Goal: Task Accomplishment & Management: Manage account settings

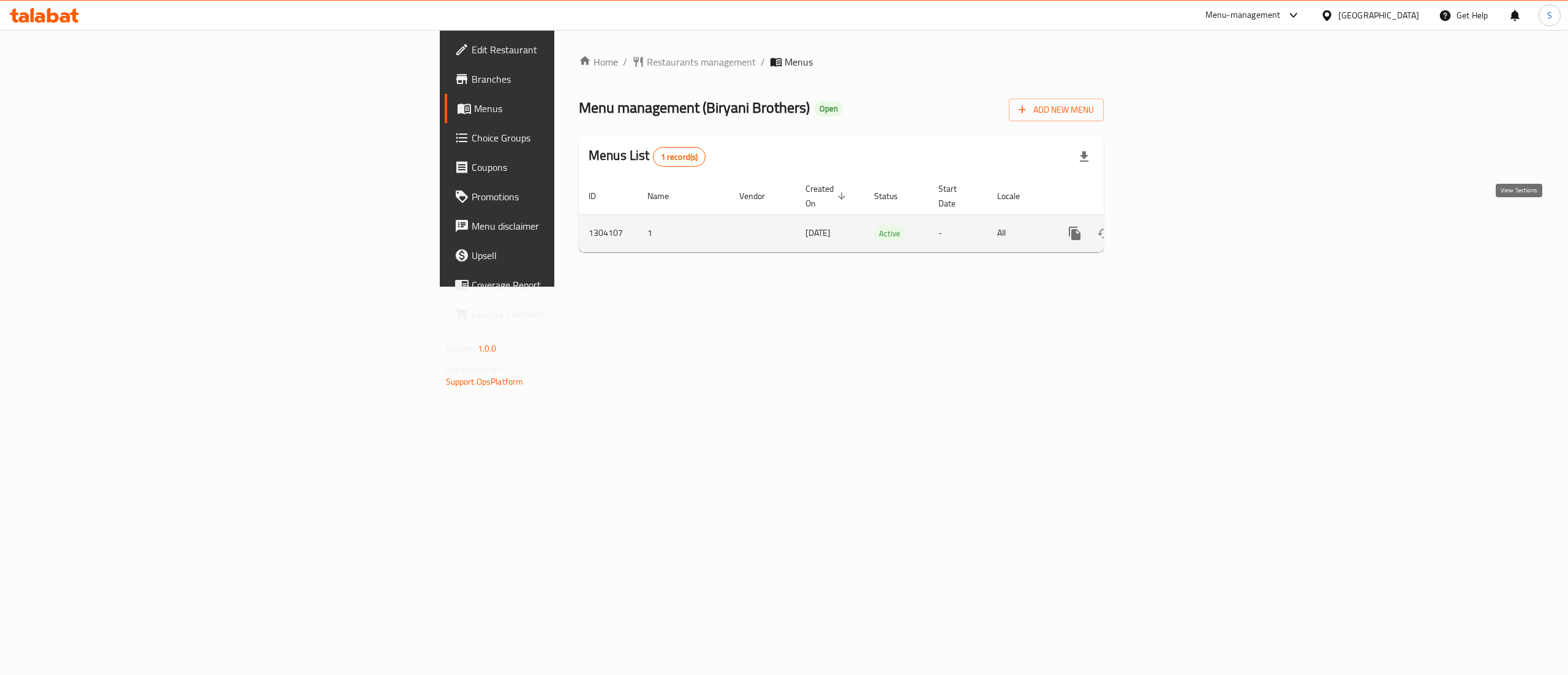
click at [1168, 228] on icon "enhanced table" at bounding box center [1162, 233] width 11 height 11
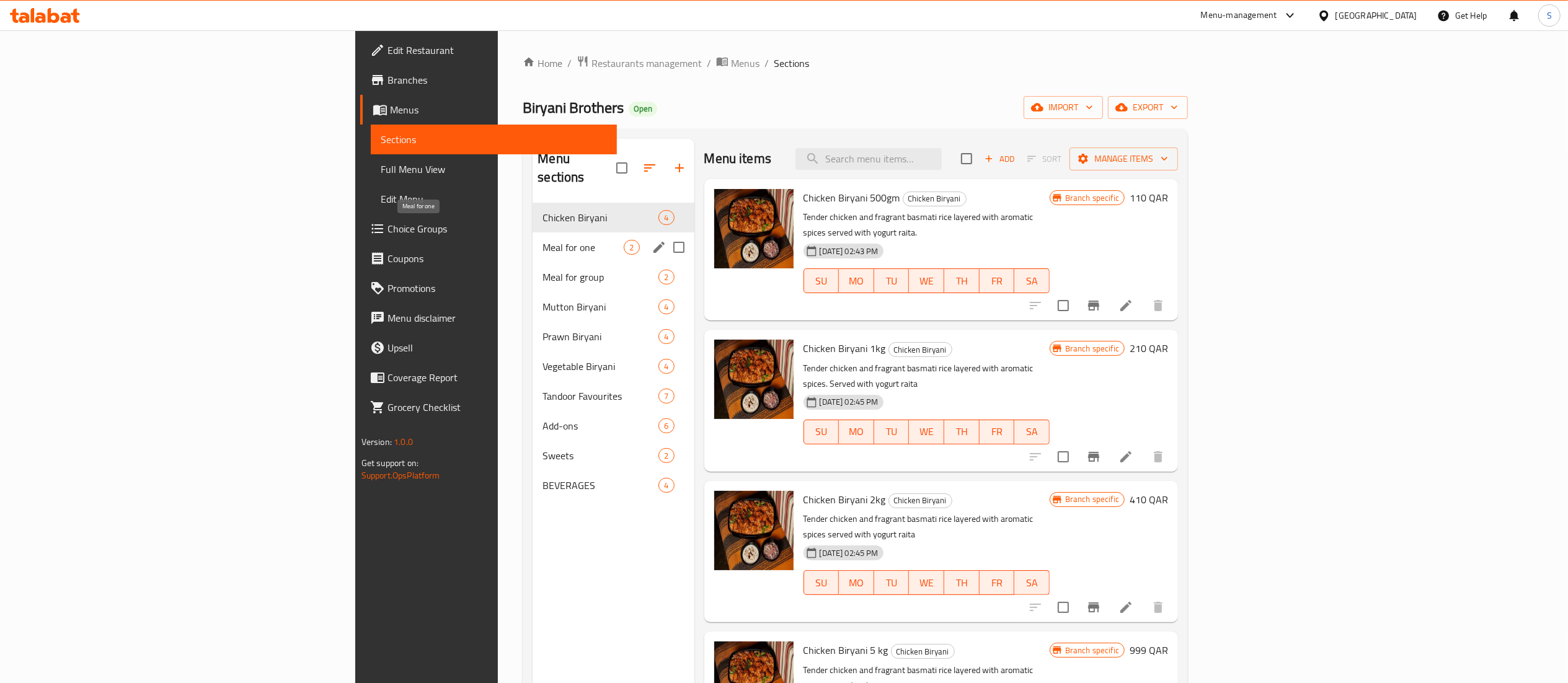
click at [542, 240] on span "Meal for one" at bounding box center [583, 247] width 81 height 15
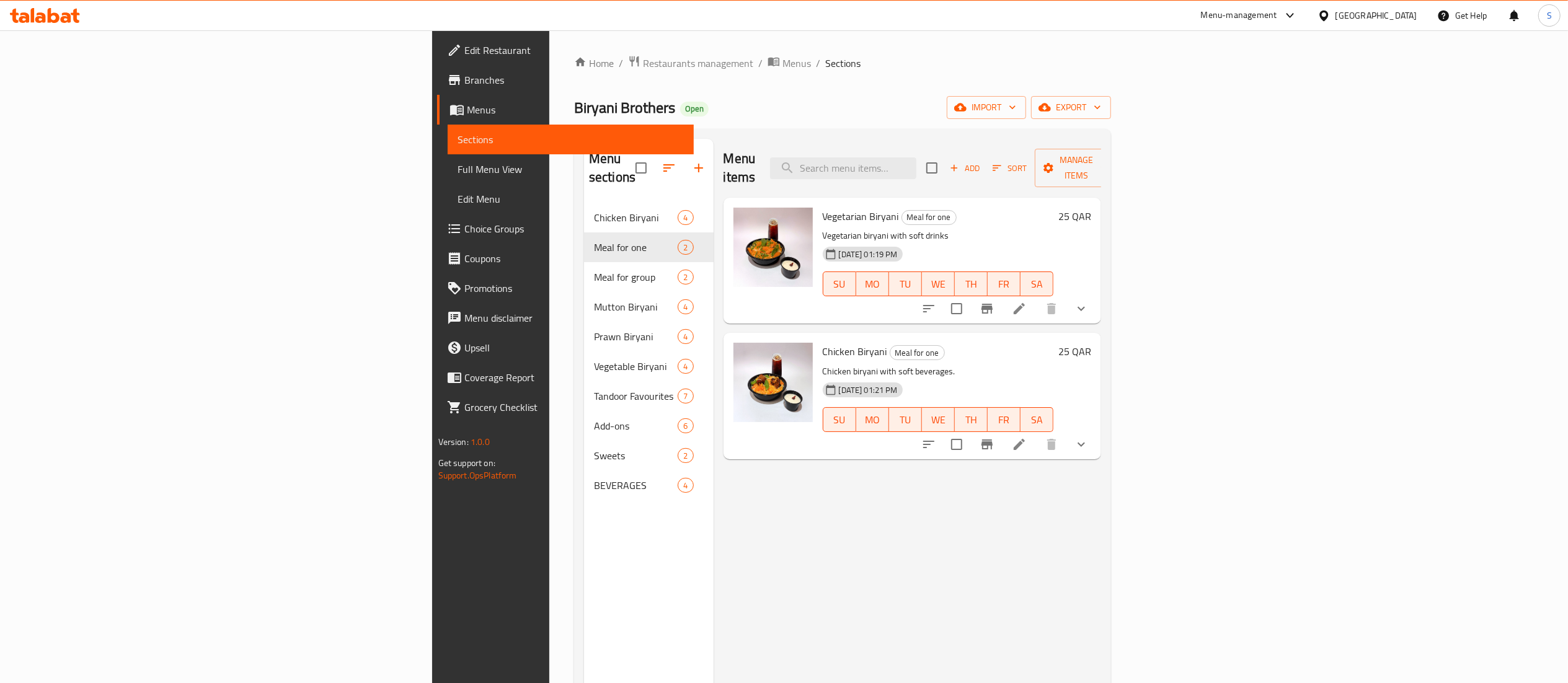
click at [1026, 301] on icon at bounding box center [1019, 308] width 15 height 15
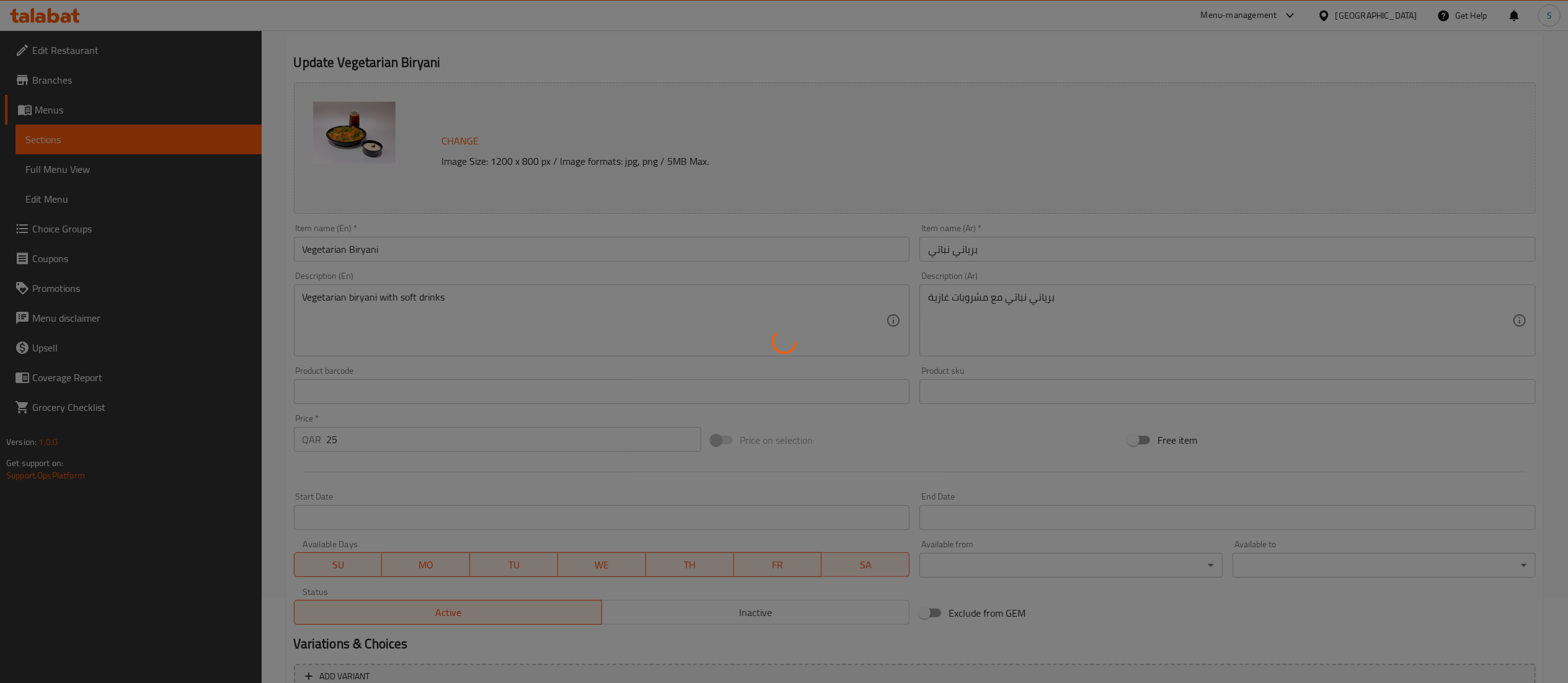
scroll to position [124, 0]
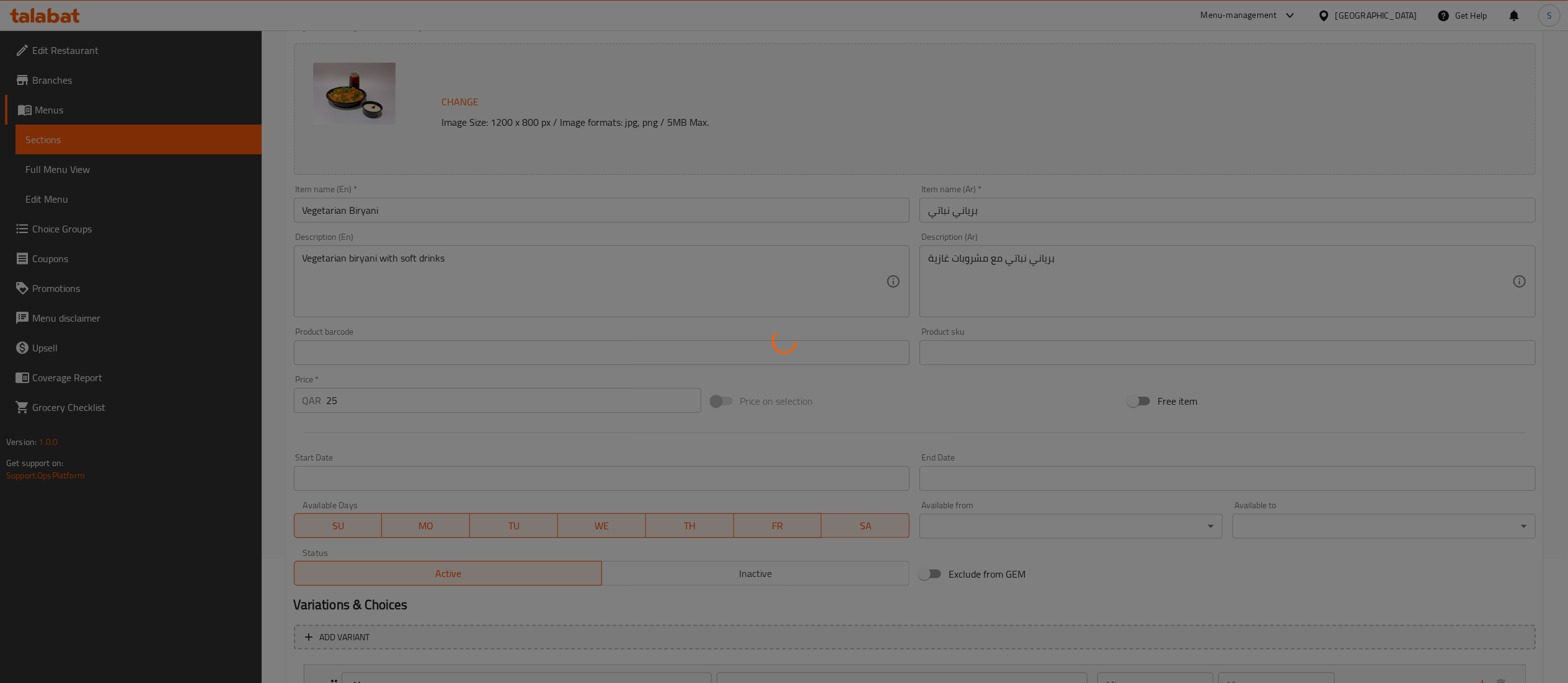
click at [376, 399] on div at bounding box center [784, 341] width 1568 height 683
click at [351, 399] on div at bounding box center [784, 341] width 1568 height 683
click at [345, 404] on div at bounding box center [784, 341] width 1568 height 683
click at [344, 404] on div at bounding box center [784, 341] width 1568 height 683
type input "وجبة ل واحد خيار مشروبات"
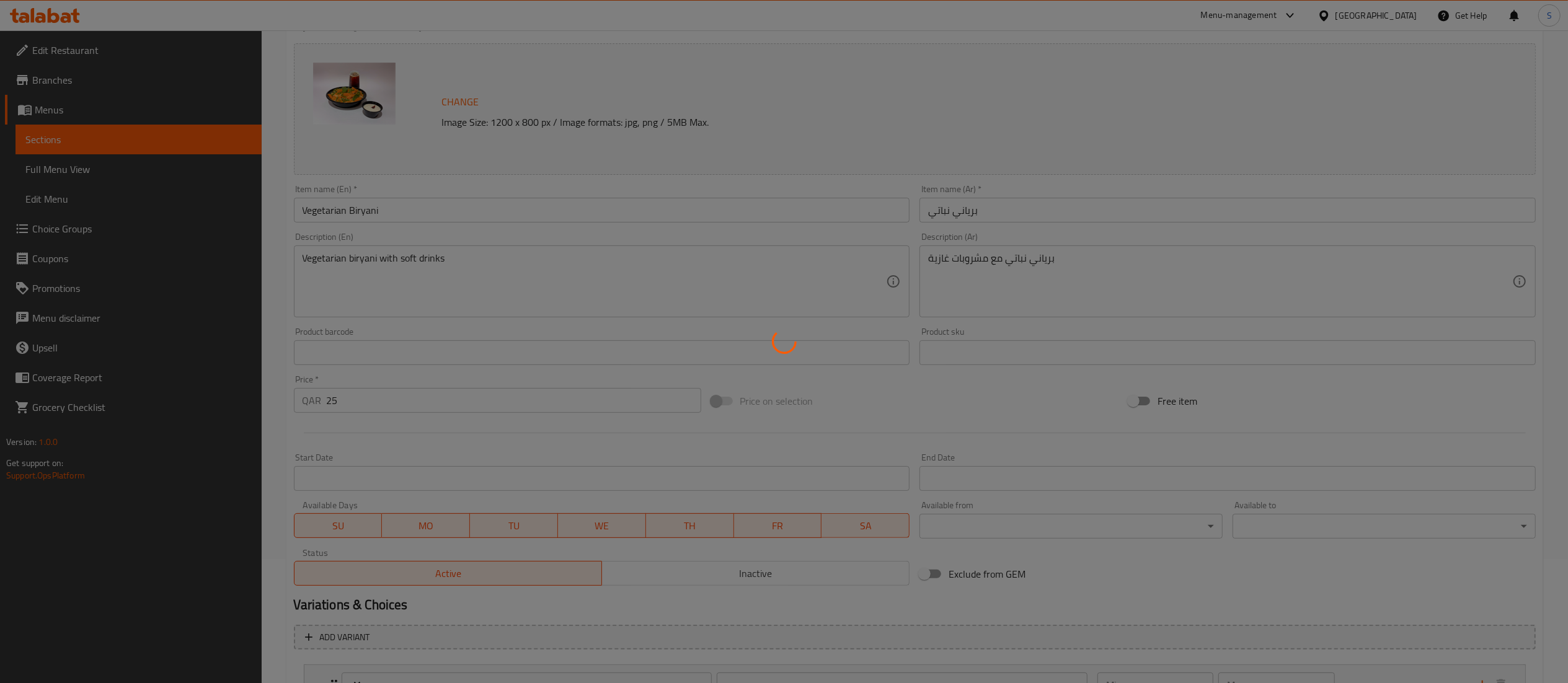
type input "1"
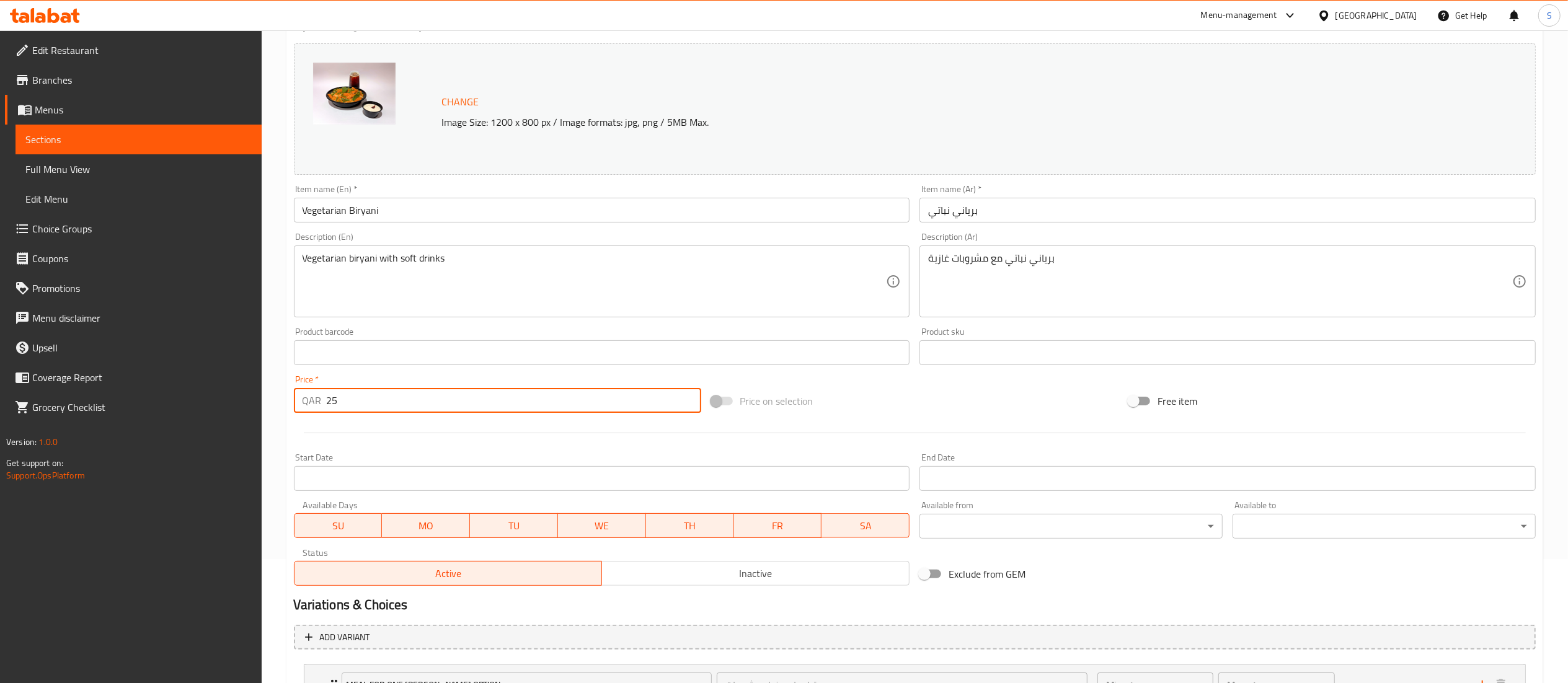
drag, startPoint x: 344, startPoint y: 403, endPoint x: 313, endPoint y: 403, distance: 31.0
click at [313, 403] on div "QAR 25 Price *" at bounding box center [497, 400] width 407 height 24
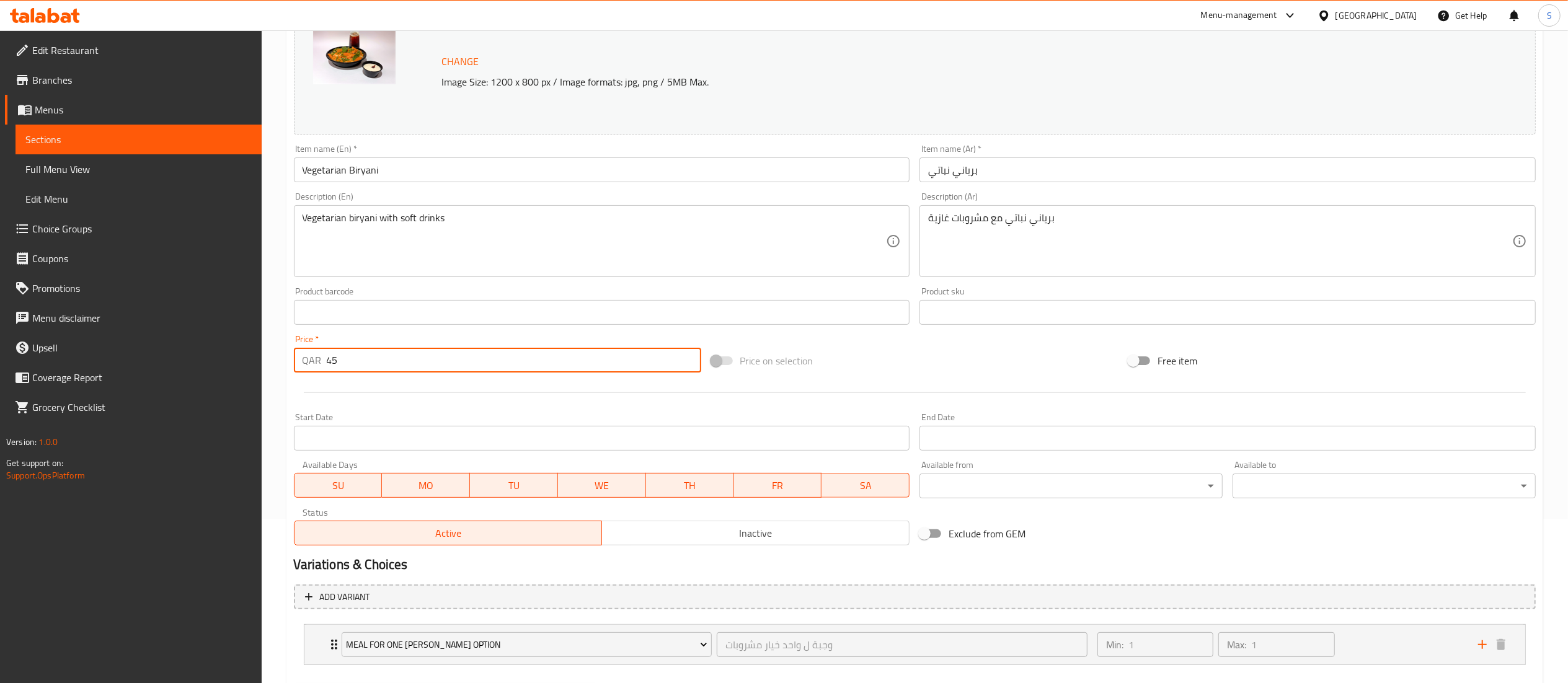
scroll to position [231, 0]
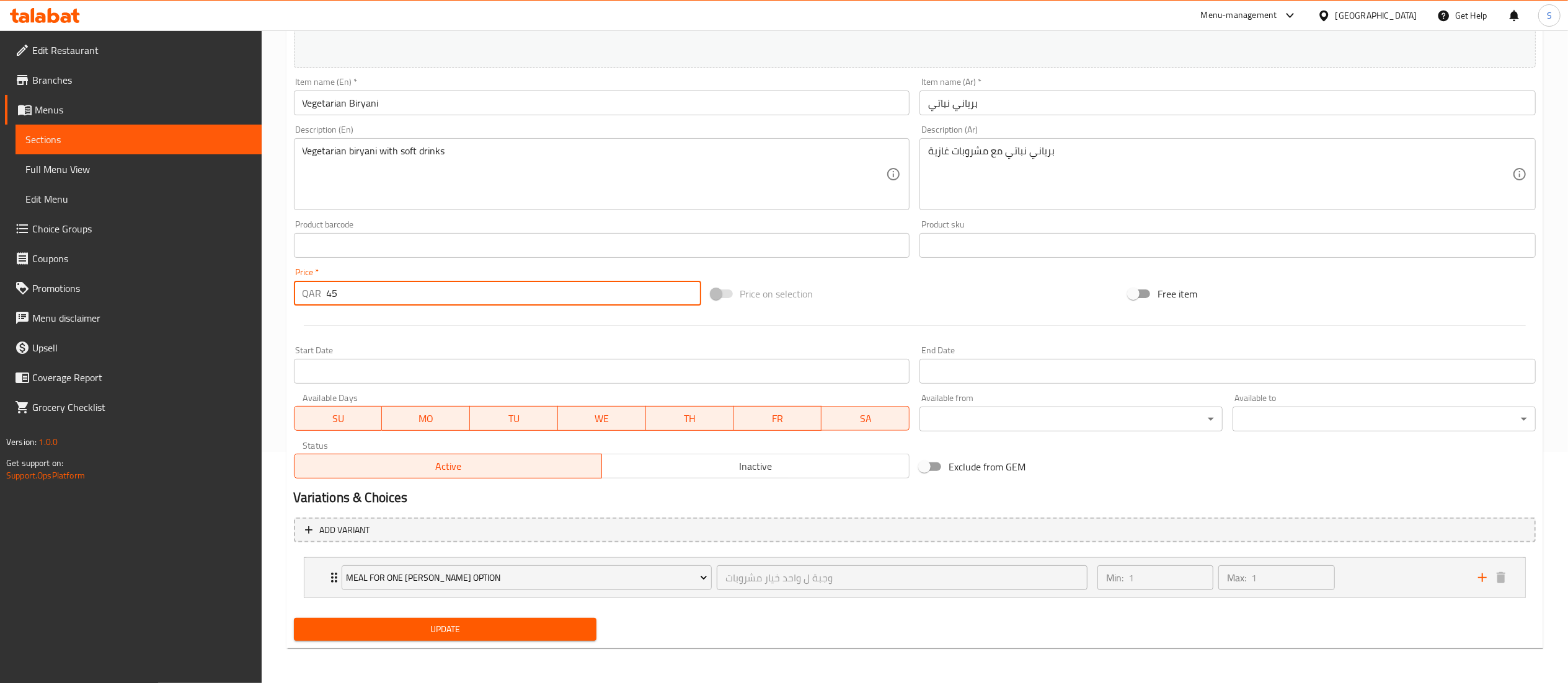
type input "45"
click at [364, 626] on span "Update" at bounding box center [445, 630] width 283 height 16
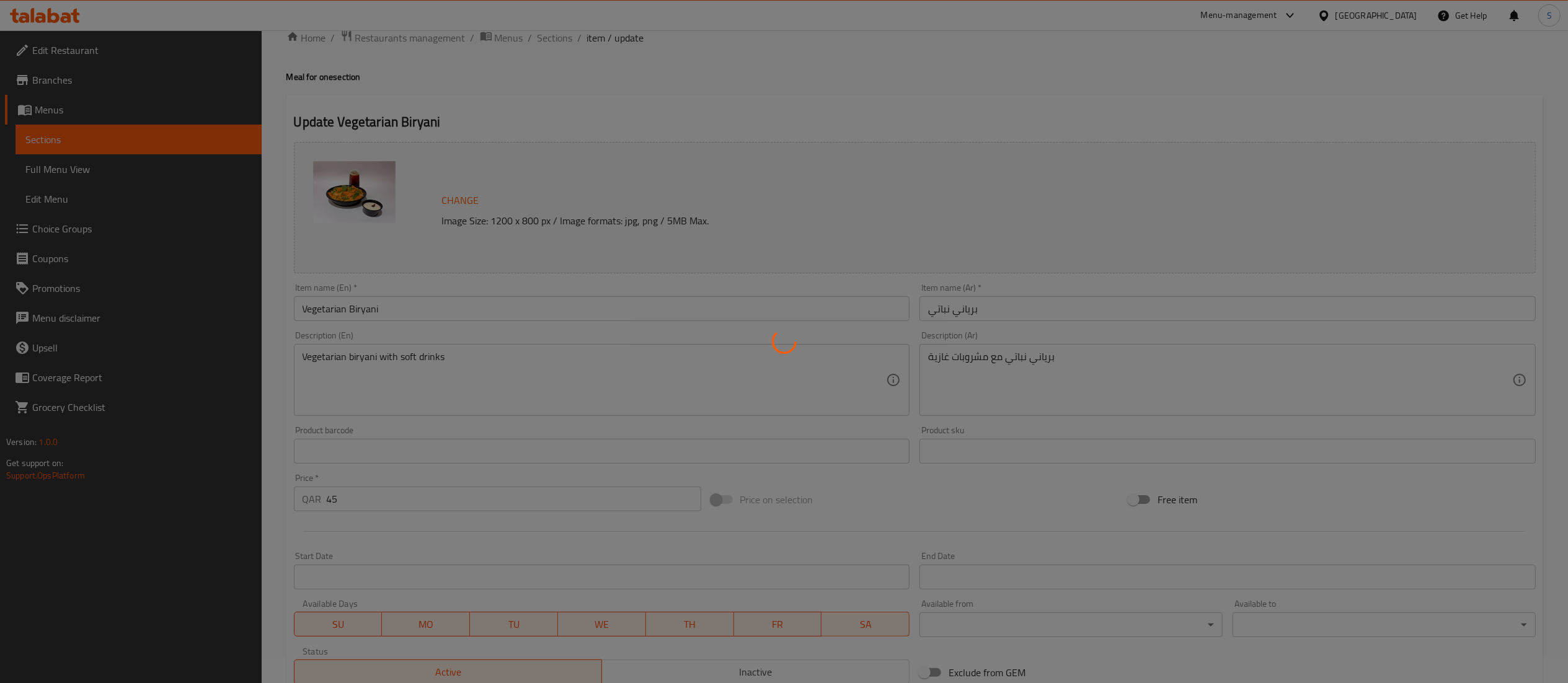
scroll to position [0, 0]
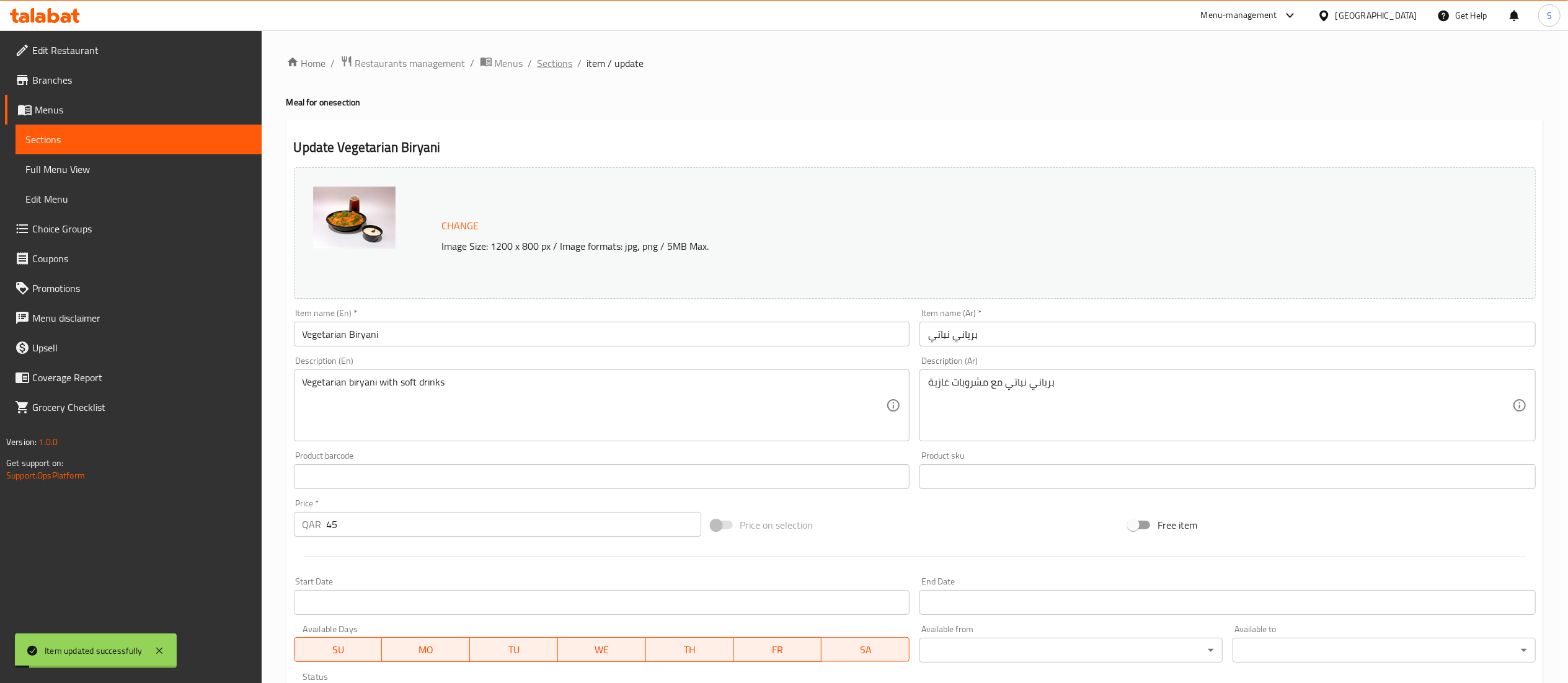
click at [549, 64] on span "Sections" at bounding box center [555, 63] width 36 height 15
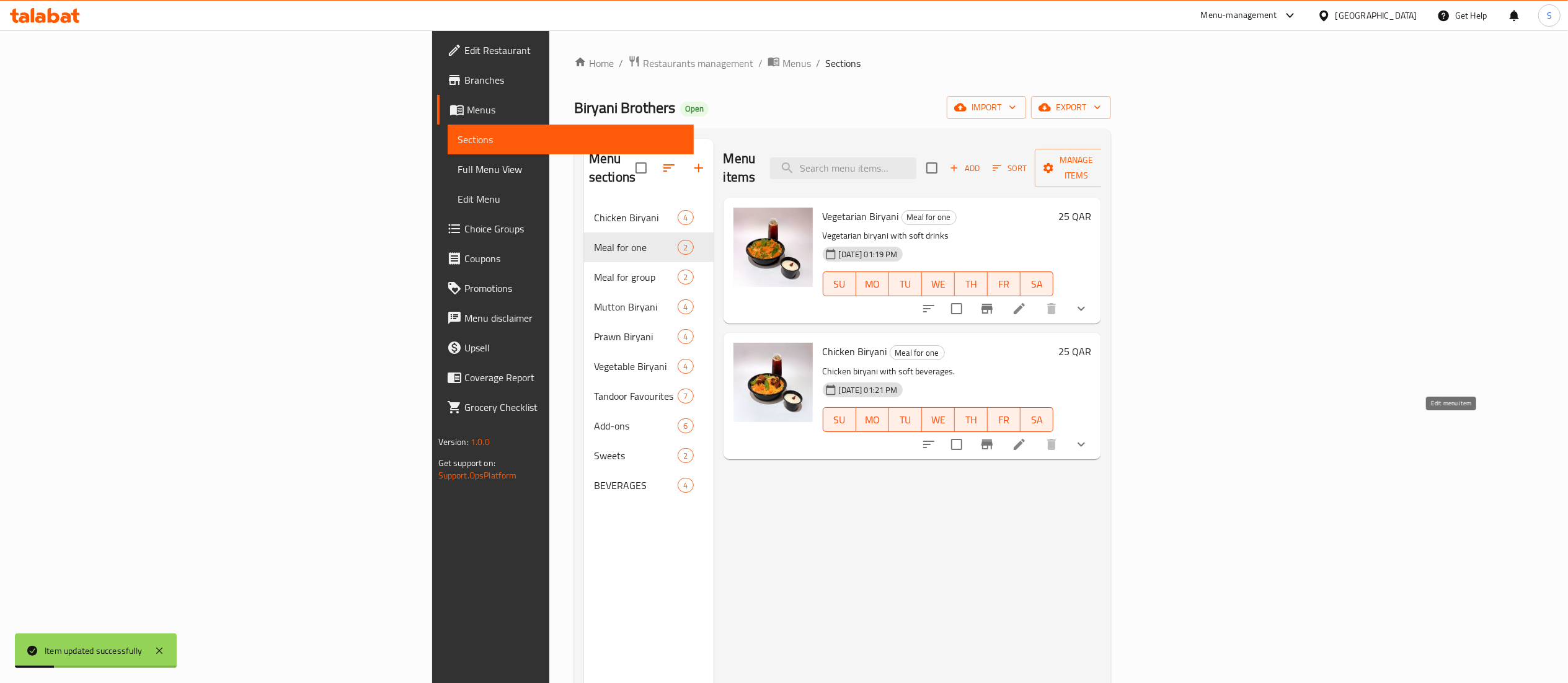
click at [1025, 439] on icon at bounding box center [1019, 444] width 11 height 11
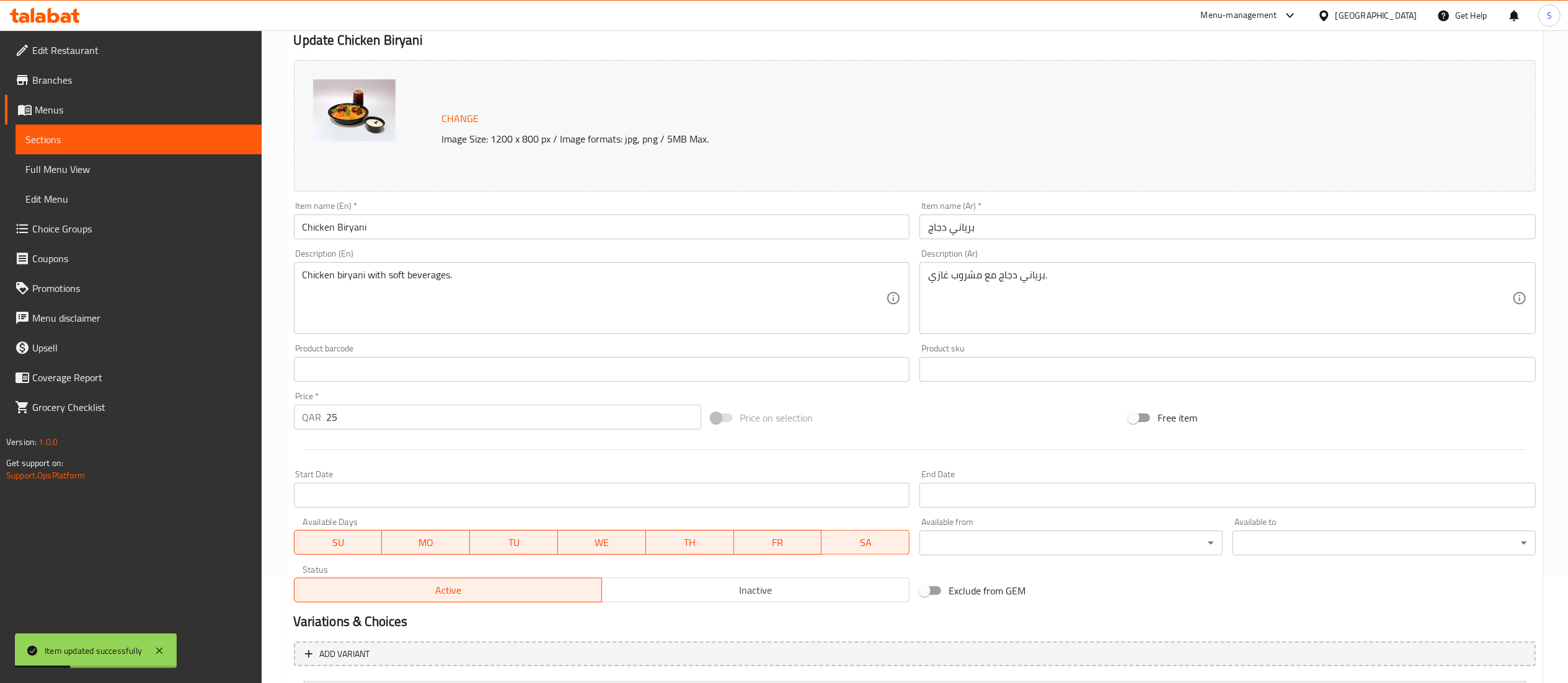
scroll to position [231, 0]
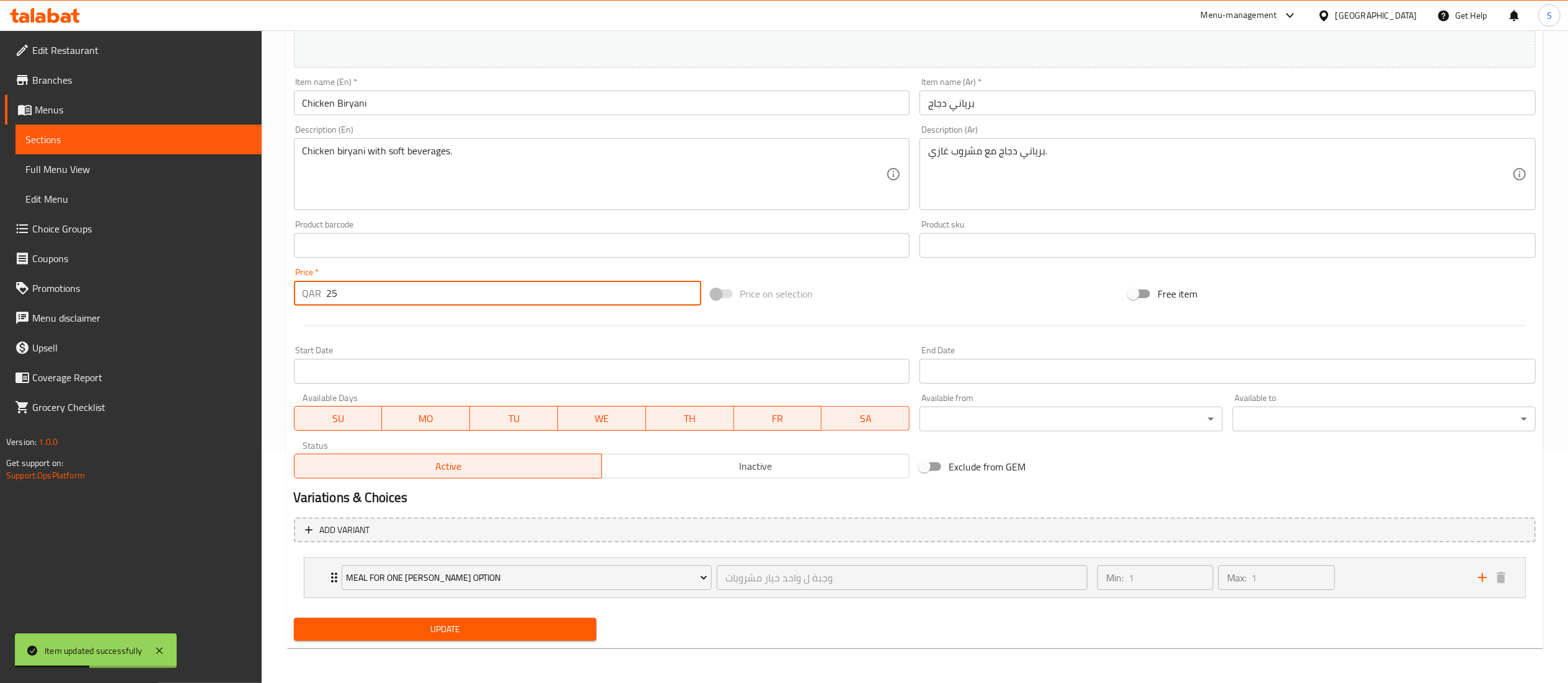
drag, startPoint x: 356, startPoint y: 297, endPoint x: 320, endPoint y: 294, distance: 36.1
click at [320, 294] on div "QAR 25 Price *" at bounding box center [497, 293] width 407 height 24
type input "45"
click at [346, 630] on span "Update" at bounding box center [445, 630] width 283 height 16
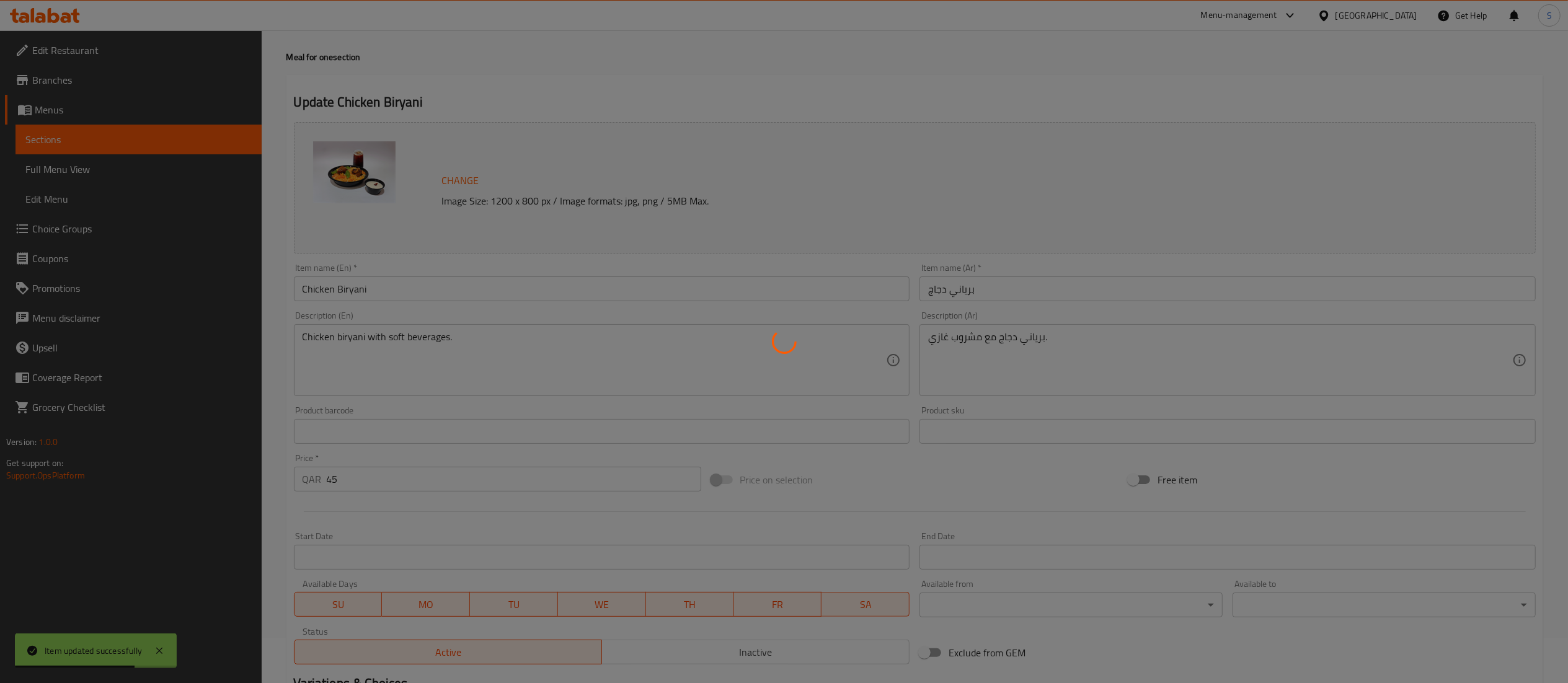
scroll to position [0, 0]
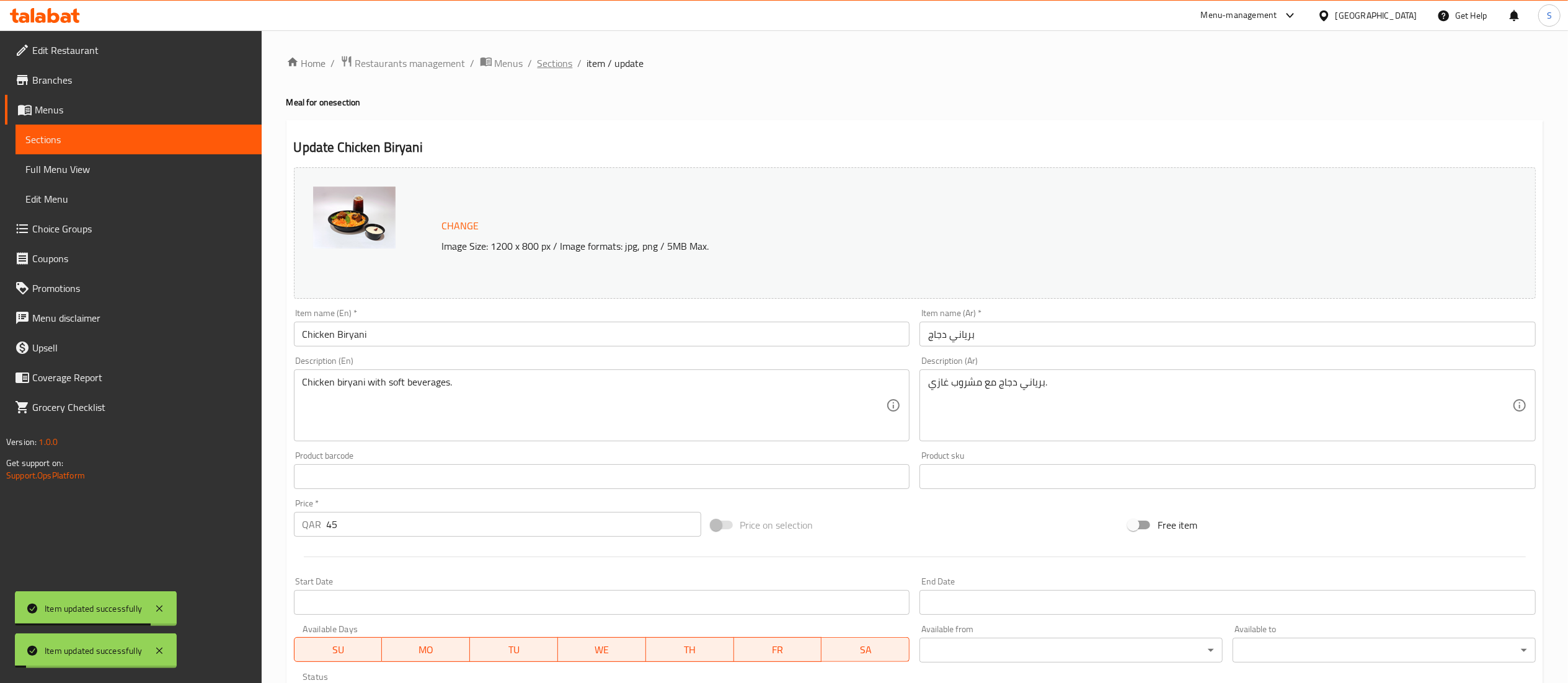
click at [554, 61] on span "Sections" at bounding box center [555, 63] width 36 height 15
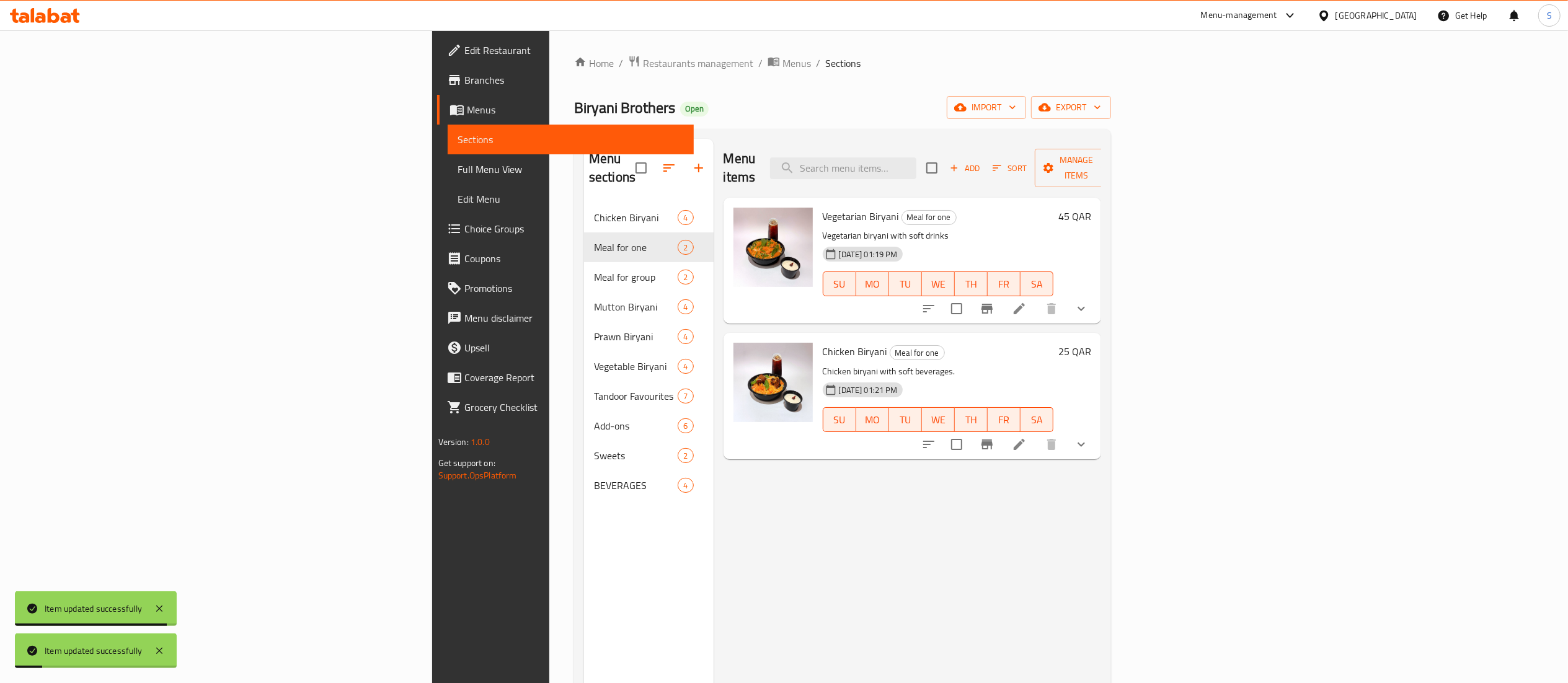
click at [912, 570] on div "Menu items Add Sort Manage items Vegetarian Biryani Meal for one Vegetarian bir…" at bounding box center [907, 480] width 388 height 683
click at [1026, 301] on icon at bounding box center [1019, 308] width 15 height 15
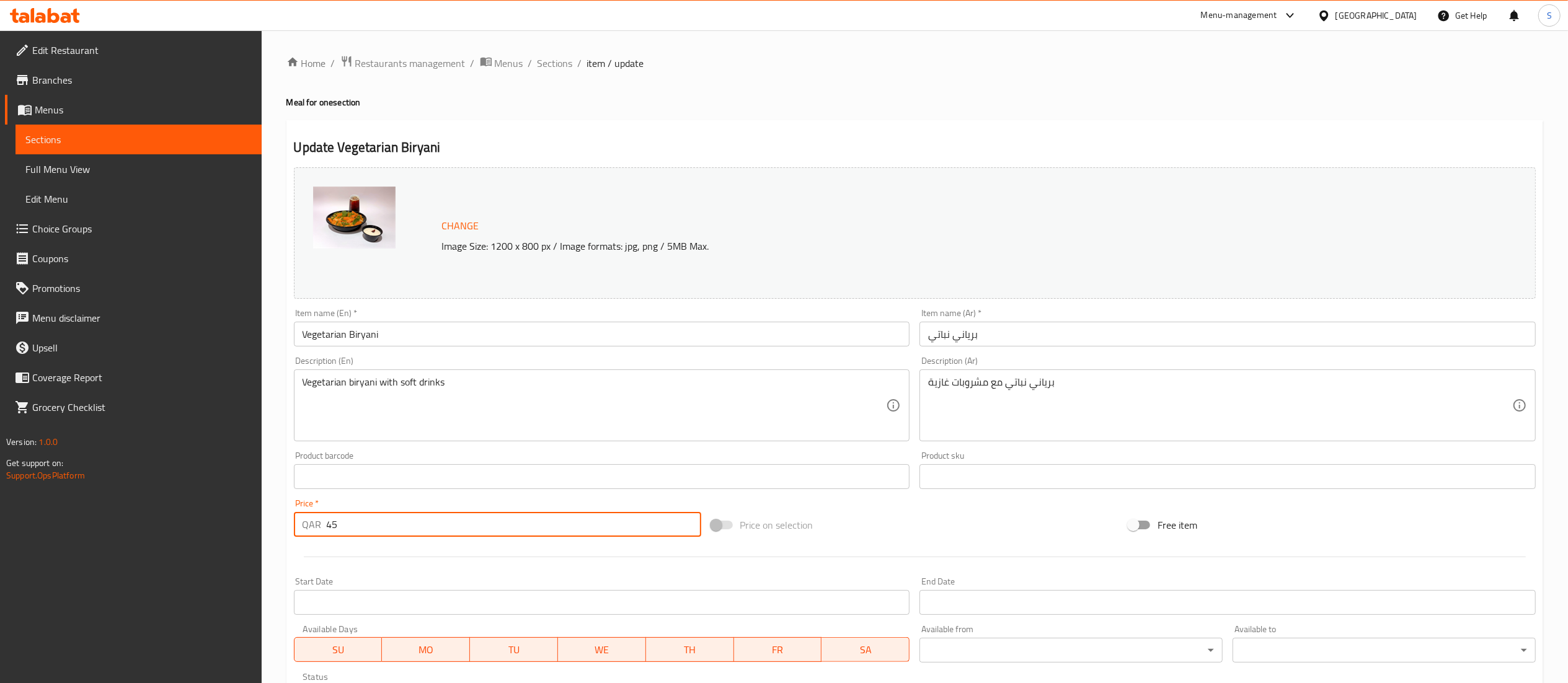
drag, startPoint x: 351, startPoint y: 522, endPoint x: 324, endPoint y: 528, distance: 27.7
click at [327, 528] on input "45" at bounding box center [514, 524] width 374 height 24
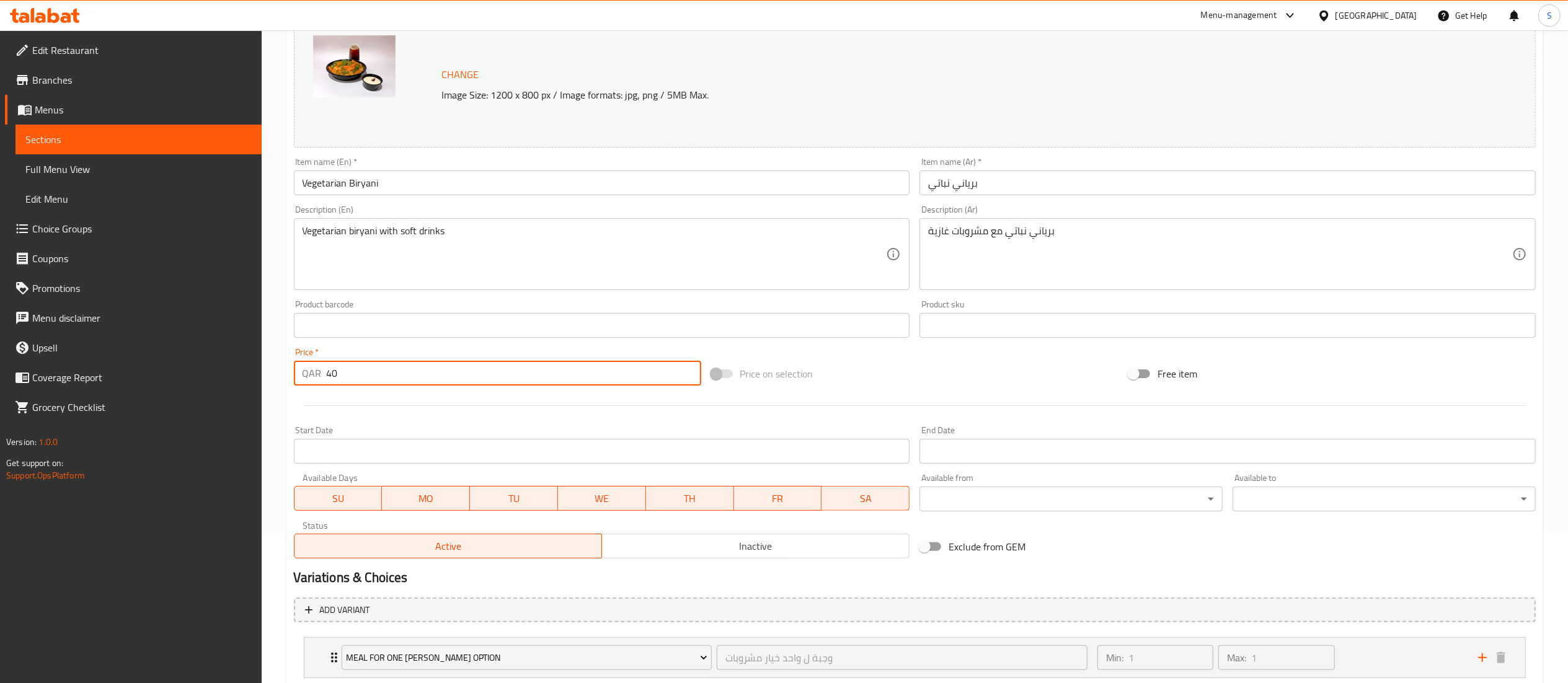
scroll to position [231, 0]
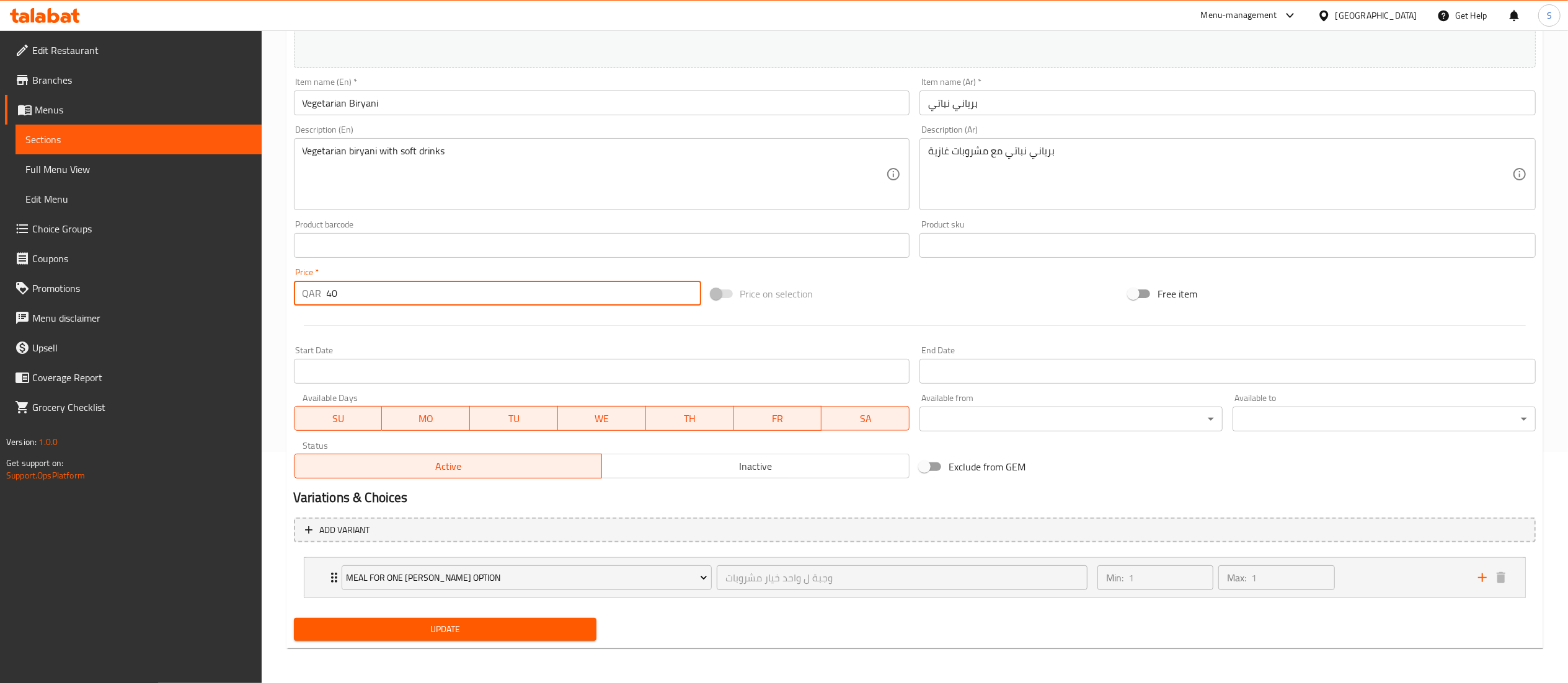
type input "40"
click at [365, 632] on span "Update" at bounding box center [445, 630] width 283 height 16
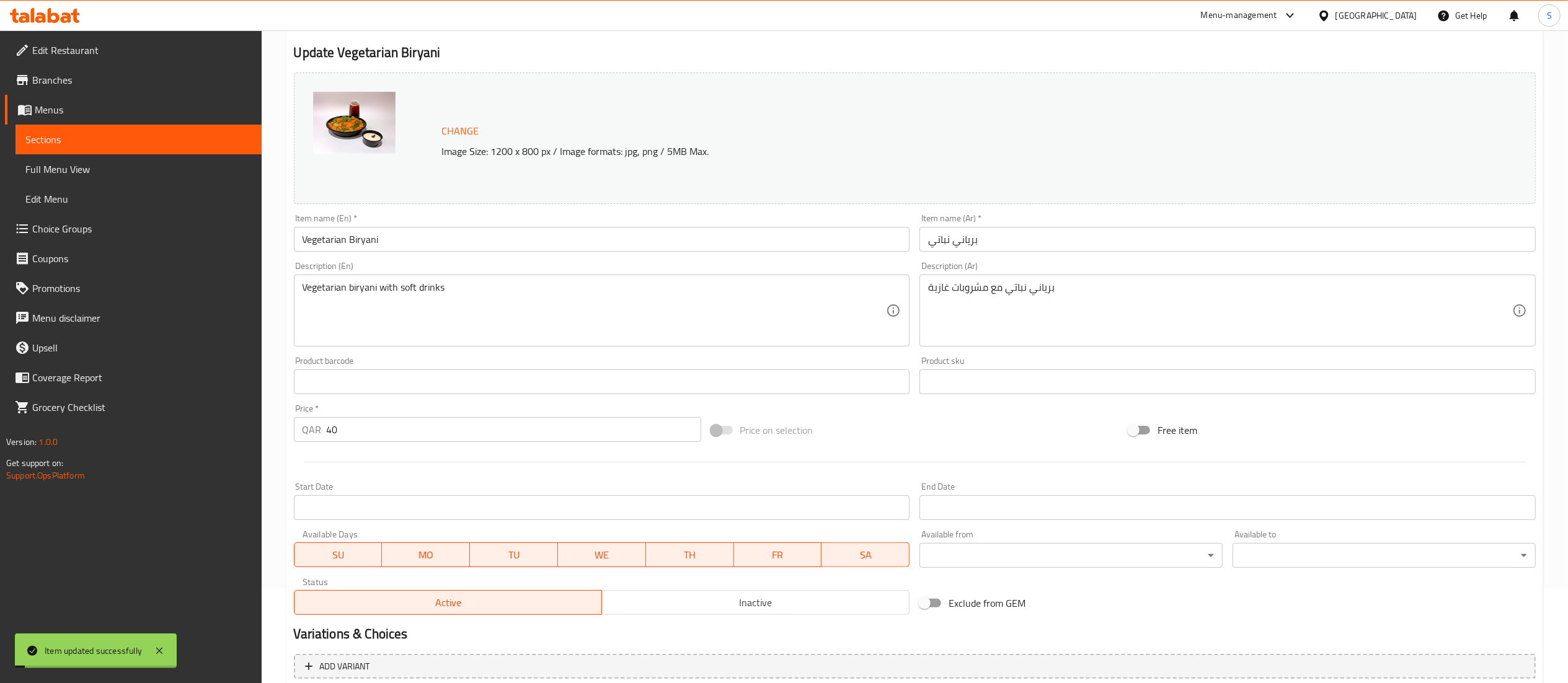
scroll to position [0, 0]
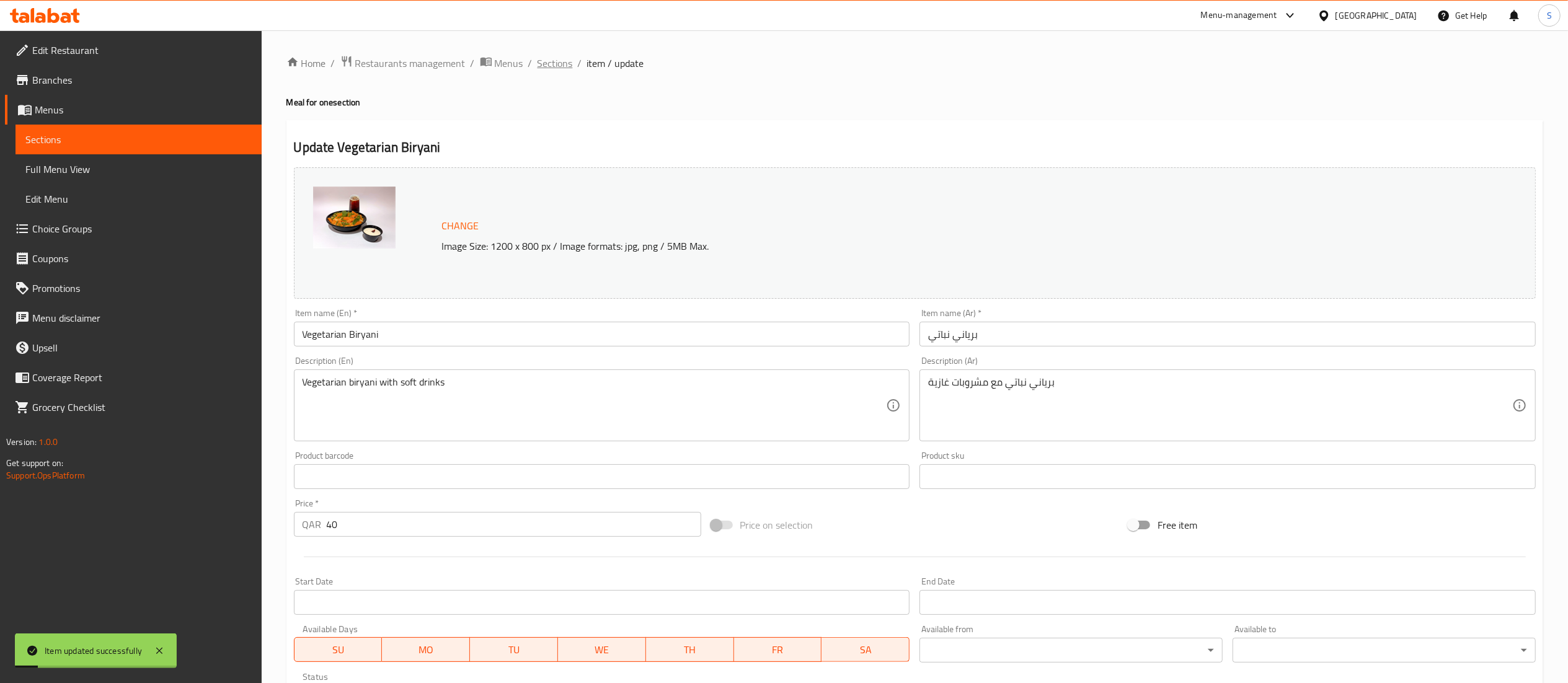
click at [549, 64] on span "Sections" at bounding box center [555, 63] width 36 height 15
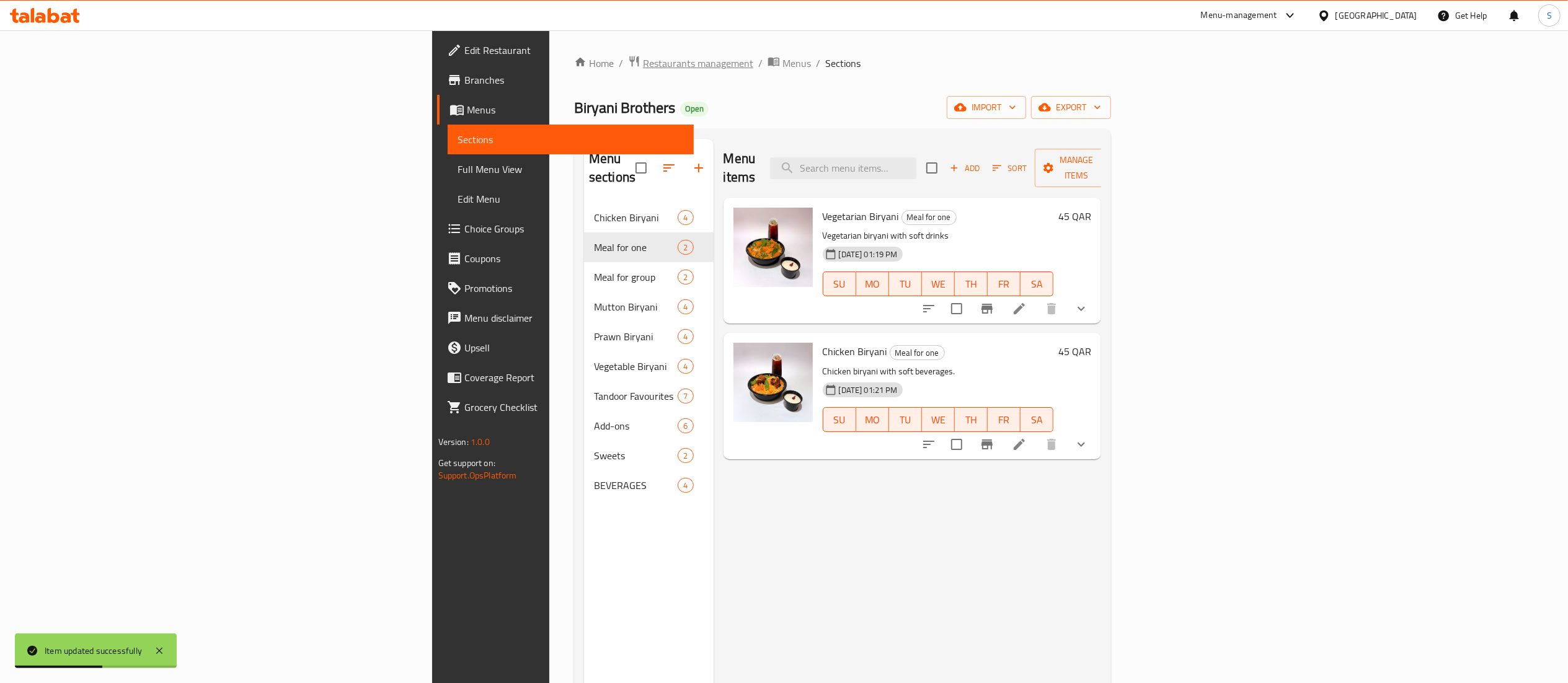
click at [643, 61] on span "Restaurants management" at bounding box center [698, 63] width 111 height 15
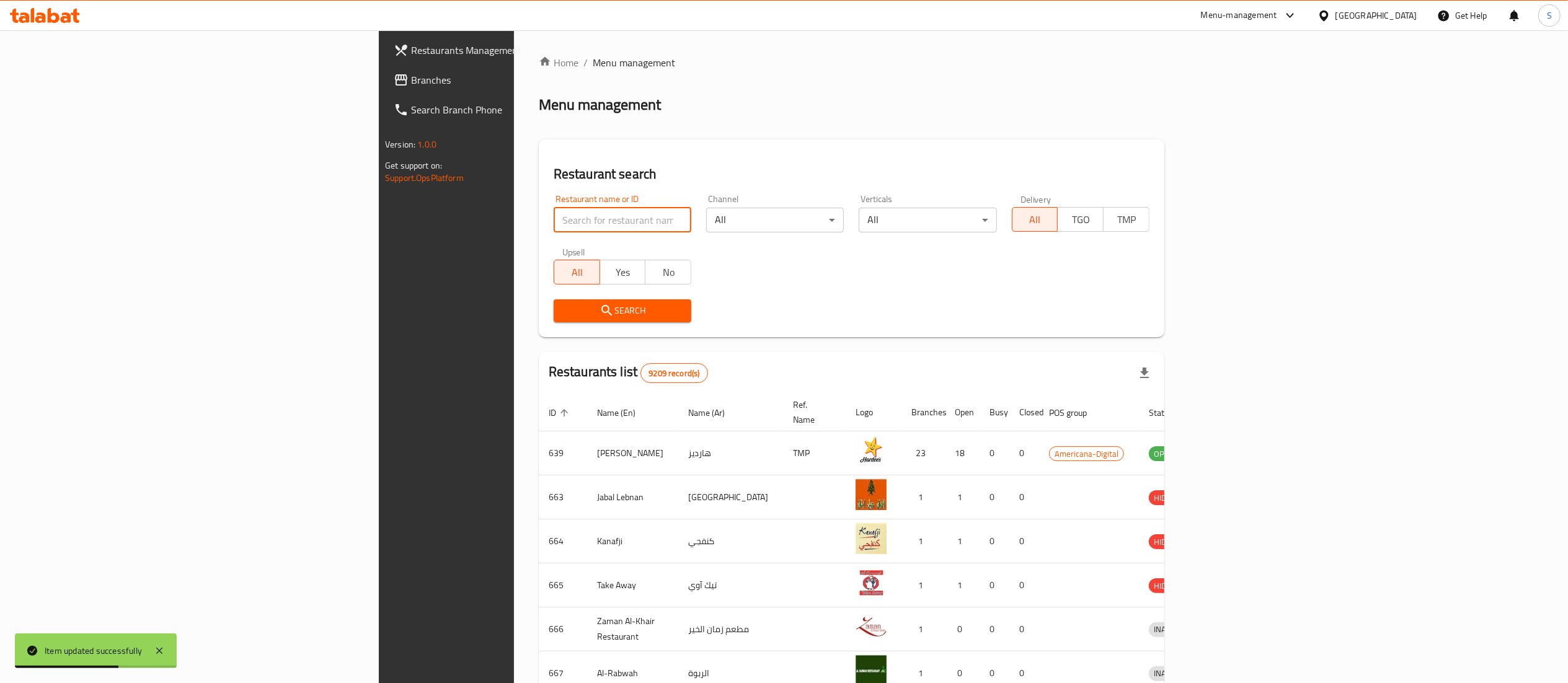
click at [554, 229] on input "search" at bounding box center [623, 220] width 138 height 24
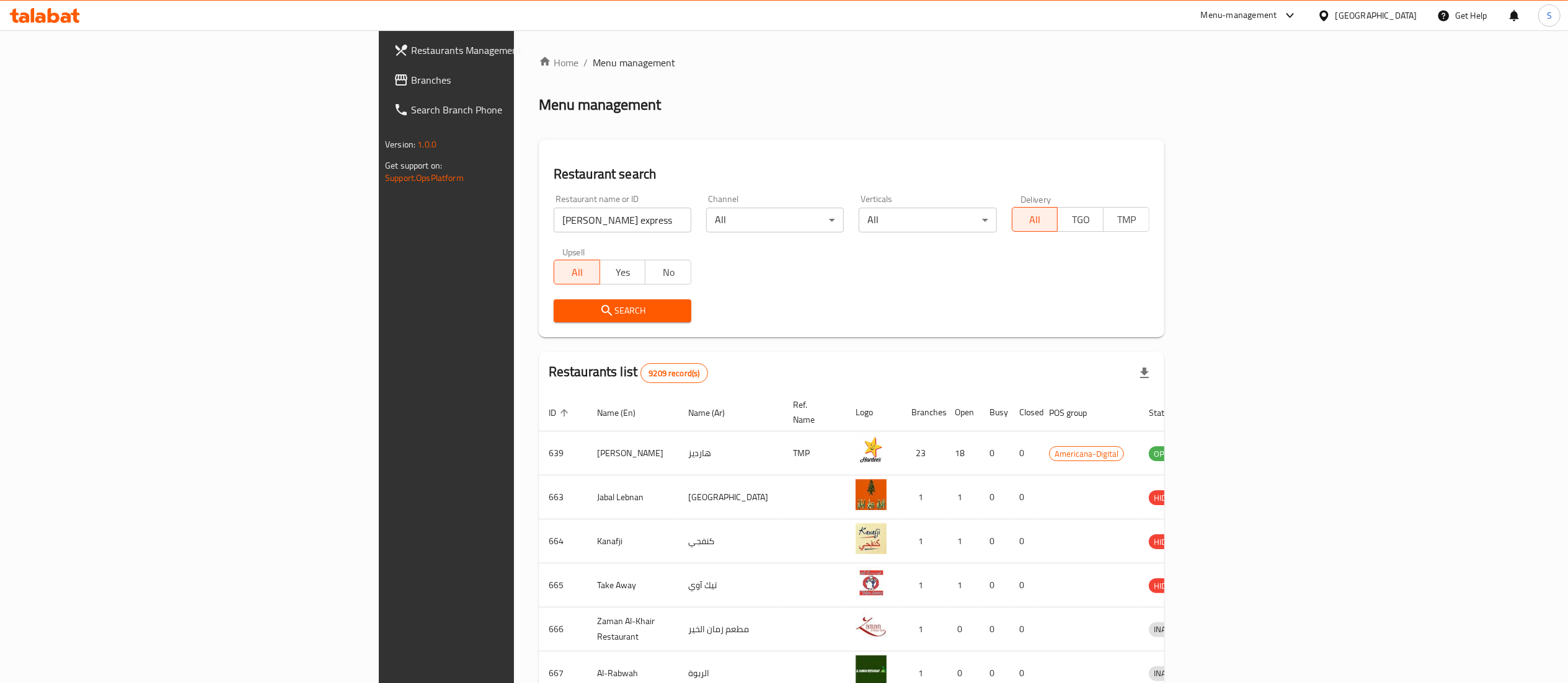
click at [565, 321] on button "Search" at bounding box center [623, 311] width 138 height 23
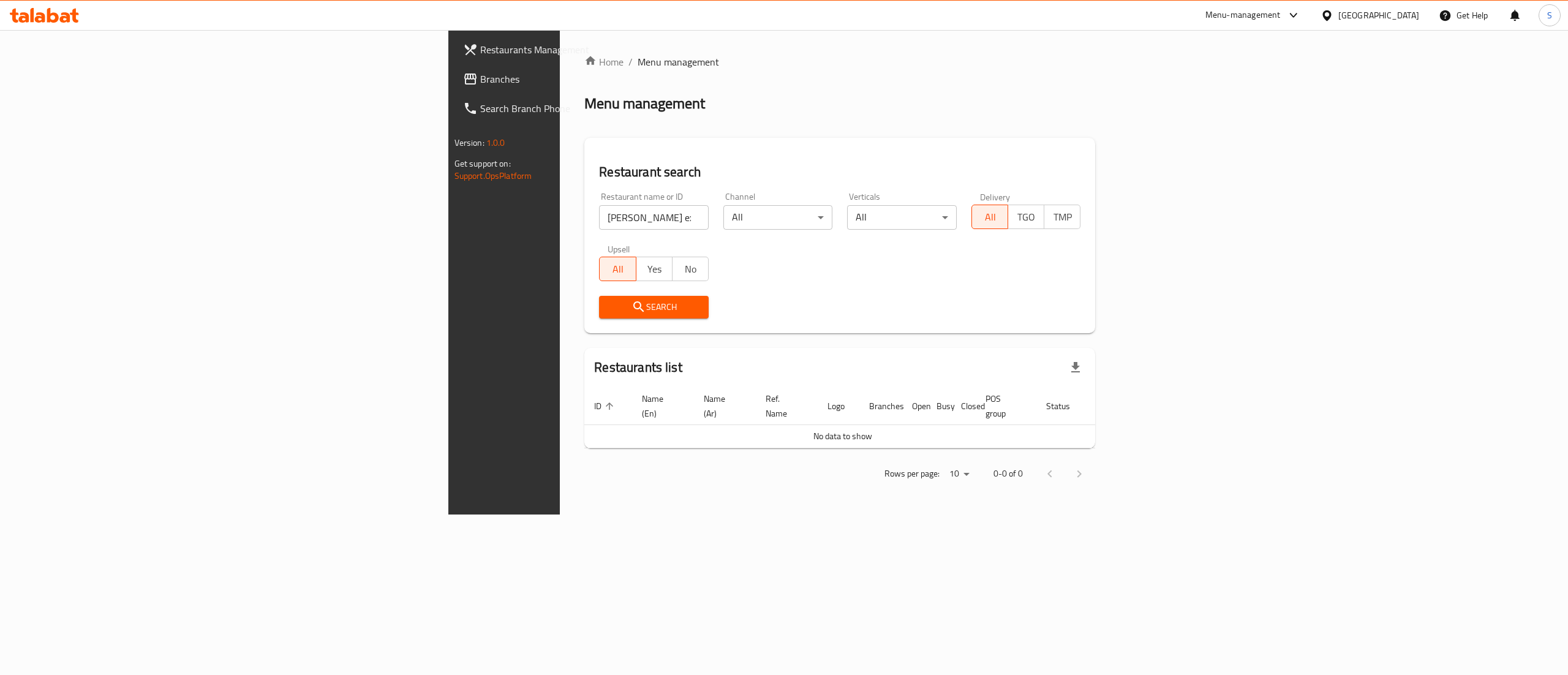
click at [599, 213] on input "qureshi bukhara express" at bounding box center [653, 217] width 109 height 24
click at [609, 303] on span "Search" at bounding box center [654, 308] width 90 height 16
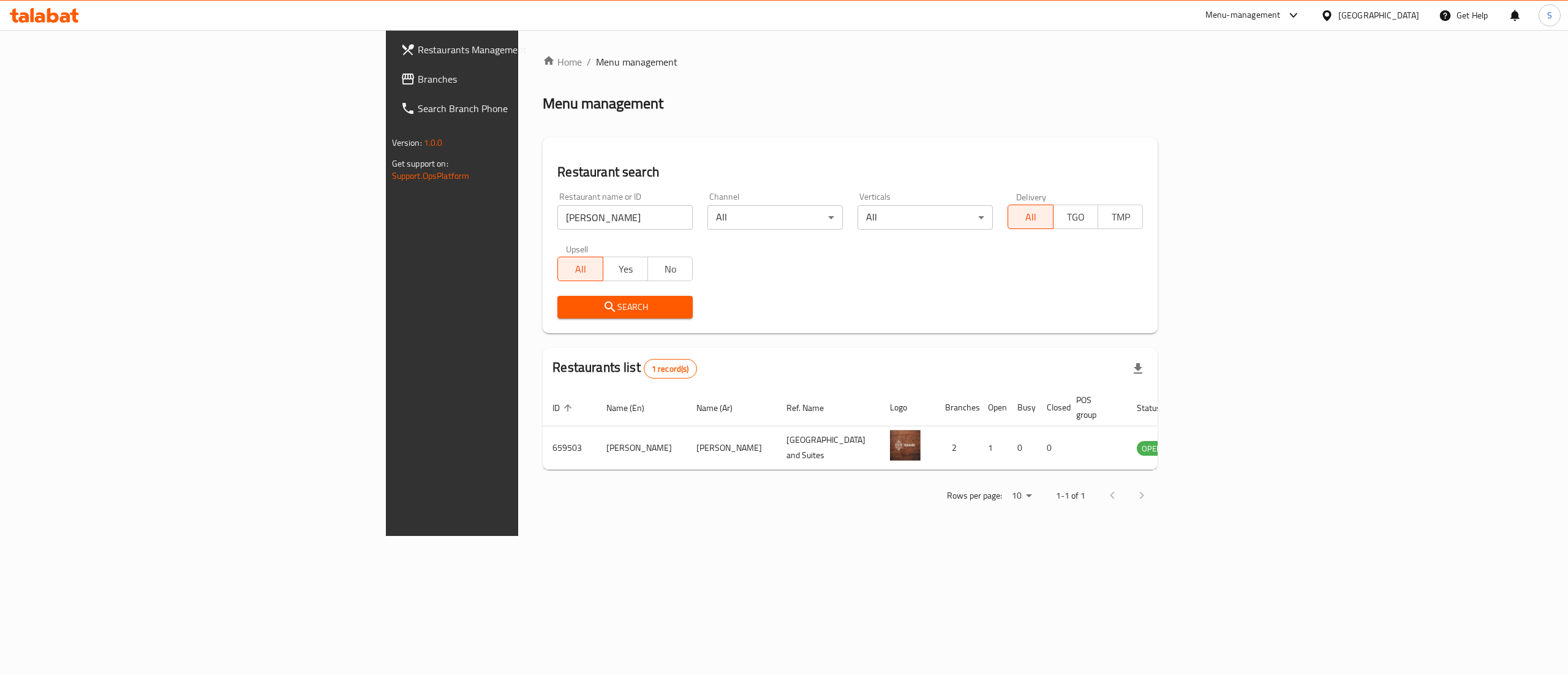
click at [557, 215] on input "qureshi bukhara" at bounding box center [625, 217] width 135 height 24
drag, startPoint x: 408, startPoint y: 215, endPoint x: 0, endPoint y: 232, distance: 408.4
click at [386, 232] on div "Restaurants Management Branches Search Branch Phone Version: 1.0.0 Get support …" at bounding box center [784, 283] width 797 height 506
click at [567, 306] on span "Search" at bounding box center [625, 308] width 115 height 16
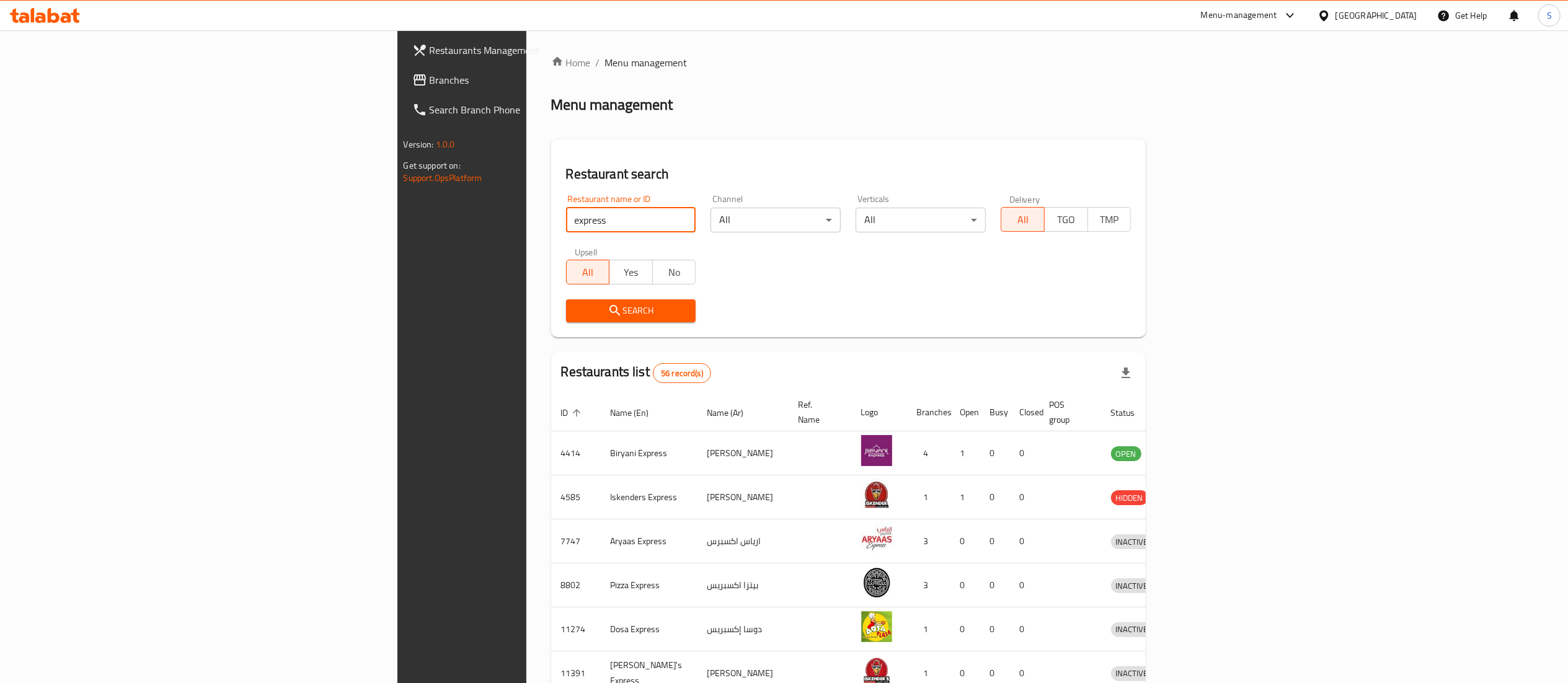
drag, startPoint x: 457, startPoint y: 215, endPoint x: 221, endPoint y: 207, distance: 236.1
click at [398, 207] on div "Restaurants Management Branches Search Branch Phone Version: 1.0.0 Get support …" at bounding box center [784, 484] width 774 height 908
paste input "769394"
drag, startPoint x: 329, startPoint y: 215, endPoint x: 265, endPoint y: 221, distance: 64.3
click at [526, 221] on div "Home / Menu management Menu management Restaurant search Restaurant name or ID …" at bounding box center [848, 484] width 644 height 908
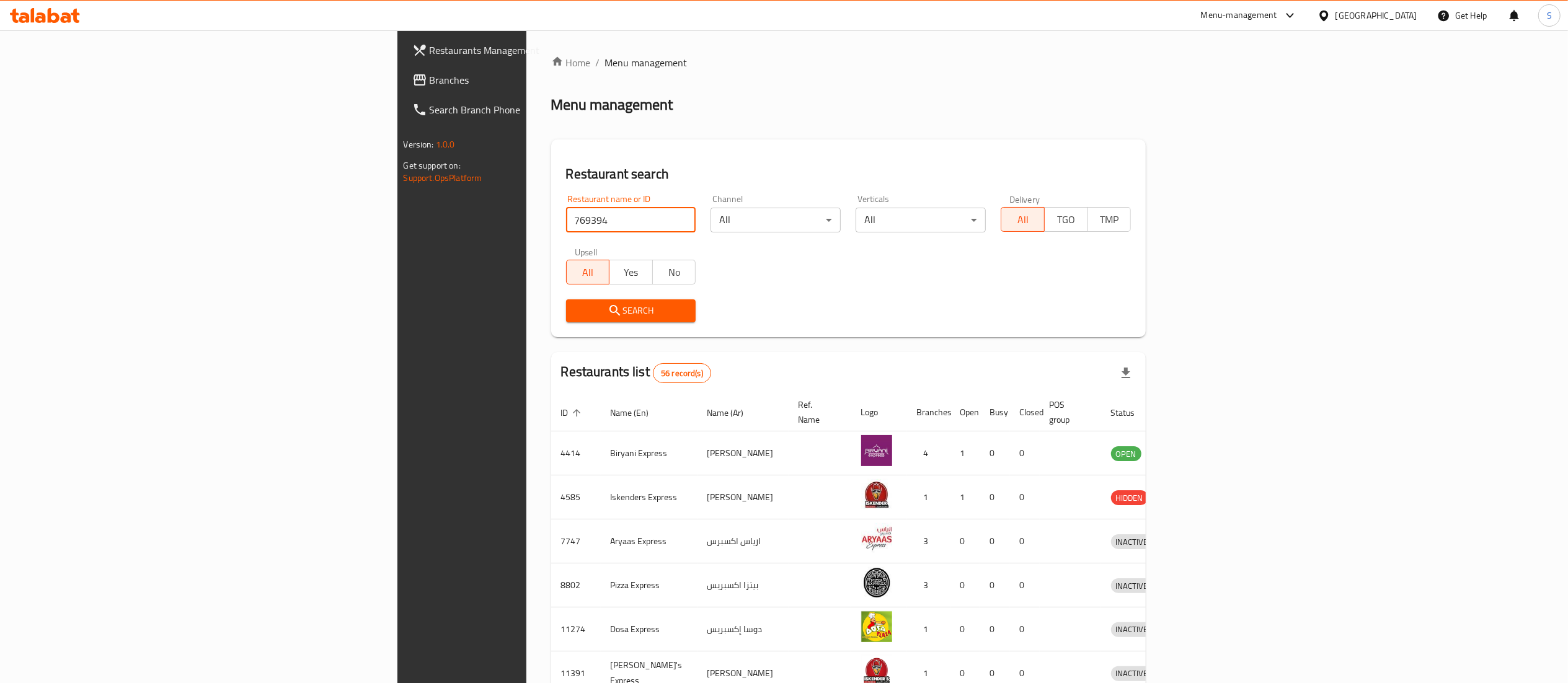
click button "Search" at bounding box center [631, 311] width 130 height 23
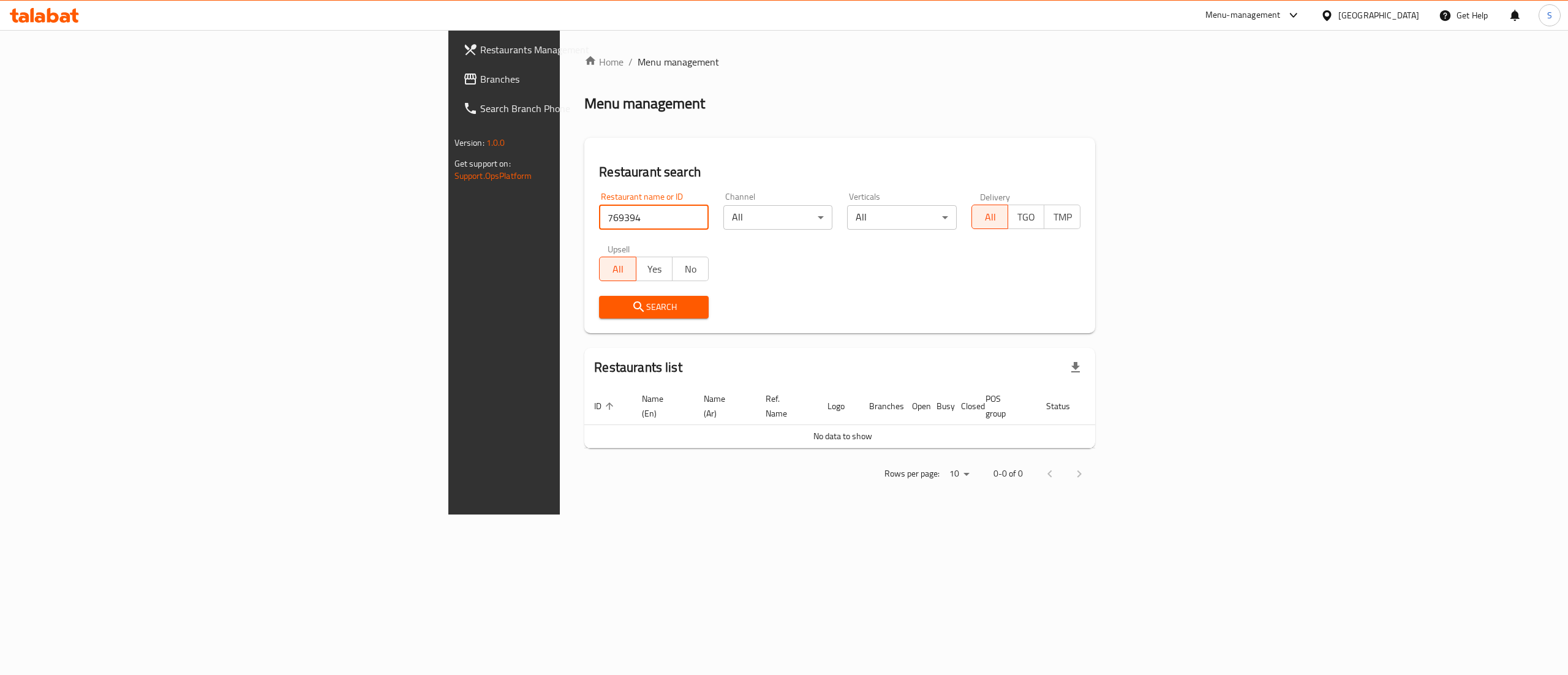
drag, startPoint x: 495, startPoint y: 211, endPoint x: 133, endPoint y: 226, distance: 362.3
click at [448, 226] on div "Restaurants Management Branches Search Branch Phone Version: 1.0.0 Get support …" at bounding box center [784, 272] width 672 height 484
type input "qureshi"
click at [609, 308] on span "Search" at bounding box center [654, 308] width 90 height 16
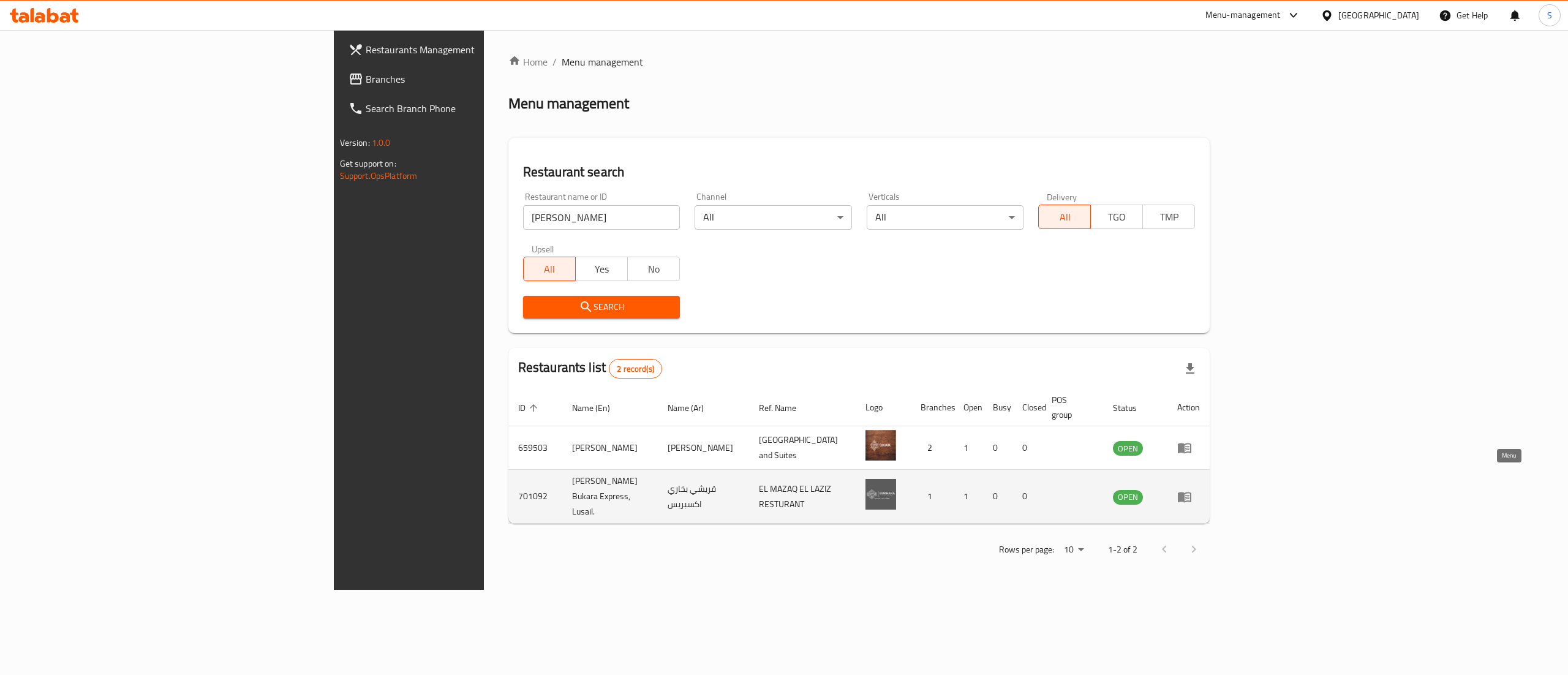
click at [1192, 490] on icon "enhanced table" at bounding box center [1184, 497] width 15 height 15
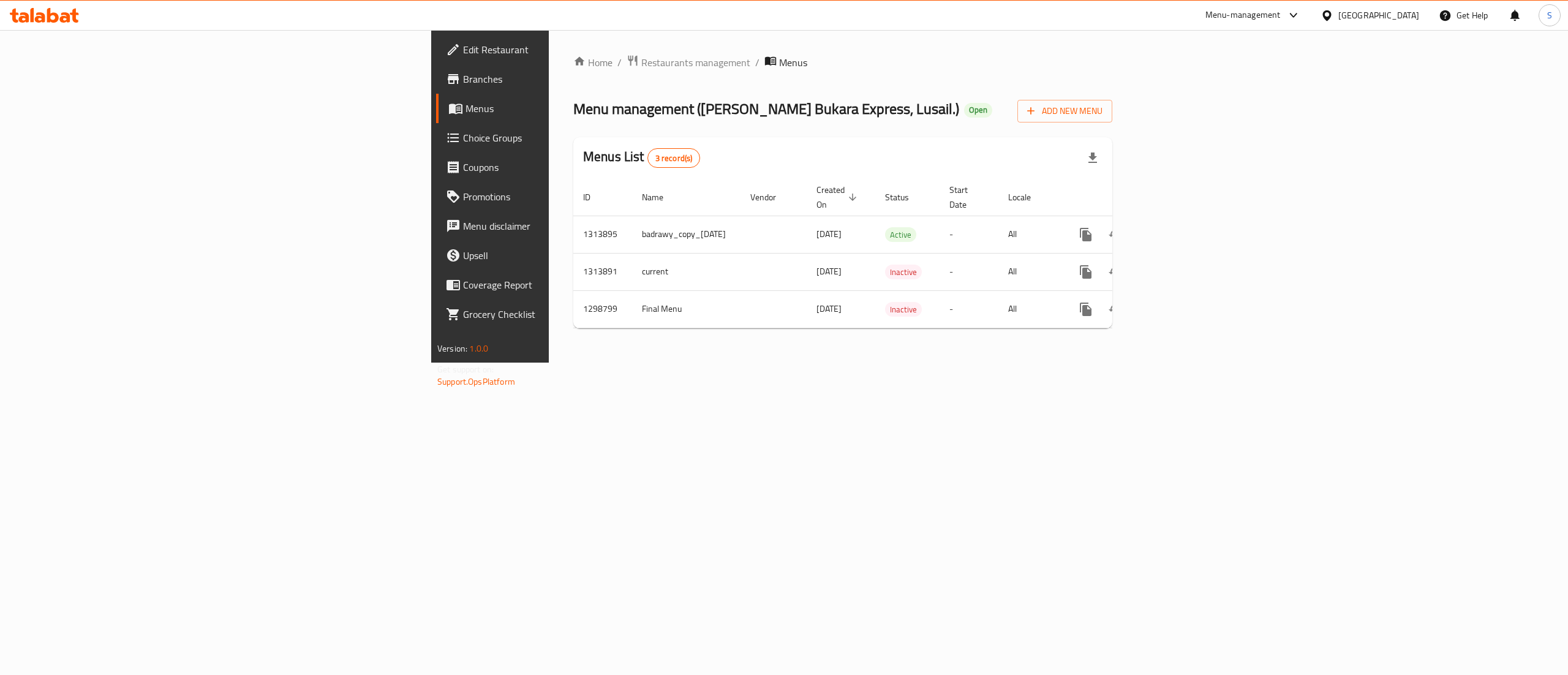
click at [465, 102] on span "Menus" at bounding box center [574, 108] width 218 height 15
click at [1189, 228] on link "enhanced table" at bounding box center [1174, 234] width 29 height 29
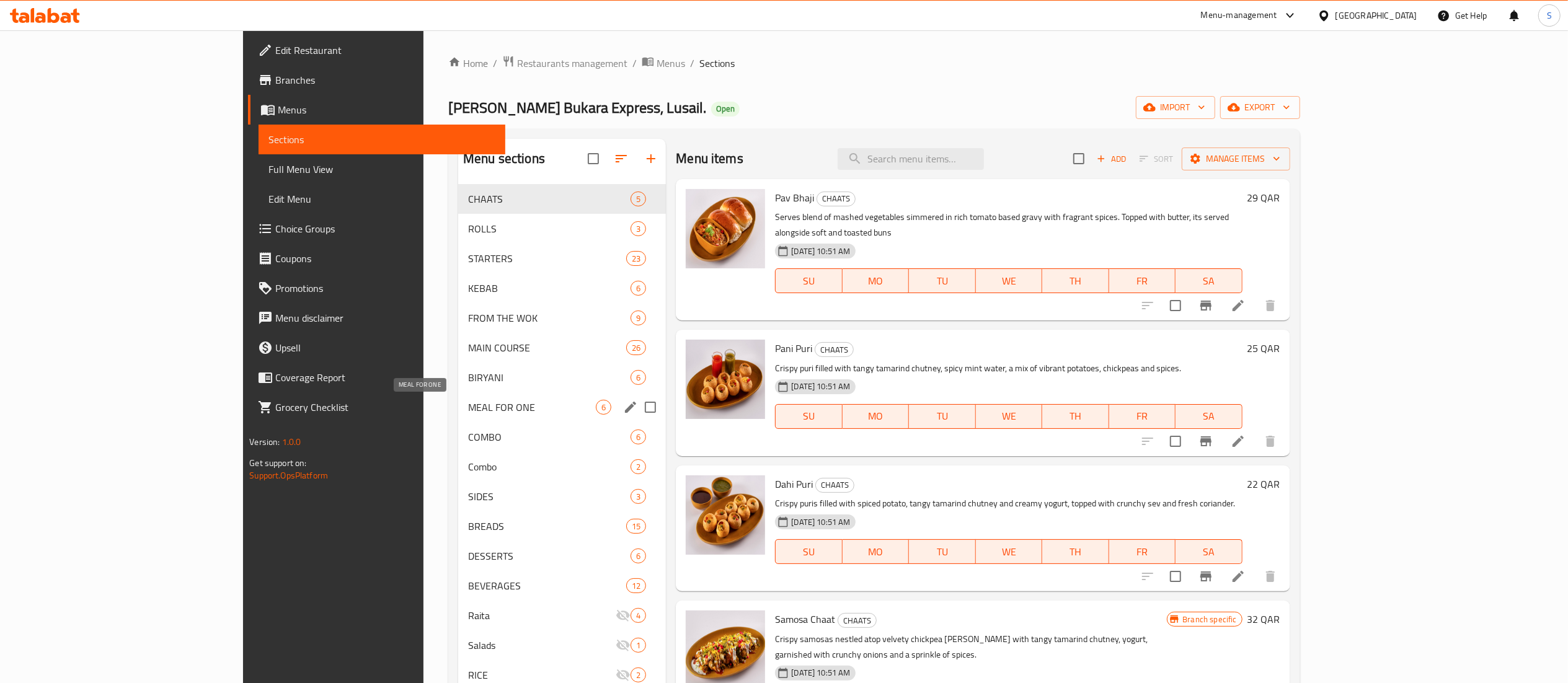
click at [468, 413] on span "MEAL FOR ONE" at bounding box center [532, 406] width 127 height 15
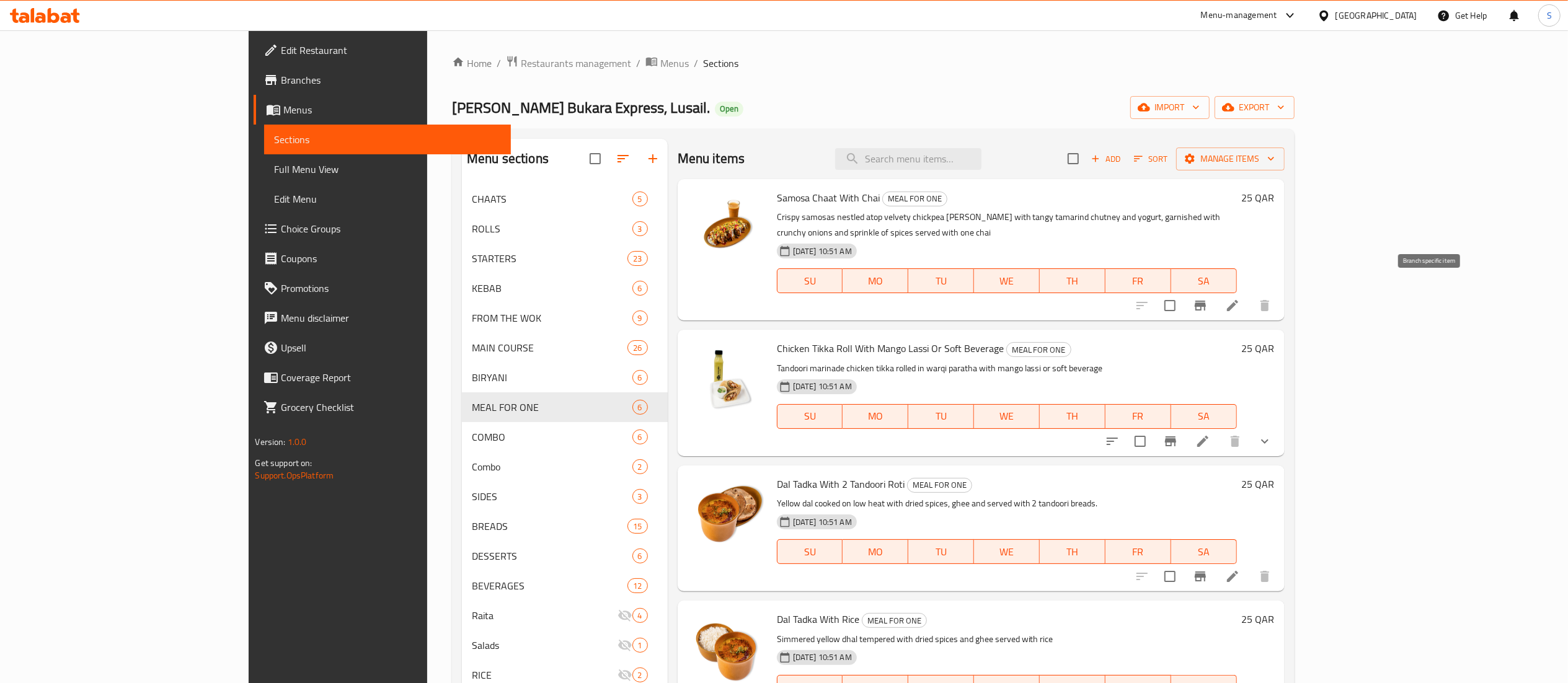
click at [1208, 298] on icon "Branch-specific-item" at bounding box center [1200, 305] width 15 height 15
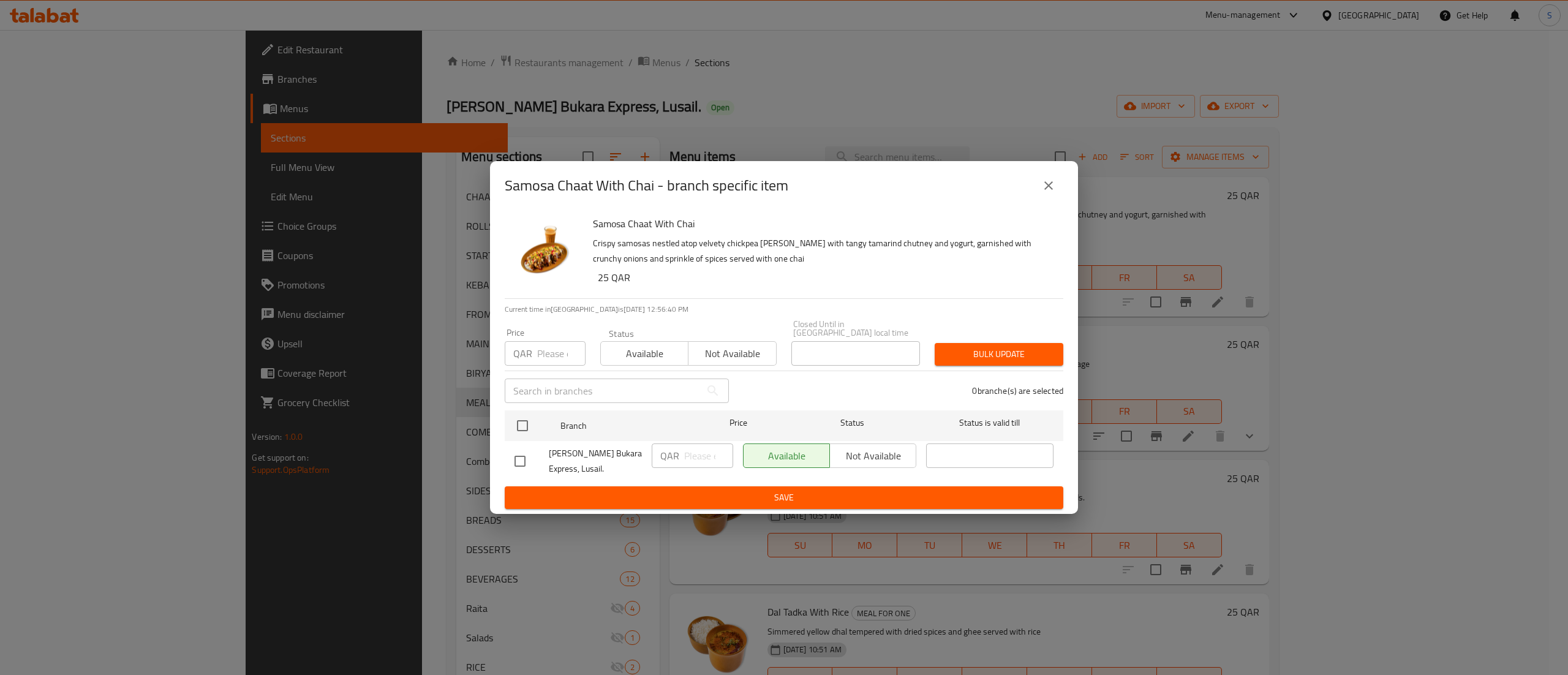
click at [882, 447] on div "Available Not available" at bounding box center [829, 456] width 173 height 24
click at [1051, 198] on button "close" at bounding box center [1048, 185] width 29 height 29
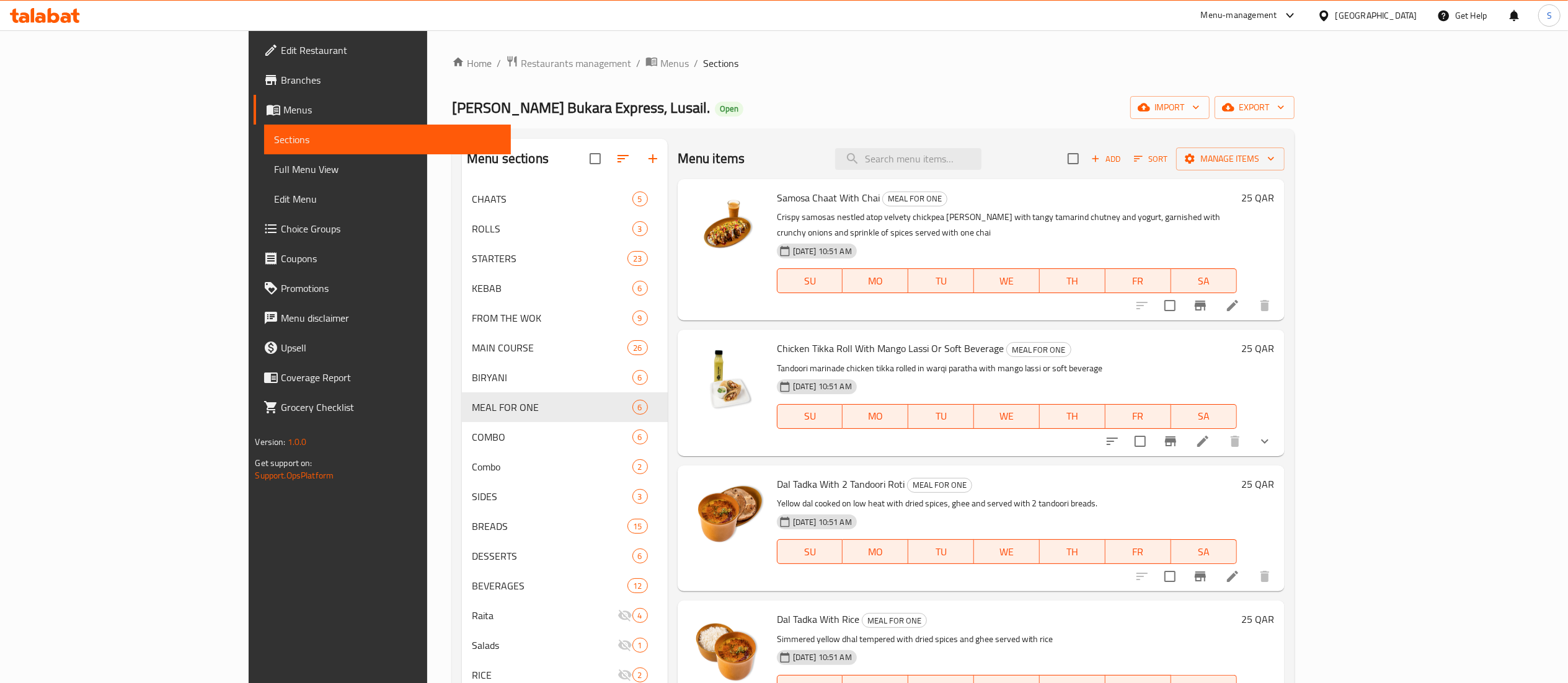
click at [1250, 295] on li at bounding box center [1232, 306] width 35 height 23
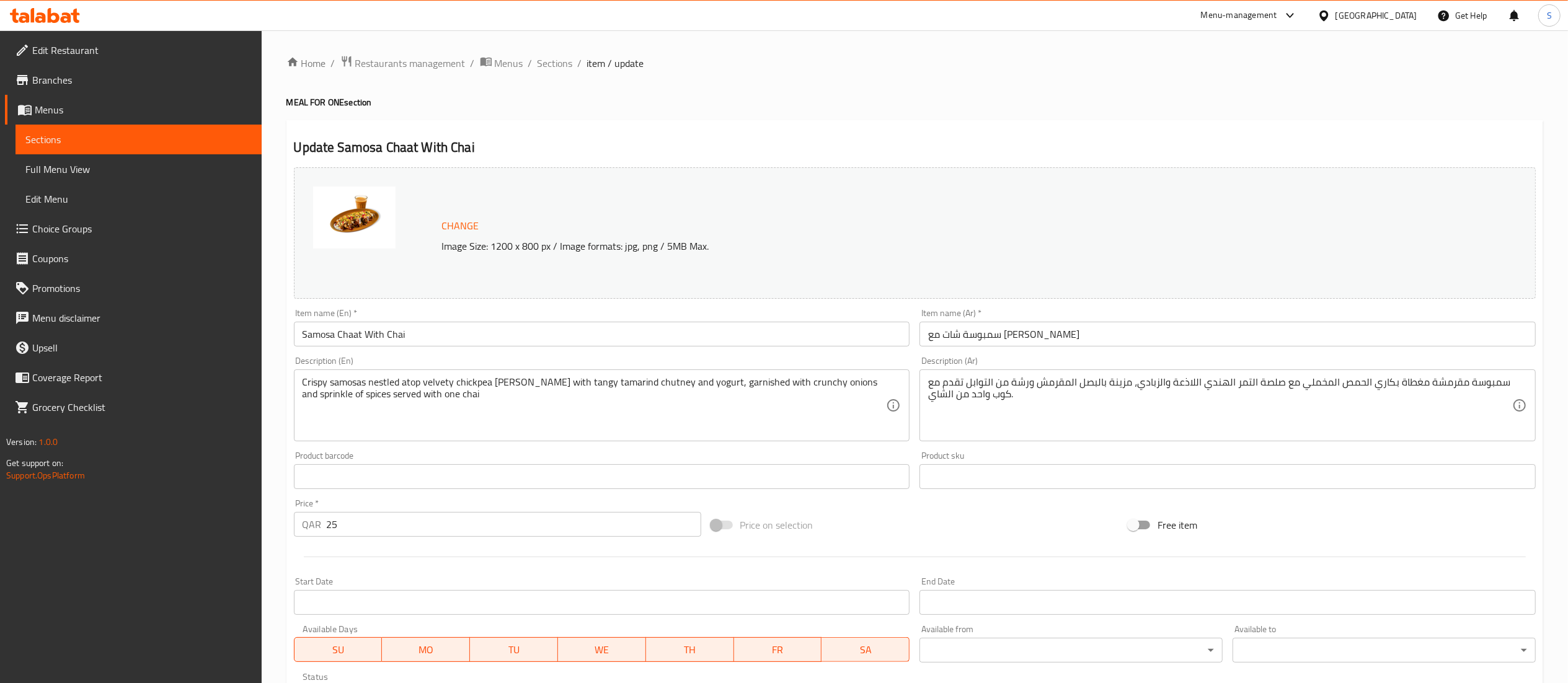
click at [367, 522] on input "25" at bounding box center [514, 524] width 374 height 24
drag, startPoint x: 367, startPoint y: 522, endPoint x: 324, endPoint y: 523, distance: 43.0
click at [324, 523] on div "QAR 25 Price *" at bounding box center [497, 524] width 407 height 24
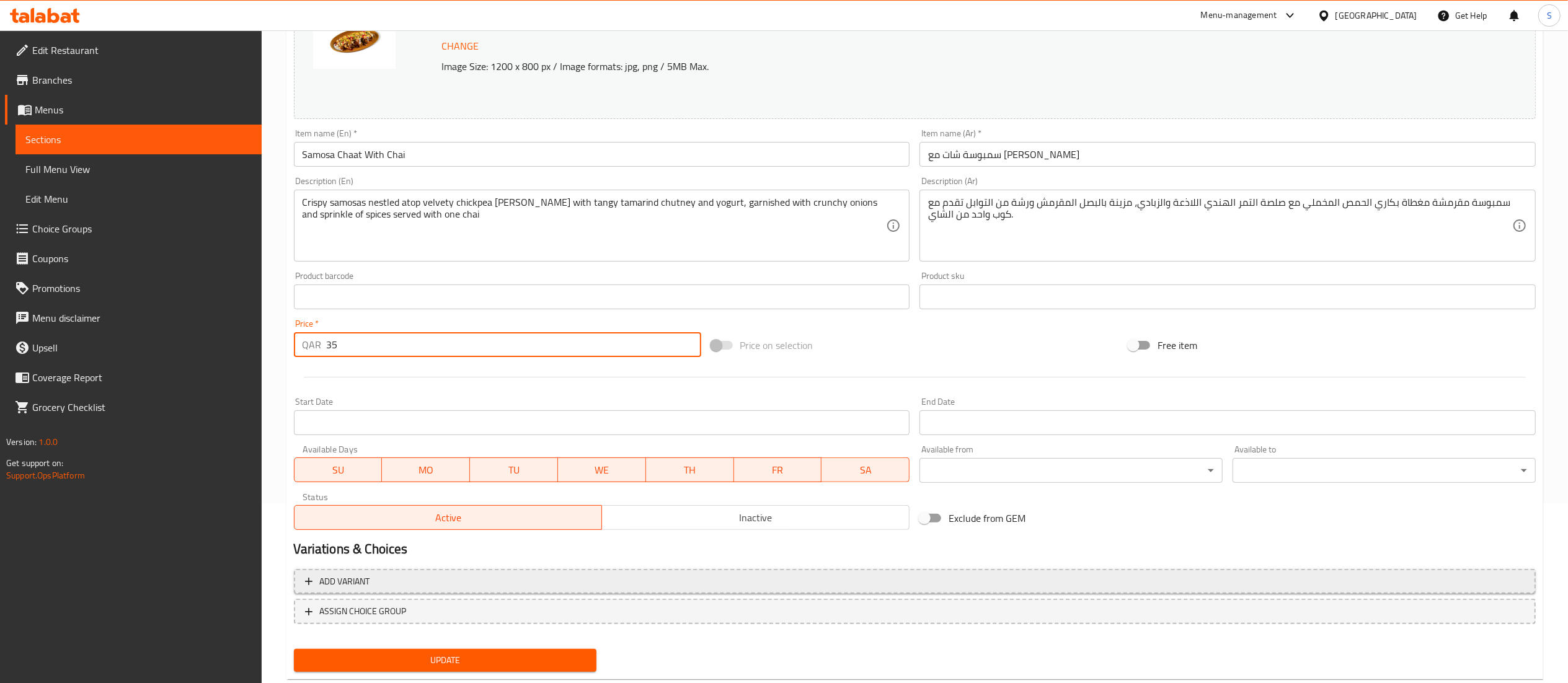
scroll to position [209, 0]
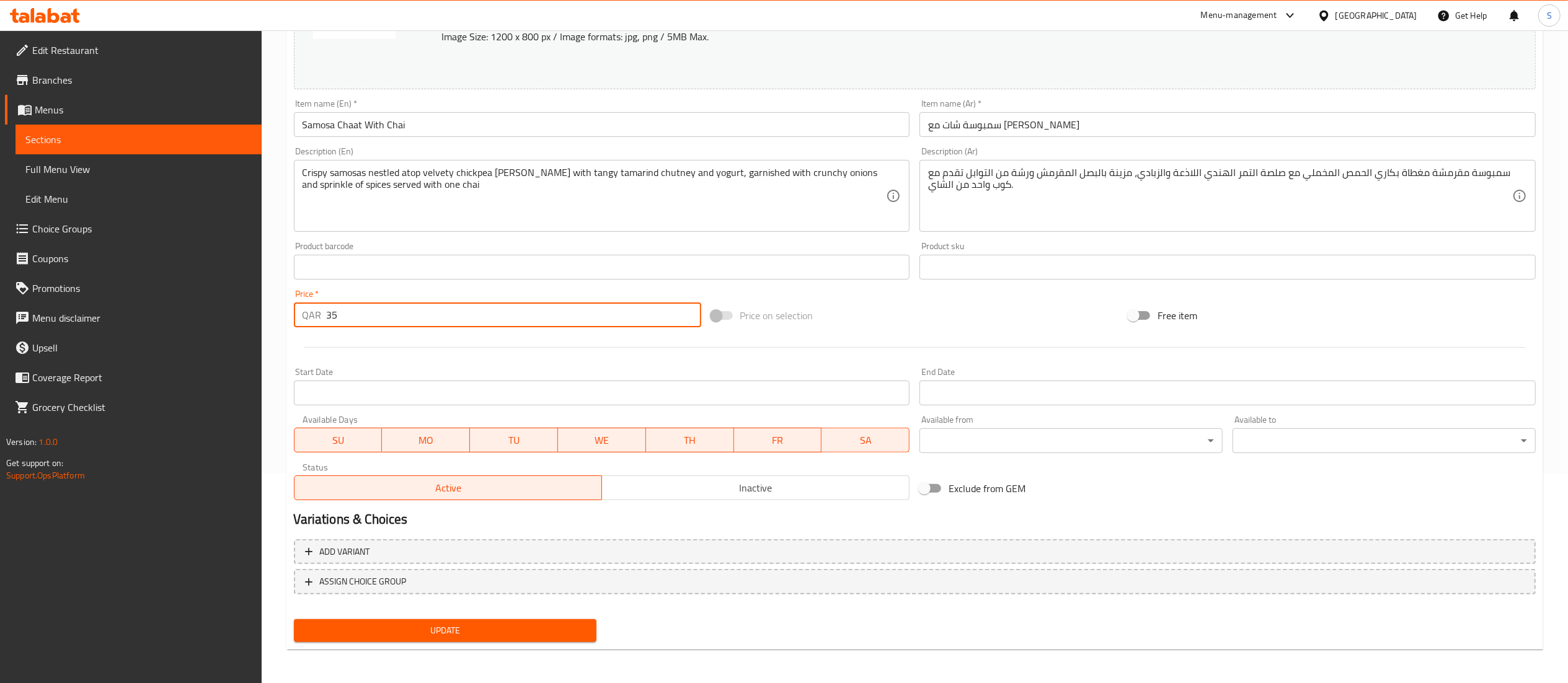
type input "35"
click at [356, 621] on button "Update" at bounding box center [446, 631] width 303 height 23
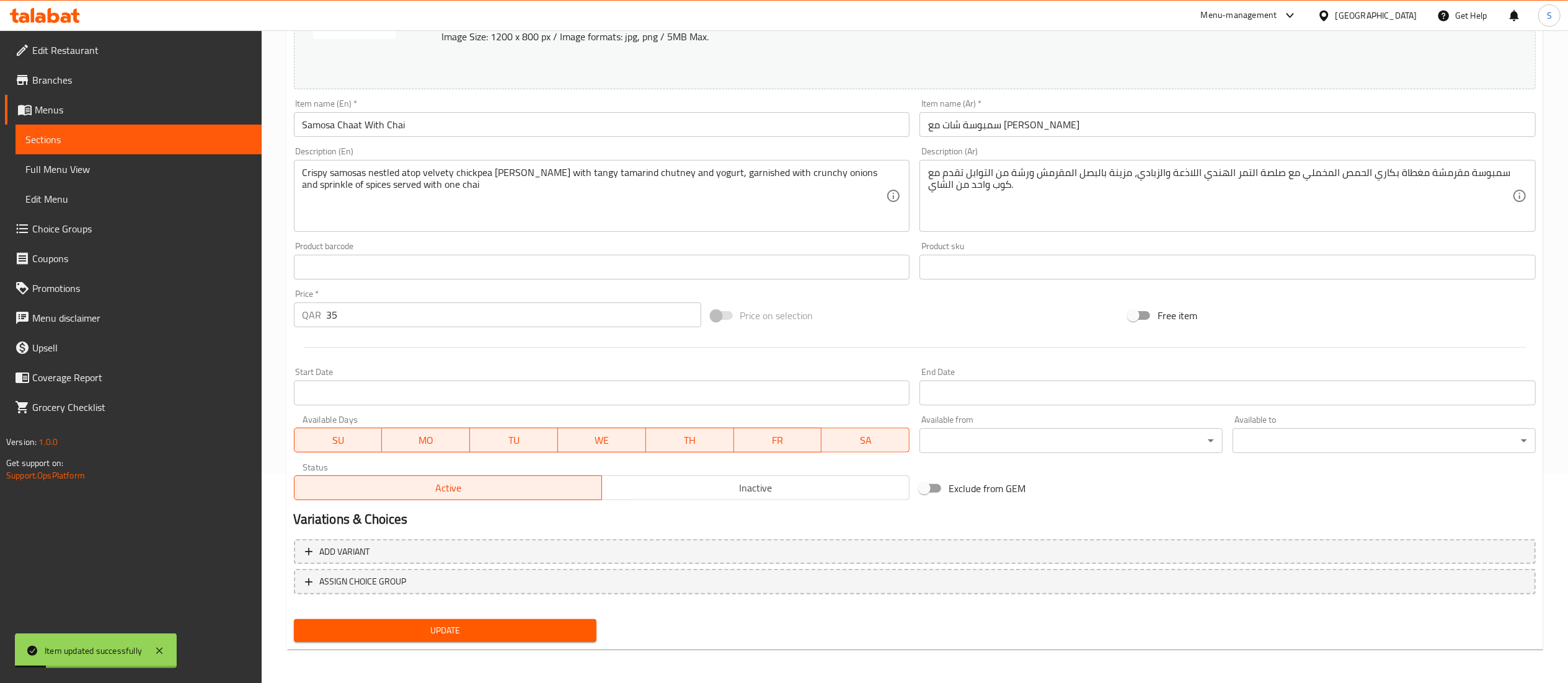
scroll to position [0, 0]
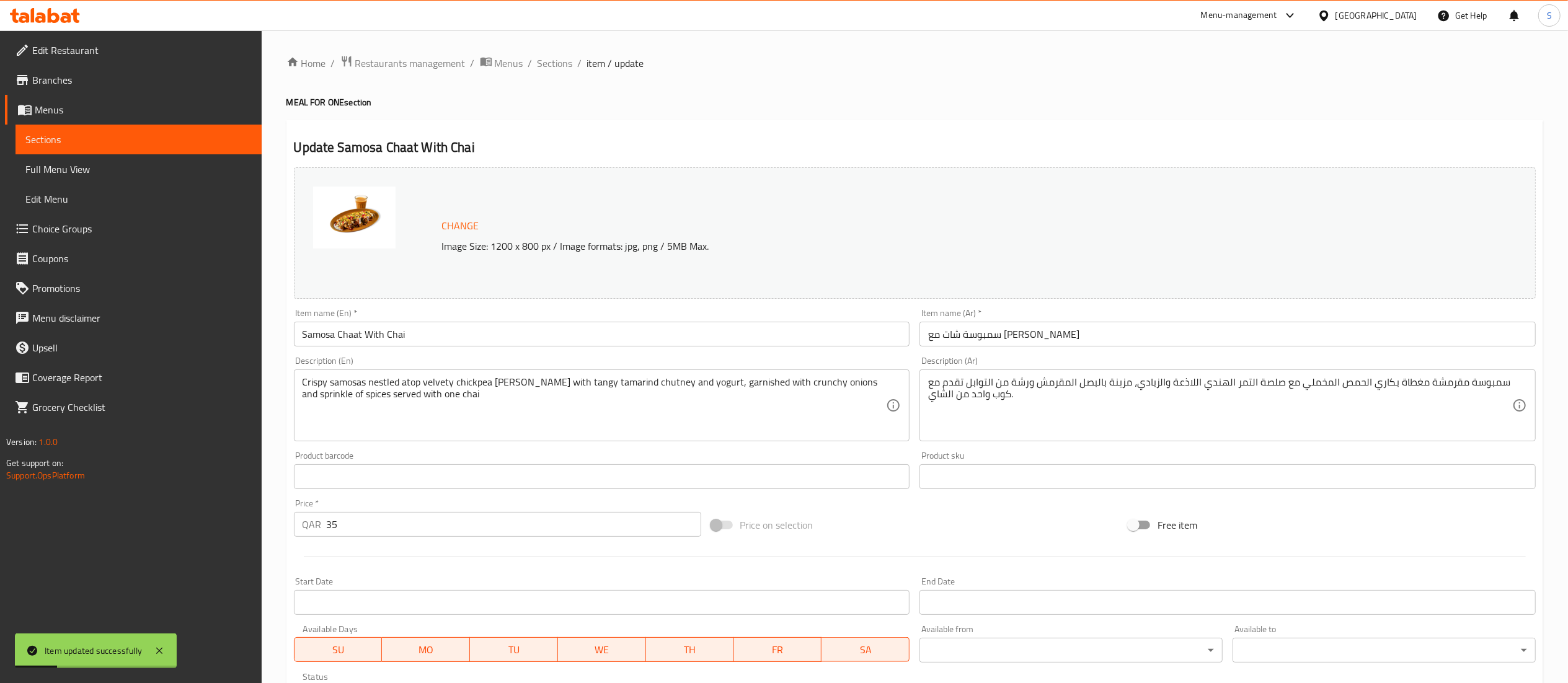
drag, startPoint x: 554, startPoint y: 59, endPoint x: 591, endPoint y: 88, distance: 47.0
click at [554, 59] on span "Sections" at bounding box center [555, 63] width 36 height 15
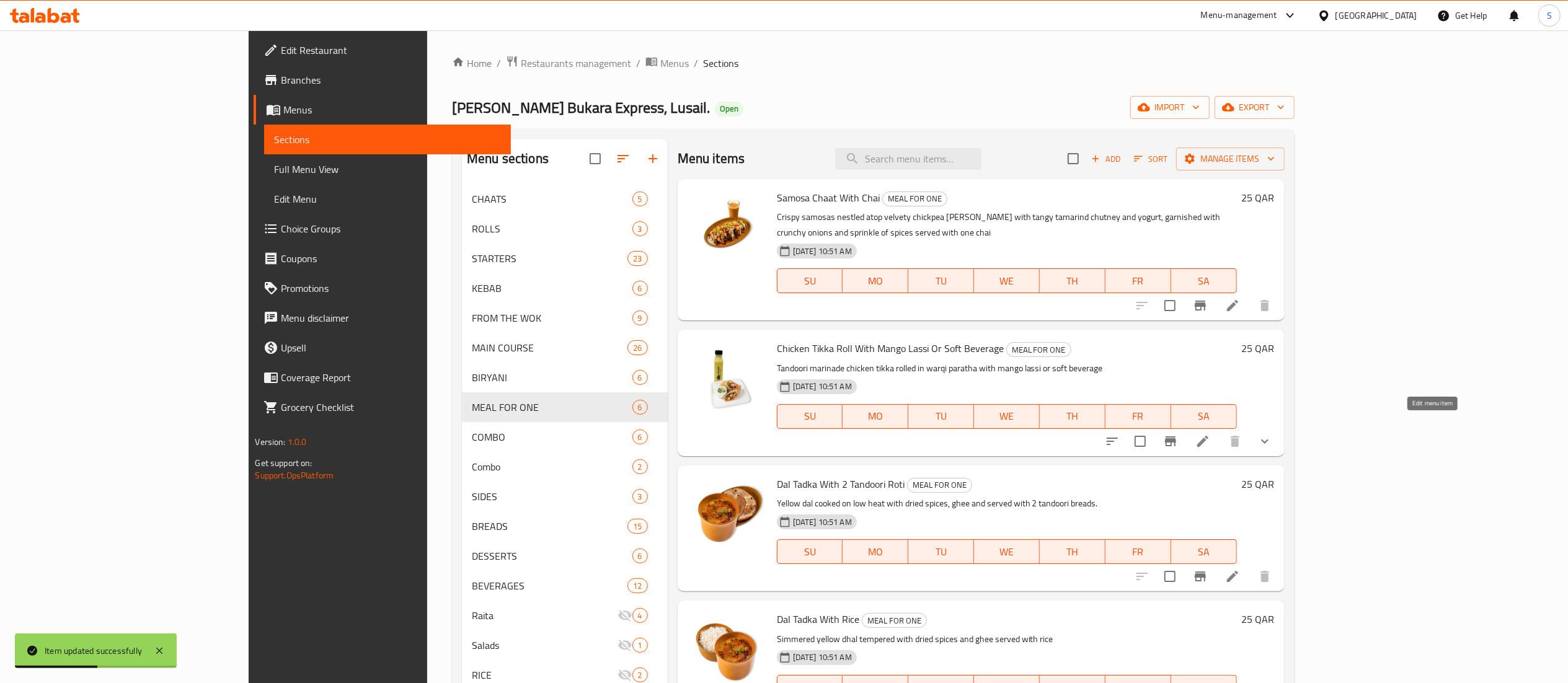
click at [1210, 434] on icon at bounding box center [1202, 441] width 15 height 15
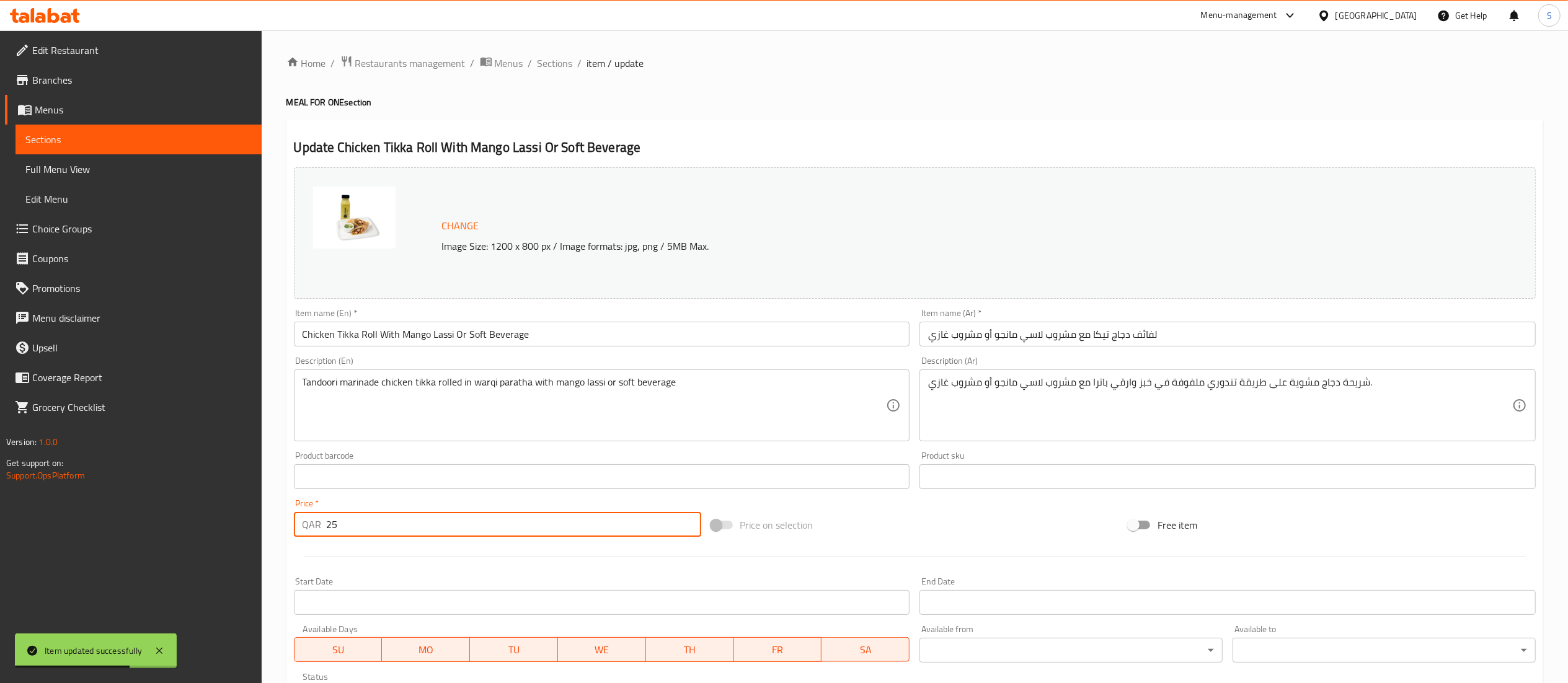
drag, startPoint x: 395, startPoint y: 523, endPoint x: 291, endPoint y: 524, distance: 104.0
click at [291, 524] on div "Price   * QAR 25 Price *" at bounding box center [497, 518] width 417 height 48
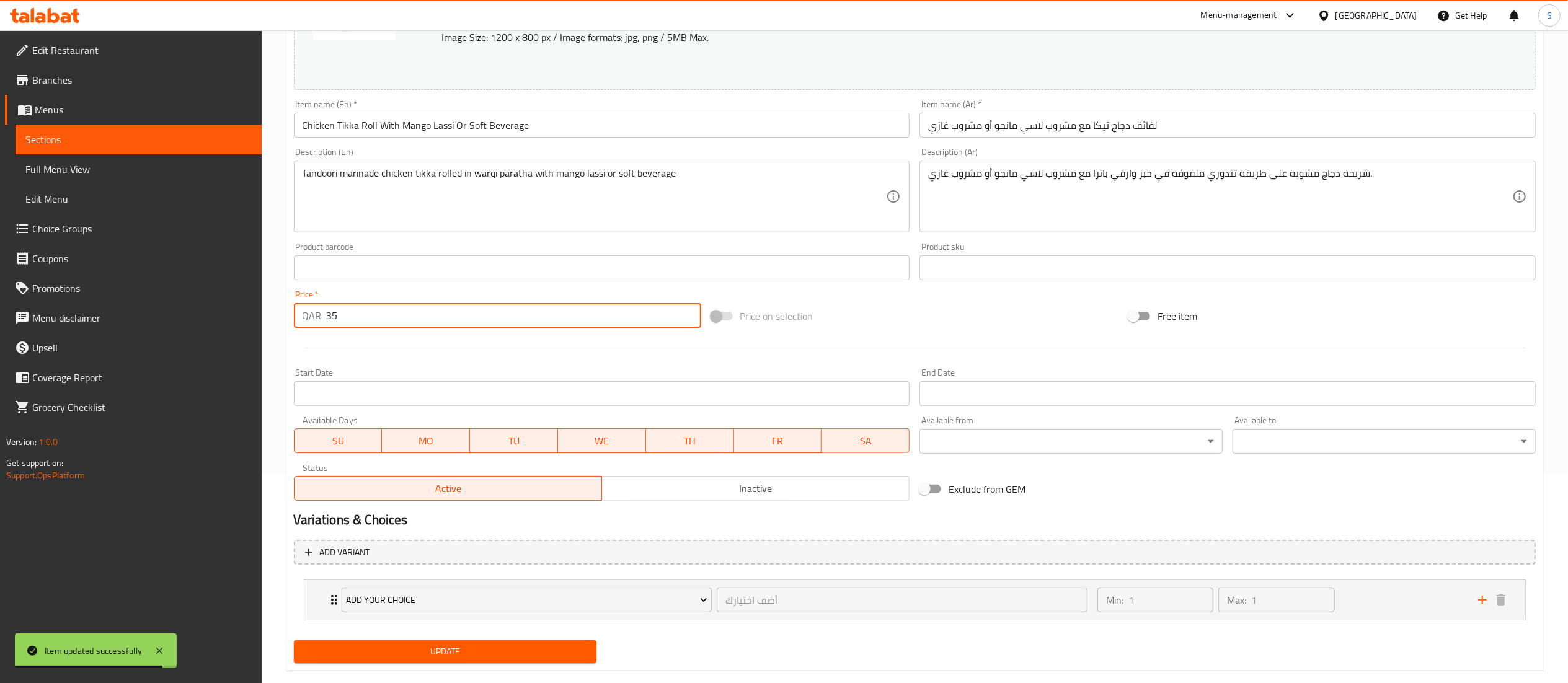
scroll to position [231, 0]
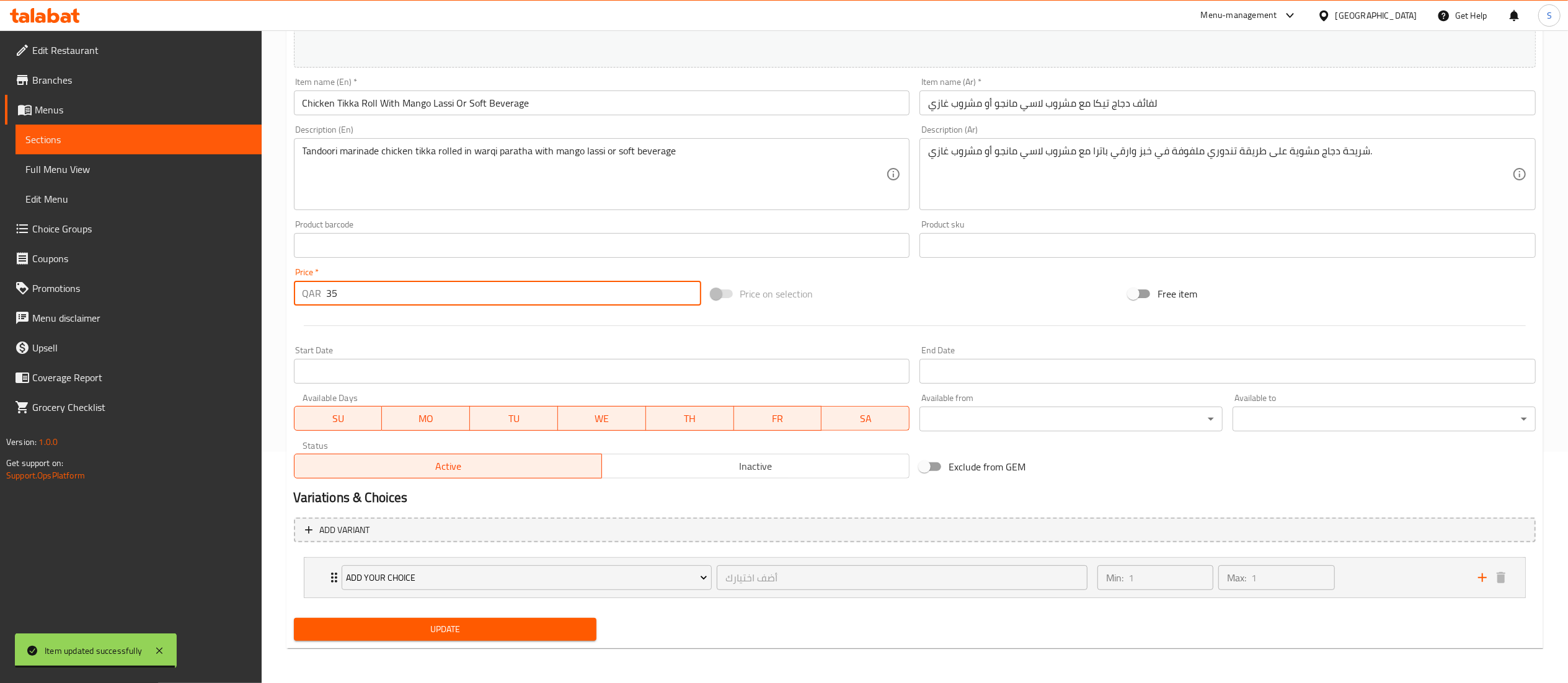
type input "35"
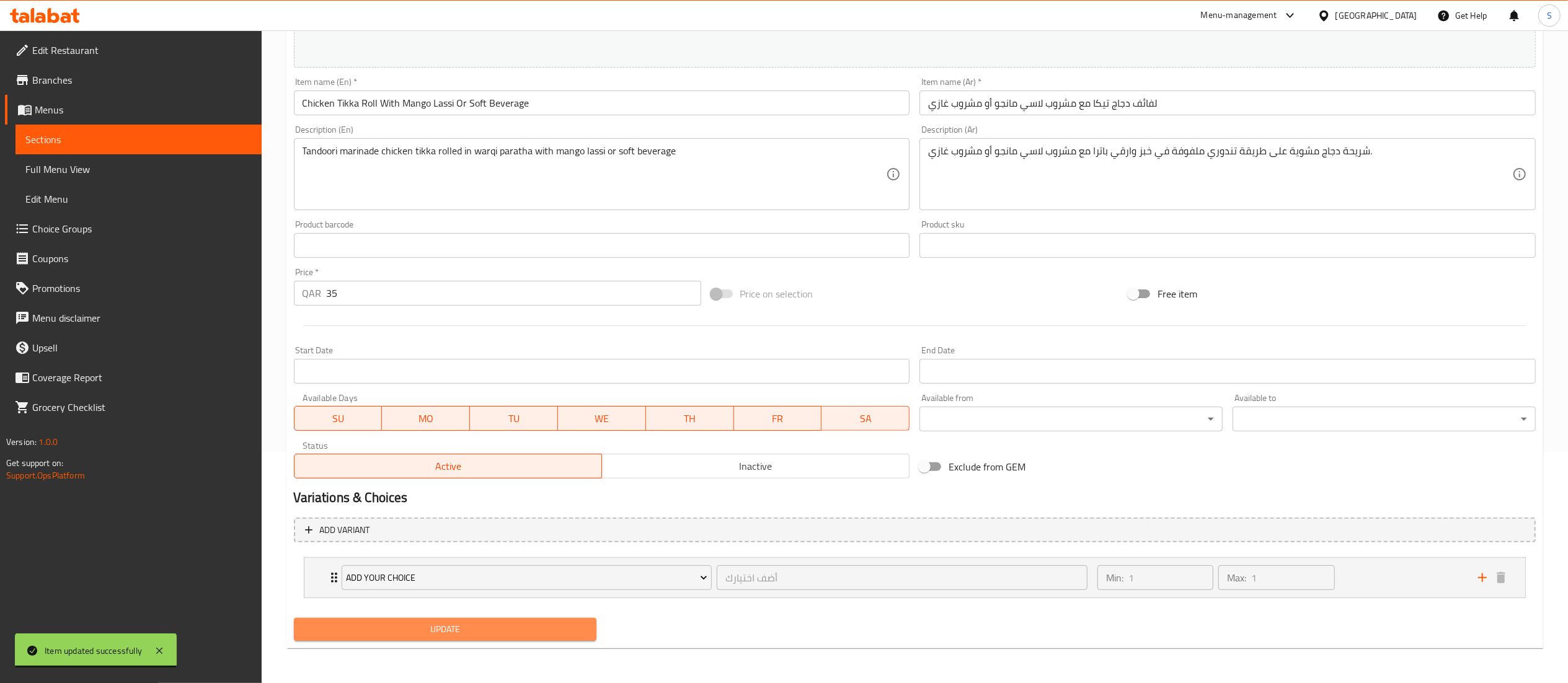
click at [501, 630] on span "Update" at bounding box center [445, 630] width 283 height 16
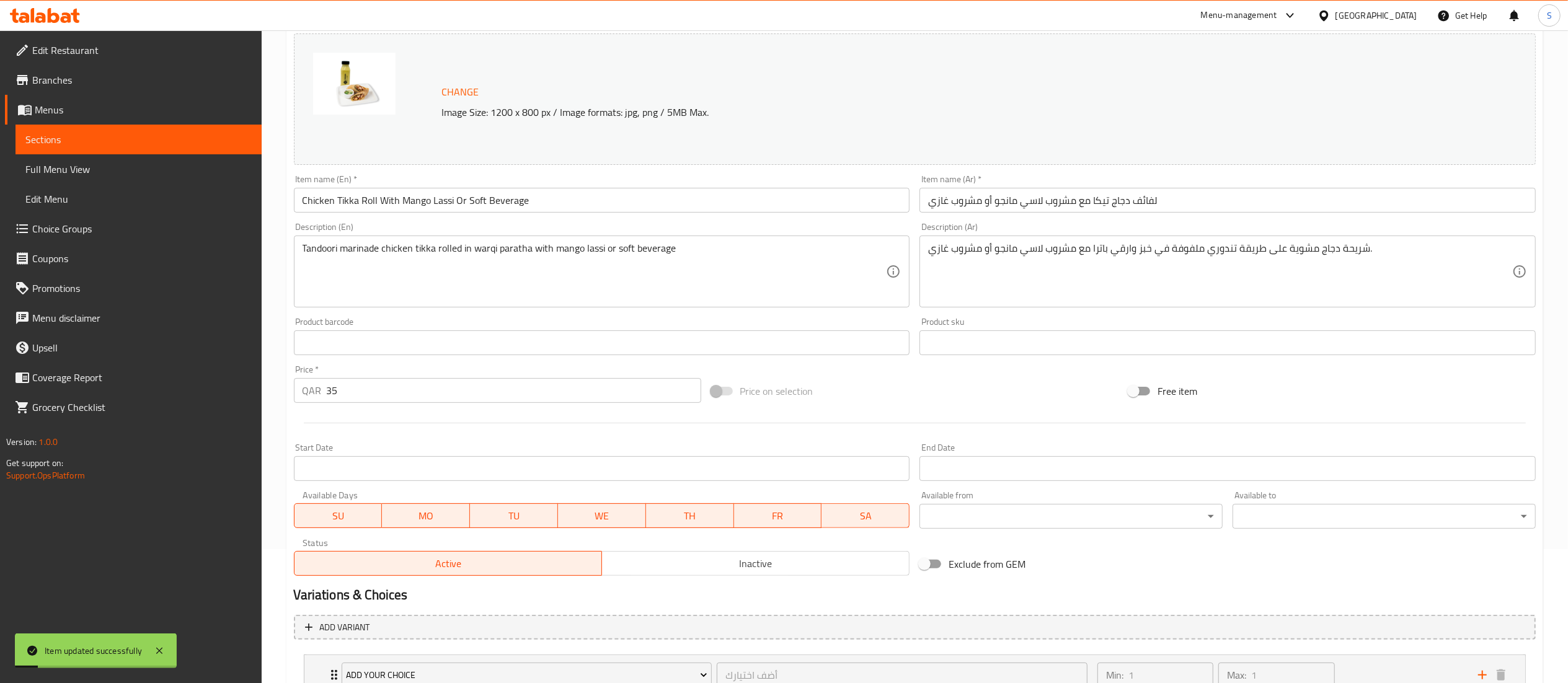
scroll to position [0, 0]
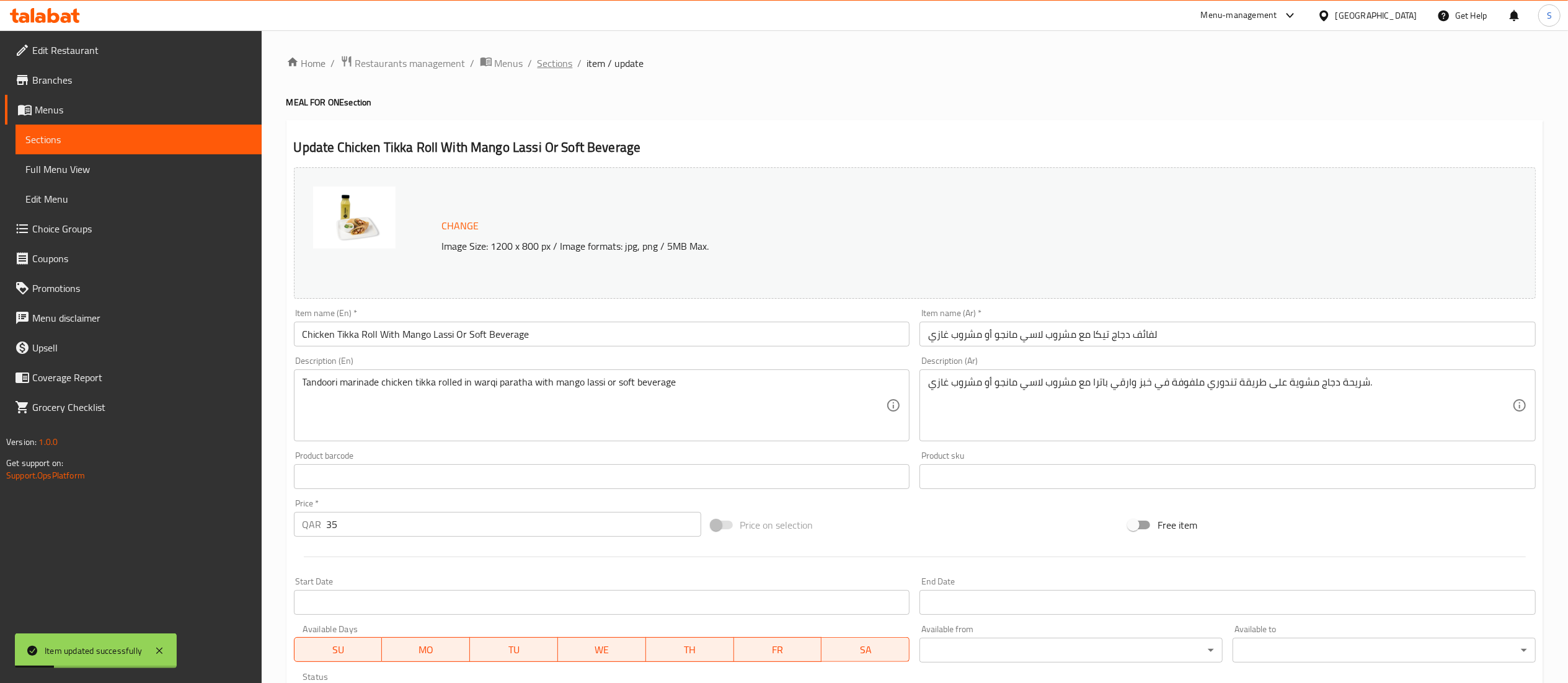
click at [543, 58] on span "Sections" at bounding box center [555, 63] width 36 height 15
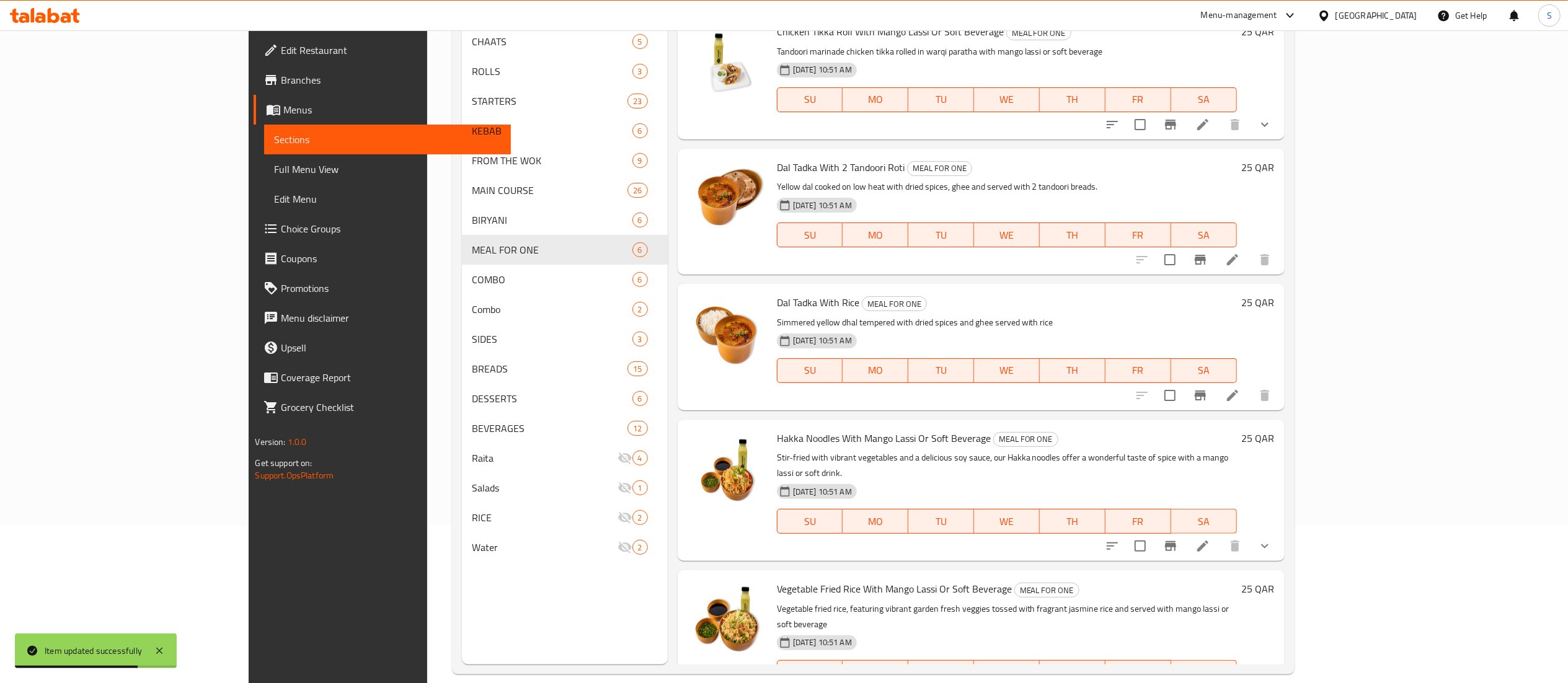
scroll to position [174, 0]
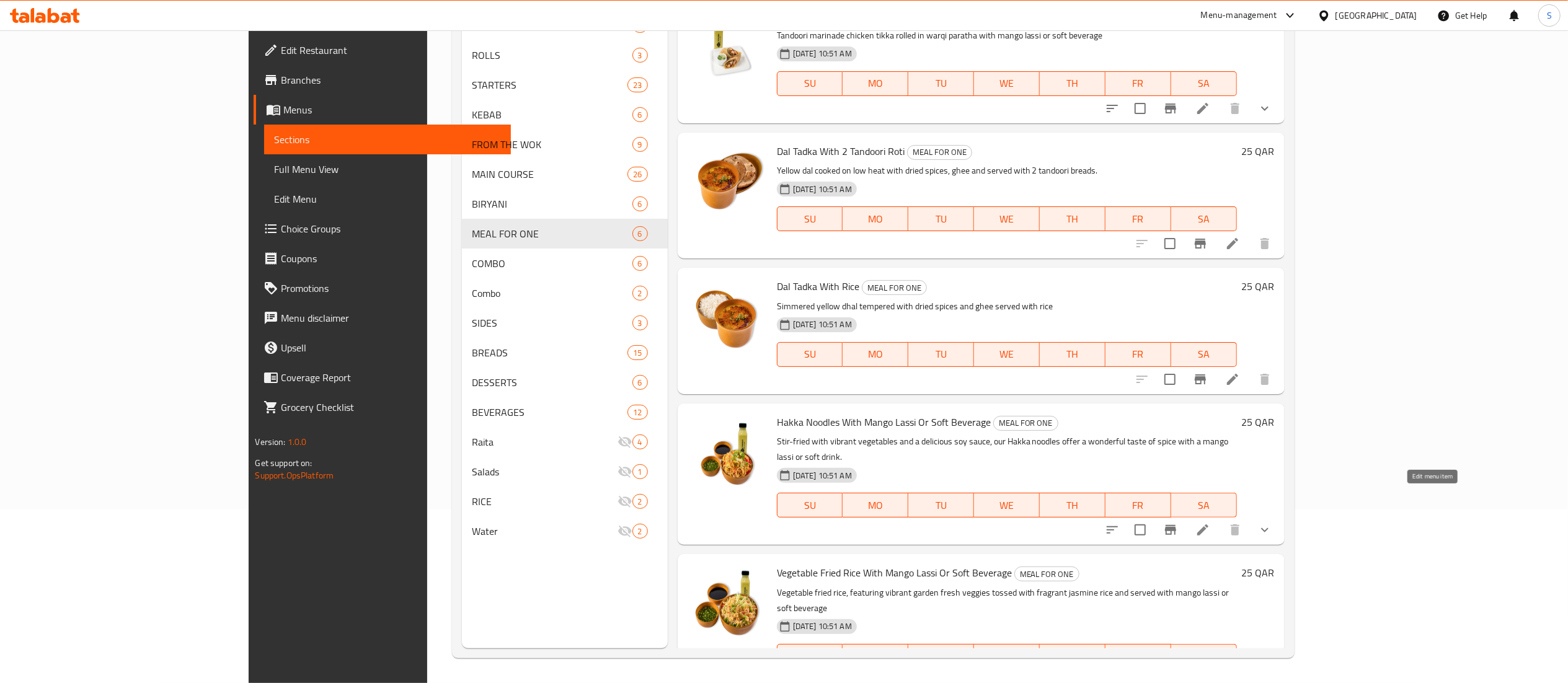
click at [1210, 522] on icon at bounding box center [1202, 529] width 15 height 15
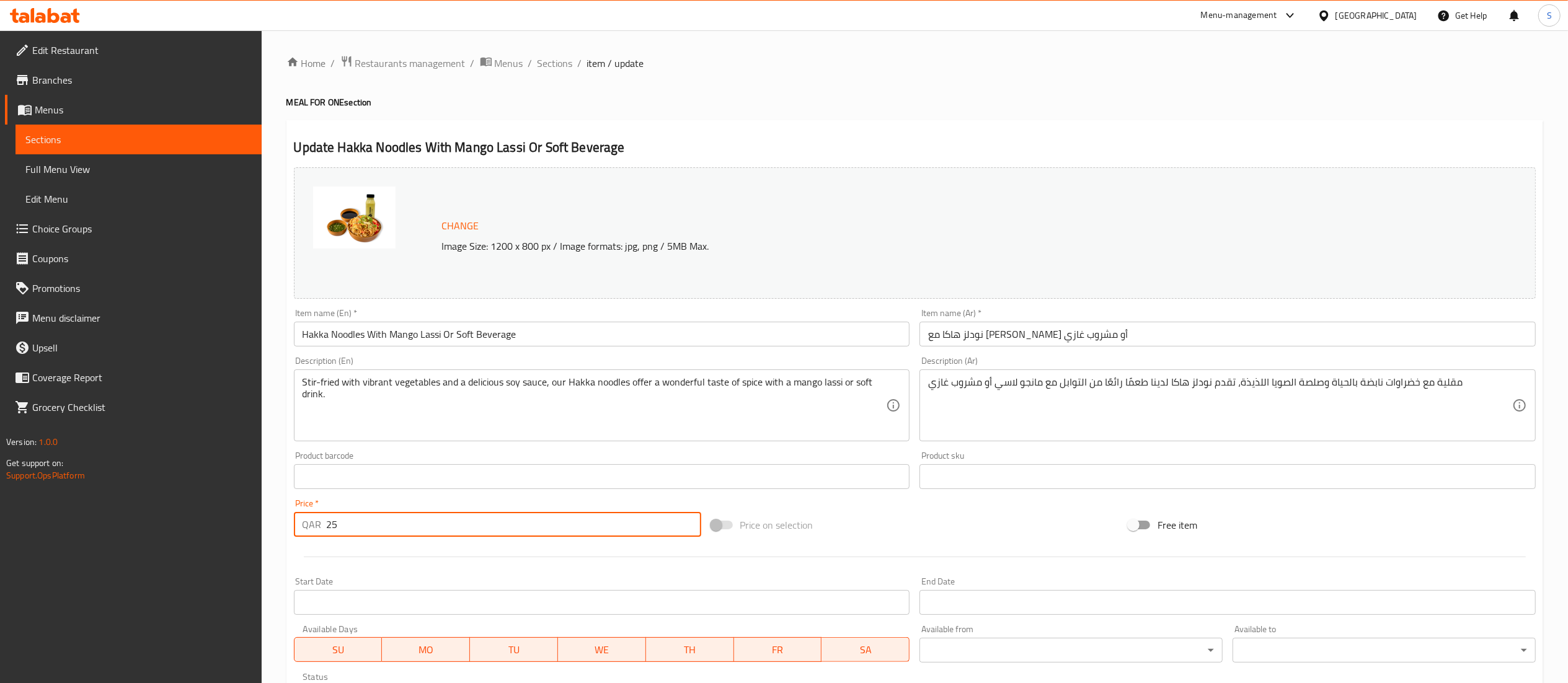
drag, startPoint x: 375, startPoint y: 522, endPoint x: 325, endPoint y: 523, distance: 50.0
click at [327, 523] on input "25" at bounding box center [514, 524] width 374 height 24
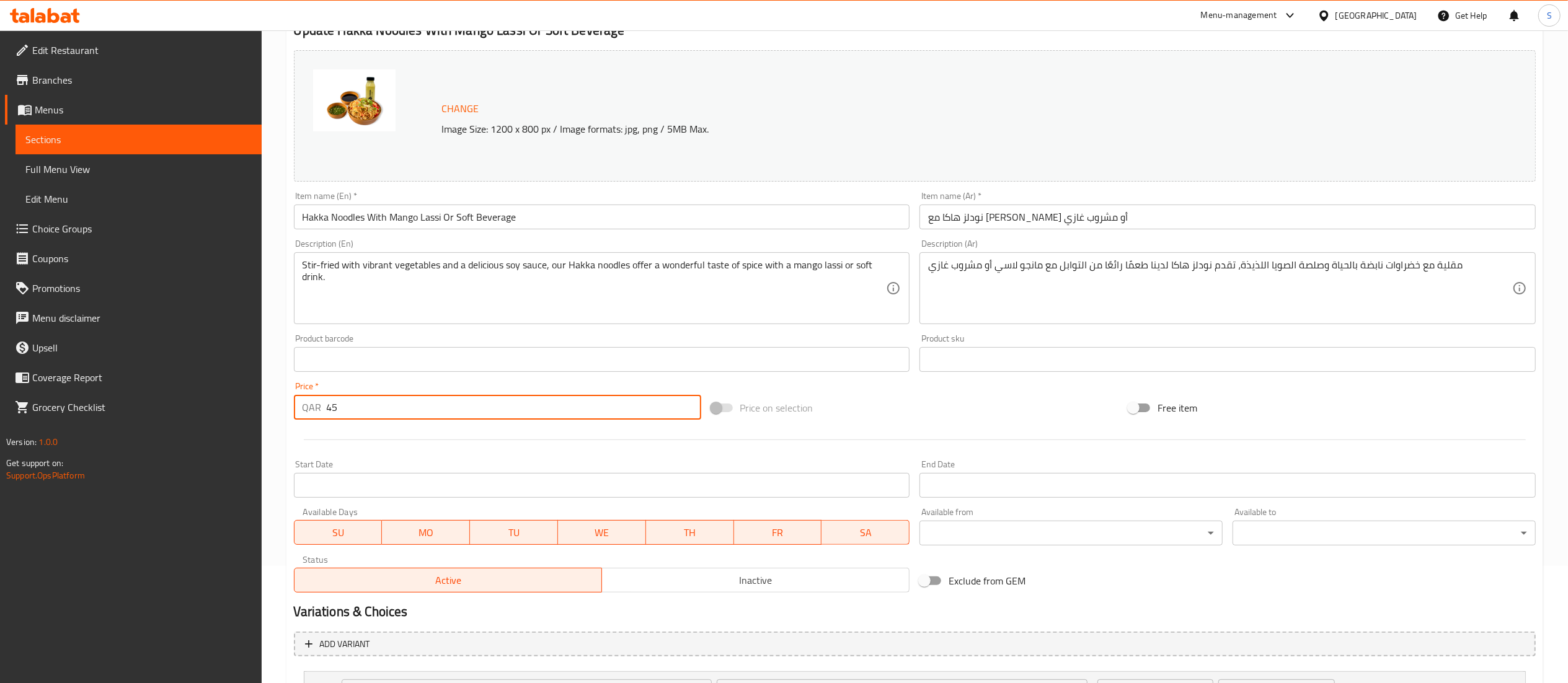
scroll to position [231, 0]
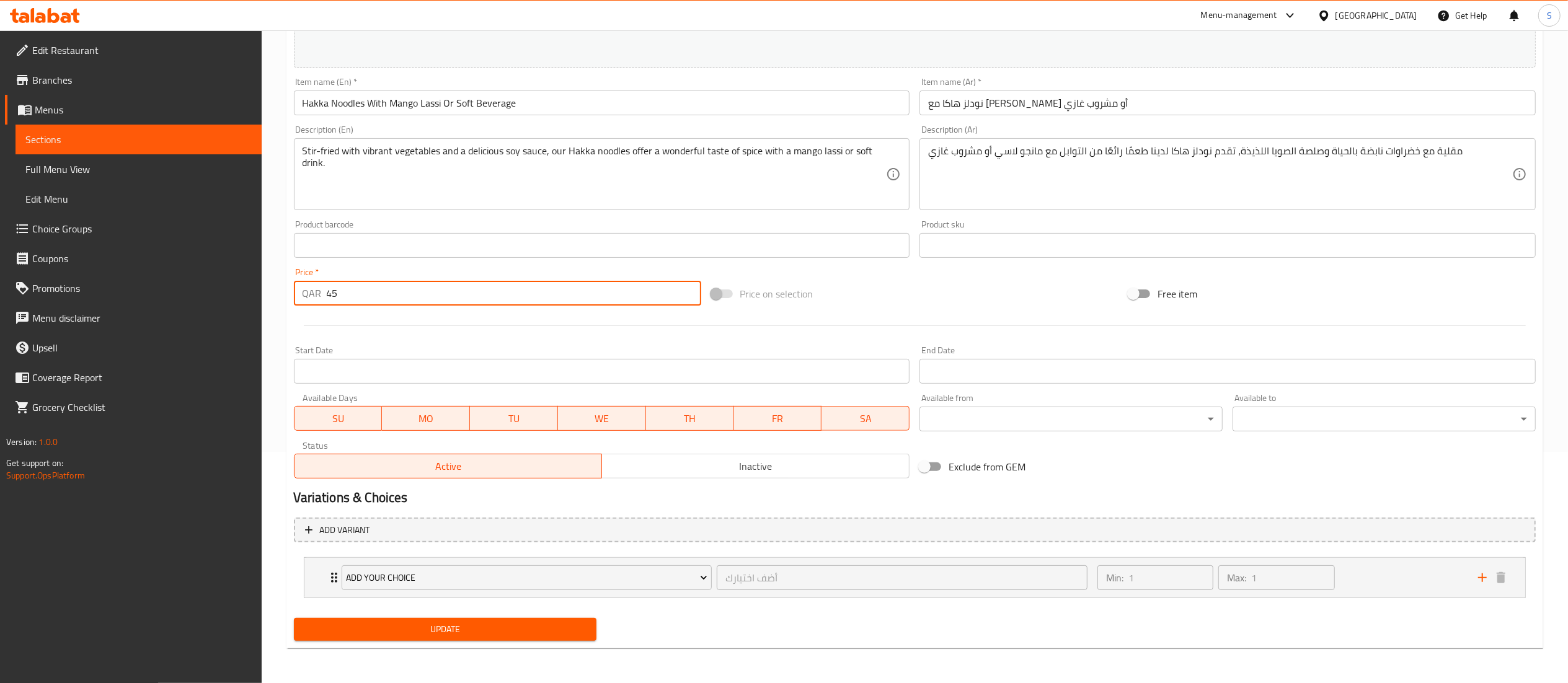
type input "45"
click at [421, 641] on button "Update" at bounding box center [446, 630] width 303 height 23
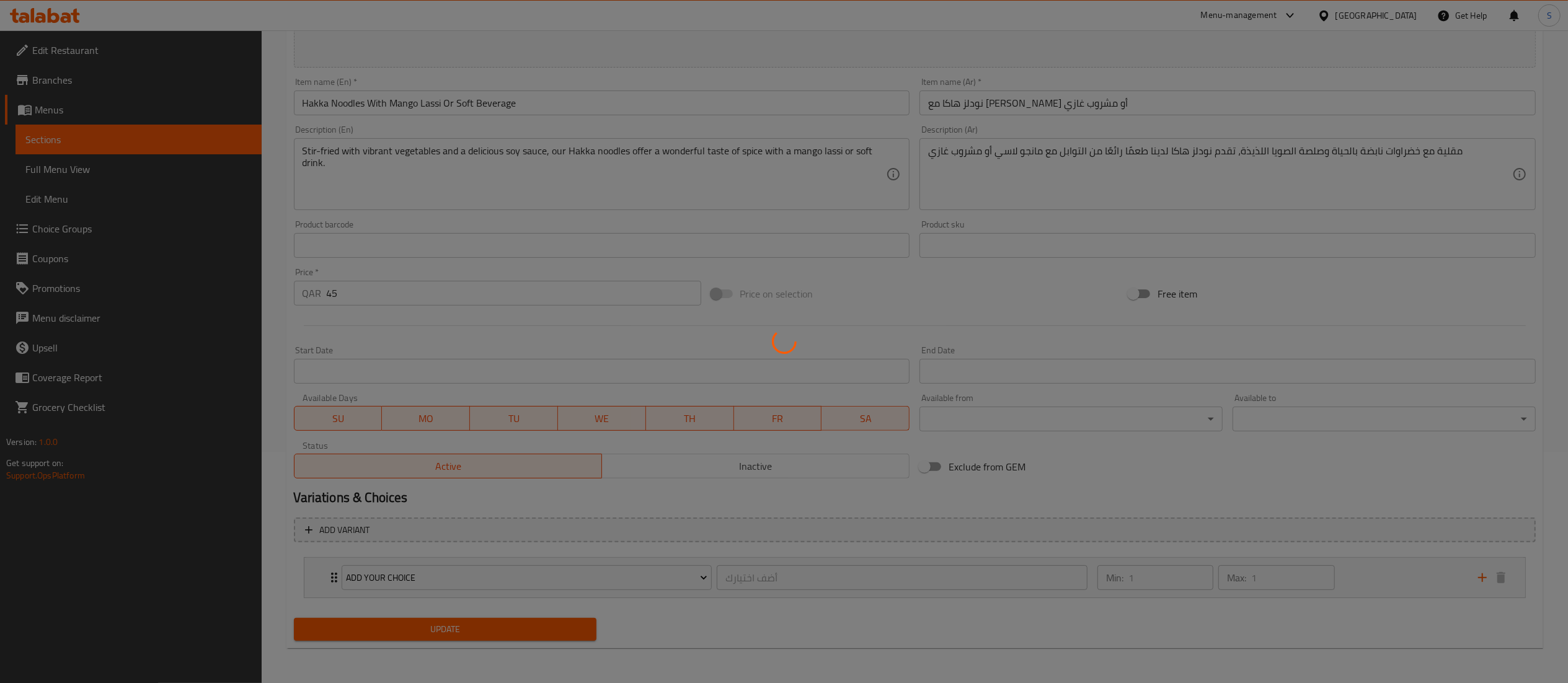
scroll to position [0, 0]
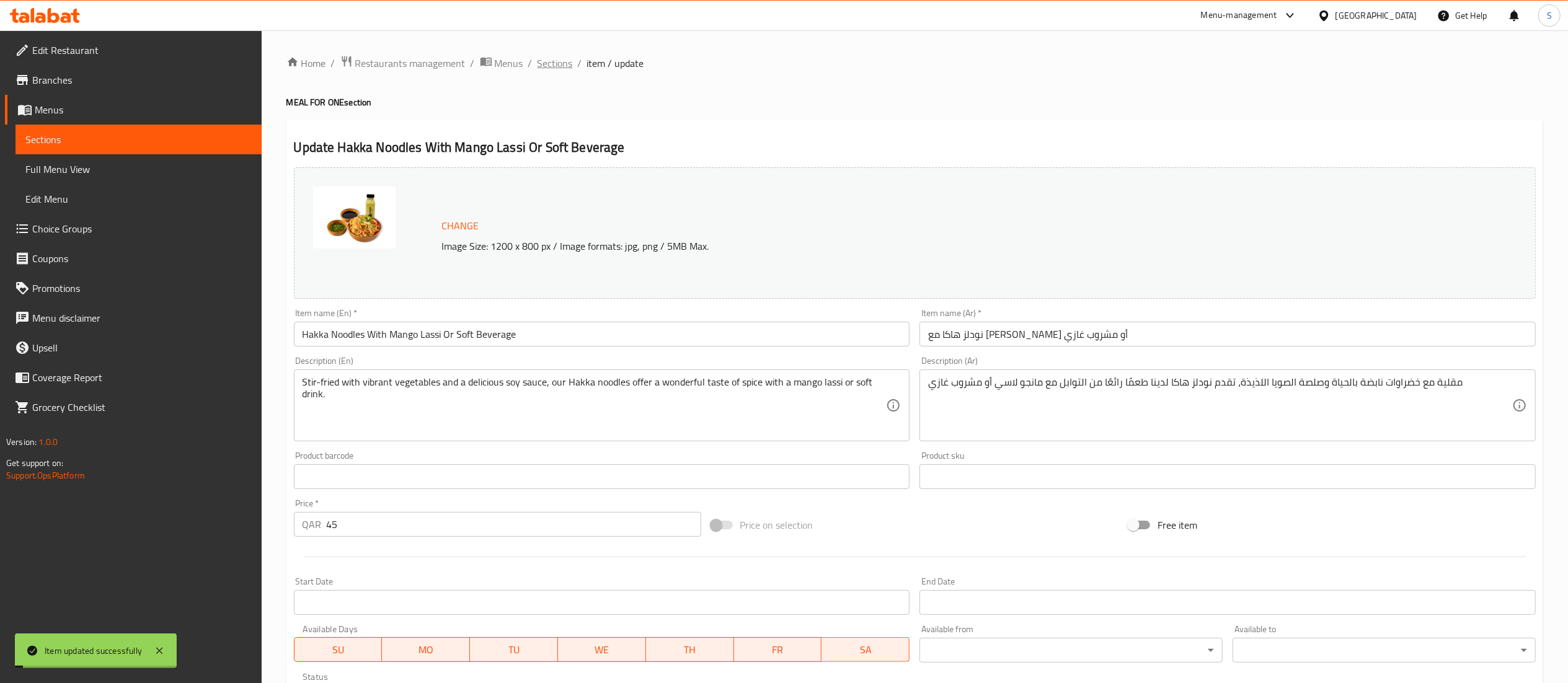
click at [552, 59] on span "Sections" at bounding box center [555, 63] width 36 height 15
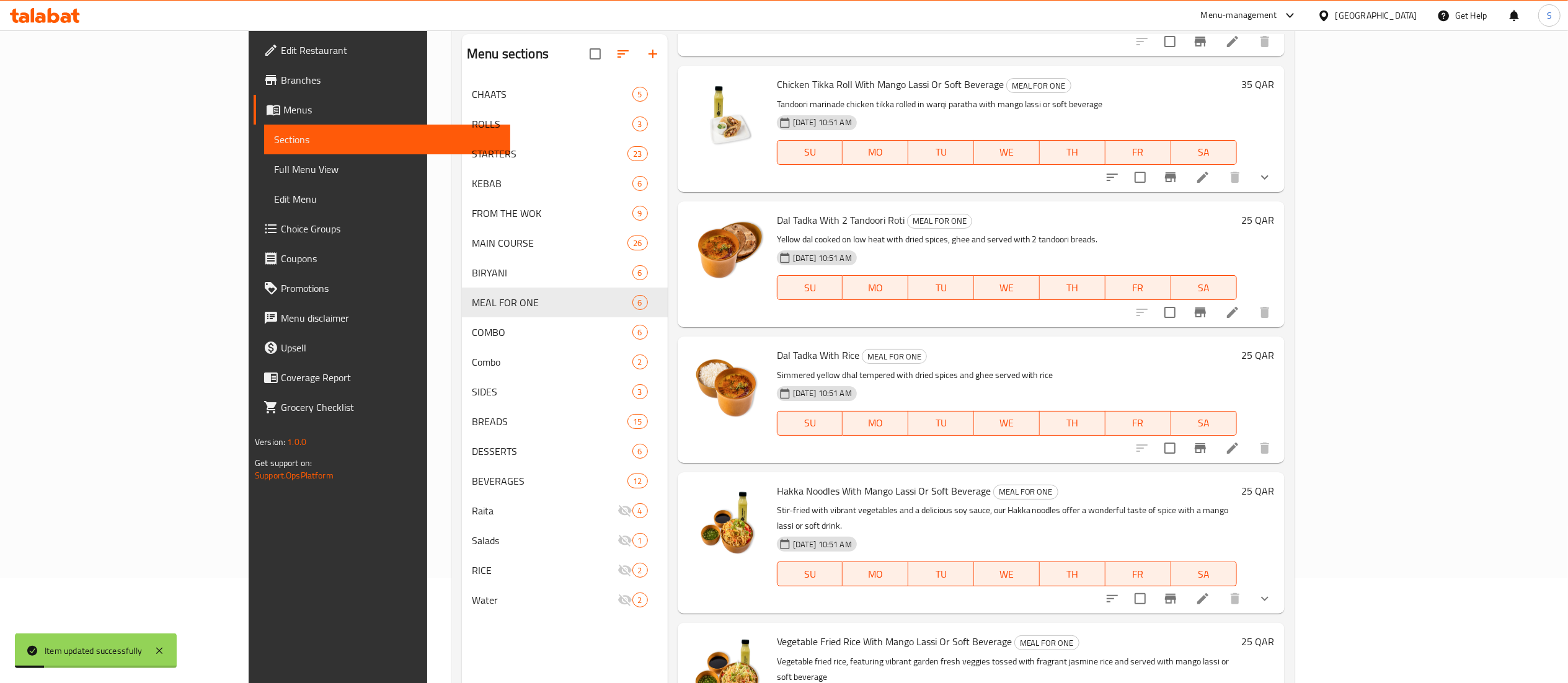
scroll to position [174, 0]
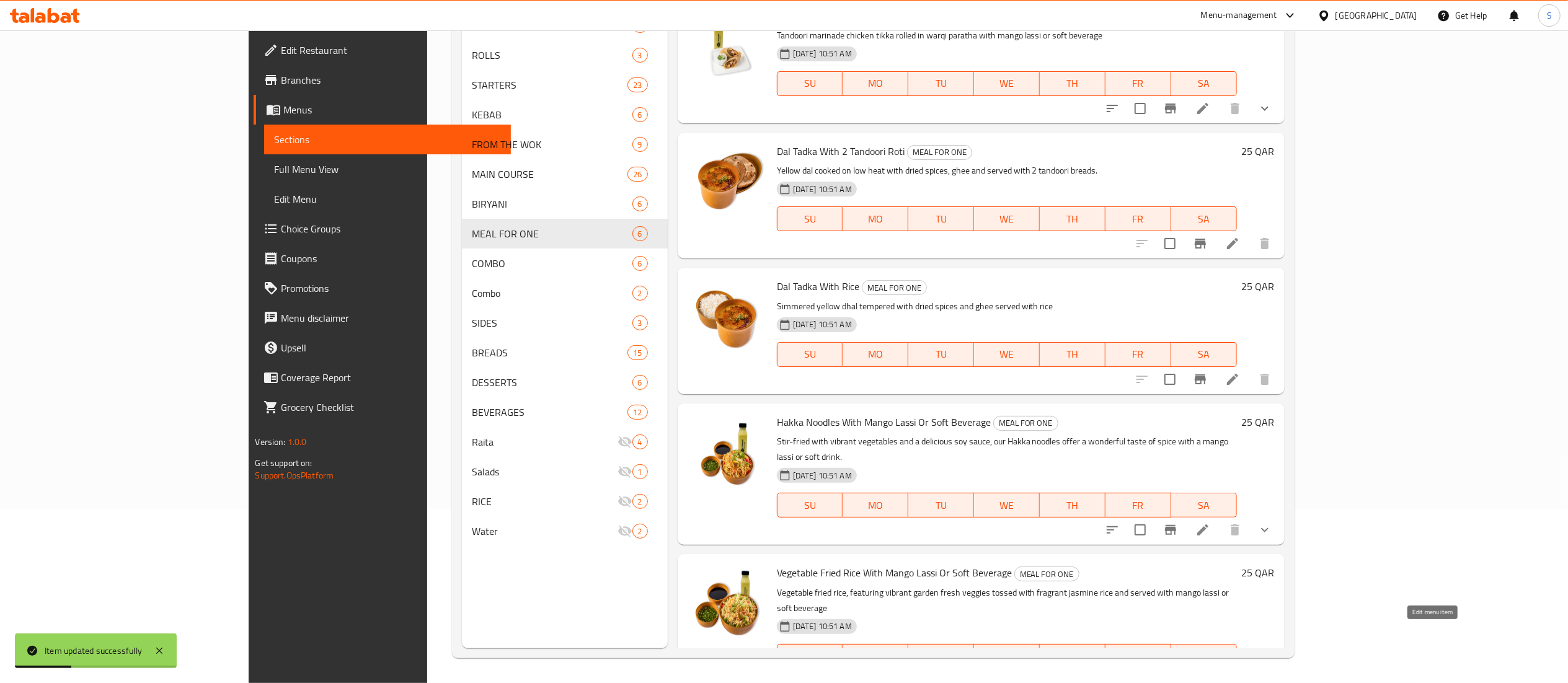
click at [1210, 674] on icon at bounding box center [1202, 681] width 15 height 15
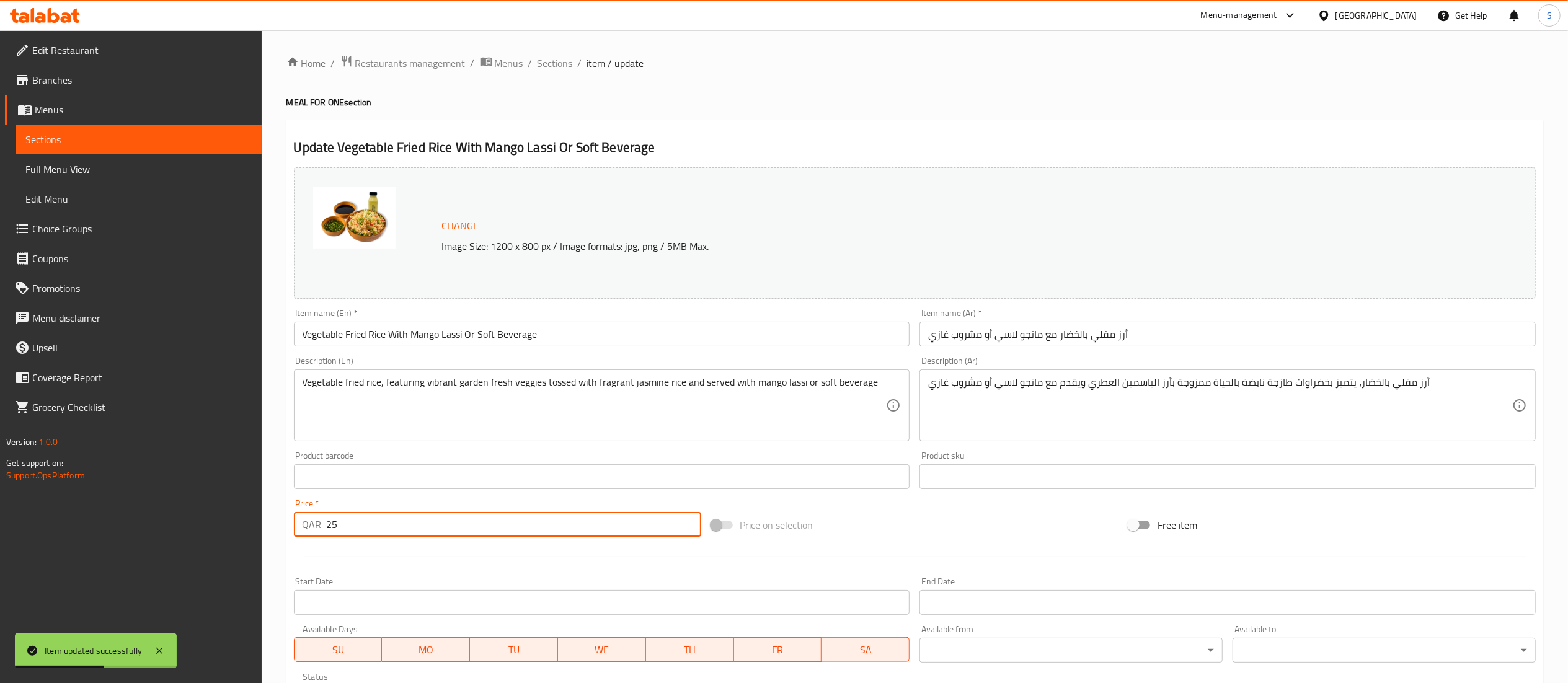
drag, startPoint x: 383, startPoint y: 523, endPoint x: 321, endPoint y: 525, distance: 62.0
click at [321, 525] on div "QAR 25 Price *" at bounding box center [497, 524] width 407 height 24
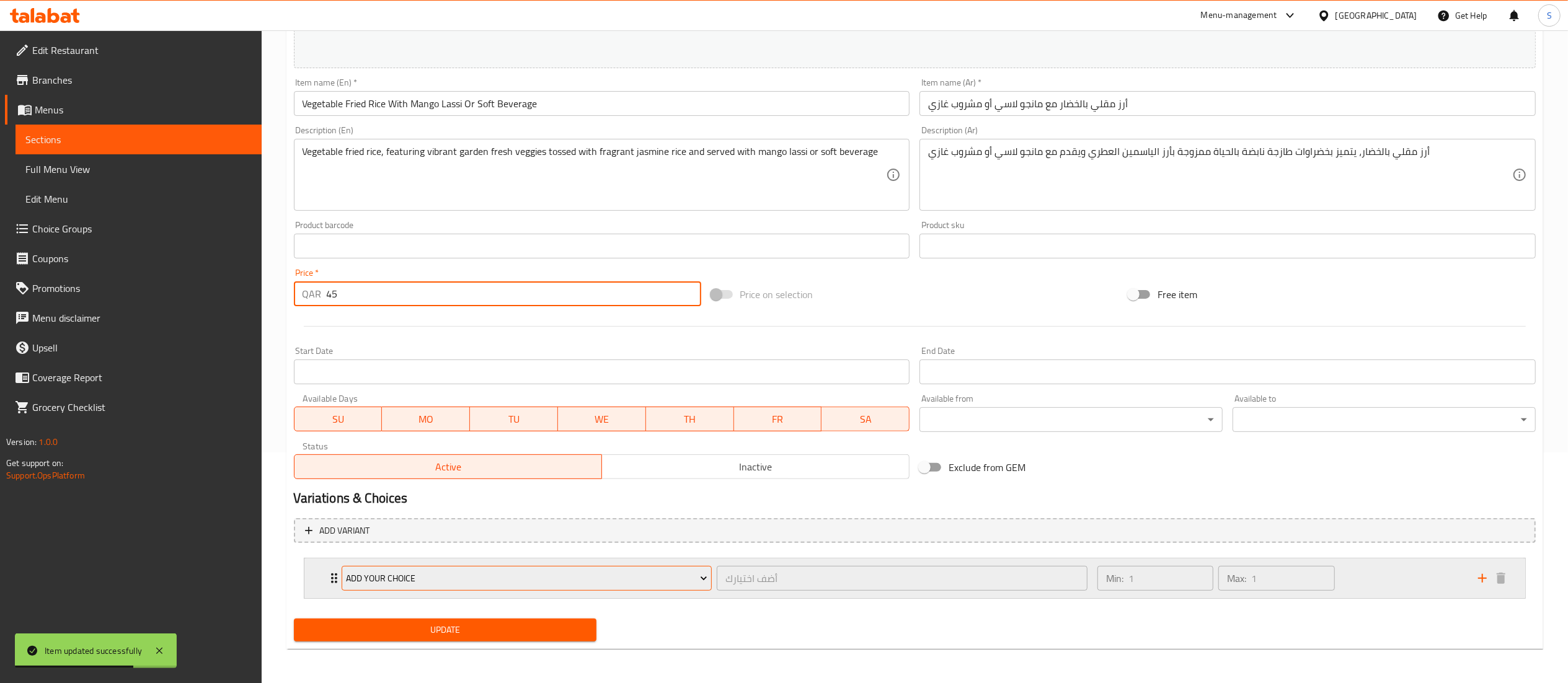
scroll to position [231, 0]
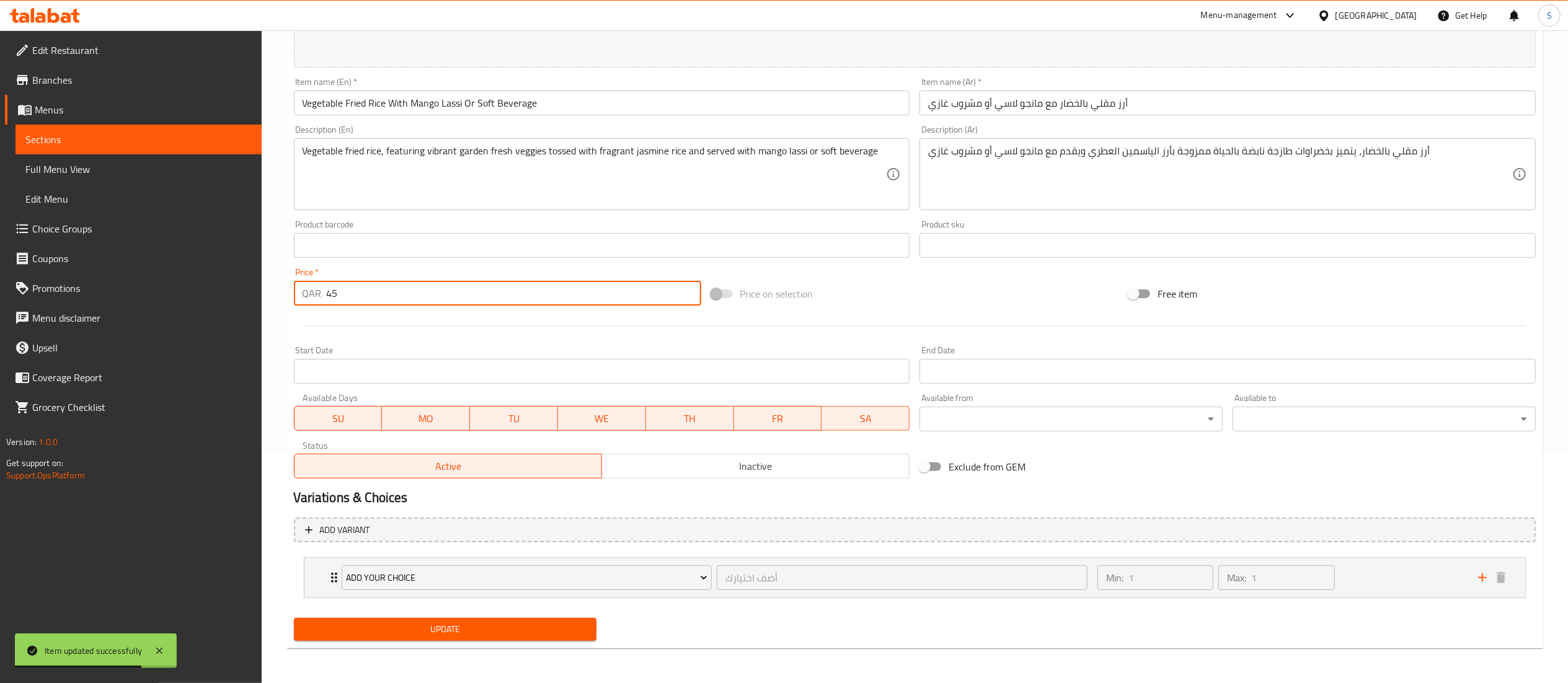
type input "45"
click at [355, 626] on span "Update" at bounding box center [445, 630] width 283 height 16
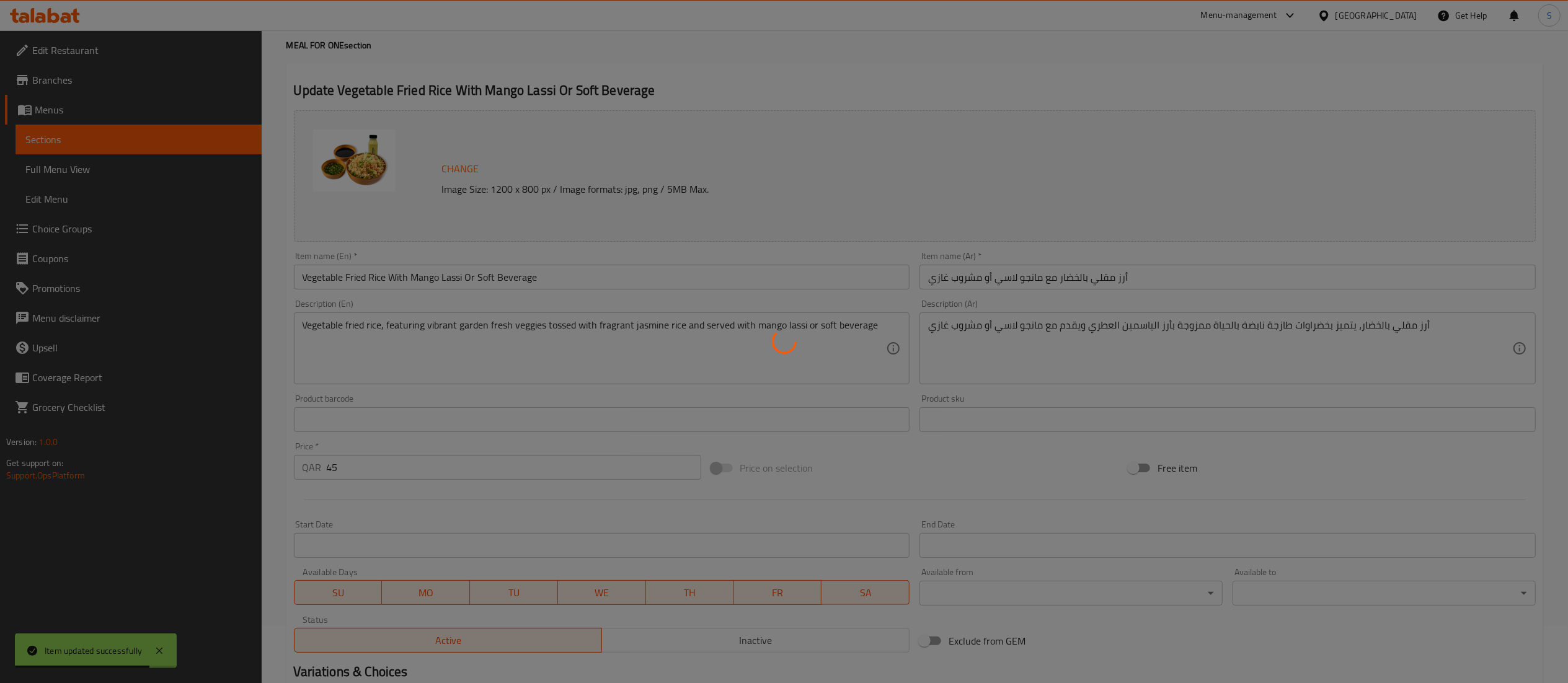
scroll to position [0, 0]
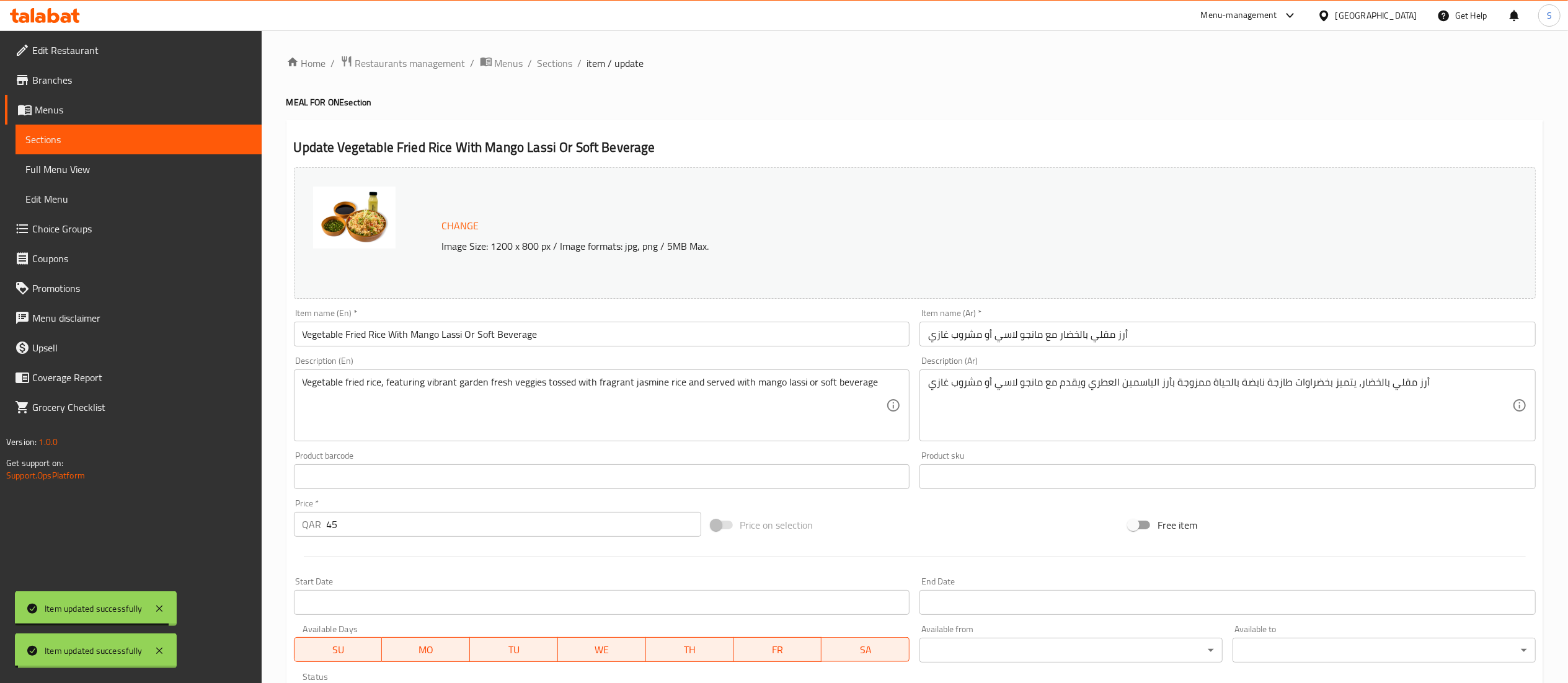
click at [554, 65] on span "Sections" at bounding box center [555, 63] width 36 height 15
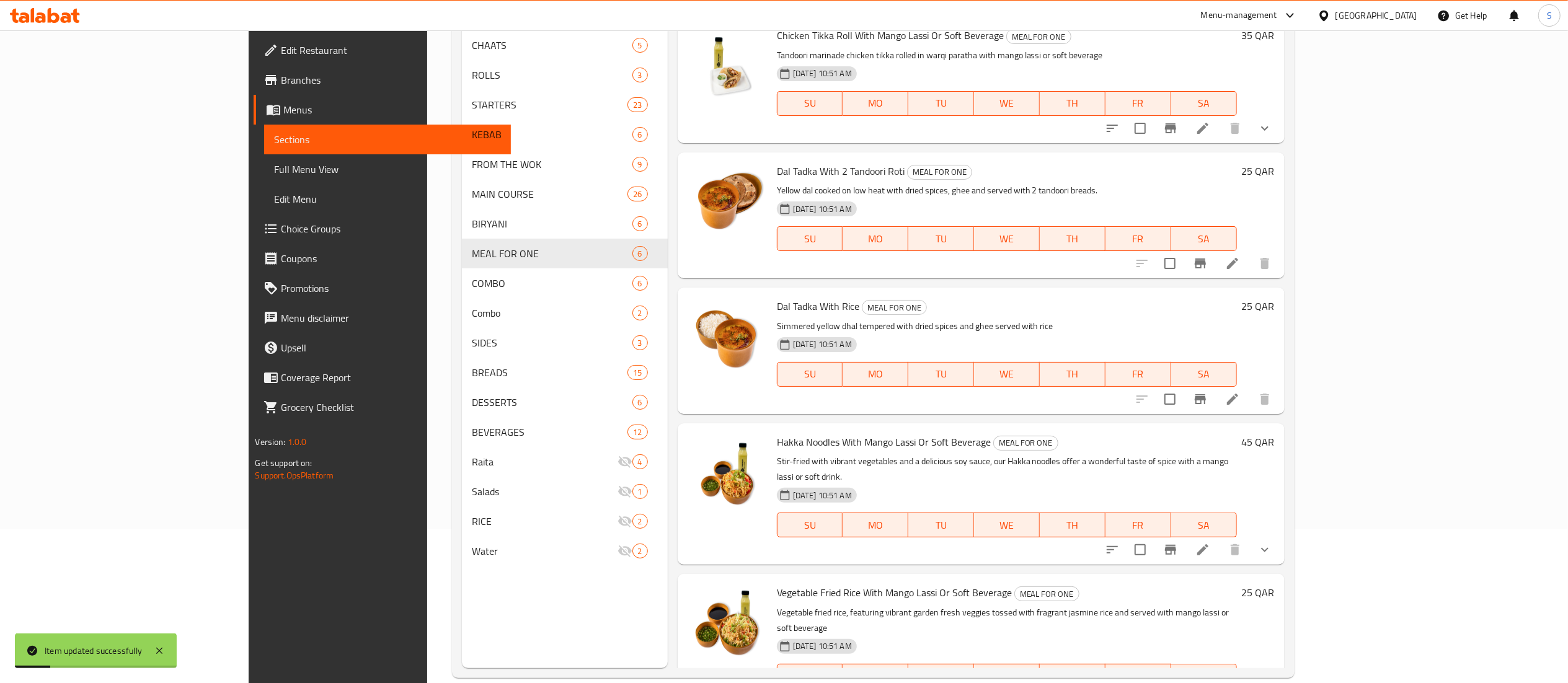
scroll to position [174, 0]
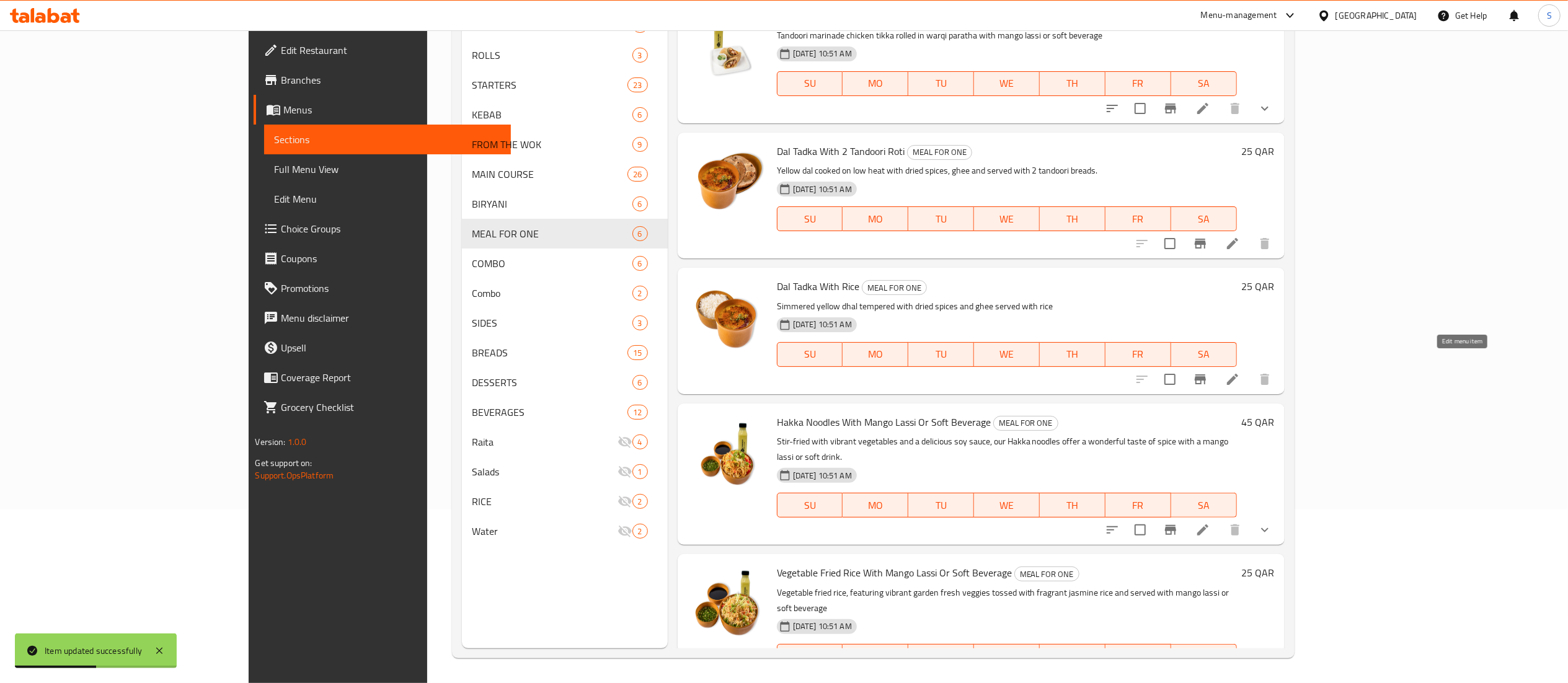
click at [1240, 372] on icon at bounding box center [1232, 379] width 15 height 15
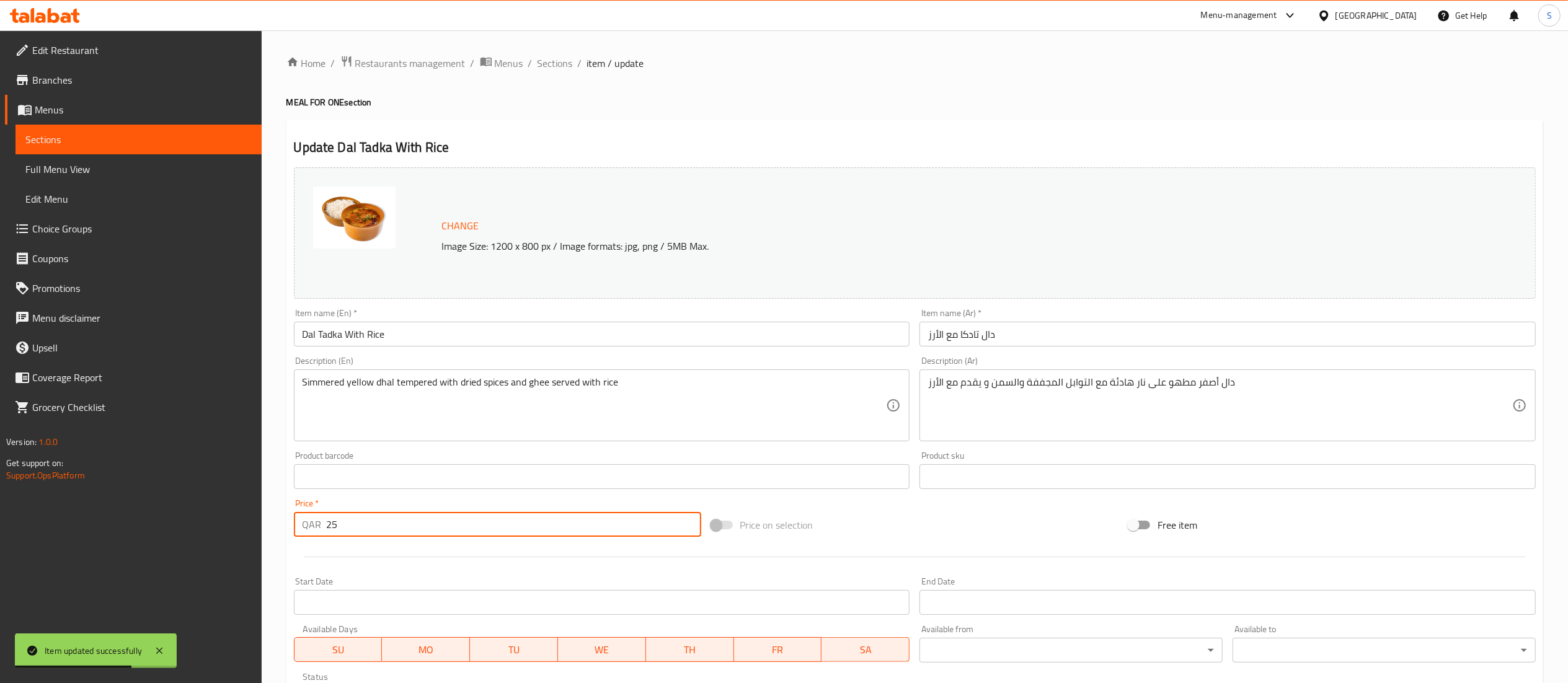
drag, startPoint x: 365, startPoint y: 524, endPoint x: 324, endPoint y: 525, distance: 41.0
click at [324, 525] on div "QAR 25 Price *" at bounding box center [497, 524] width 407 height 24
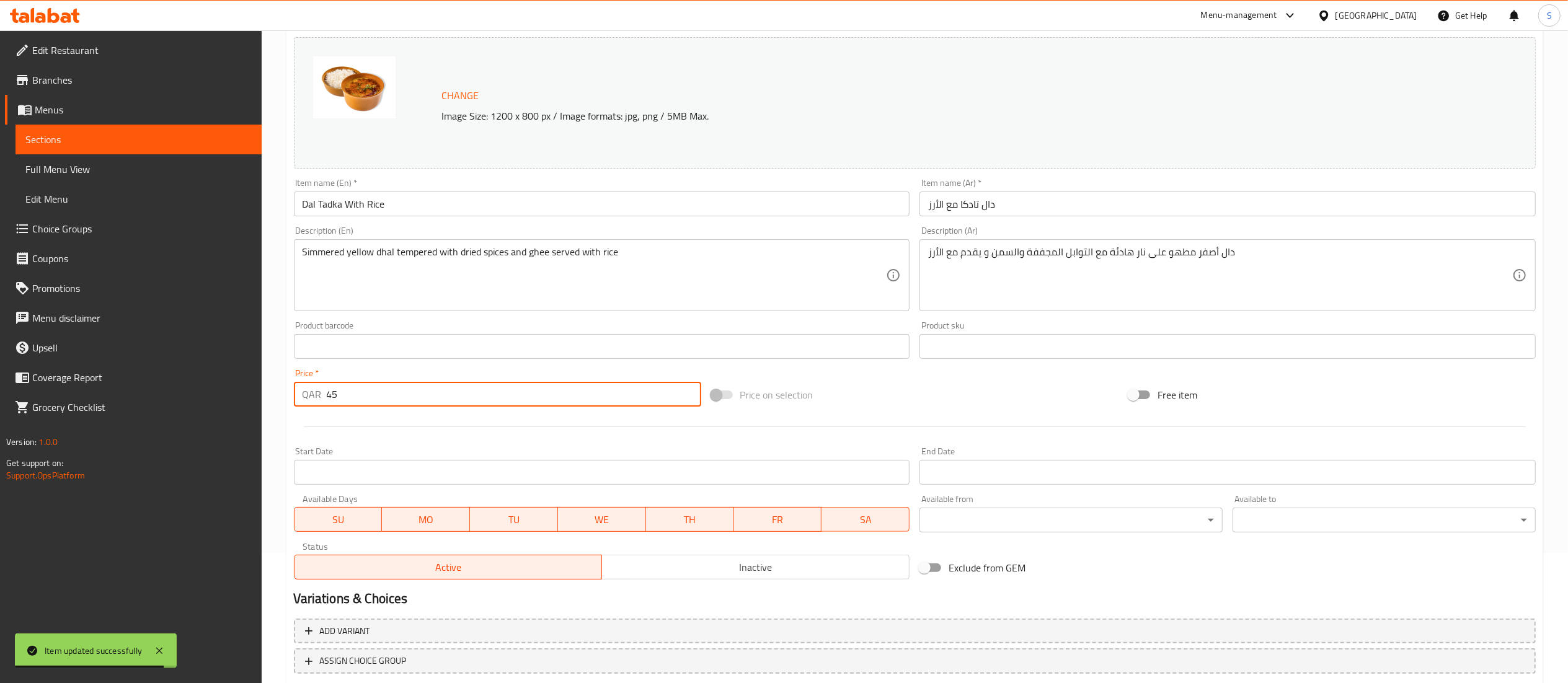
scroll to position [209, 0]
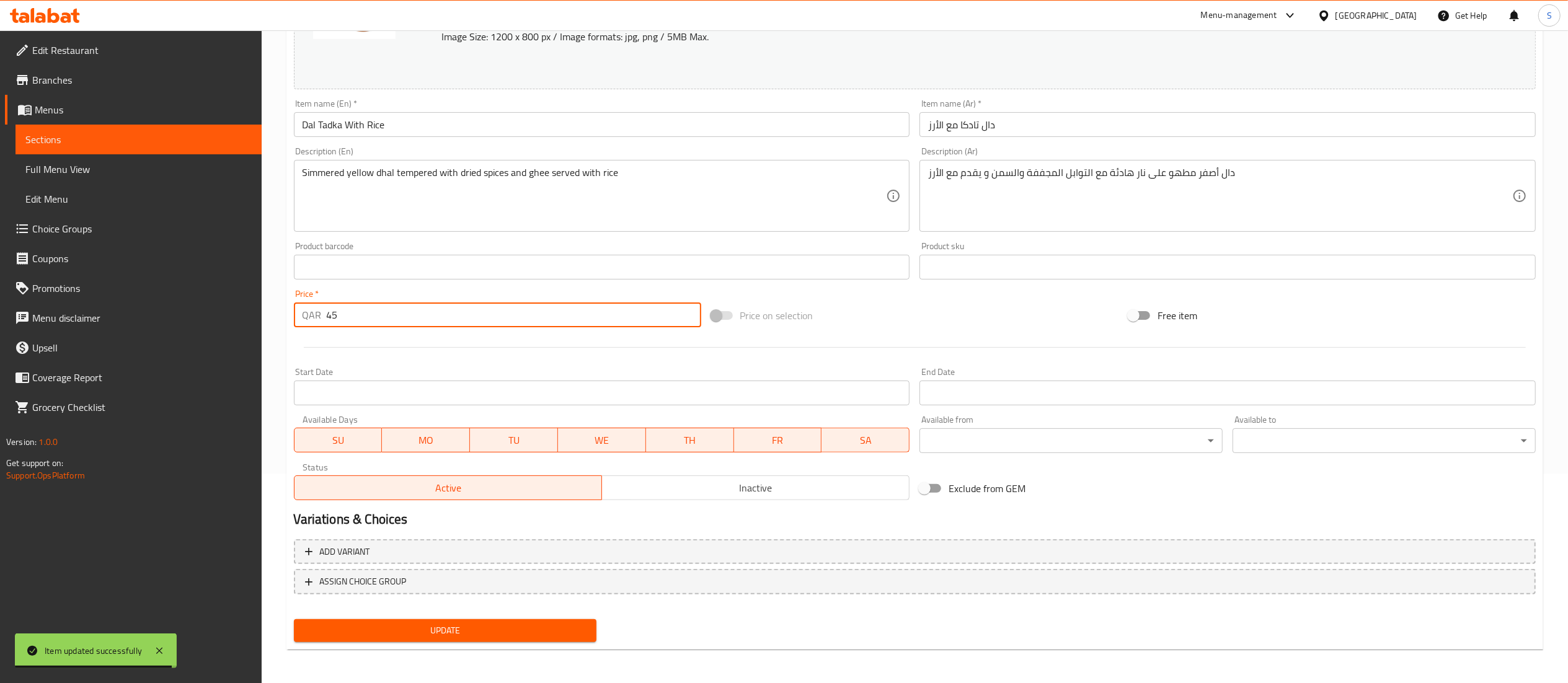
type input "45"
click at [377, 633] on span "Update" at bounding box center [445, 631] width 283 height 16
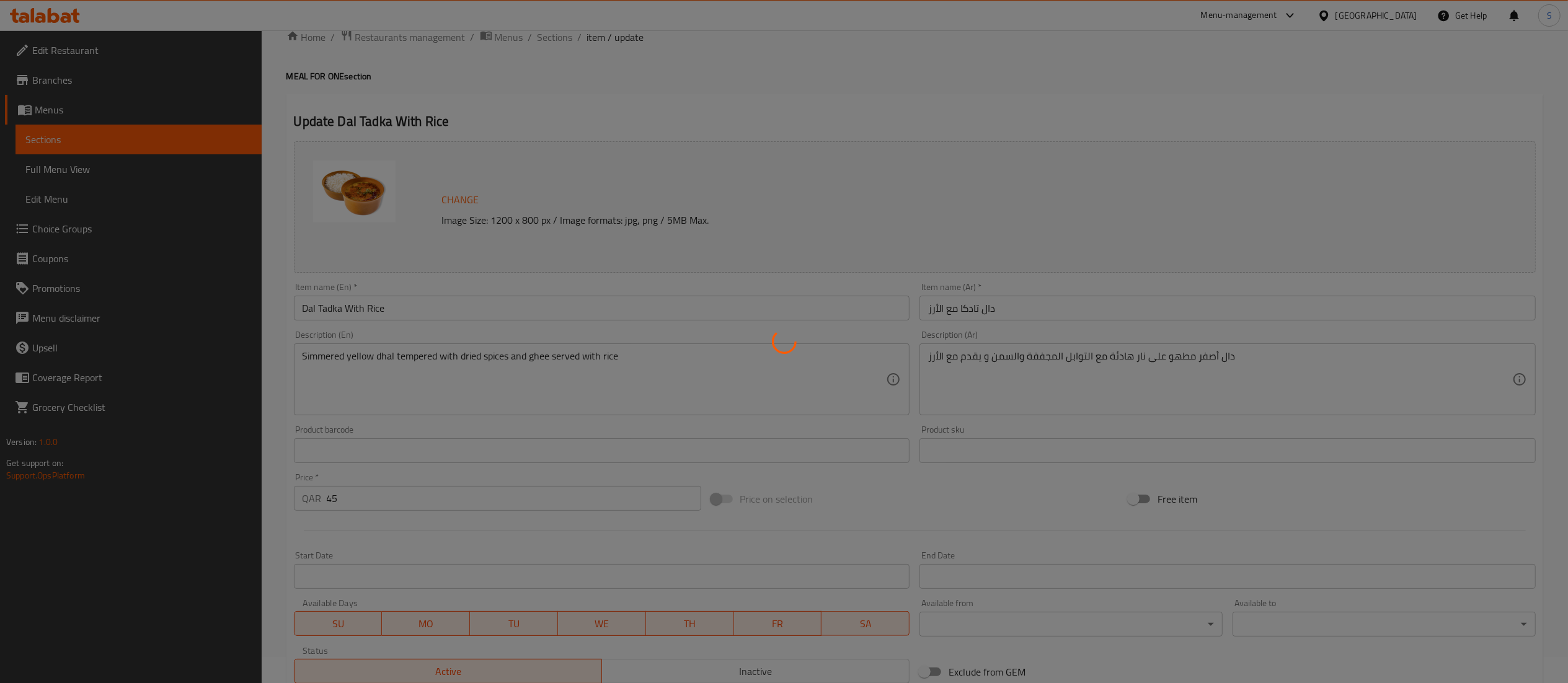
scroll to position [0, 0]
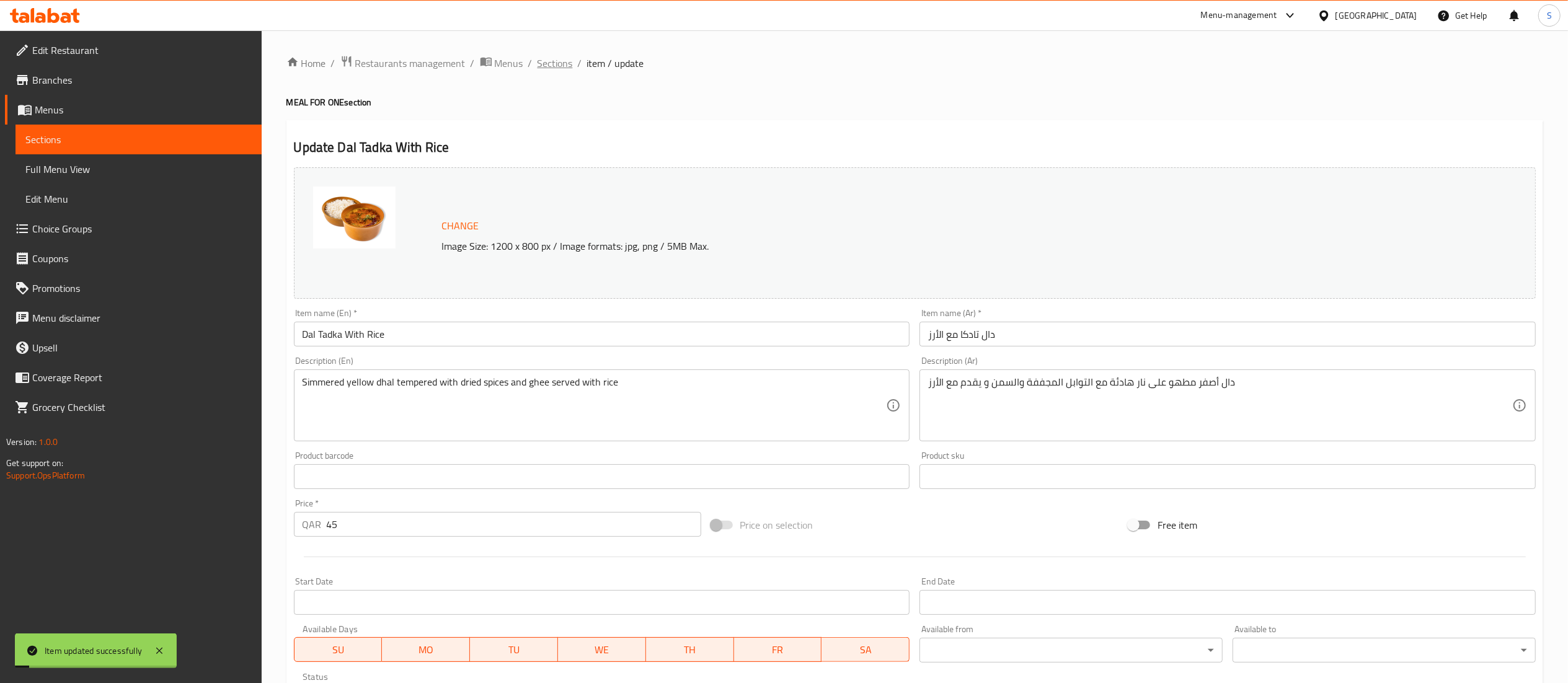
click at [556, 61] on span "Sections" at bounding box center [555, 63] width 36 height 15
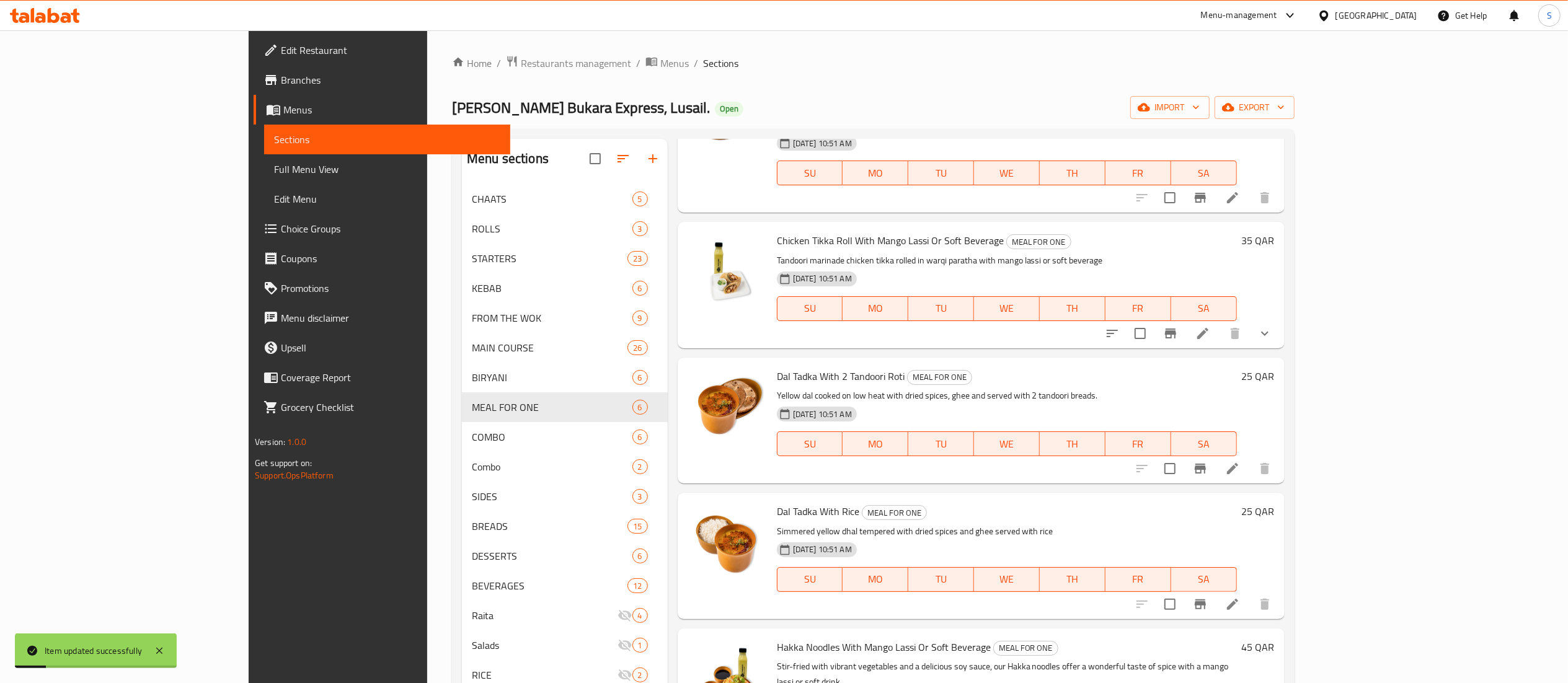
scroll to position [160, 0]
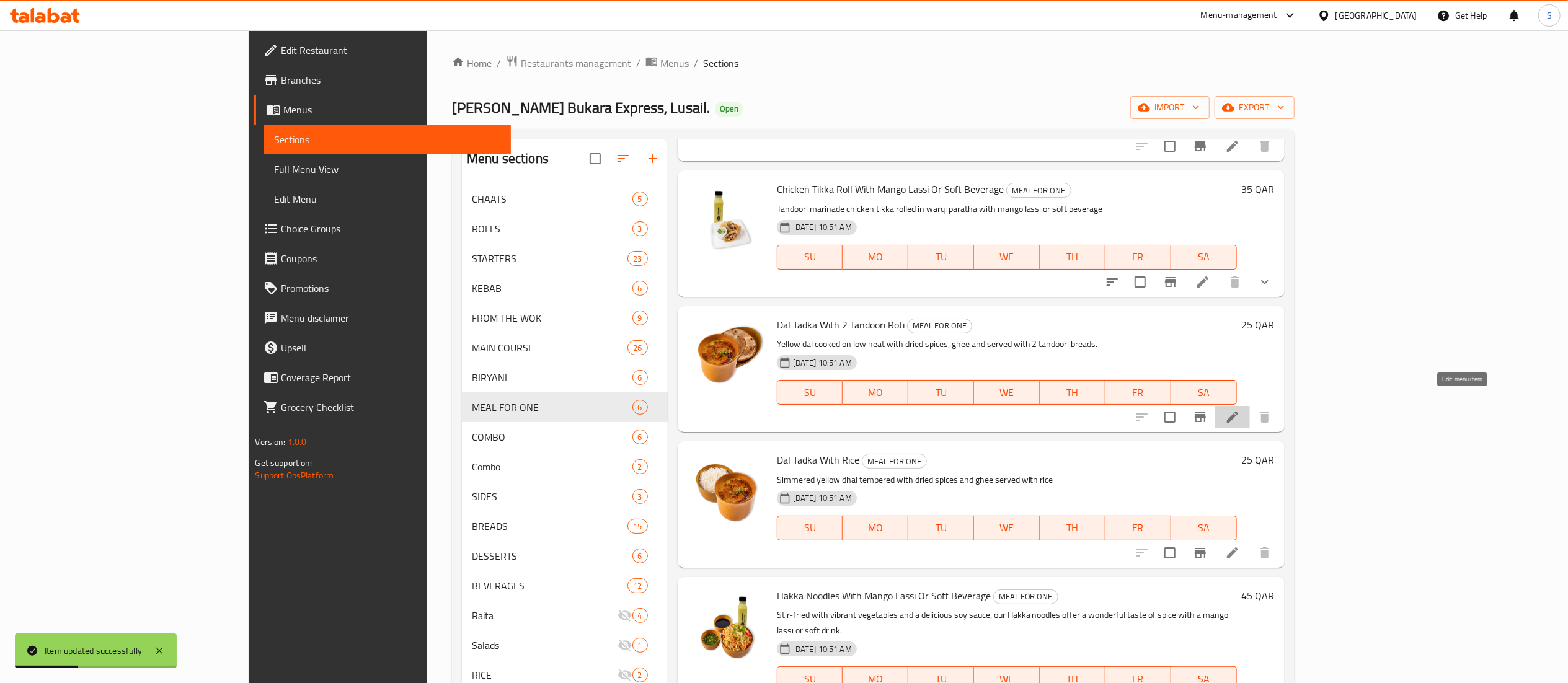
click at [1237, 412] on icon at bounding box center [1232, 417] width 11 height 11
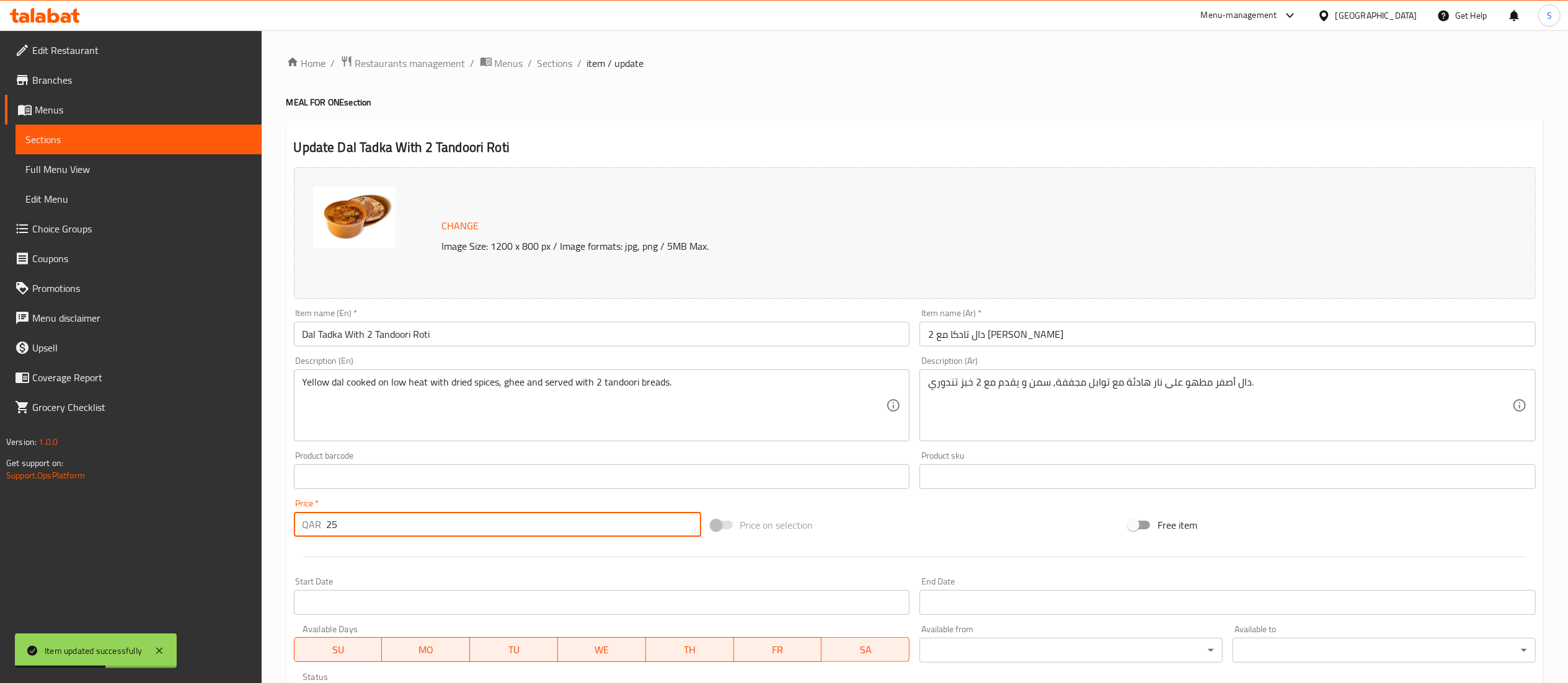
drag, startPoint x: 365, startPoint y: 522, endPoint x: 324, endPoint y: 522, distance: 41.0
click at [324, 522] on div "QAR 25 Price *" at bounding box center [497, 524] width 407 height 24
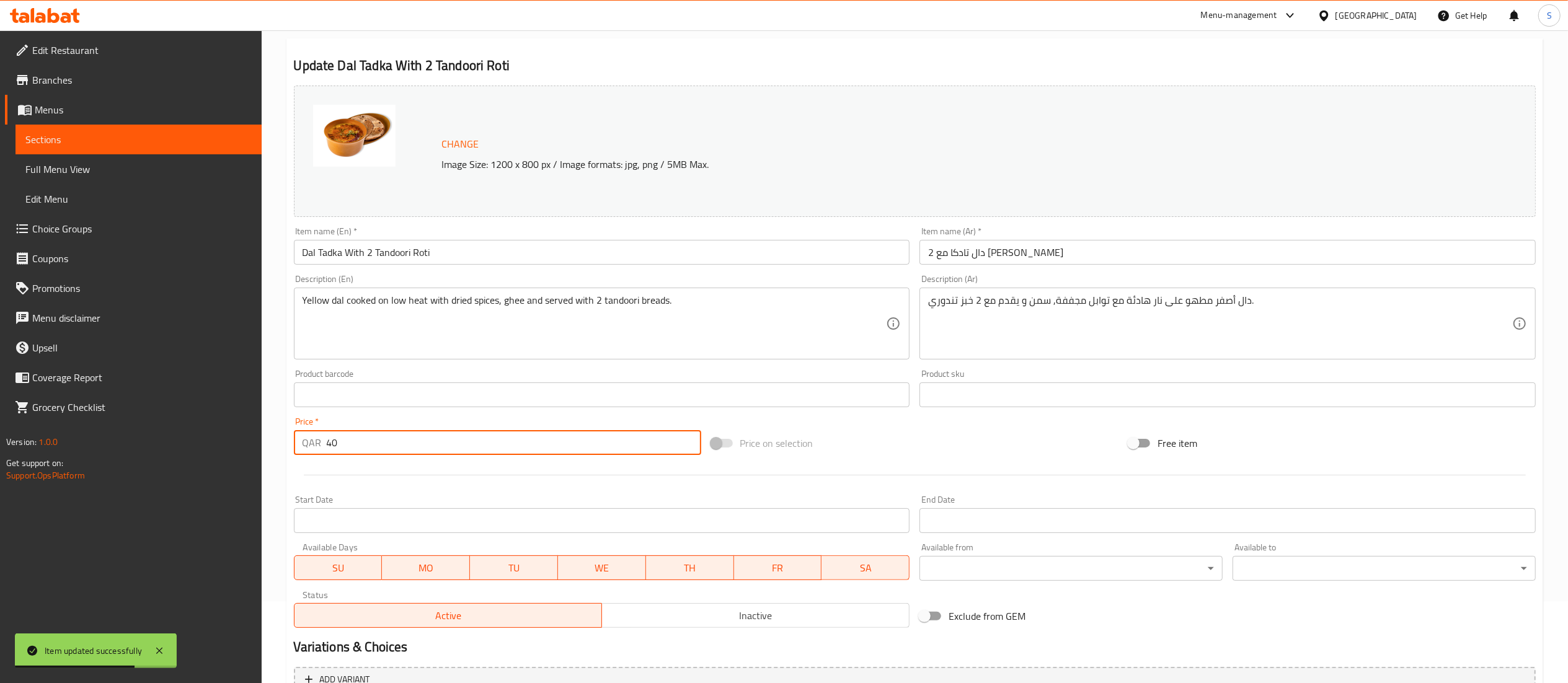
scroll to position [209, 0]
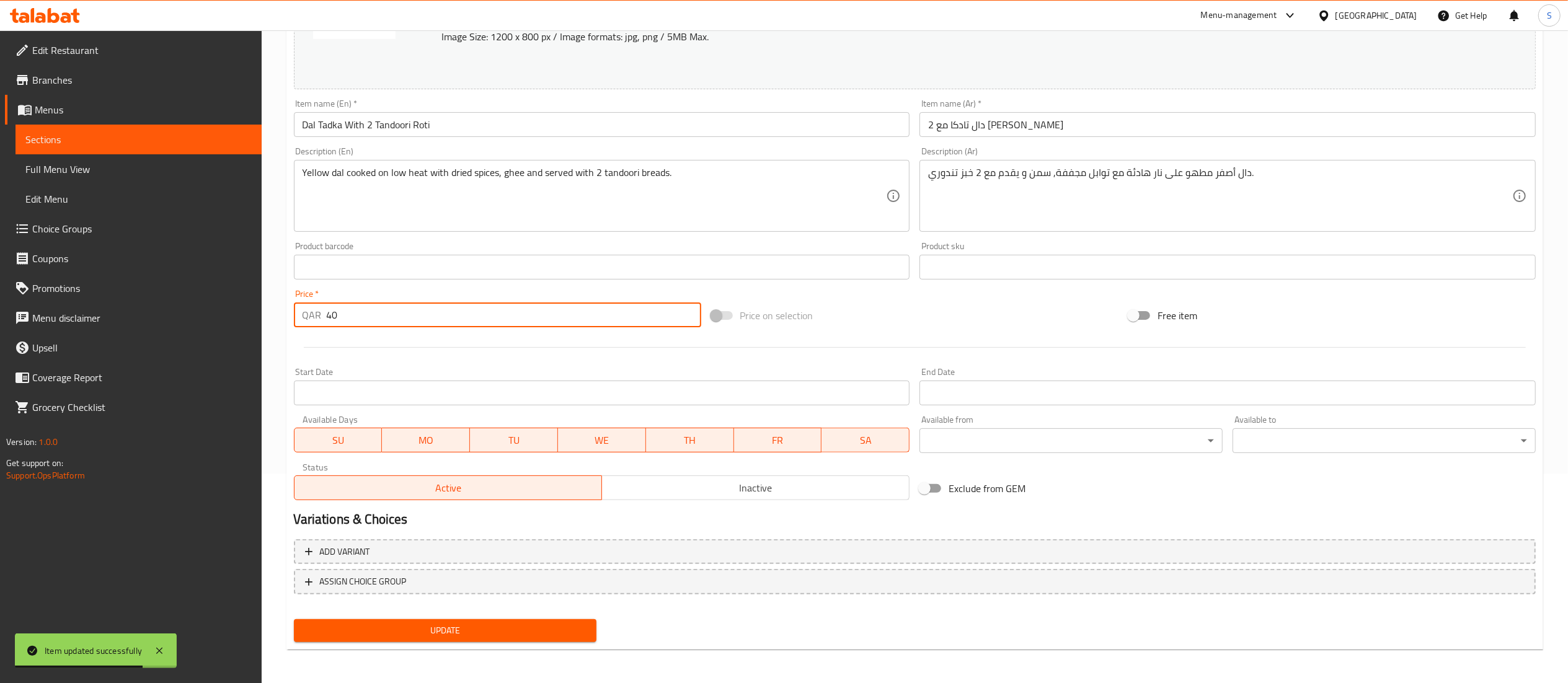
type input "40"
click at [393, 632] on span "Update" at bounding box center [445, 631] width 283 height 16
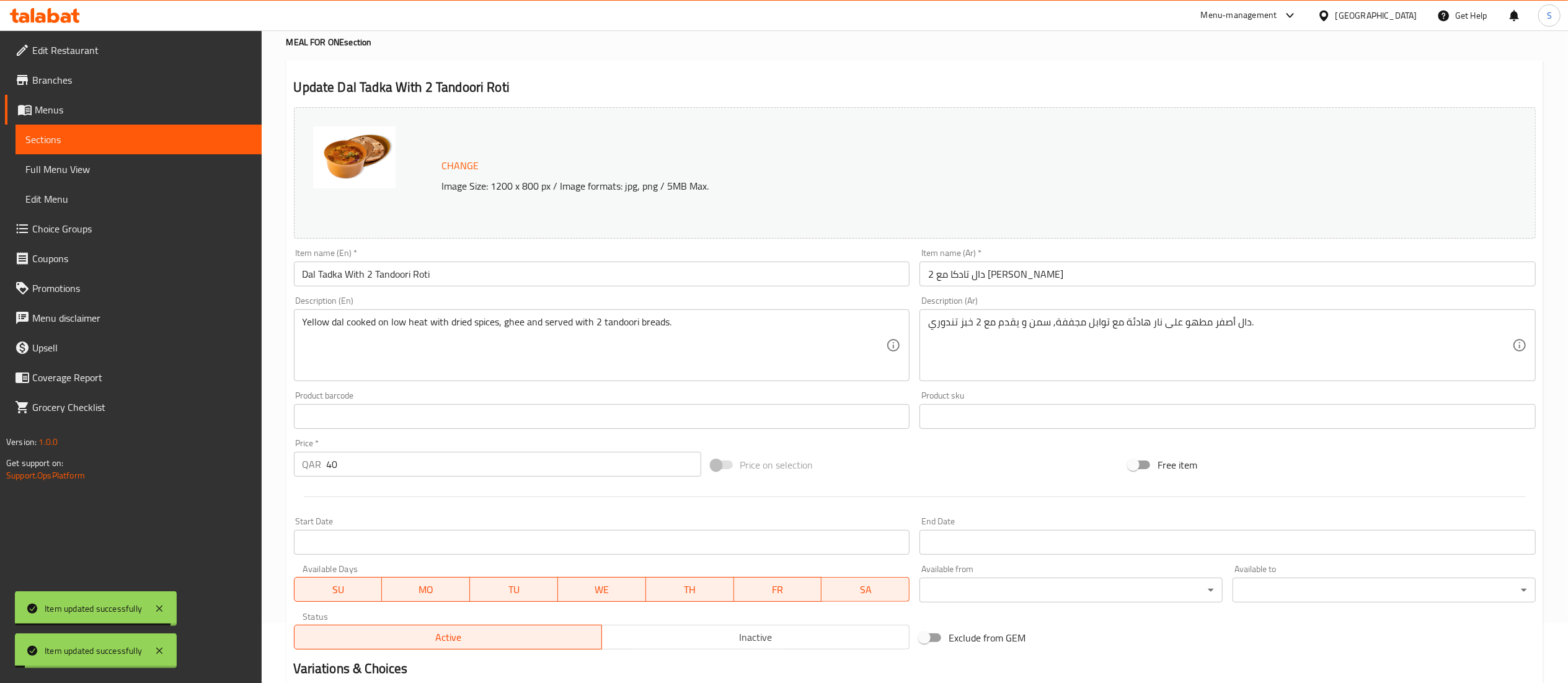
scroll to position [0, 0]
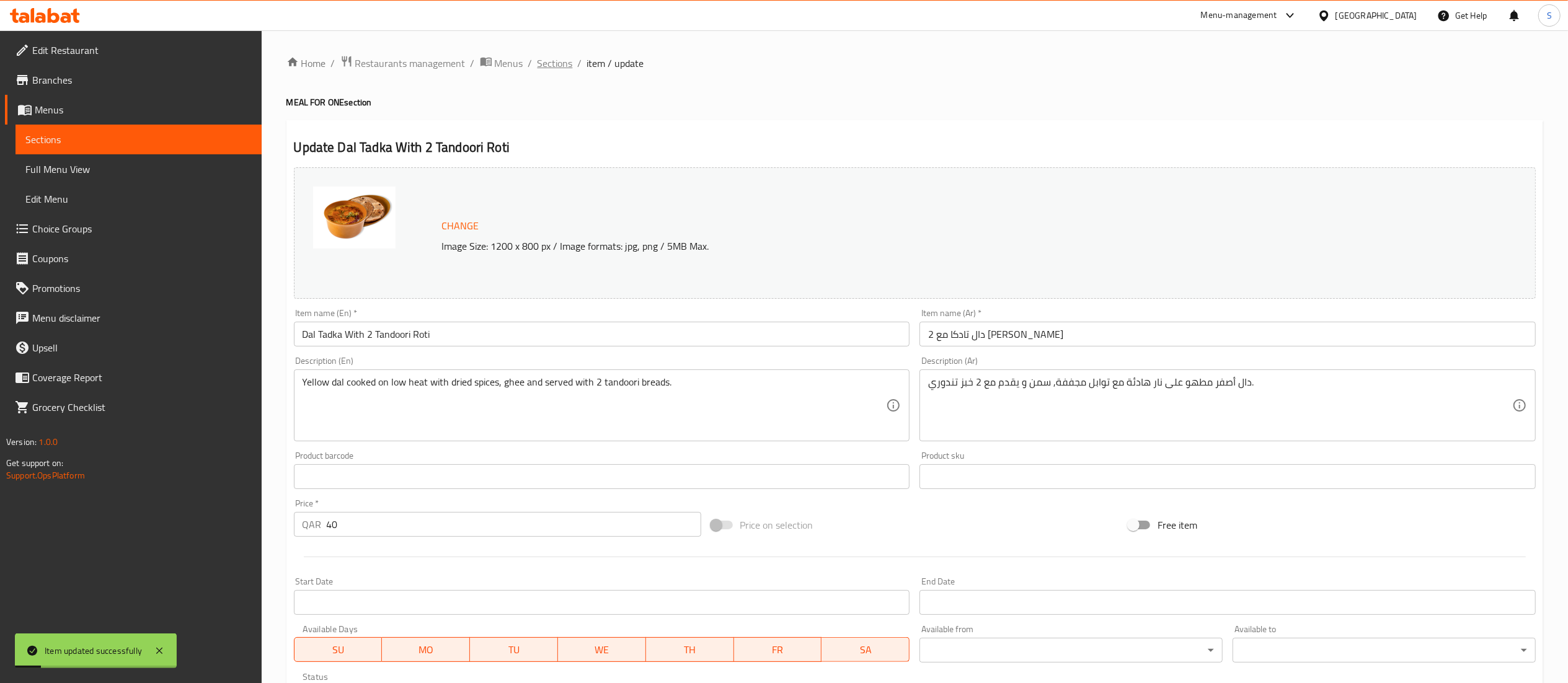
click at [554, 67] on span "Sections" at bounding box center [555, 63] width 36 height 15
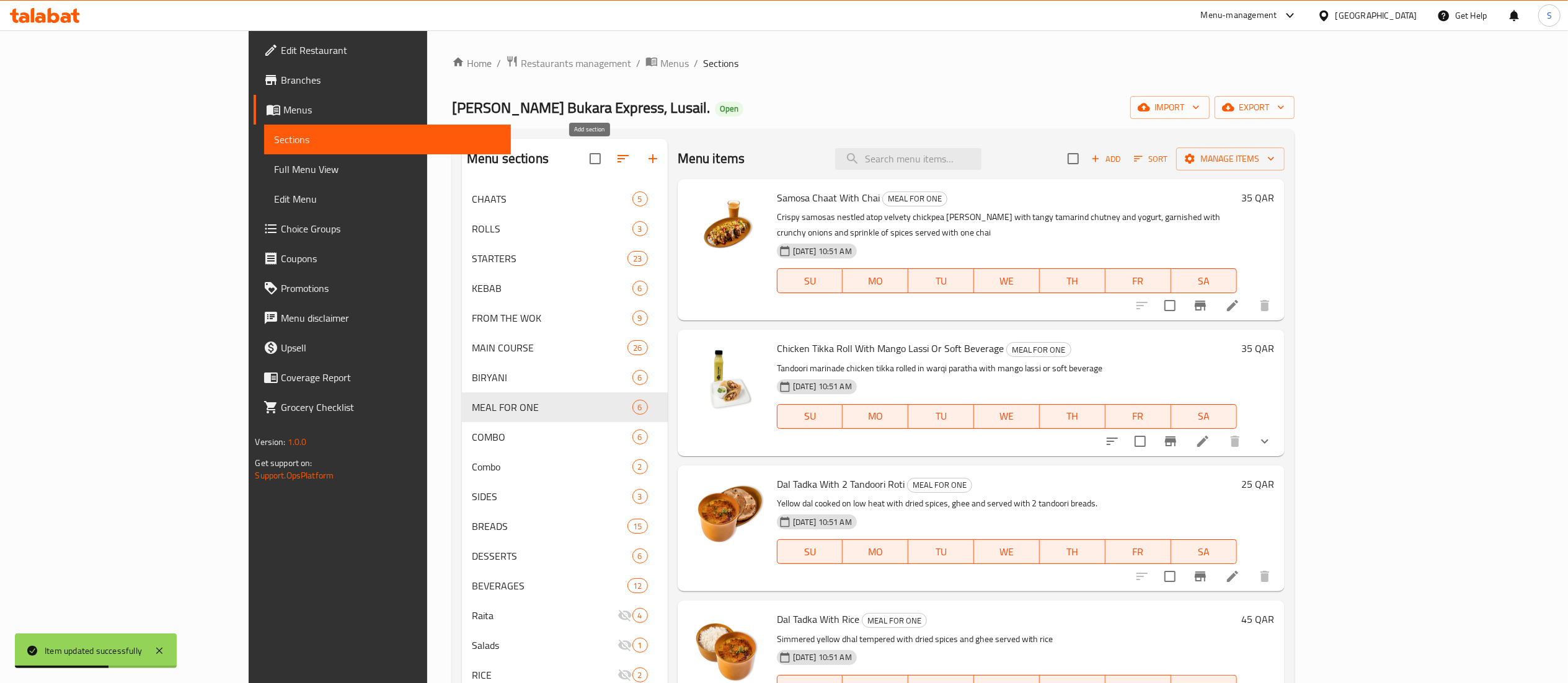
click at [637, 167] on button "button" at bounding box center [652, 159] width 30 height 30
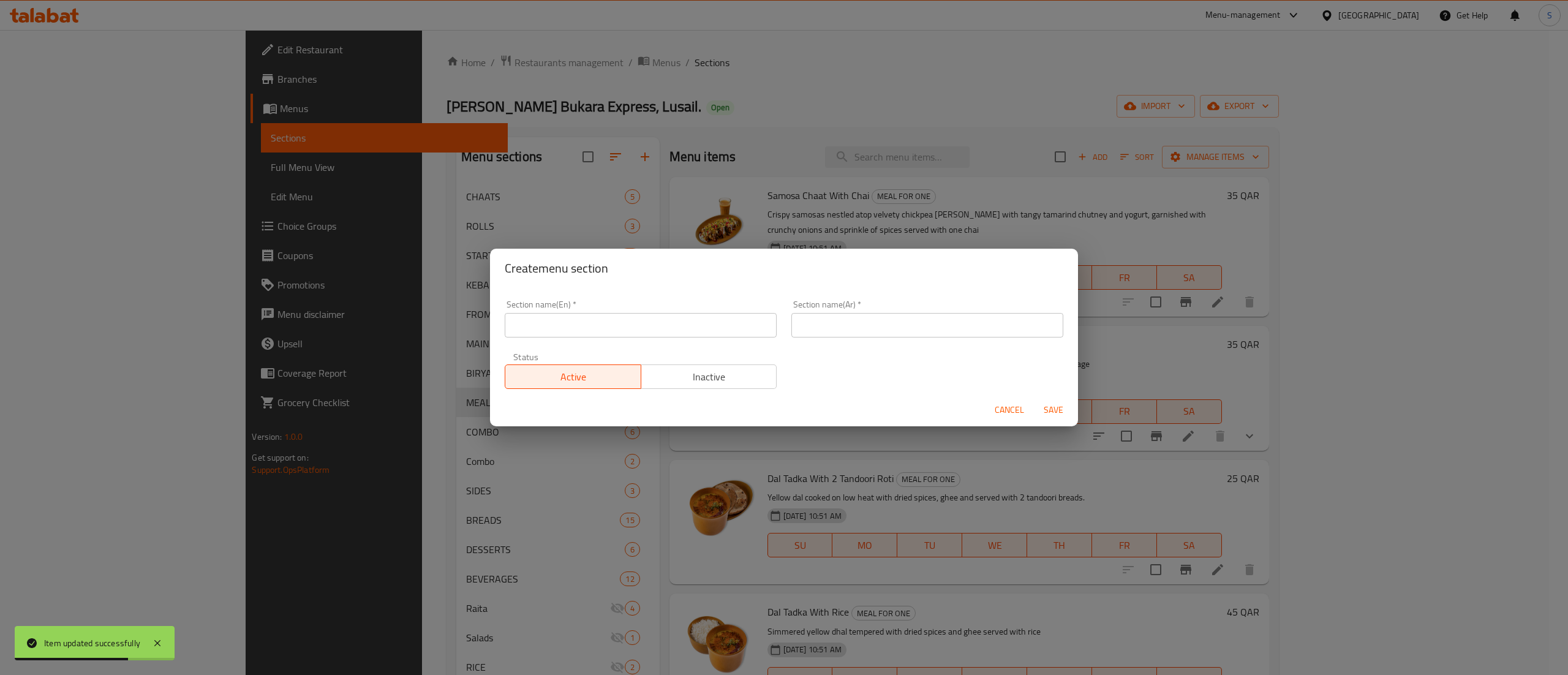
click at [605, 315] on input "text" at bounding box center [641, 325] width 272 height 24
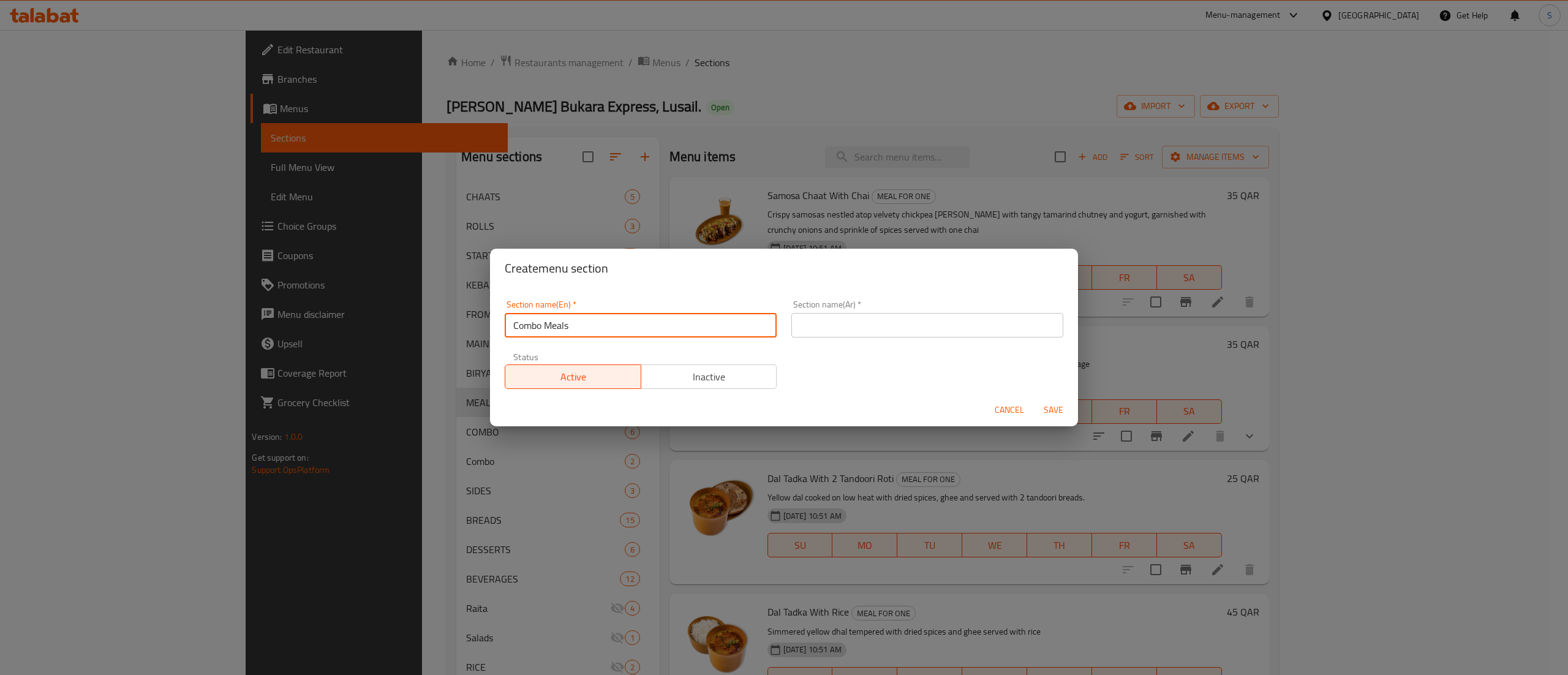
drag, startPoint x: 589, startPoint y: 334, endPoint x: 482, endPoint y: 326, distance: 107.3
click at [482, 326] on div "Create menu section Section name(En)   * Combo Meals Section name(En) * Section…" at bounding box center [784, 337] width 1568 height 675
type input "Combo Meals"
click at [809, 328] on input "text" at bounding box center [927, 325] width 272 height 24
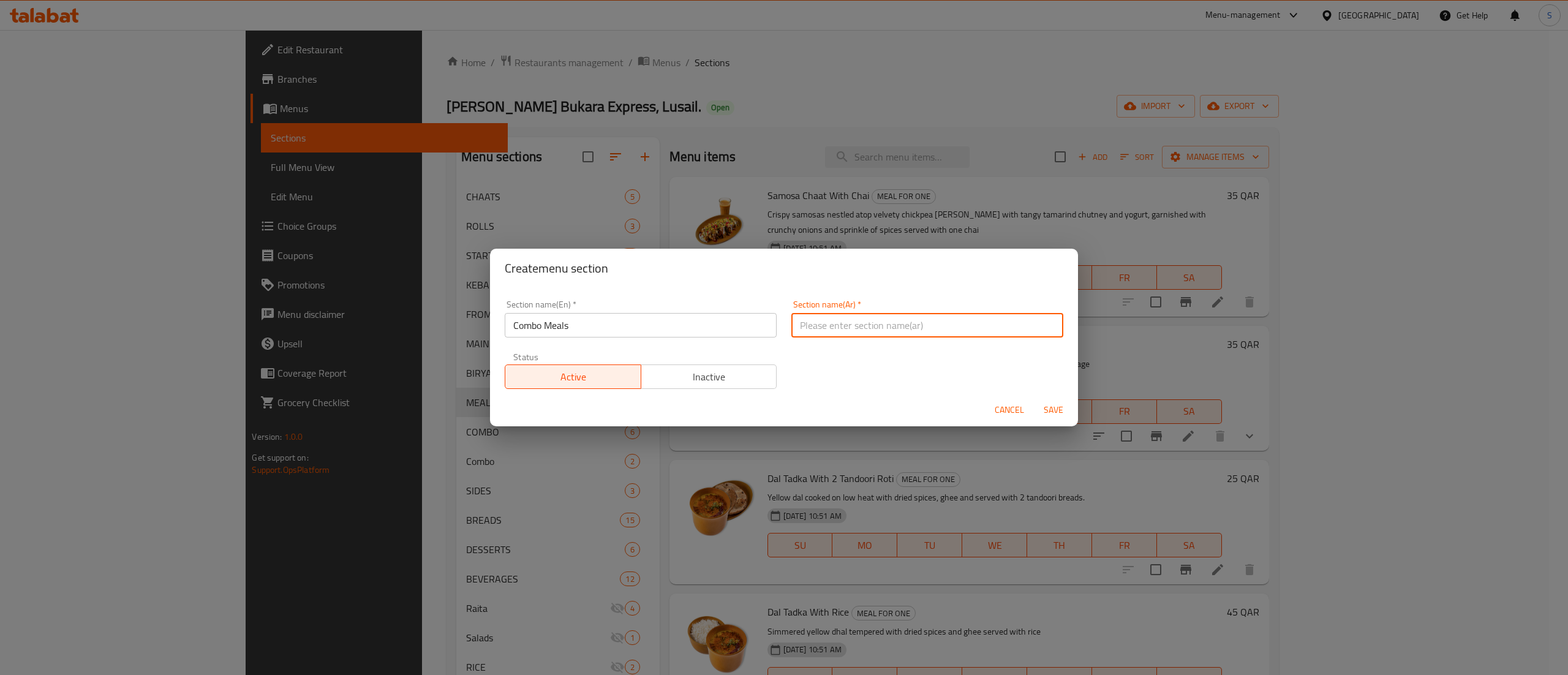
paste input "وجبات كومبو"
type input "وجبات كومبو"
click at [1045, 404] on span "Save" at bounding box center [1054, 410] width 29 height 16
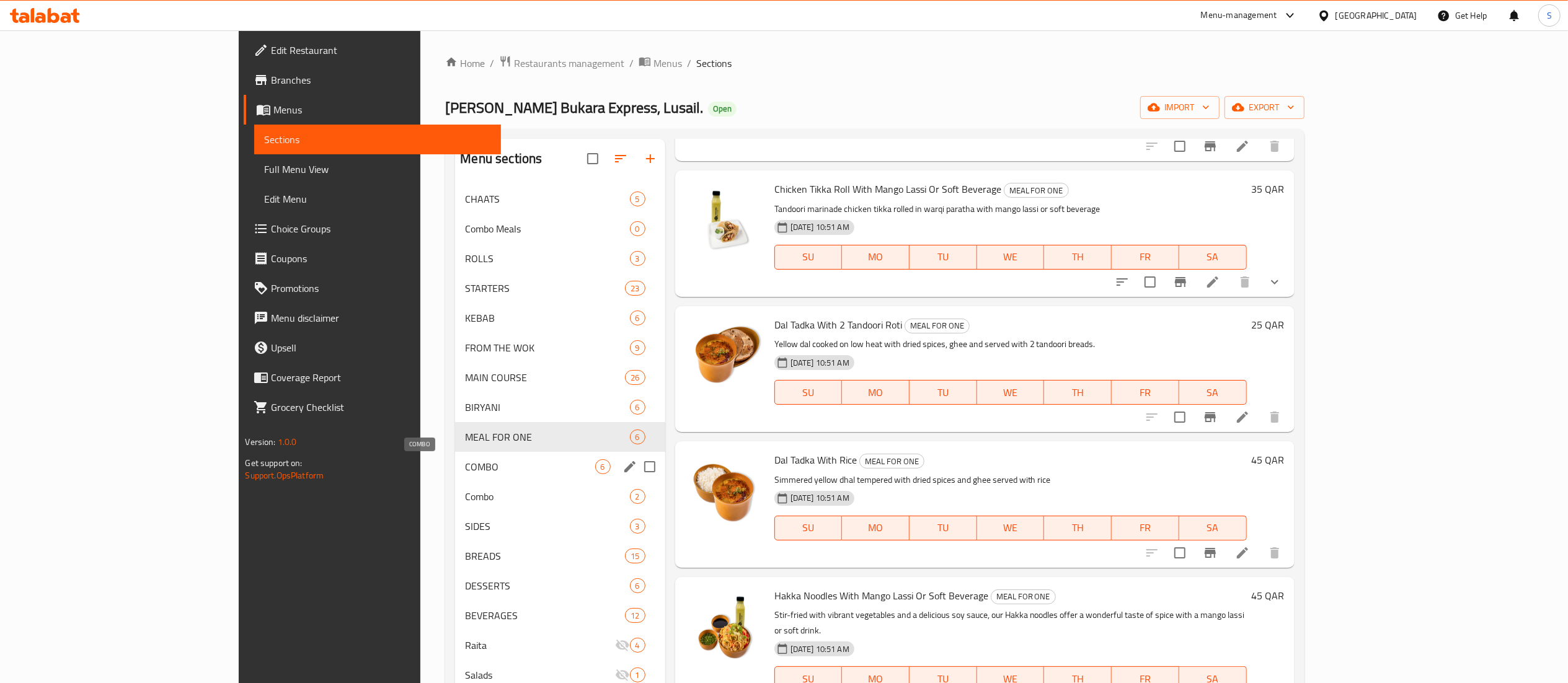
click at [465, 461] on span "COMBO" at bounding box center [529, 467] width 130 height 15
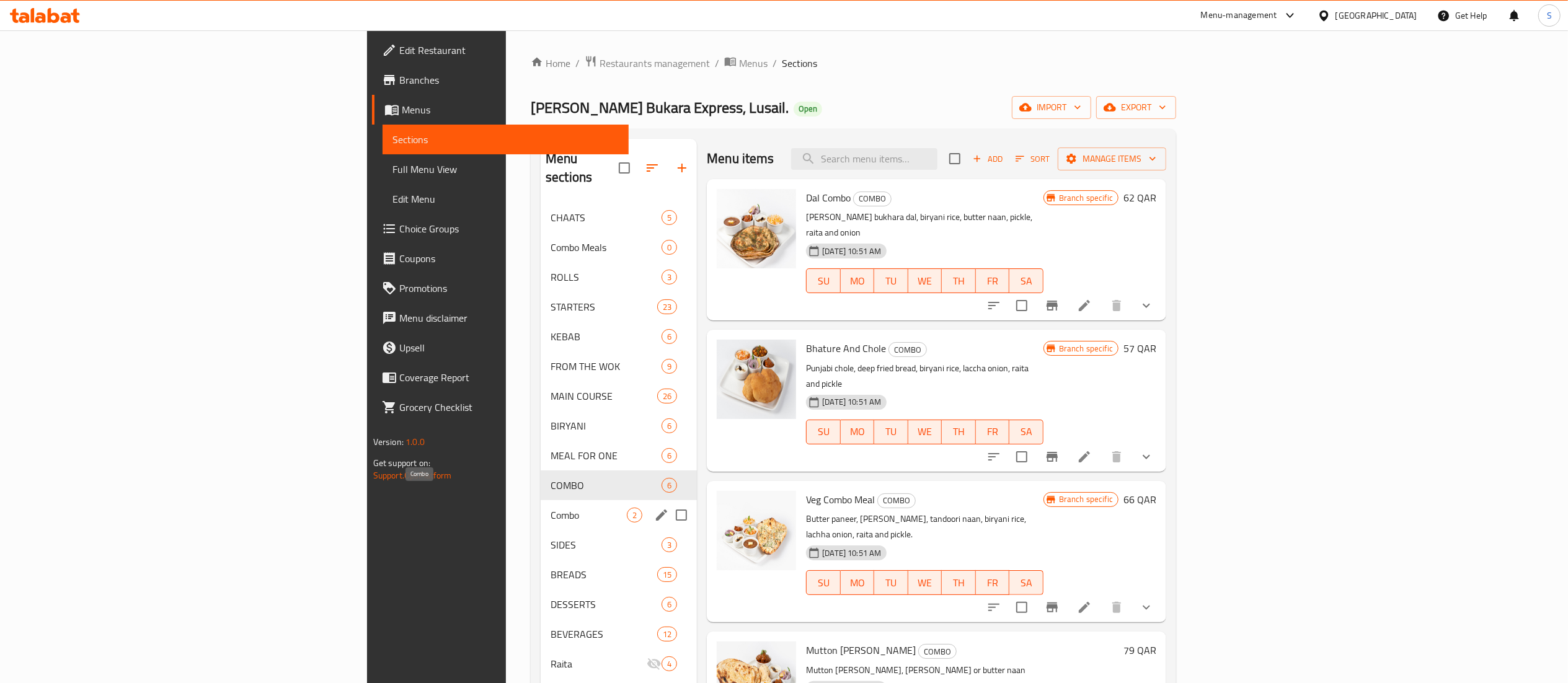
click at [550, 508] on span "Combo" at bounding box center [588, 515] width 76 height 15
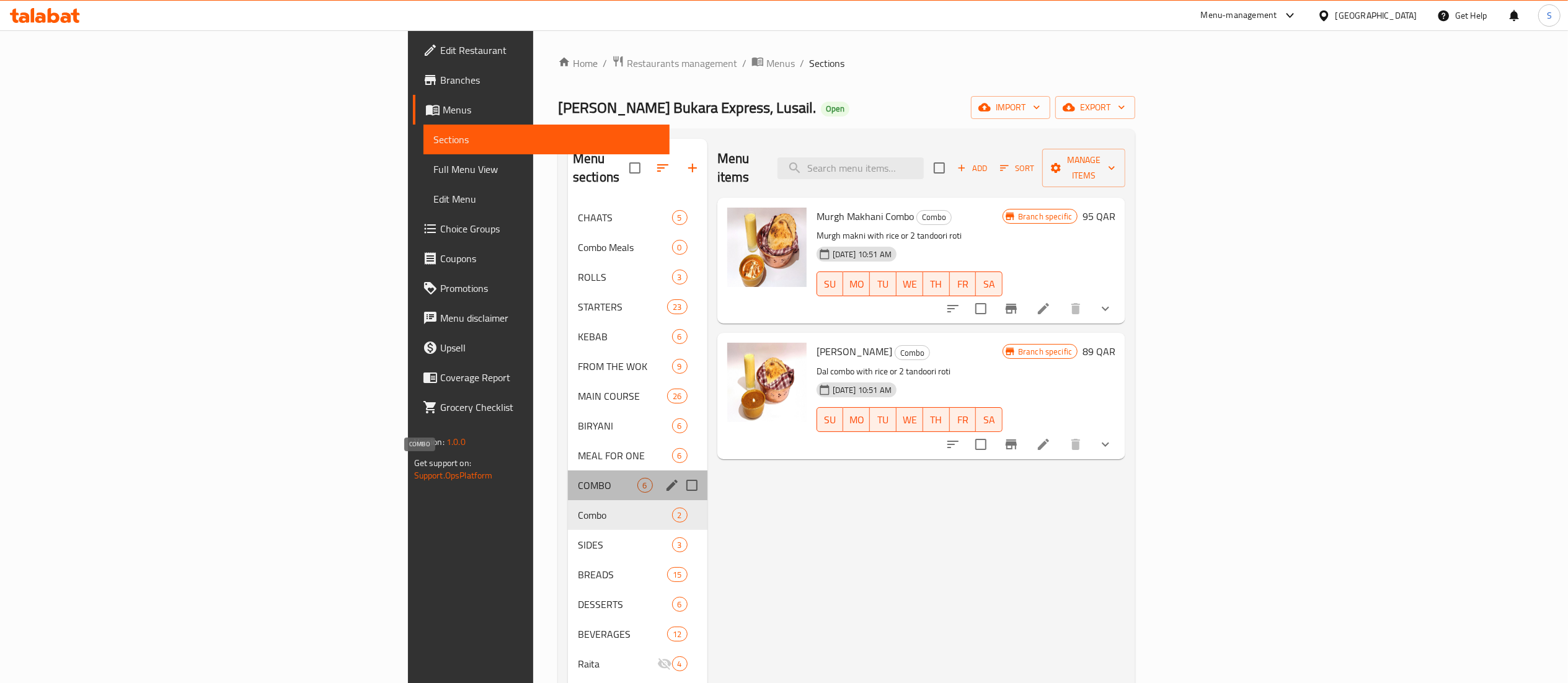
click at [577, 478] on span "COMBO" at bounding box center [607, 485] width 59 height 15
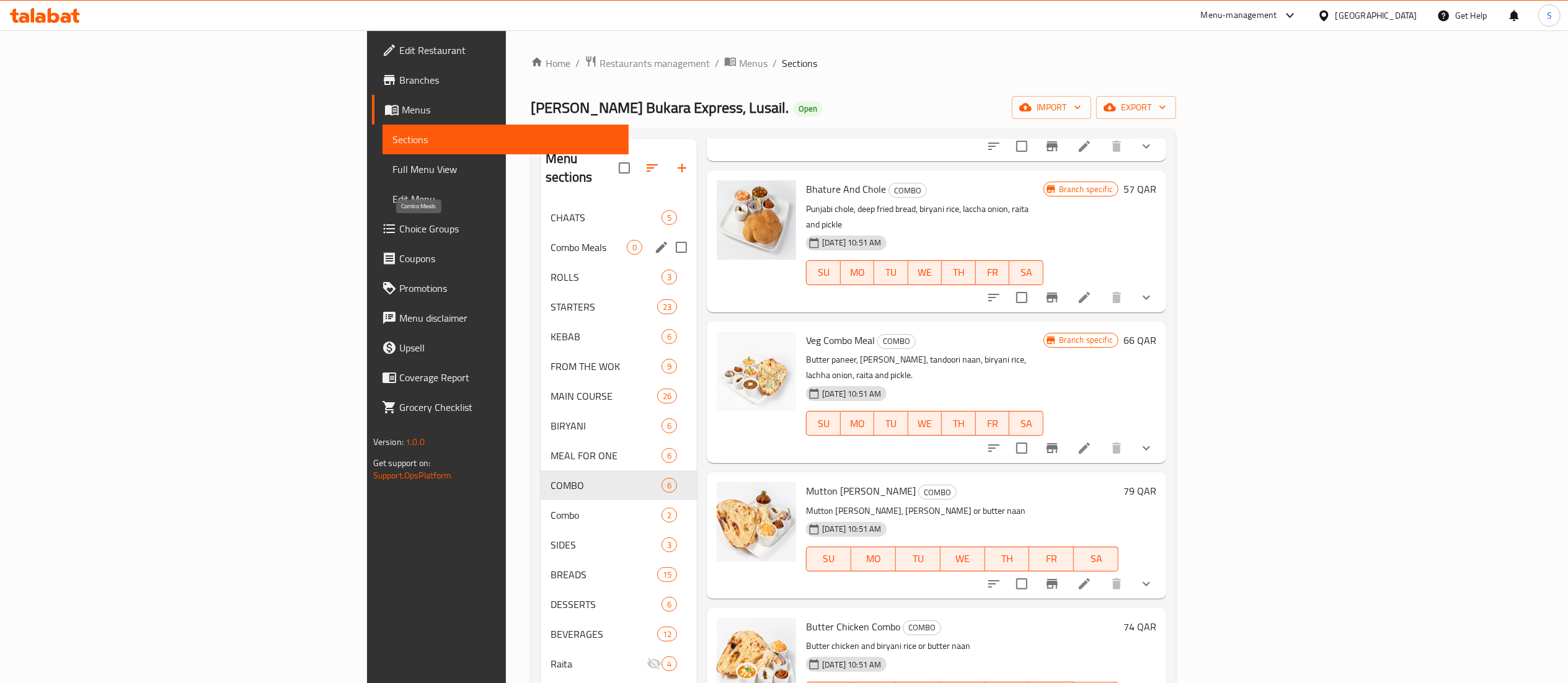
click at [550, 240] on span "Combo Meals" at bounding box center [588, 247] width 76 height 15
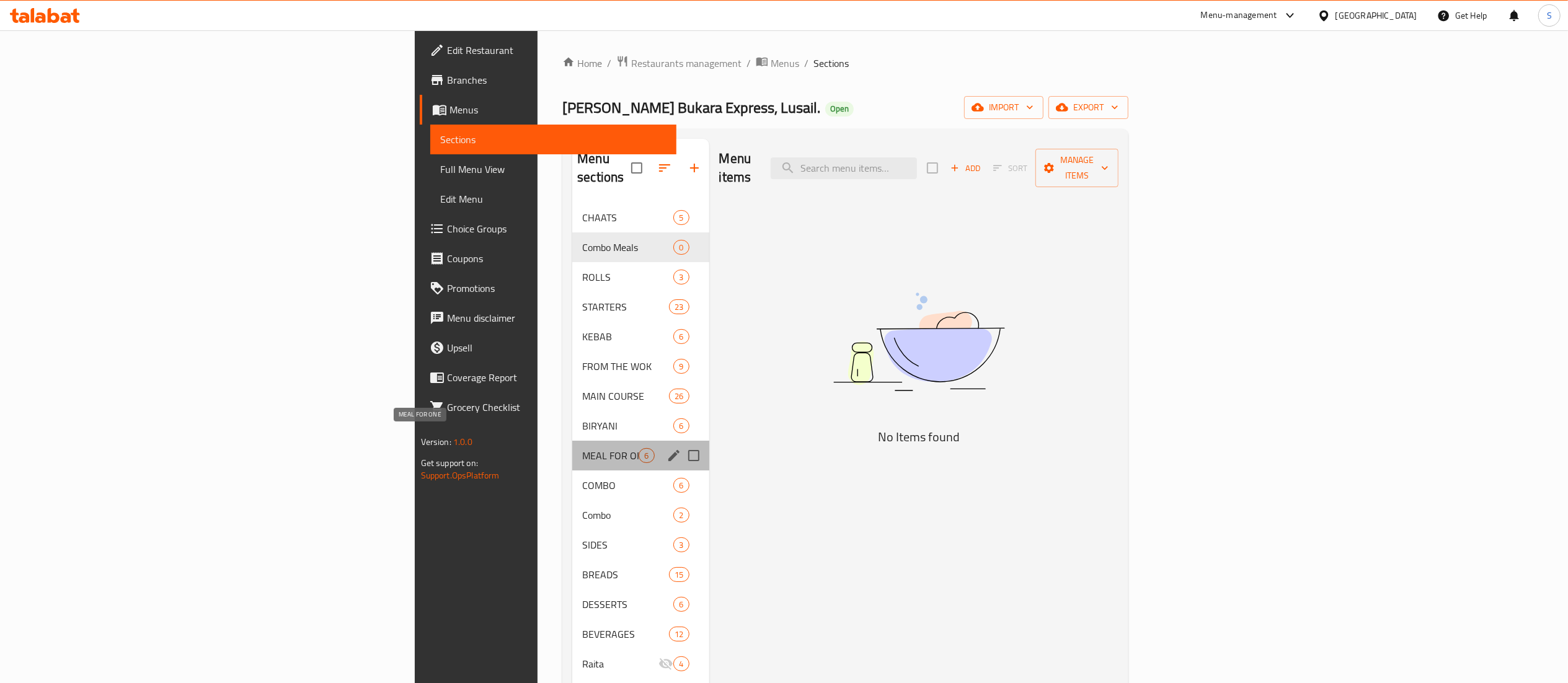
click at [582, 448] on span "MEAL FOR ONE" at bounding box center [610, 455] width 57 height 15
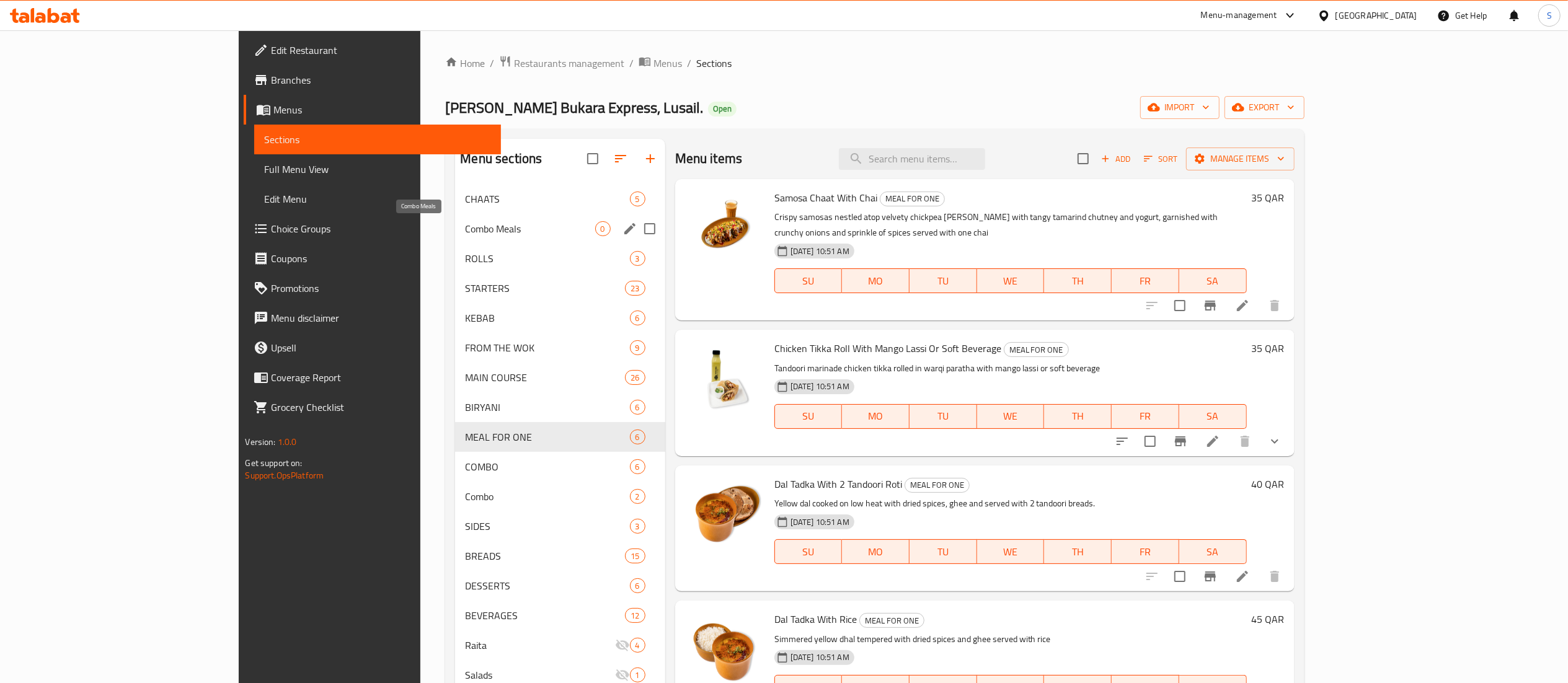
click at [465, 233] on span "Combo Meals" at bounding box center [529, 229] width 130 height 15
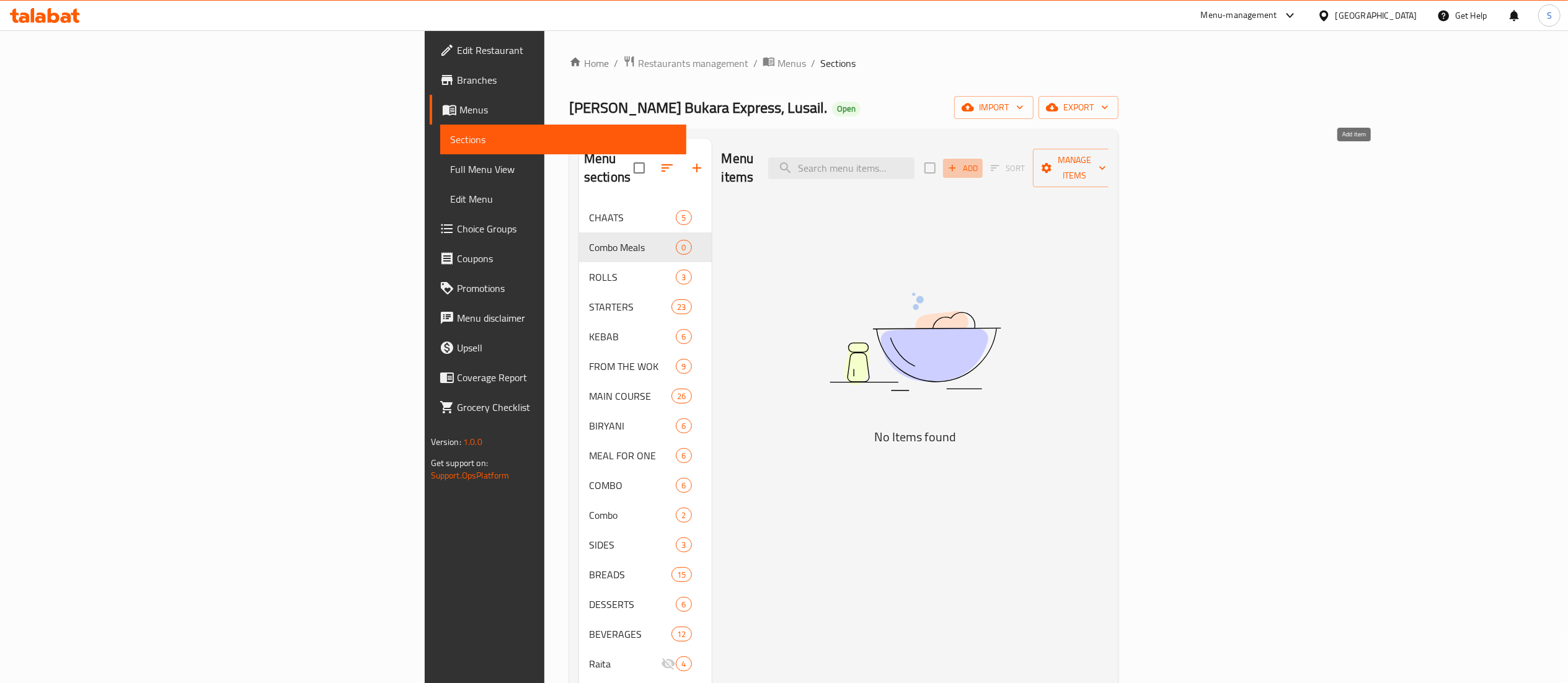
click at [979, 166] on span "Add" at bounding box center [963, 168] width 33 height 14
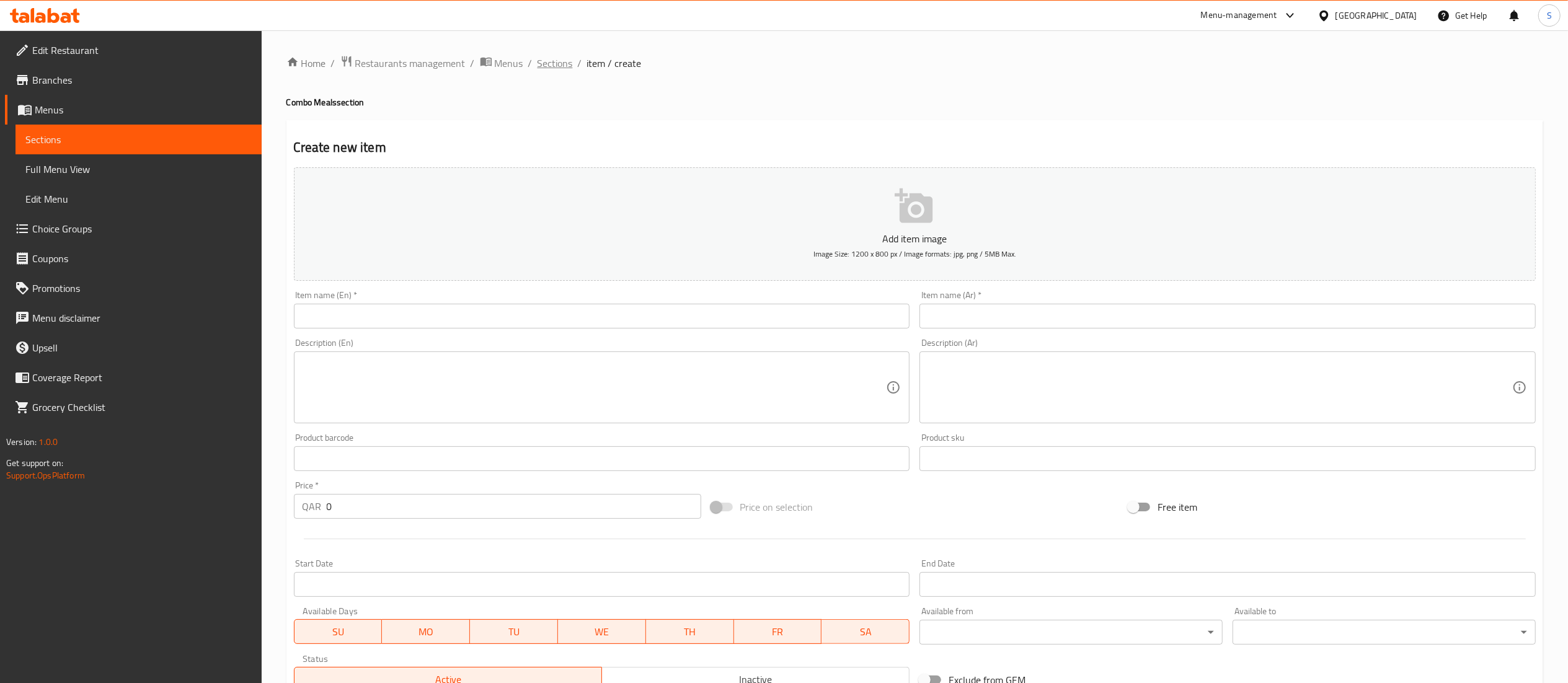
click at [553, 56] on span "Sections" at bounding box center [555, 63] width 36 height 15
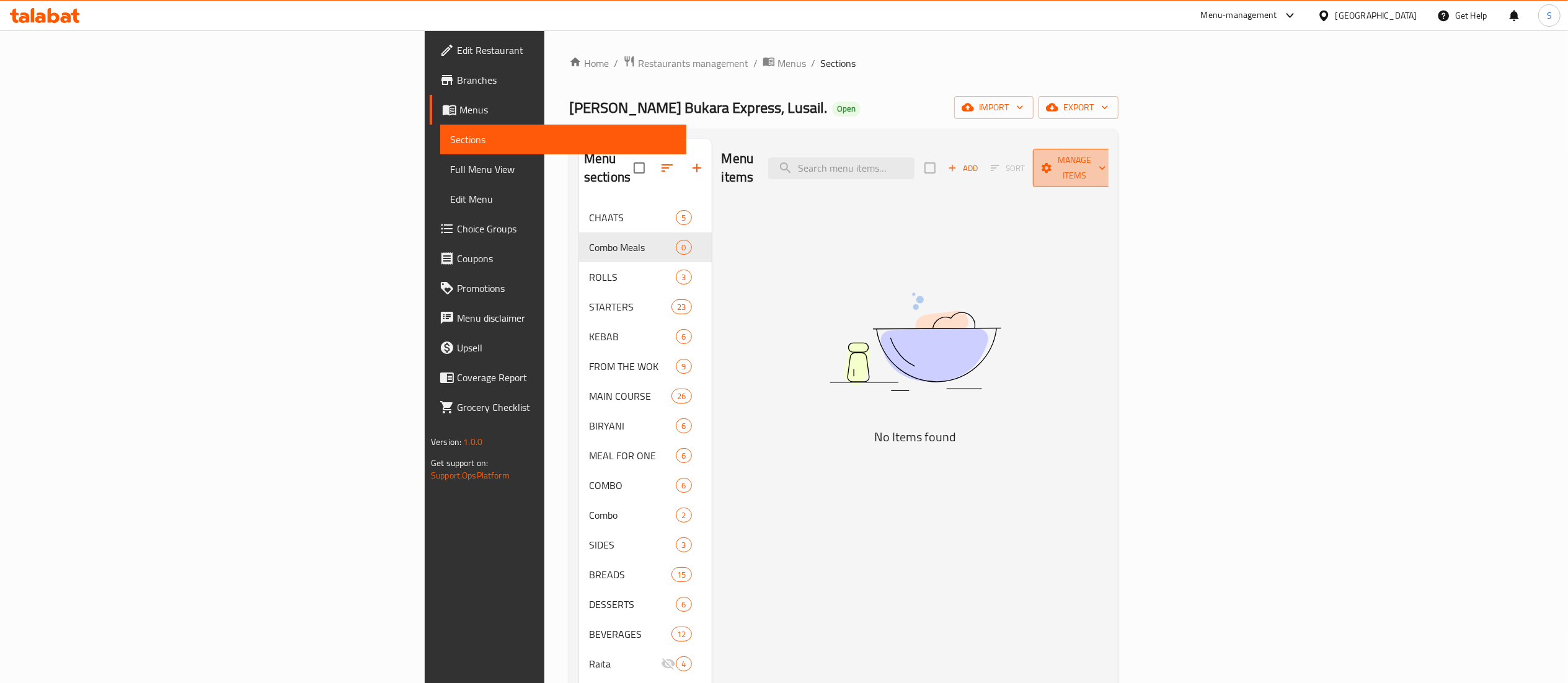
click at [1106, 156] on span "Manage items" at bounding box center [1074, 168] width 64 height 31
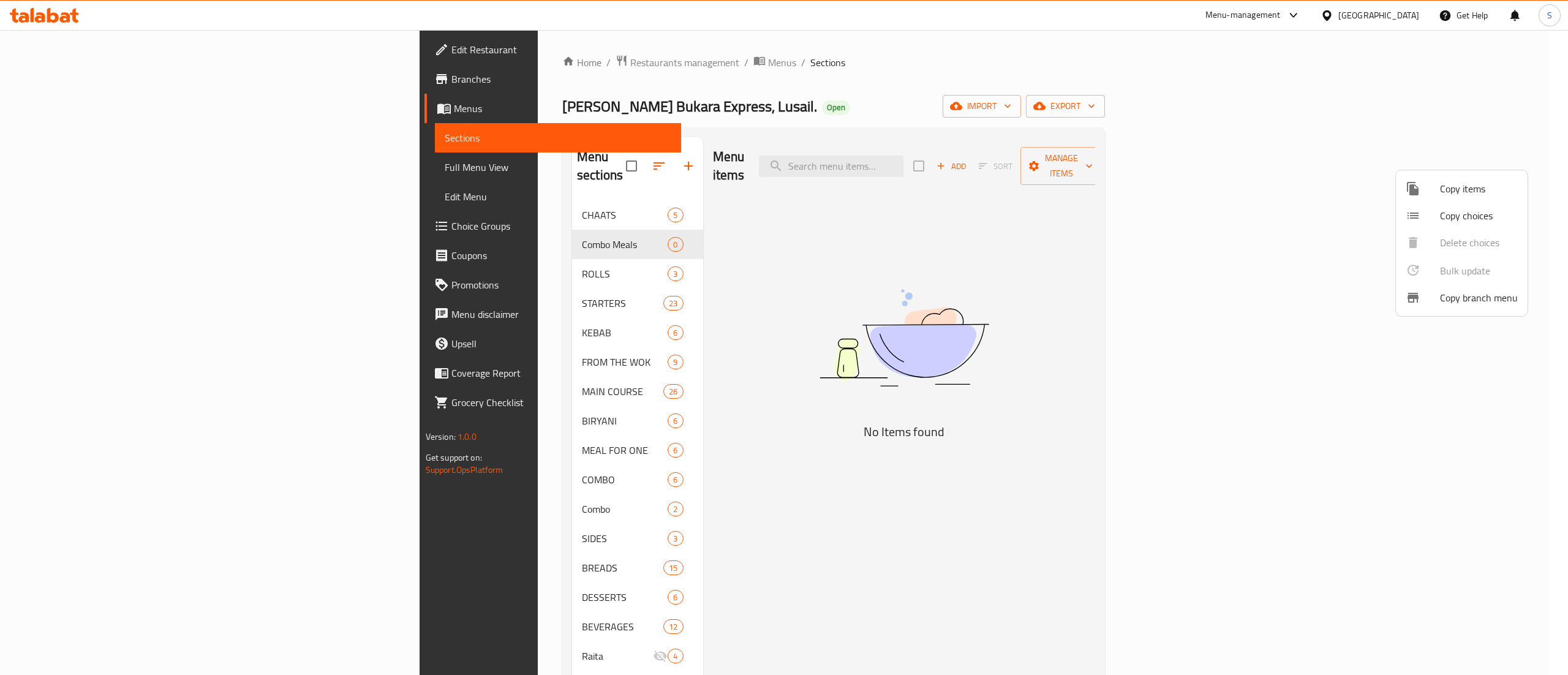
click at [1458, 195] on span "Copy items" at bounding box center [1478, 188] width 78 height 15
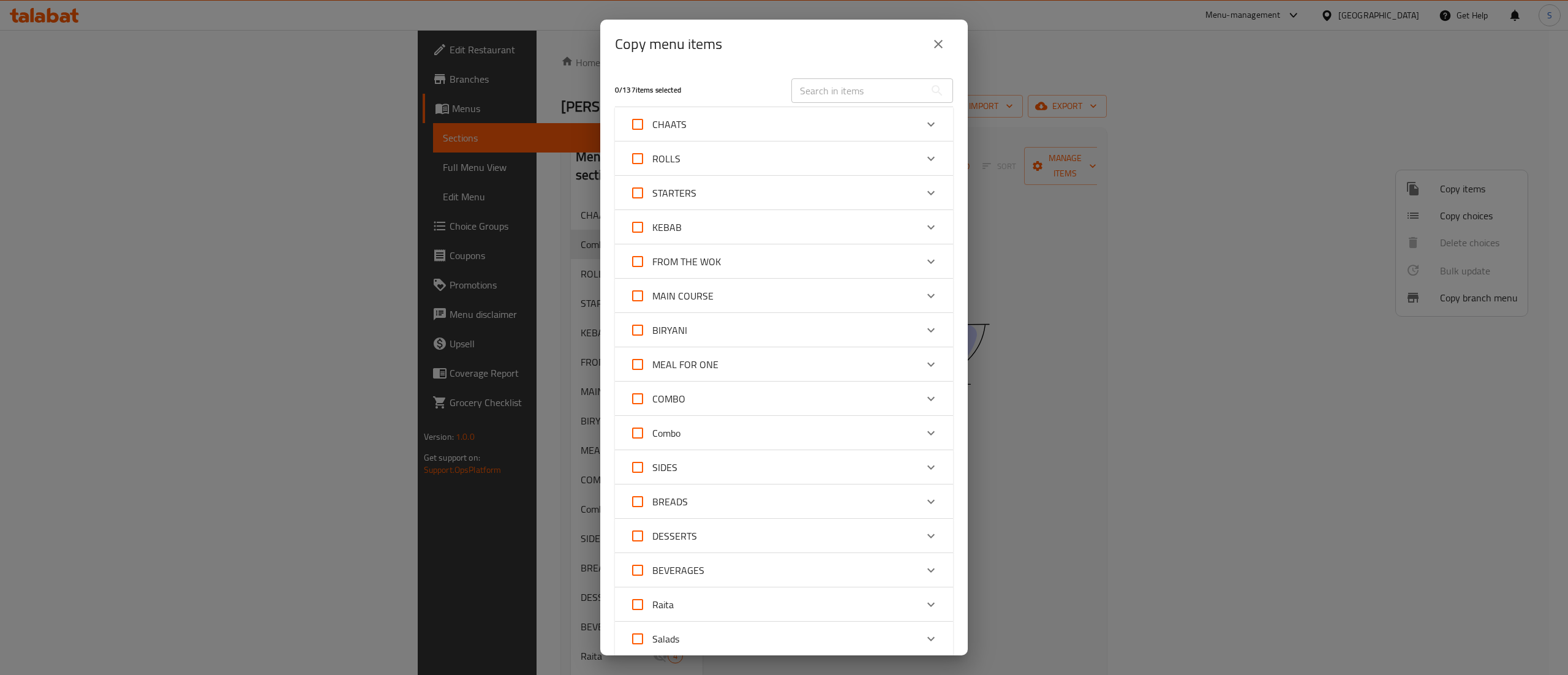
click at [750, 362] on div "MEAL FOR ONE" at bounding box center [773, 365] width 287 height 29
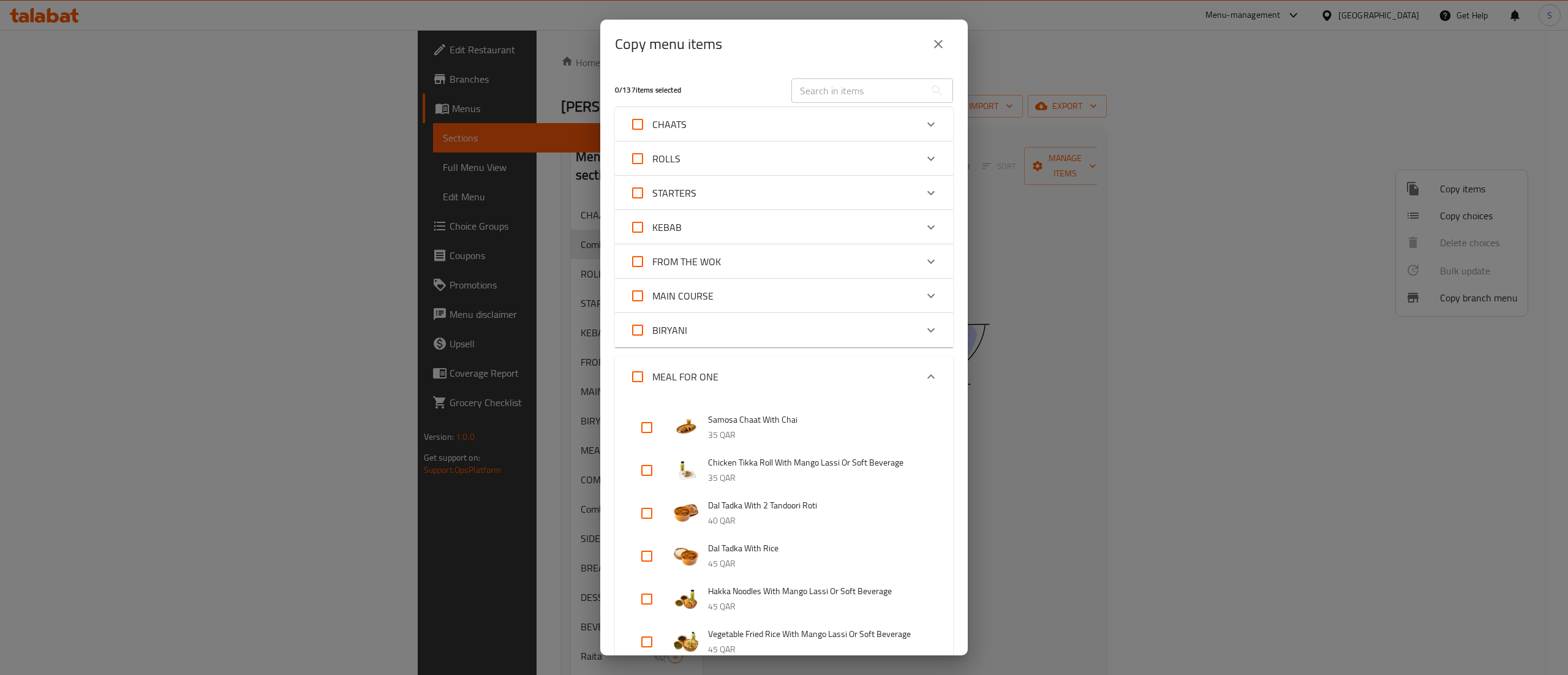
click at [644, 423] on input "checkbox" at bounding box center [647, 428] width 29 height 29
checkbox input "true"
click at [639, 472] on input "checkbox" at bounding box center [647, 471] width 29 height 29
checkbox input "true"
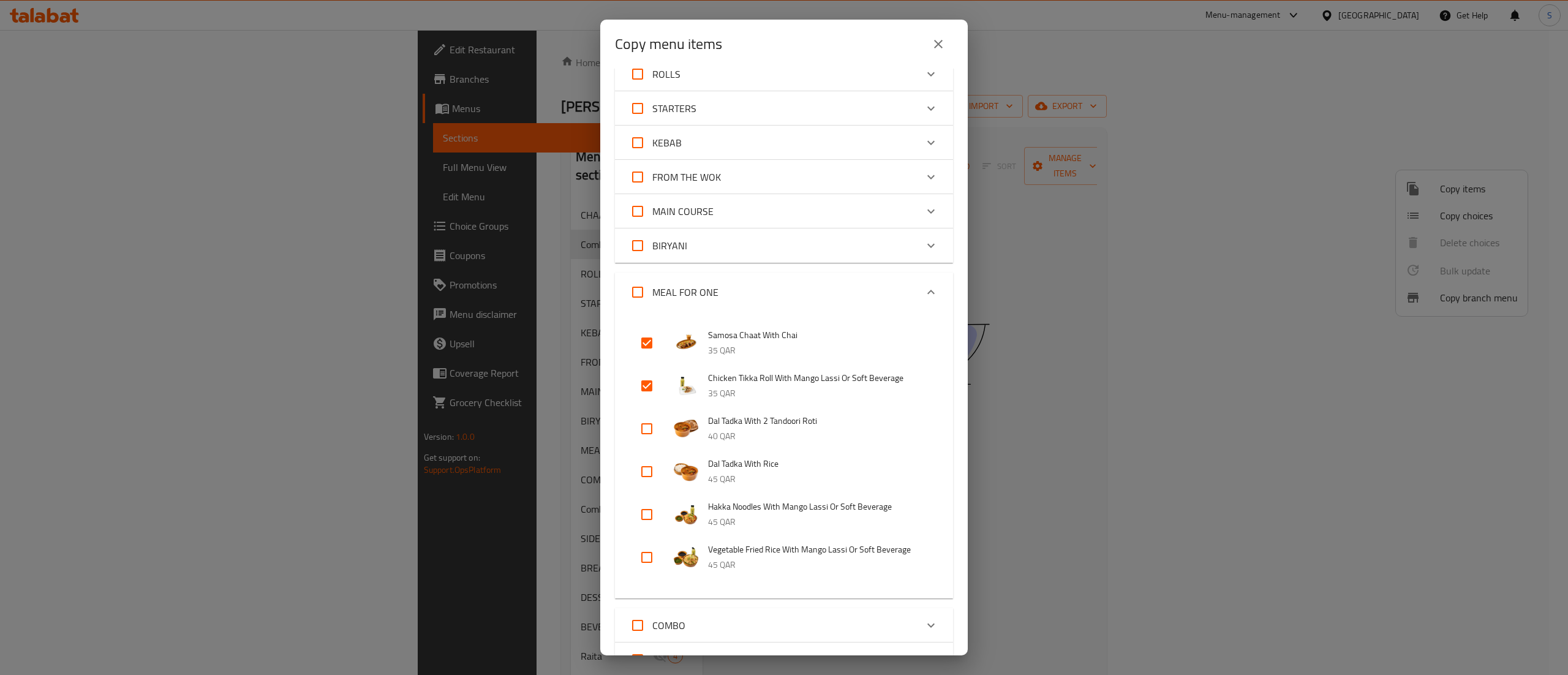
scroll to position [122, 0]
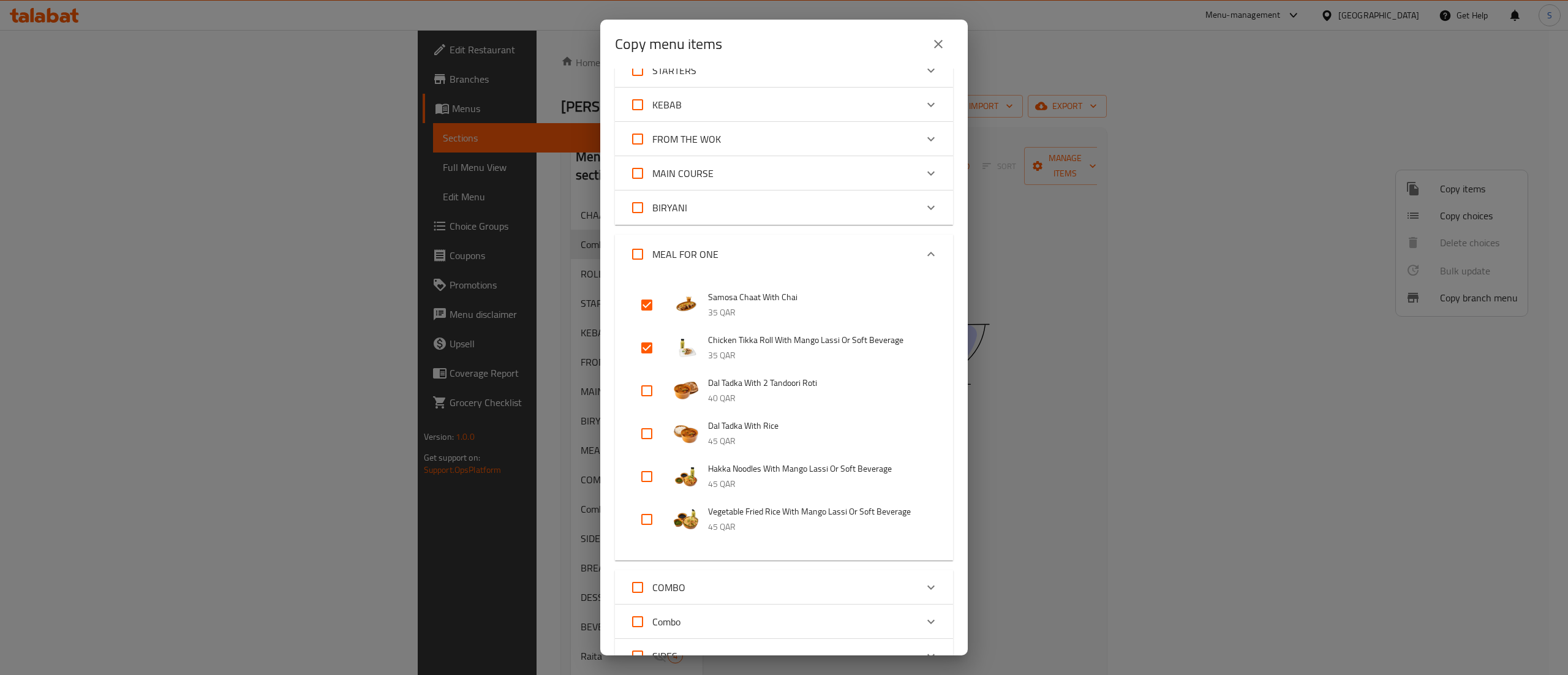
click at [643, 391] on input "checkbox" at bounding box center [647, 391] width 29 height 29
checkbox input "true"
click at [647, 477] on input "checkbox" at bounding box center [647, 477] width 29 height 29
checkbox input "true"
drag, startPoint x: 644, startPoint y: 518, endPoint x: 706, endPoint y: 541, distance: 66.1
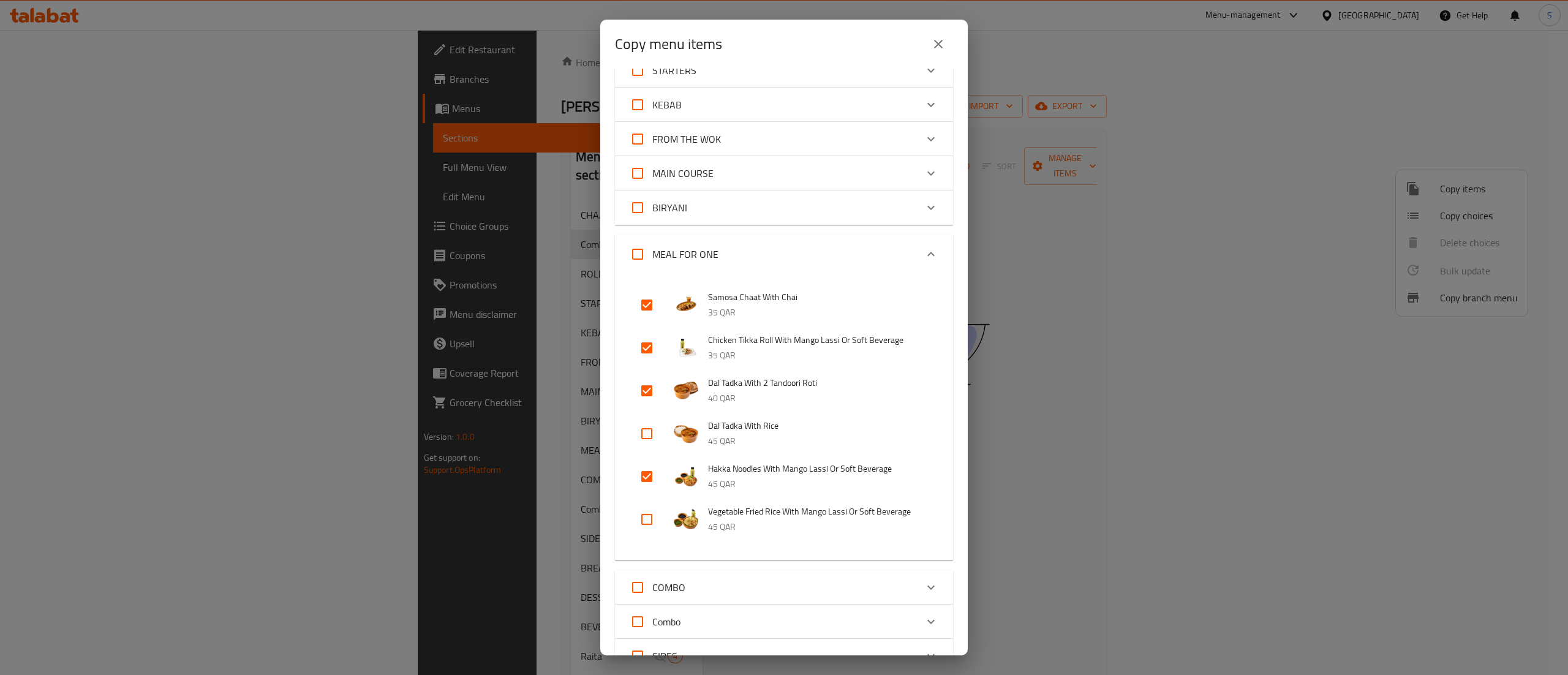
click at [644, 519] on input "checkbox" at bounding box center [647, 520] width 29 height 29
checkbox input "true"
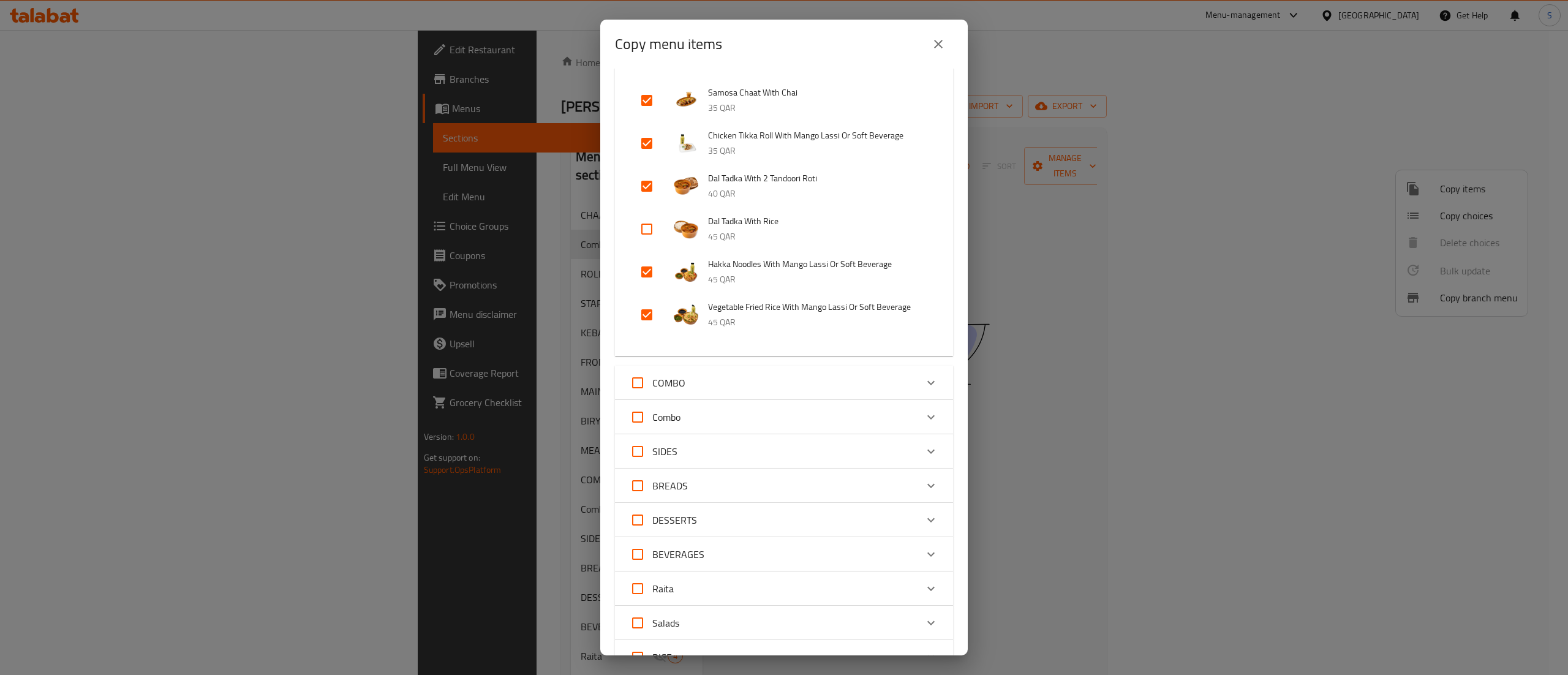
scroll to position [556, 0]
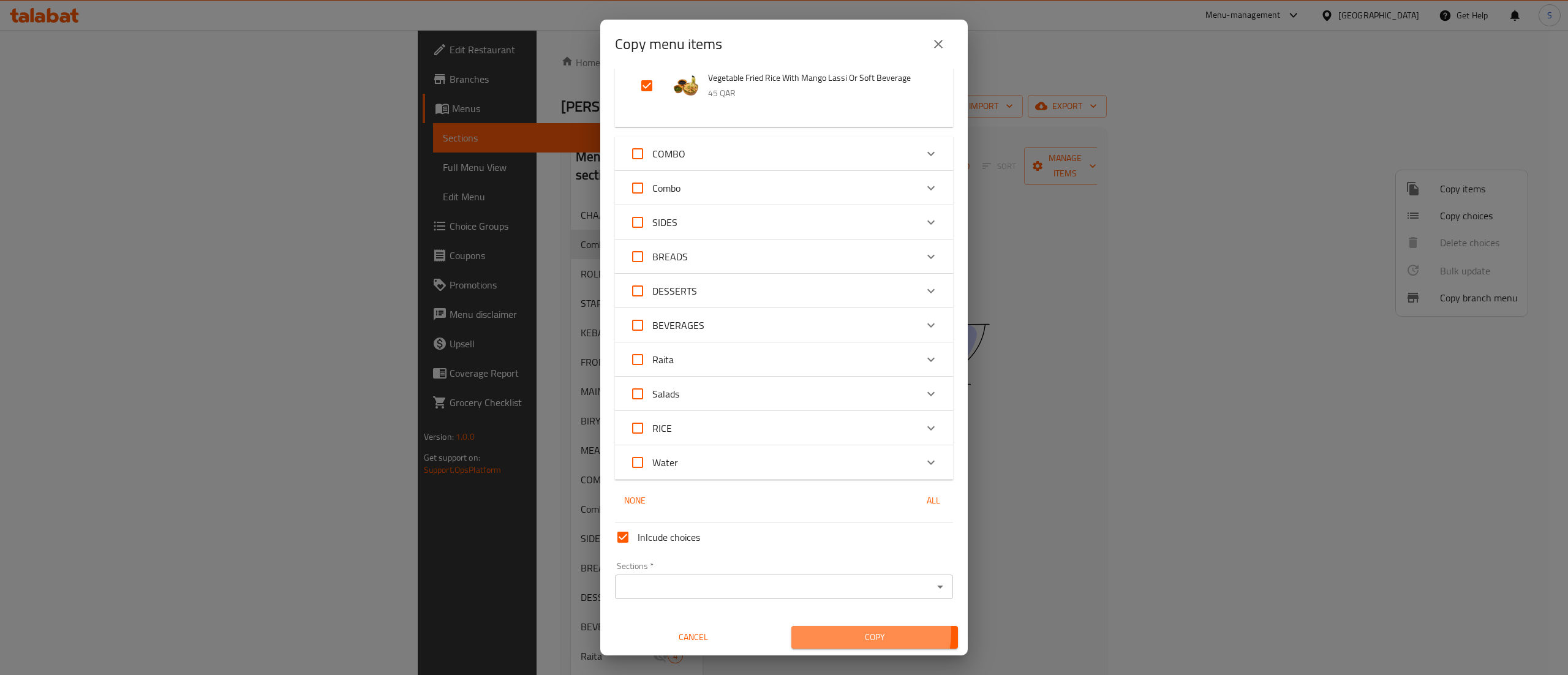
click at [846, 633] on span "Copy" at bounding box center [874, 638] width 147 height 16
click at [714, 579] on input "Sections   *" at bounding box center [774, 587] width 310 height 17
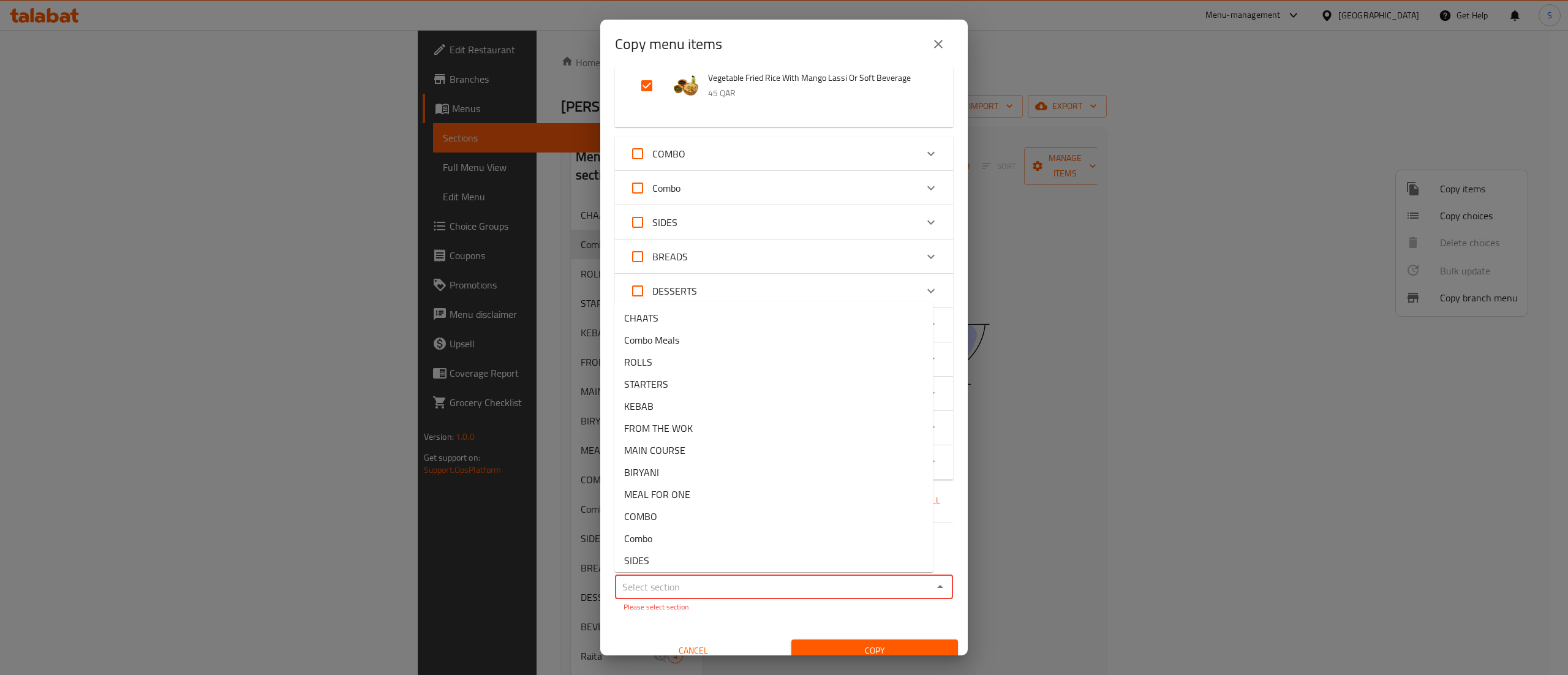
scroll to position [570, 0]
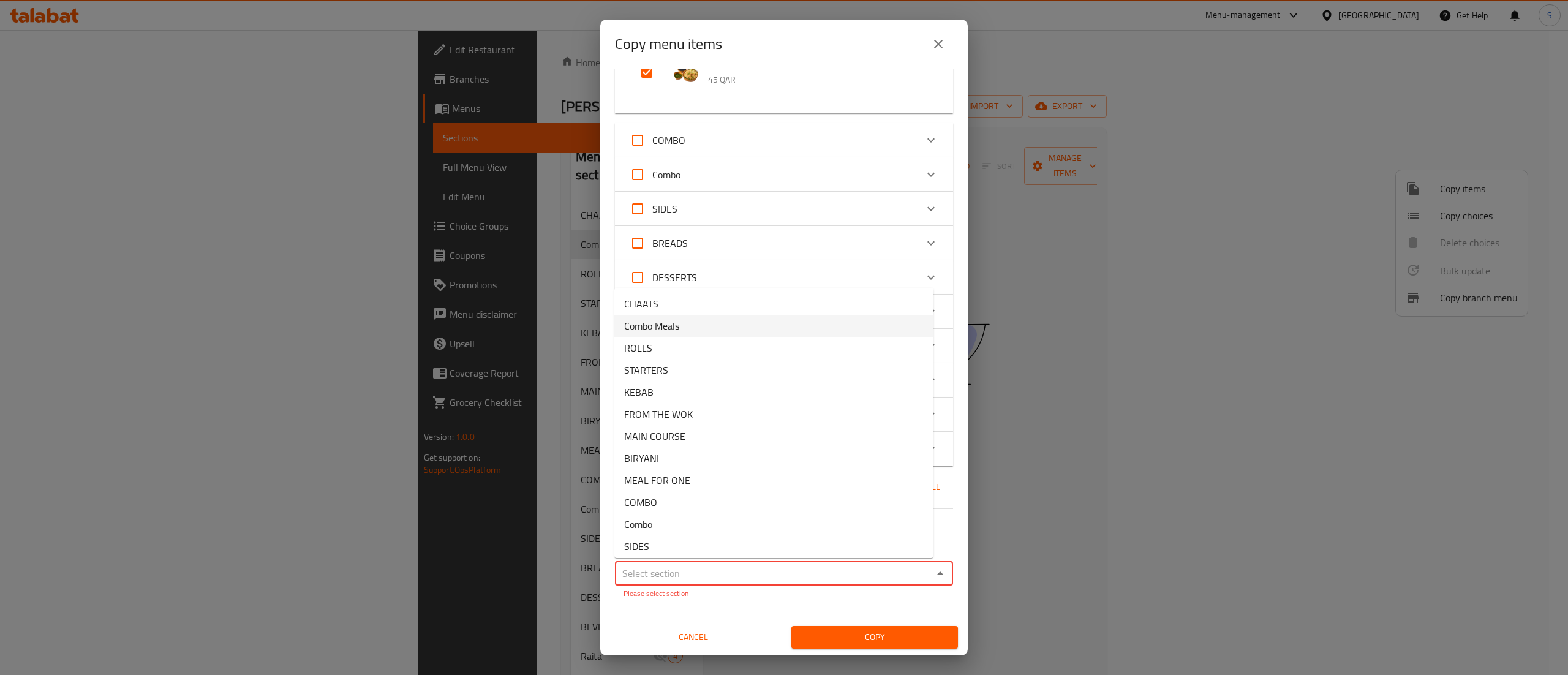
click at [711, 331] on li "Combo Meals" at bounding box center [774, 326] width 319 height 22
type input "Combo Meals"
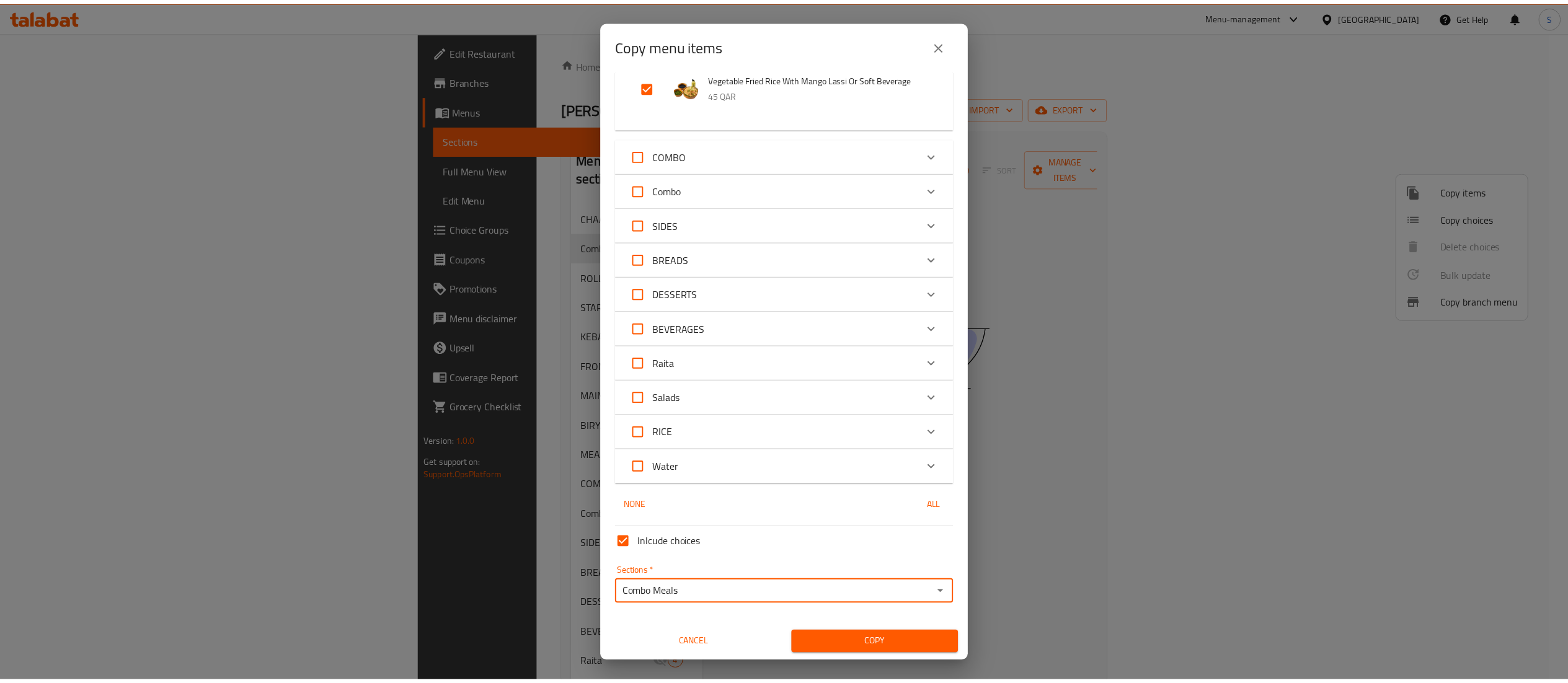
scroll to position [563, 0]
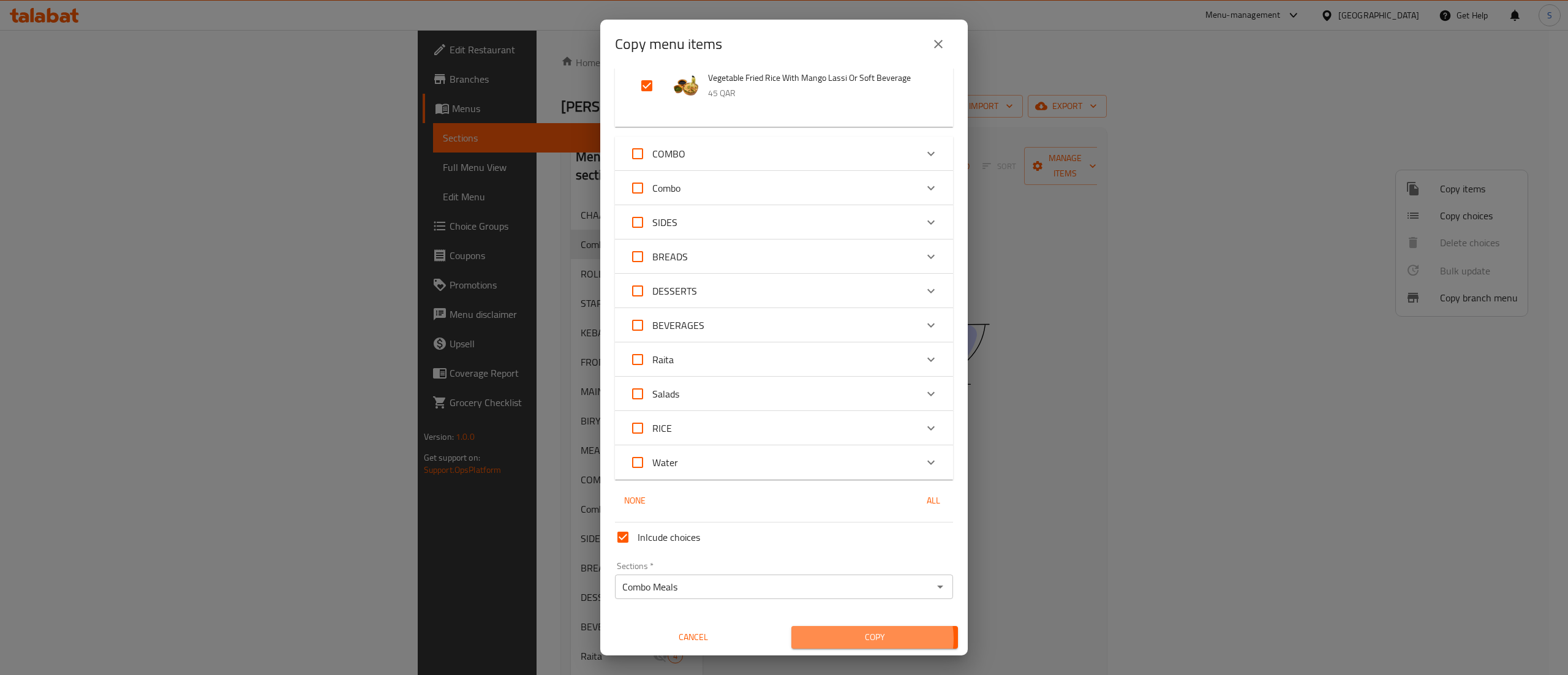
click at [862, 639] on span "Copy" at bounding box center [874, 638] width 147 height 16
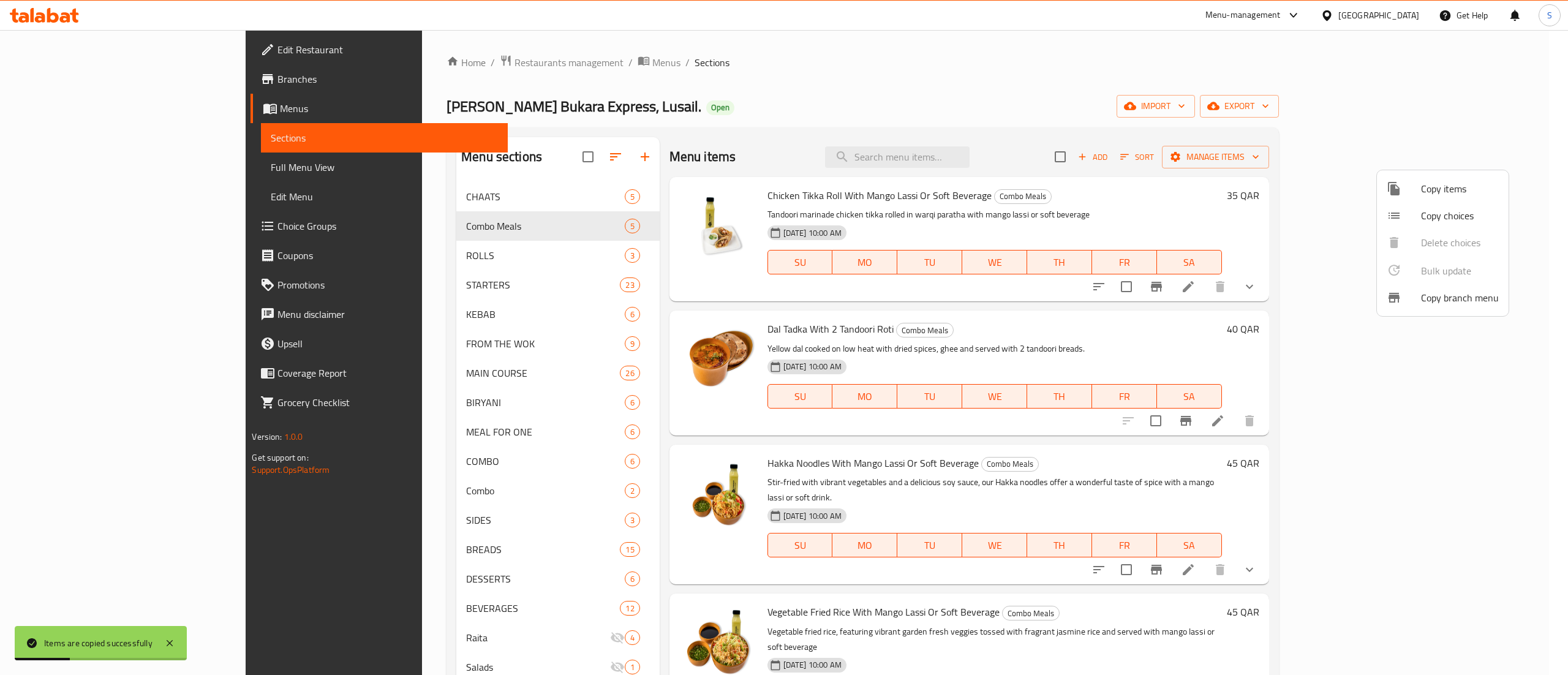
drag, startPoint x: 334, startPoint y: 353, endPoint x: 341, endPoint y: 374, distance: 22.1
click at [334, 355] on div at bounding box center [784, 337] width 1568 height 675
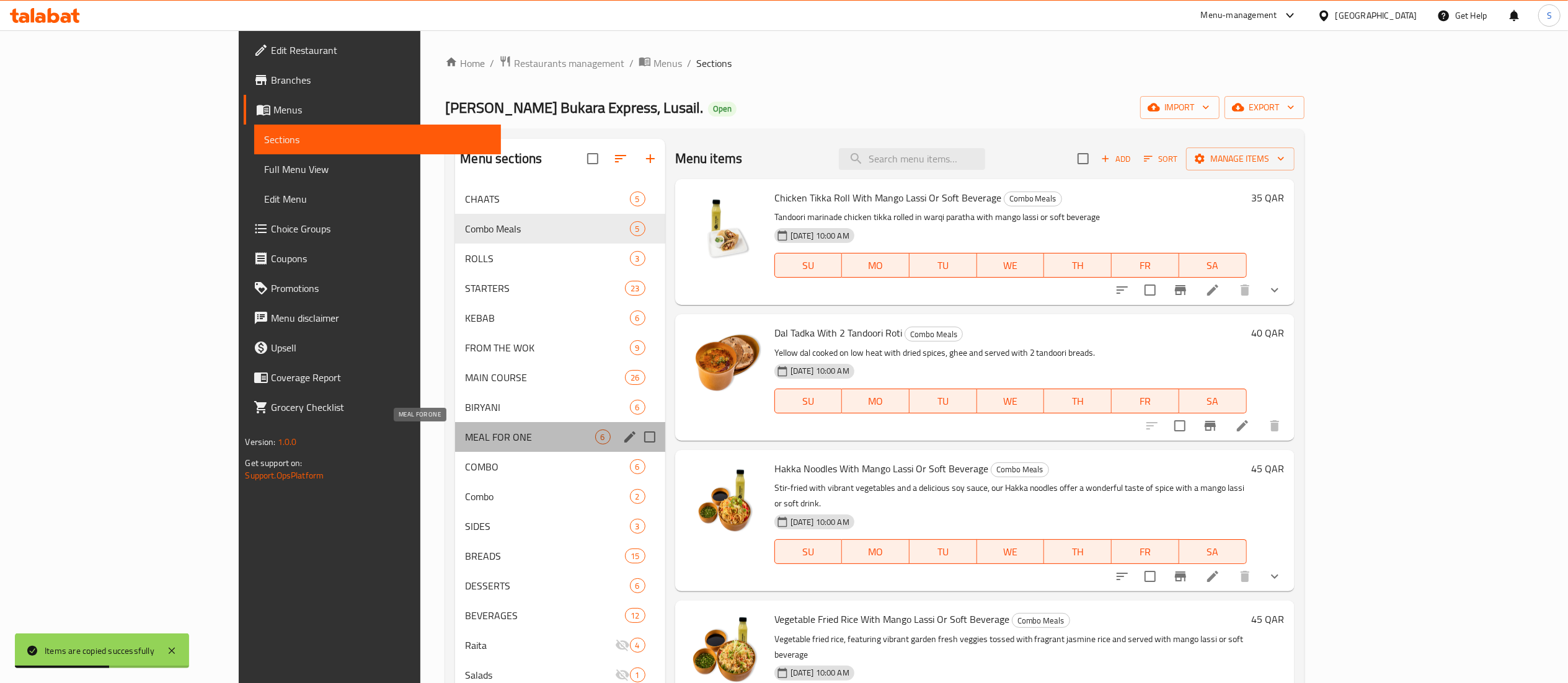
click at [465, 436] on span "MEAL FOR ONE" at bounding box center [529, 437] width 130 height 15
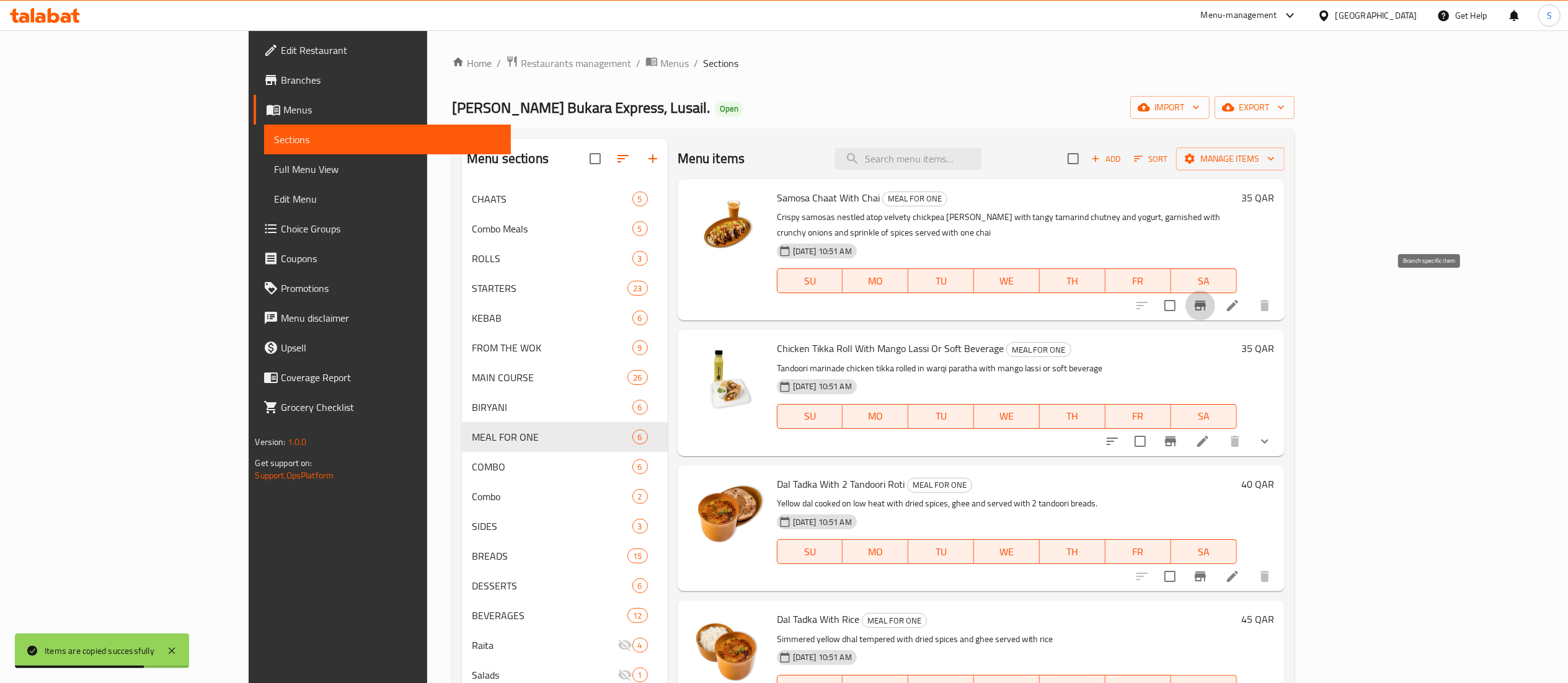
click at [1208, 298] on icon "Branch-specific-item" at bounding box center [1200, 305] width 15 height 15
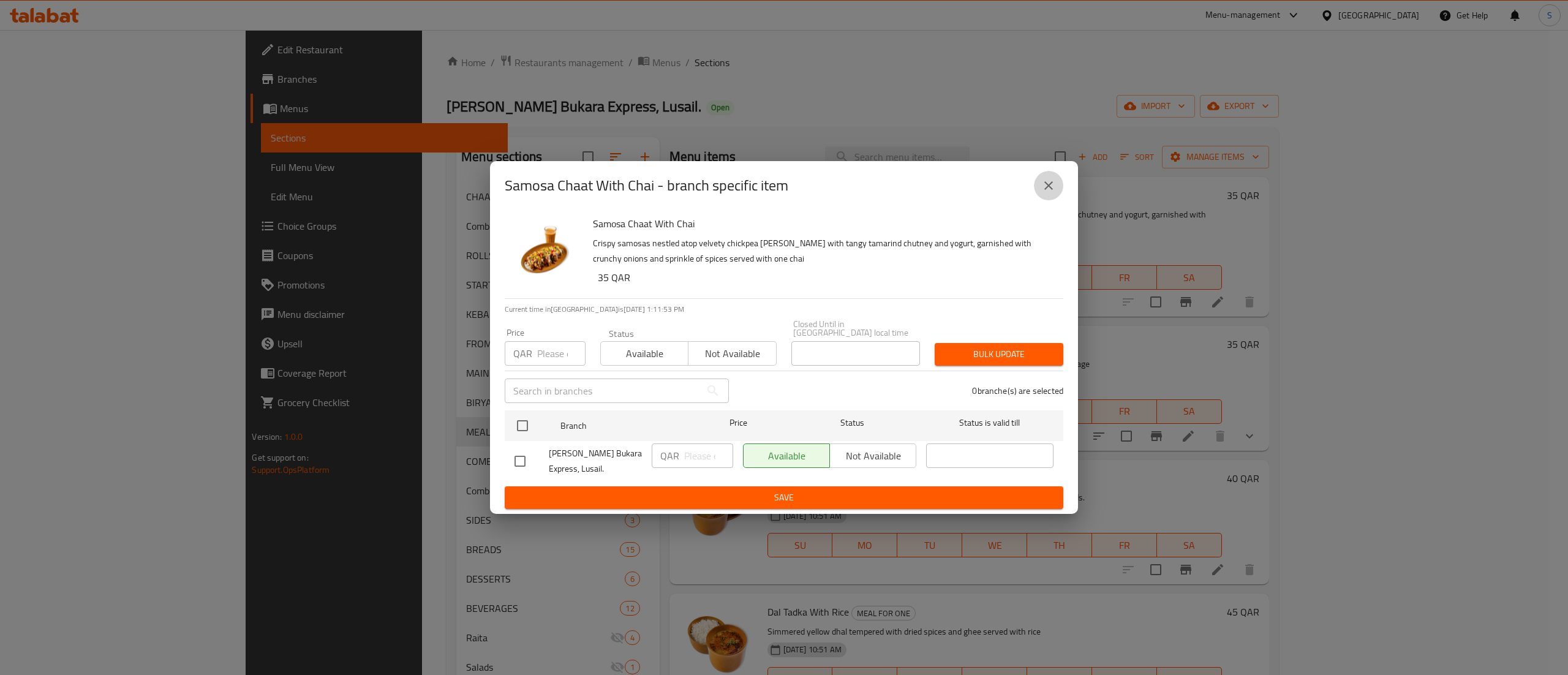
click at [1047, 185] on icon "close" at bounding box center [1048, 185] width 15 height 15
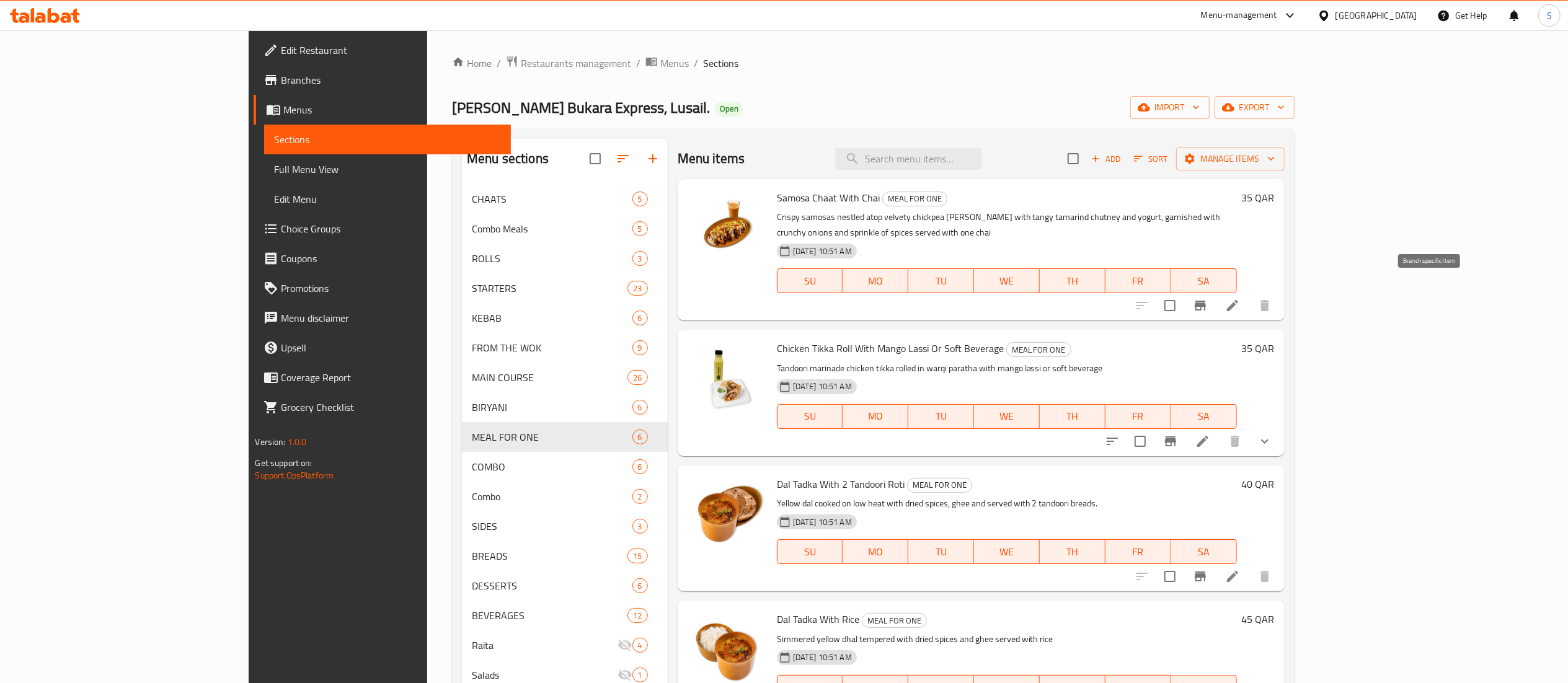
click at [1215, 291] on button "Branch-specific-item" at bounding box center [1200, 305] width 30 height 30
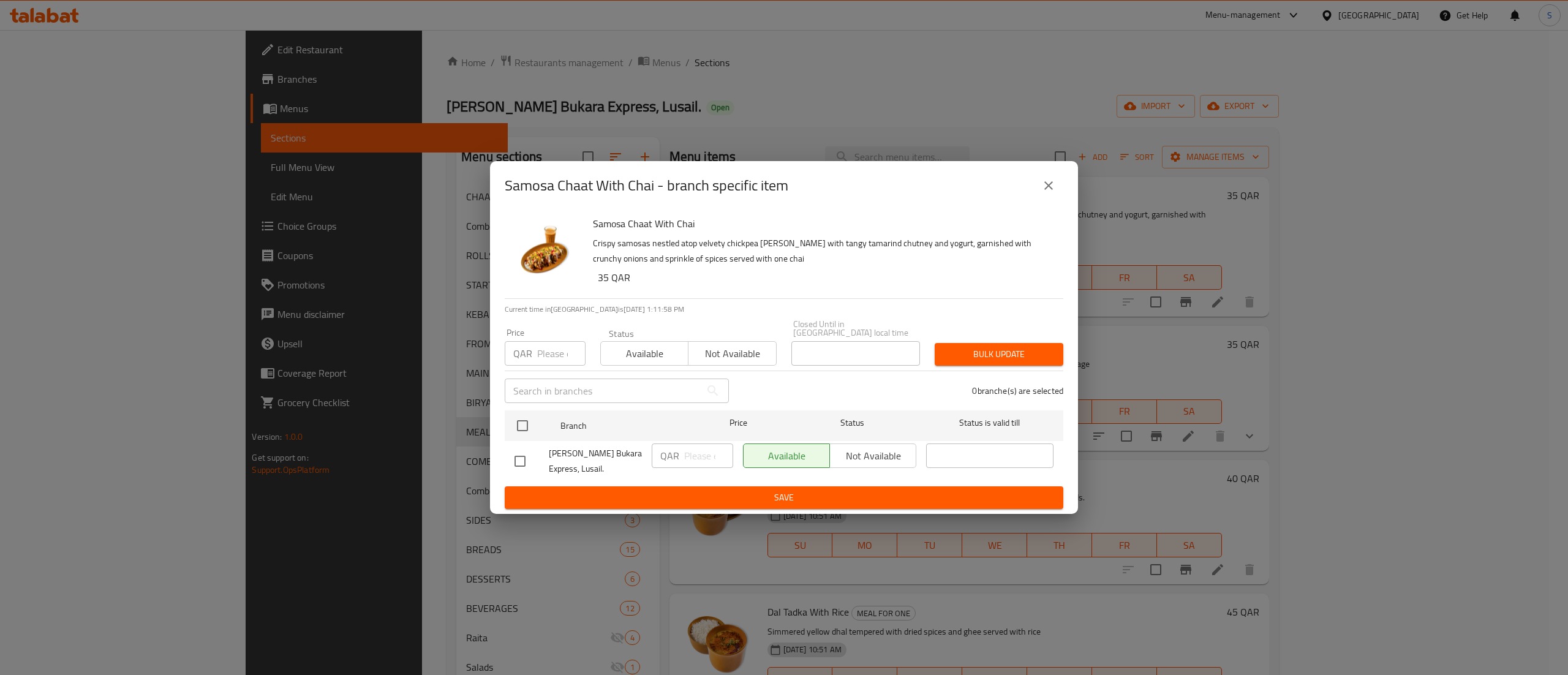
click at [865, 455] on div "Available Not available" at bounding box center [829, 456] width 173 height 24
click at [853, 453] on div "Available Not available" at bounding box center [829, 456] width 173 height 24
click at [514, 459] on input "checkbox" at bounding box center [520, 461] width 26 height 26
checkbox input "true"
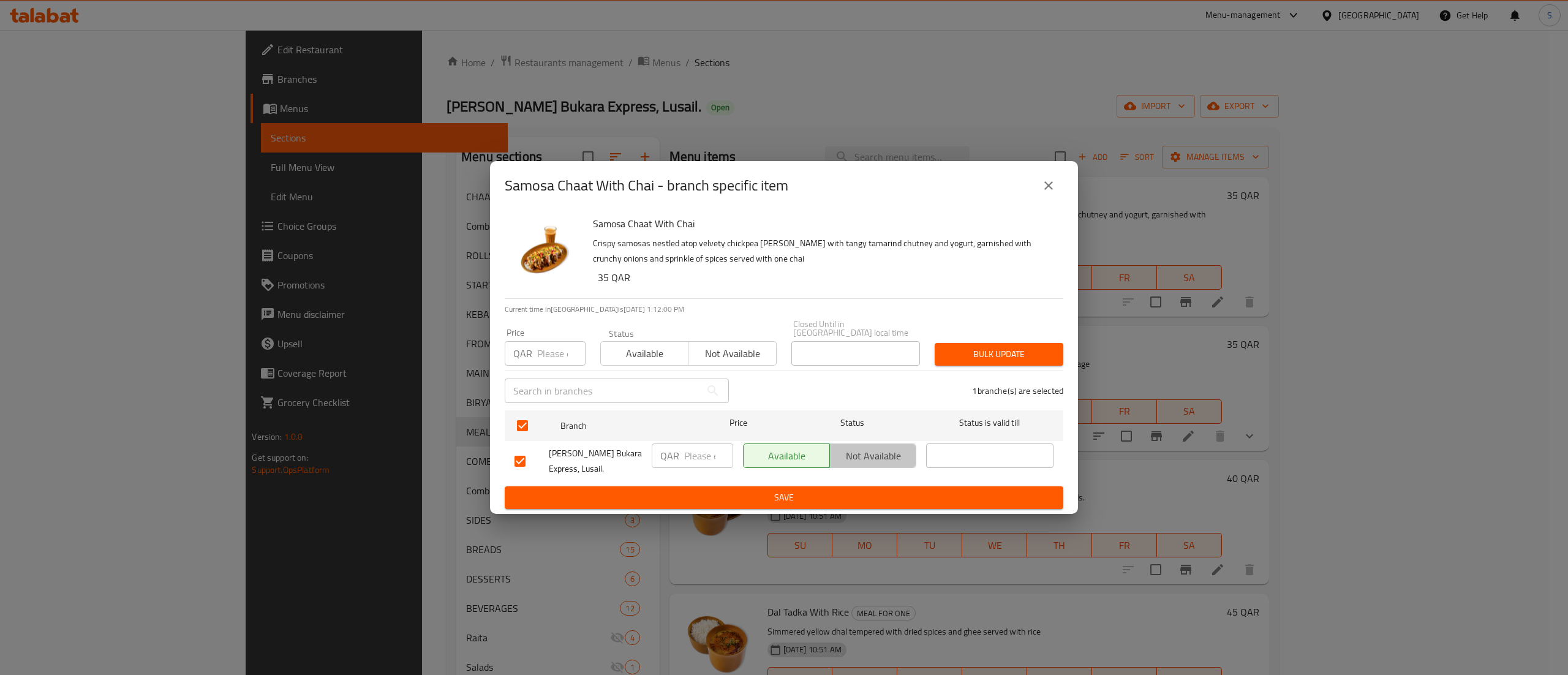
click at [851, 456] on span "Not available" at bounding box center [873, 456] width 77 height 18
click at [760, 492] on span "Save" at bounding box center [784, 498] width 539 height 16
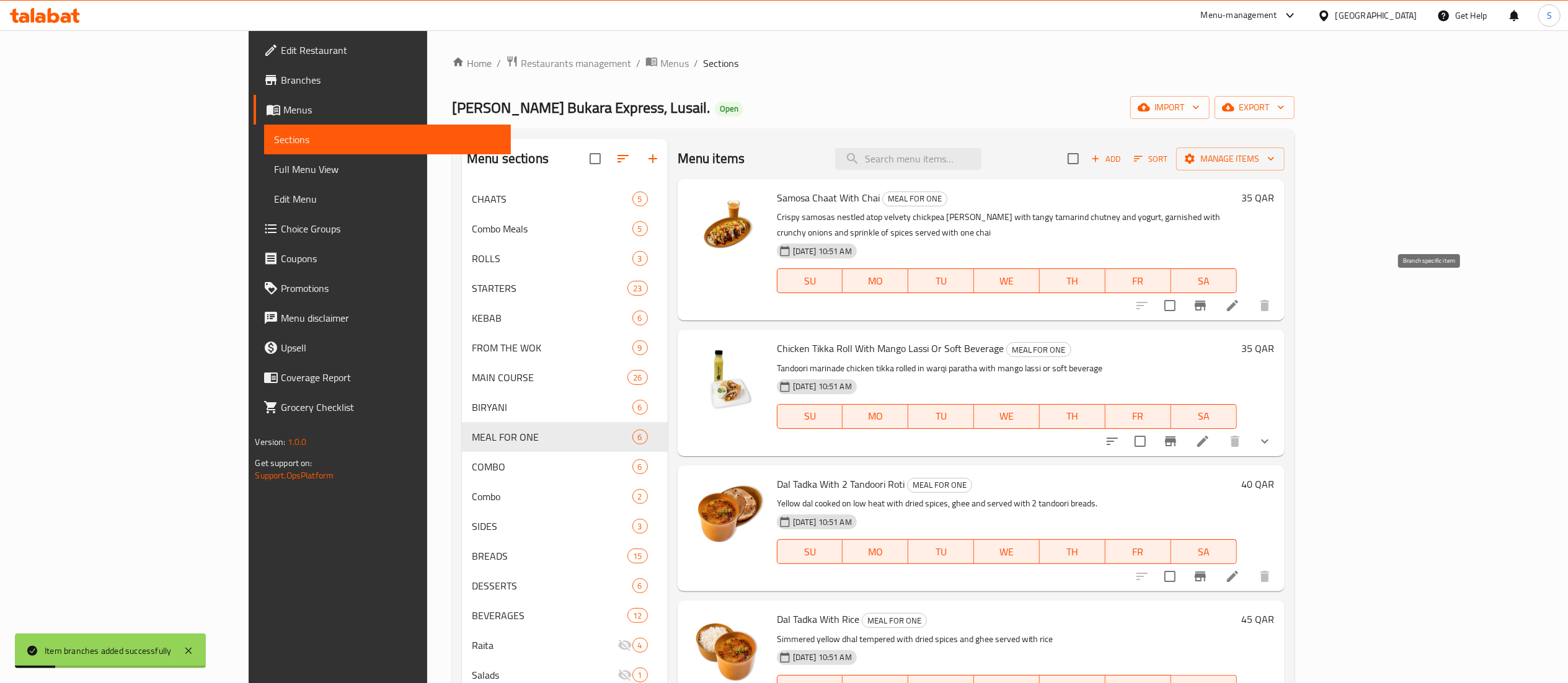
click at [1208, 298] on icon "Branch-specific-item" at bounding box center [1200, 305] width 15 height 15
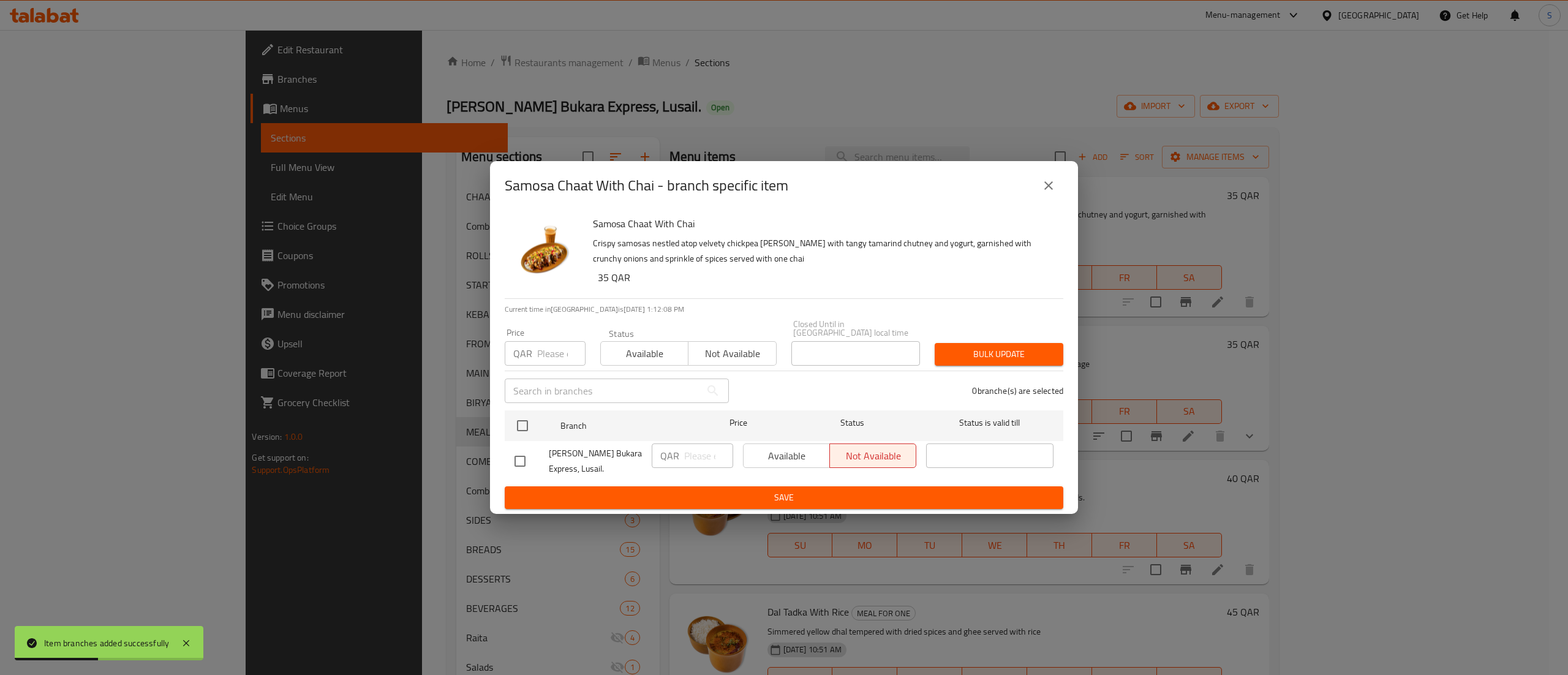
click at [945, 491] on span "Save" at bounding box center [784, 498] width 539 height 16
click at [943, 495] on span "Save" at bounding box center [784, 498] width 539 height 16
click at [1051, 188] on icon "close" at bounding box center [1048, 185] width 9 height 9
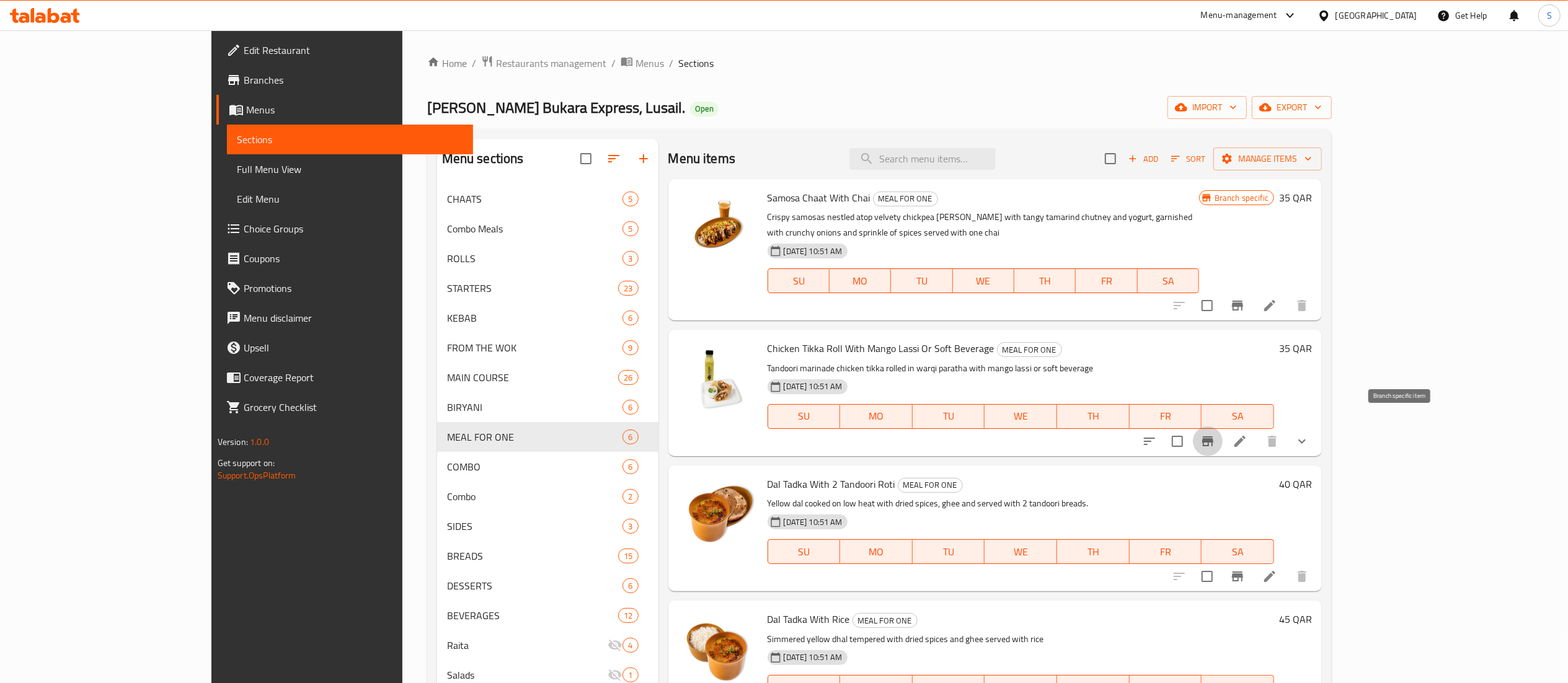
click at [1215, 434] on icon "Branch-specific-item" at bounding box center [1207, 441] width 15 height 15
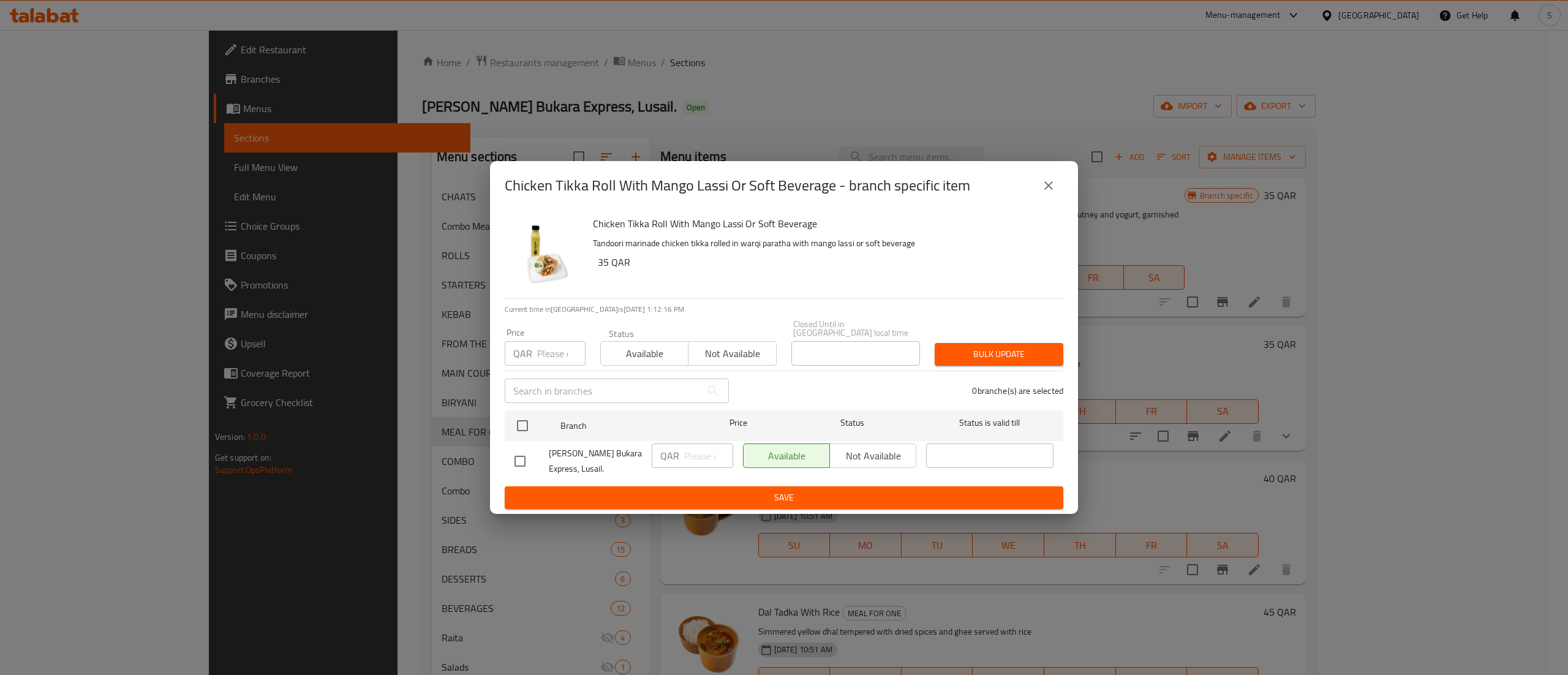
click at [513, 462] on input "checkbox" at bounding box center [520, 461] width 26 height 26
checkbox input "true"
click at [878, 448] on span "Not available" at bounding box center [873, 456] width 77 height 18
click at [869, 495] on span "Save" at bounding box center [784, 498] width 539 height 16
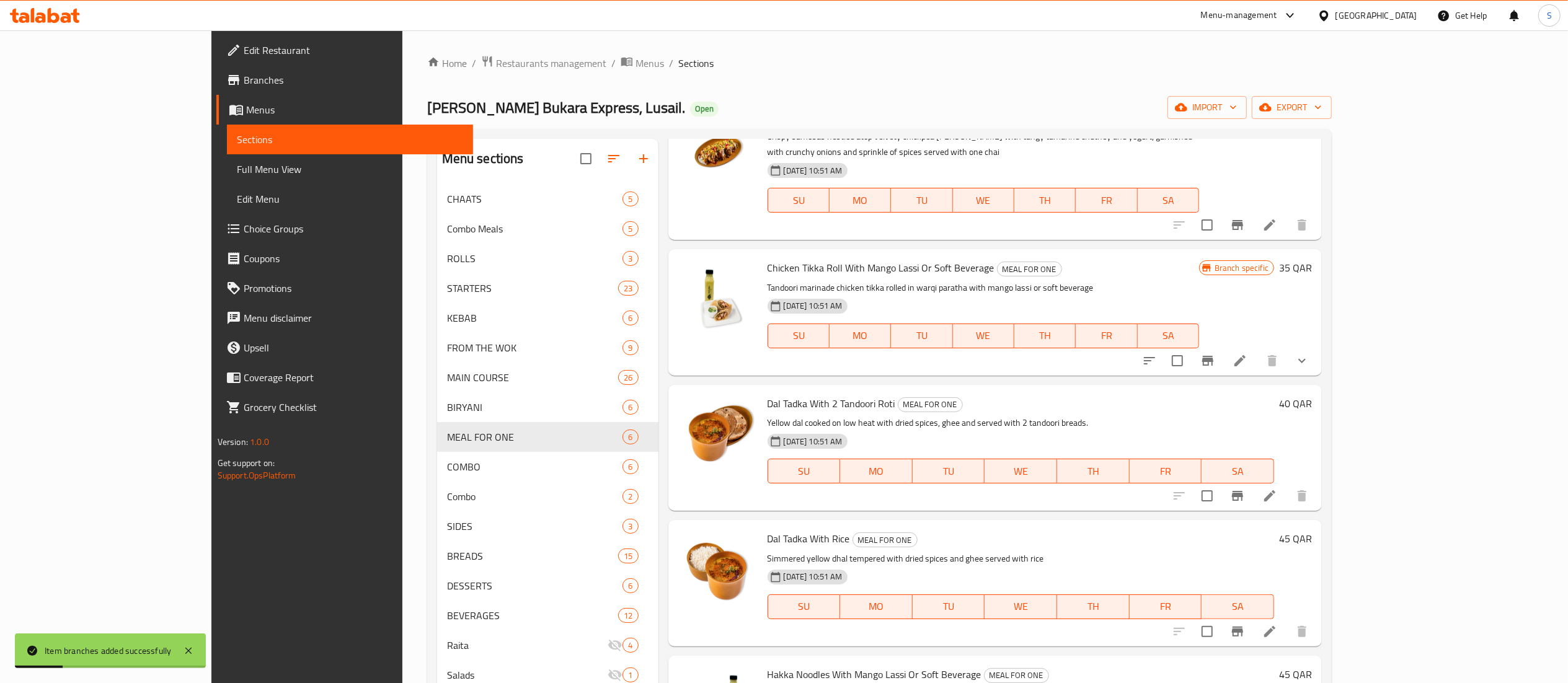
scroll to position [160, 0]
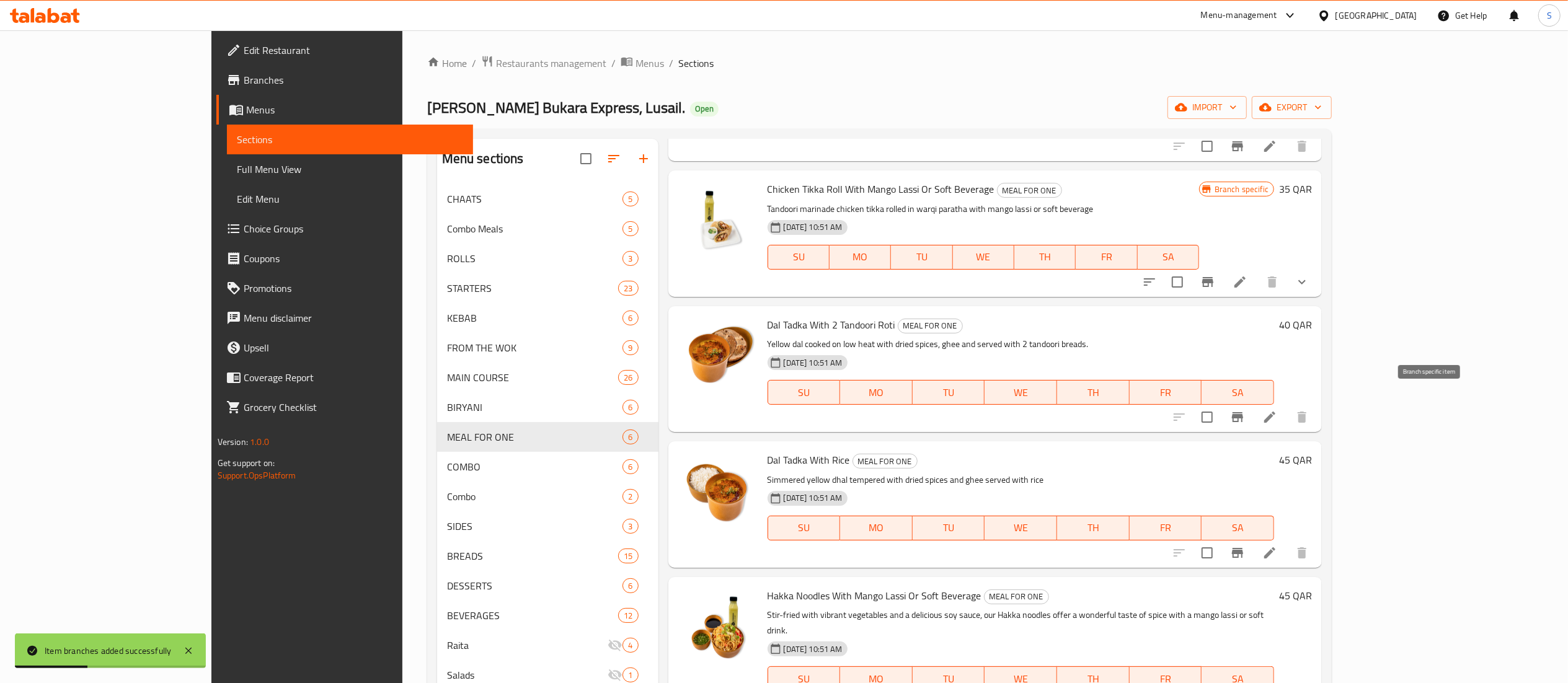
click at [1252, 406] on button "Branch-specific-item" at bounding box center [1237, 417] width 30 height 30
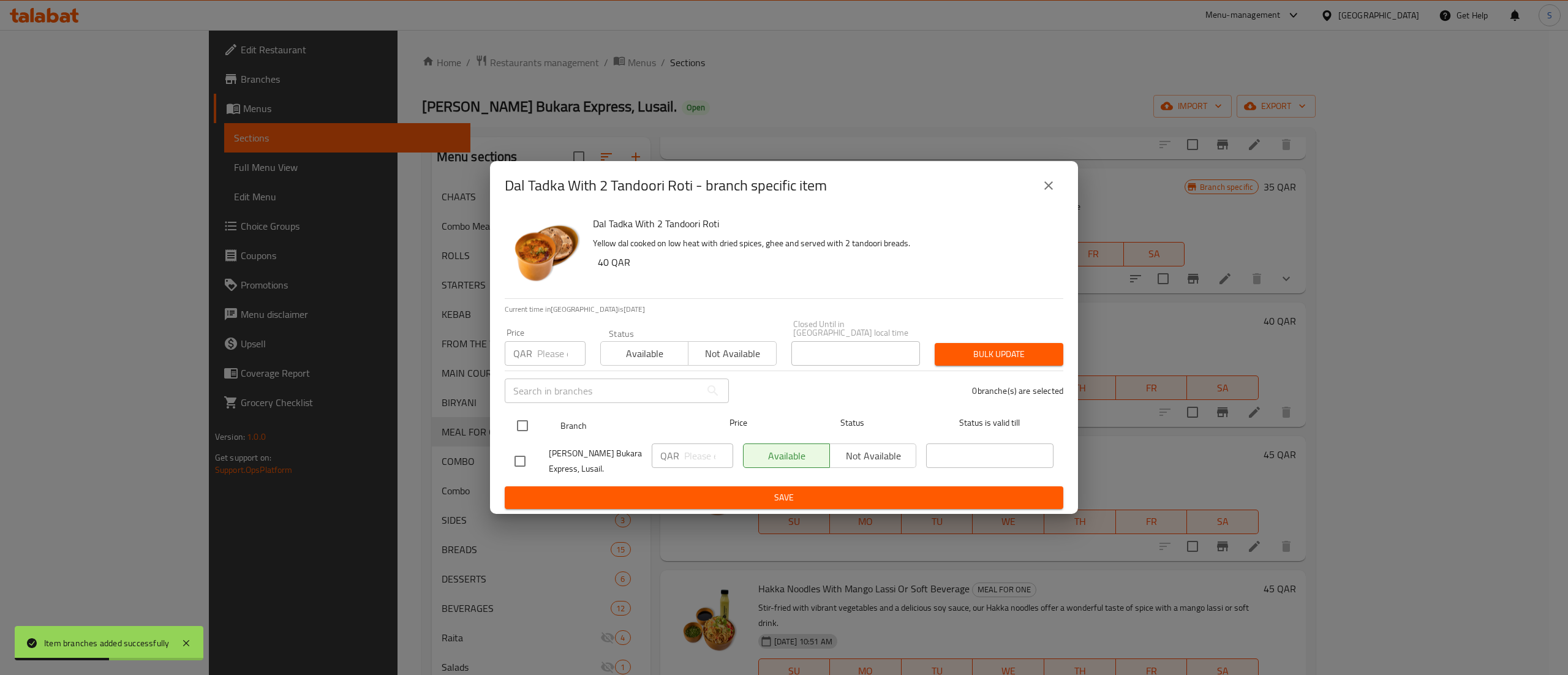
click at [522, 416] on input "checkbox" at bounding box center [522, 426] width 26 height 26
checkbox input "true"
click at [848, 453] on span "Not available" at bounding box center [873, 456] width 77 height 18
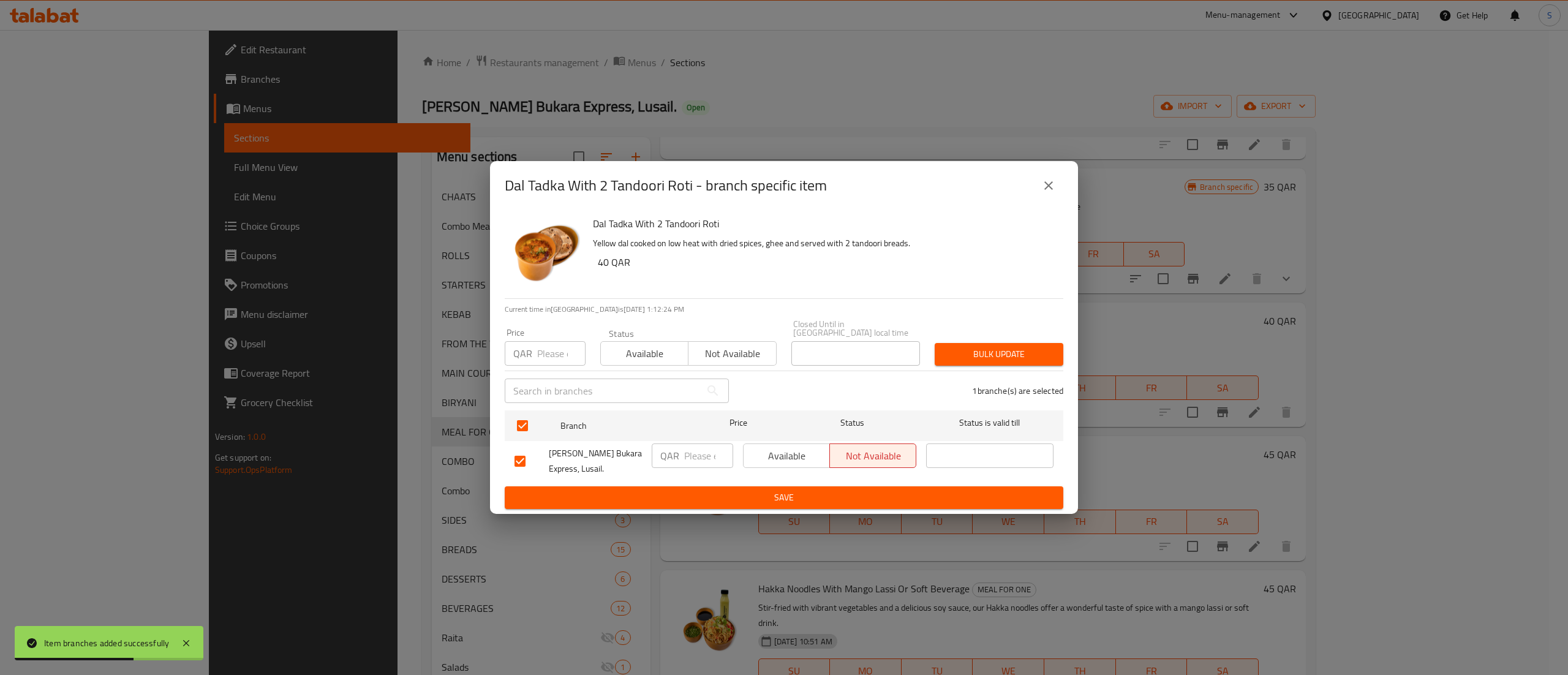
click at [843, 491] on span "Save" at bounding box center [784, 498] width 539 height 16
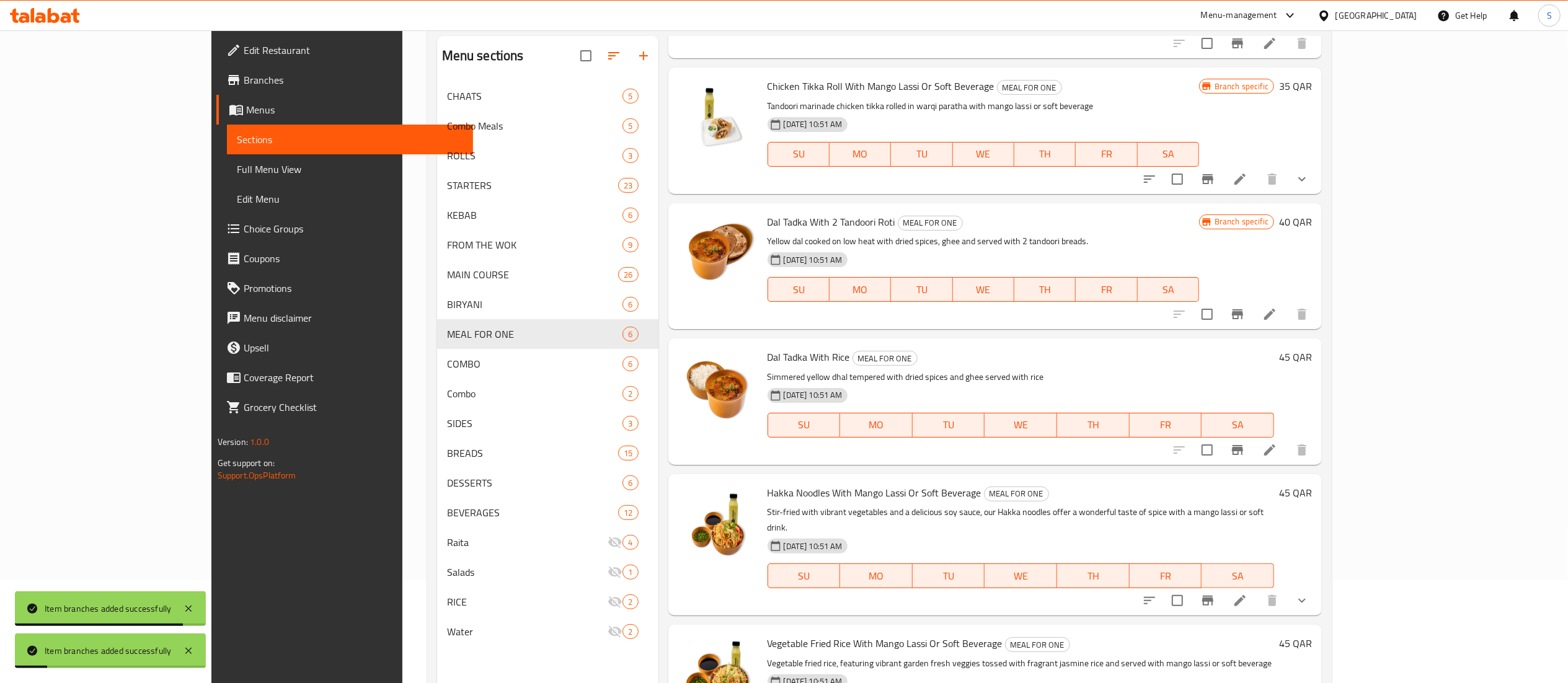
scroll to position [174, 0]
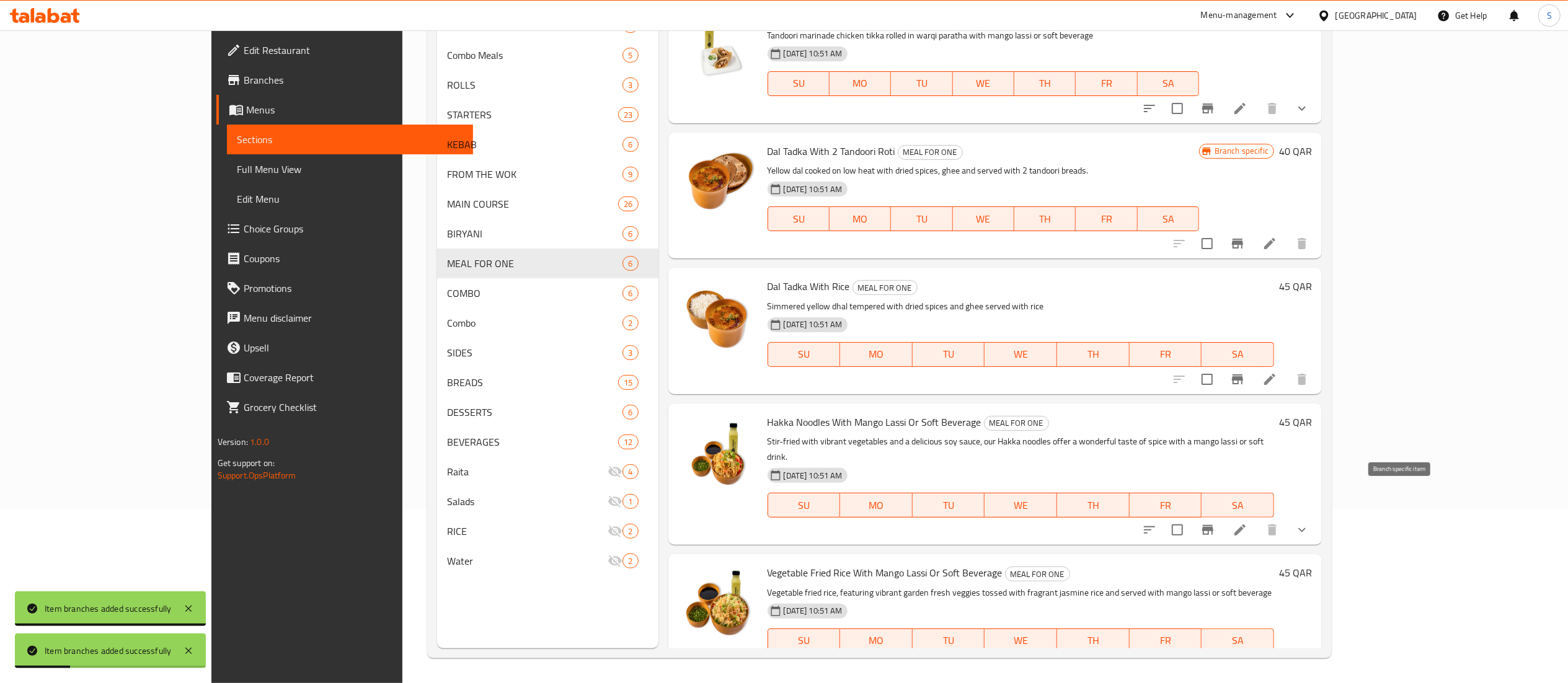
click at [1223, 516] on button "Branch-specific-item" at bounding box center [1208, 530] width 30 height 30
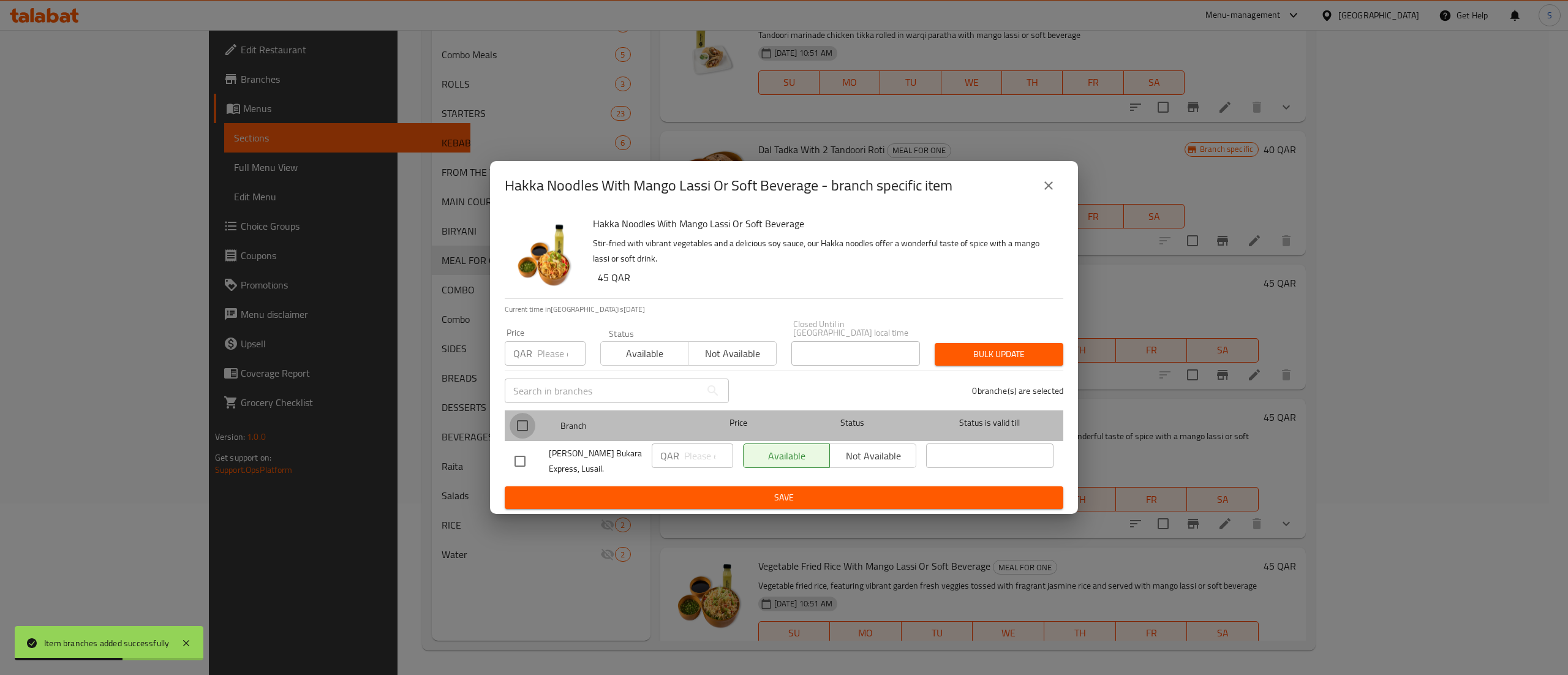
click at [525, 418] on input "checkbox" at bounding box center [522, 426] width 26 height 26
checkbox input "true"
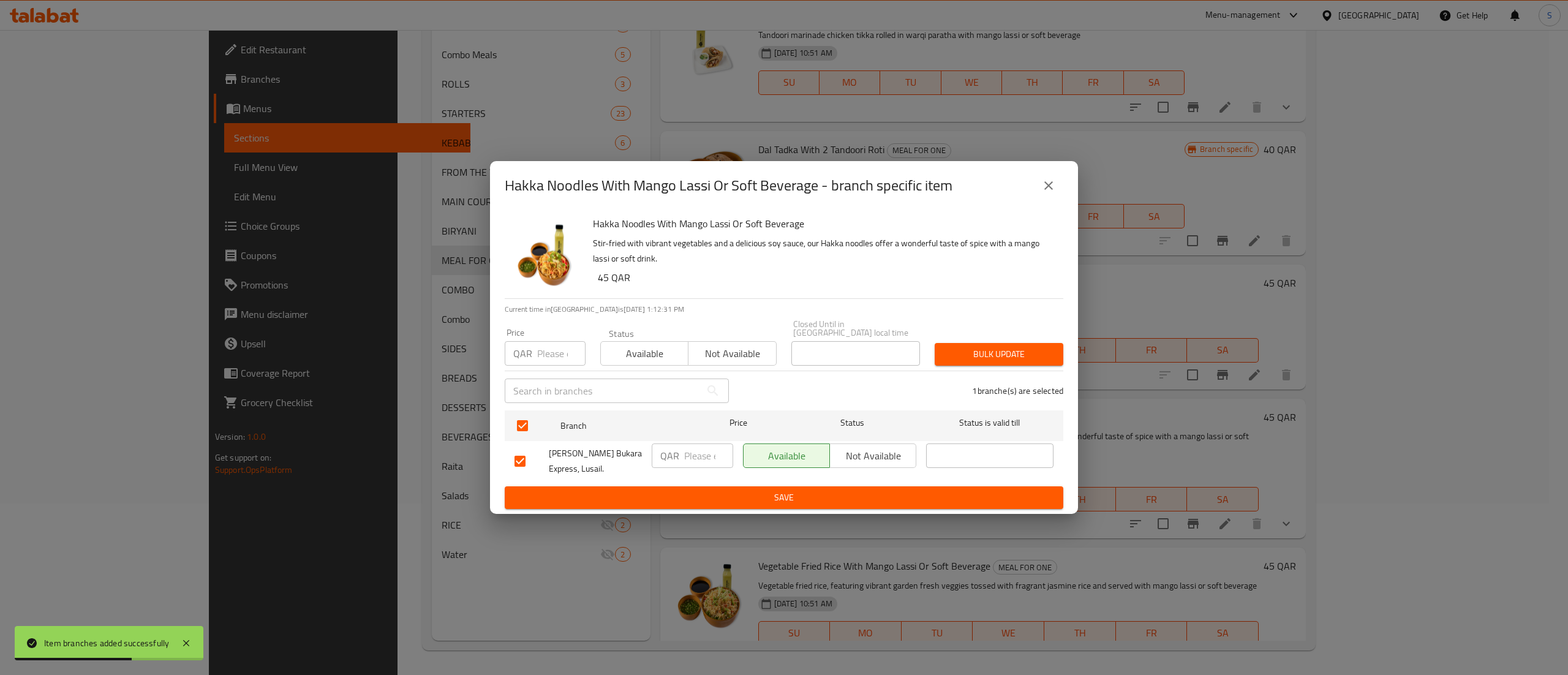
click at [874, 456] on span "Not available" at bounding box center [873, 456] width 77 height 18
click at [874, 495] on span "Save" at bounding box center [784, 498] width 539 height 16
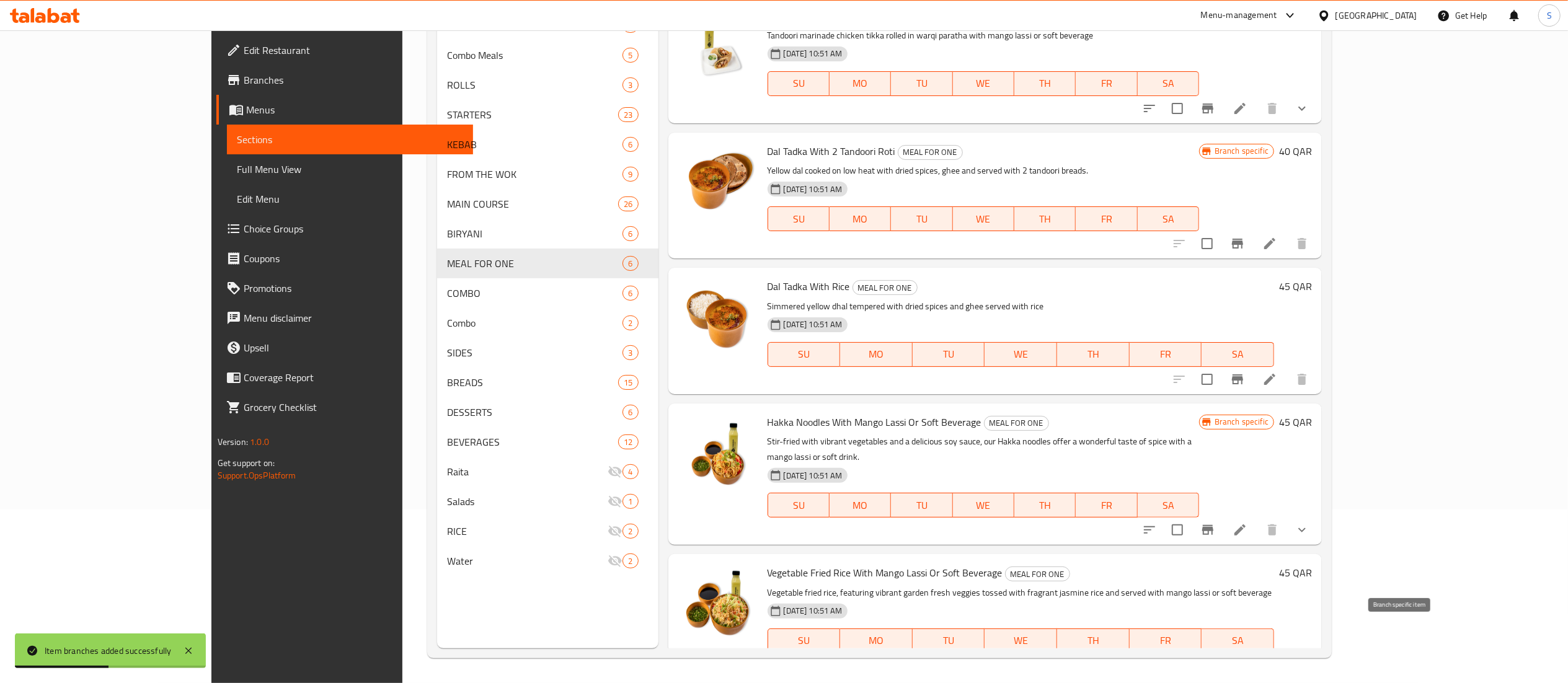
click at [1223, 651] on button "Branch-specific-item" at bounding box center [1208, 666] width 30 height 30
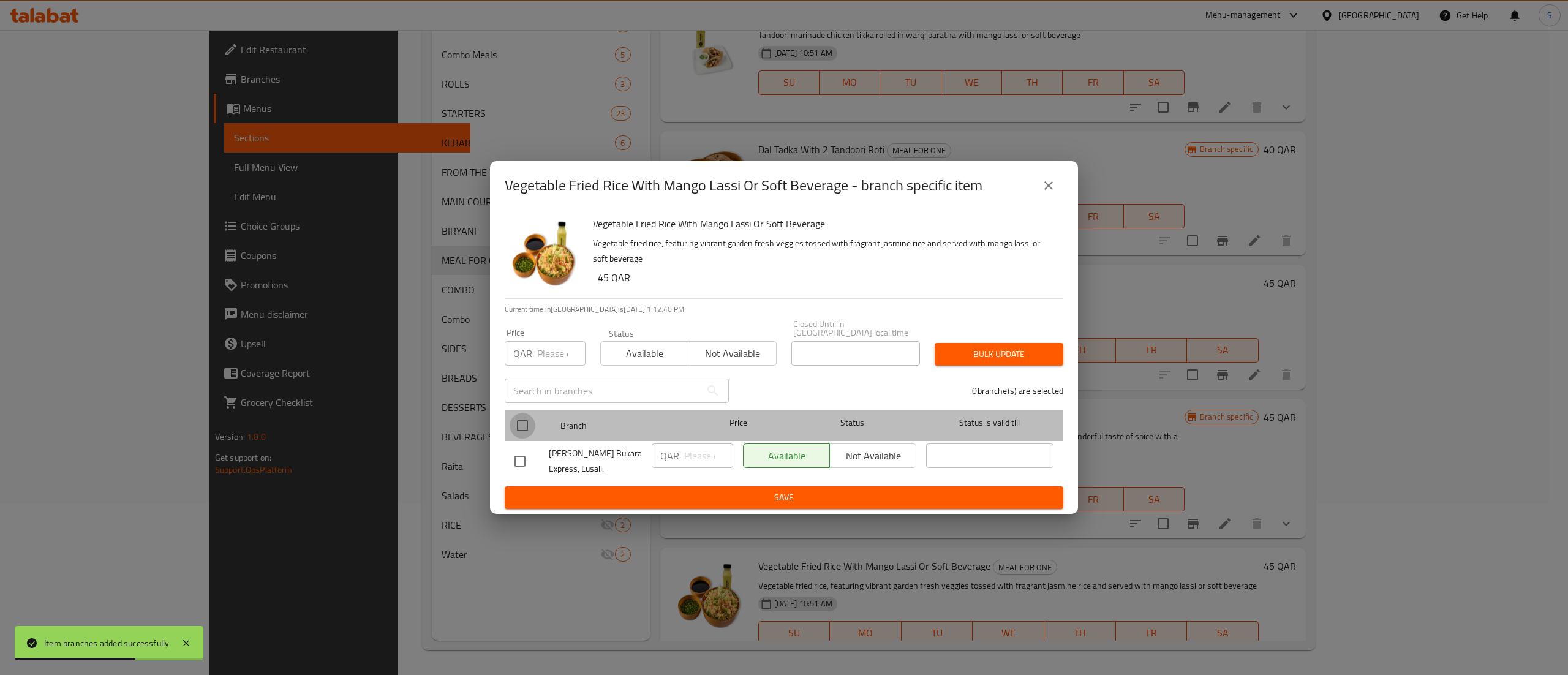
click at [522, 418] on input "checkbox" at bounding box center [522, 426] width 26 height 26
checkbox input "true"
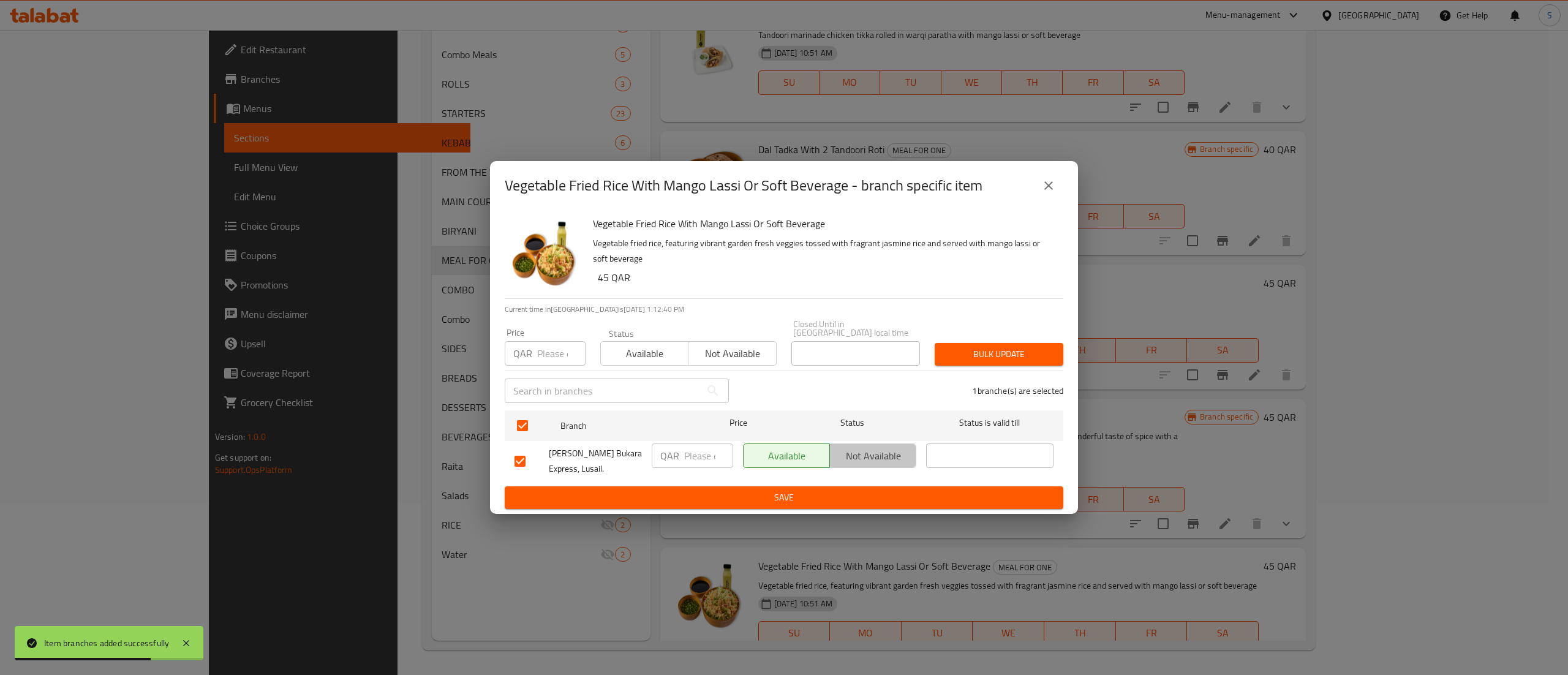
drag, startPoint x: 862, startPoint y: 447, endPoint x: 867, endPoint y: 482, distance: 35.4
click at [863, 448] on span "Not available" at bounding box center [873, 456] width 77 height 18
click at [867, 486] on button "Save" at bounding box center [784, 497] width 558 height 22
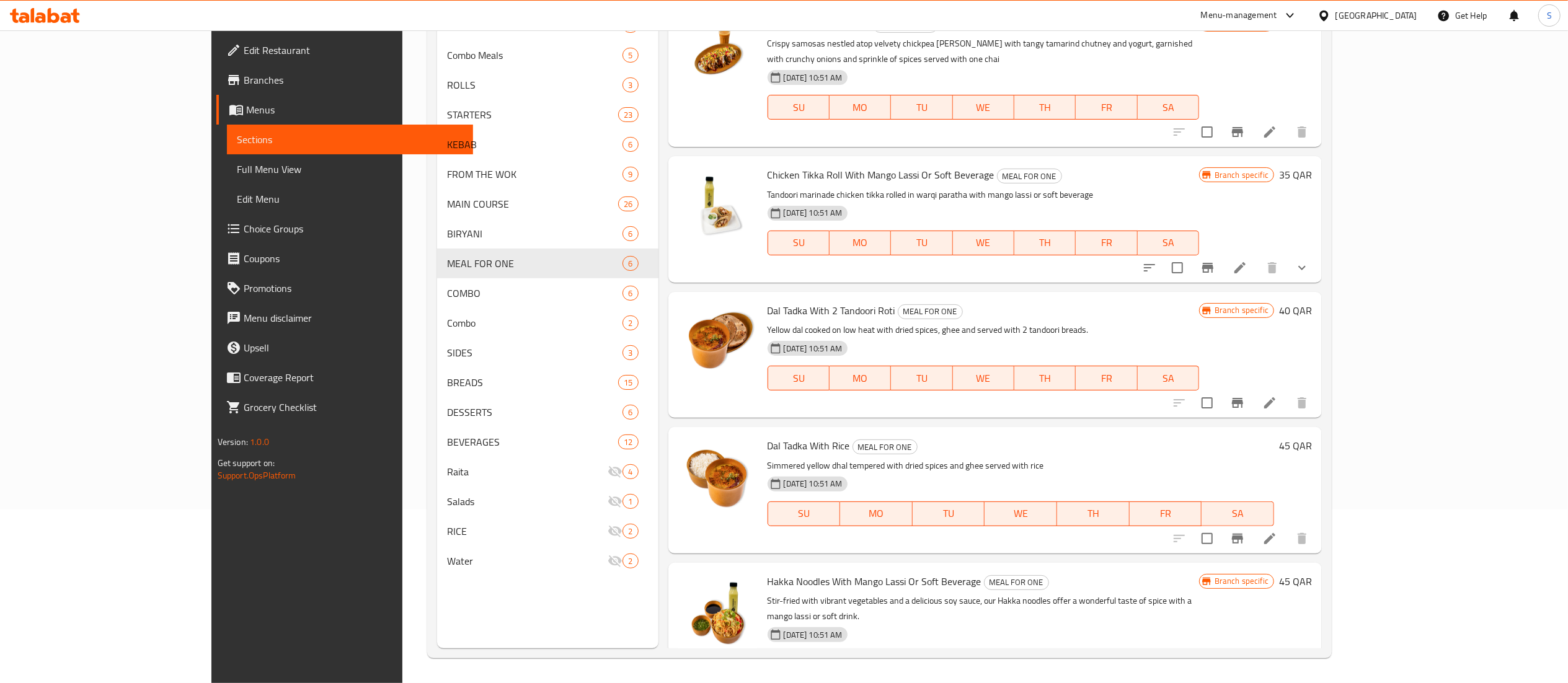
scroll to position [0, 0]
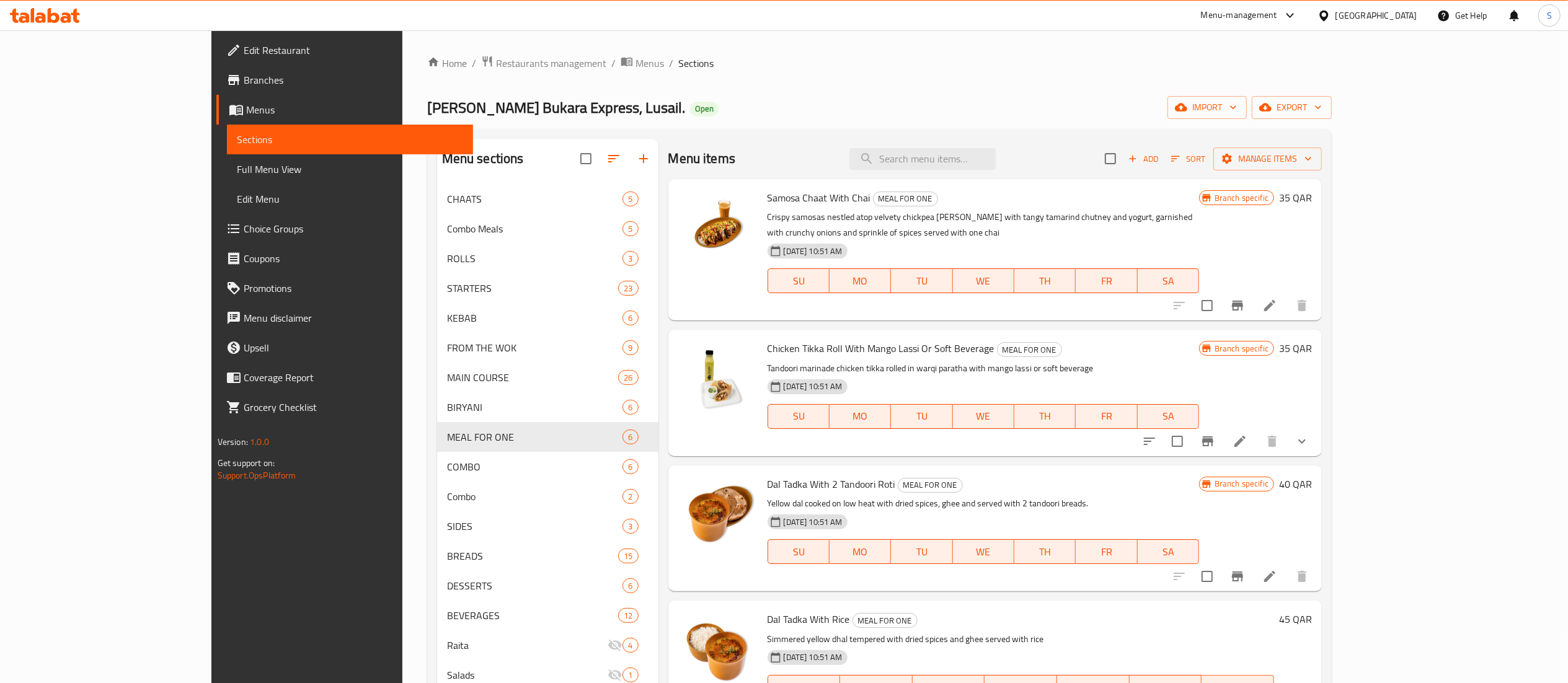
click at [1277, 18] on div "Menu-management" at bounding box center [1238, 15] width 76 height 15
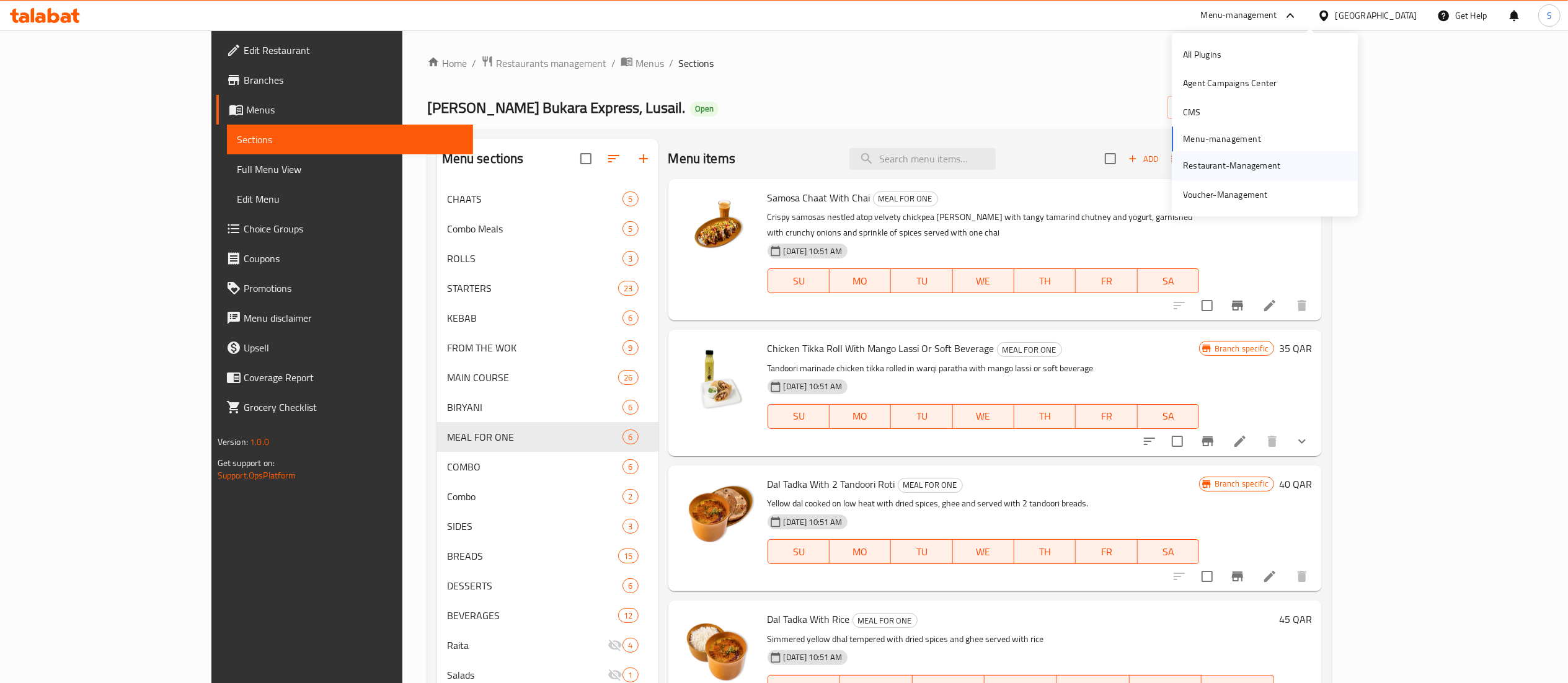
click at [1221, 174] on div "Restaurant-Management" at bounding box center [1231, 166] width 117 height 29
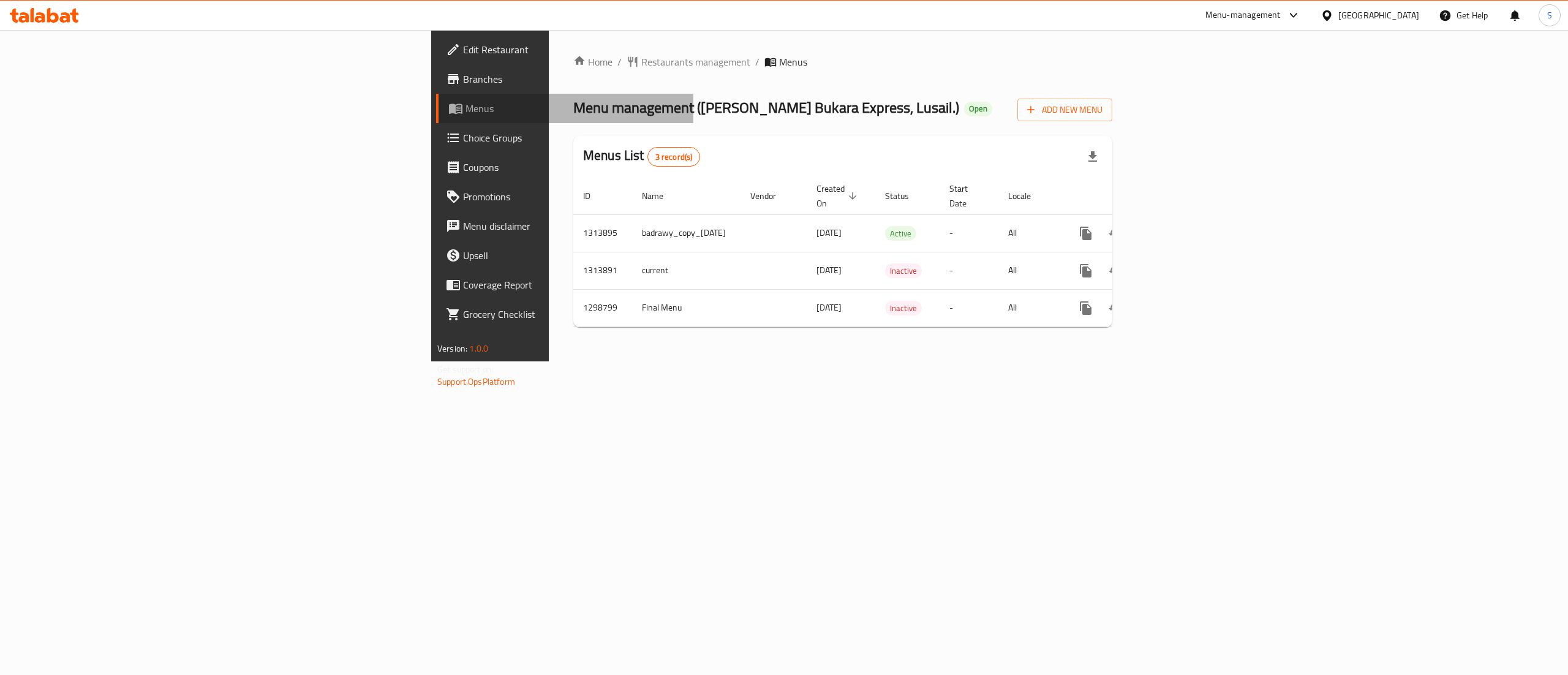
click at [436, 120] on link "Menus" at bounding box center [564, 109] width 258 height 29
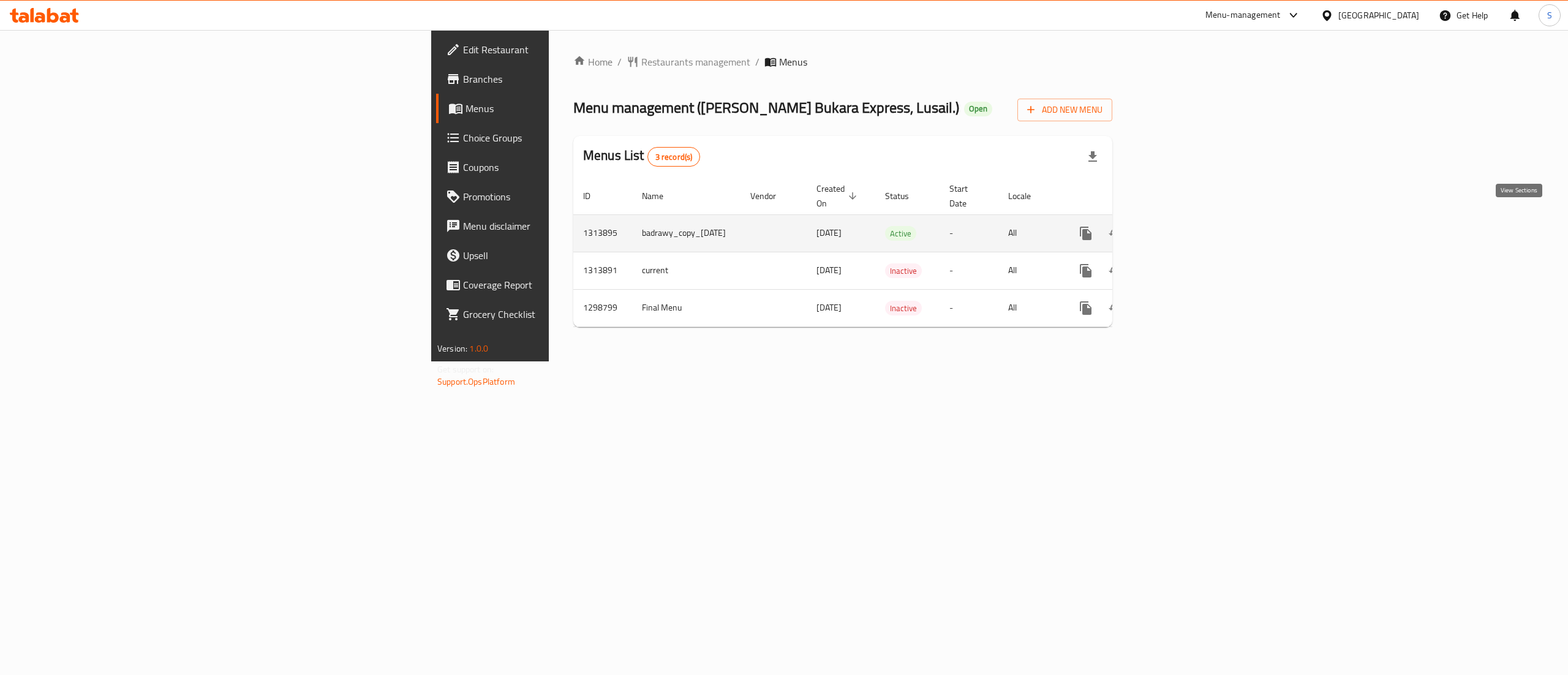
click at [1189, 232] on link "enhanced table" at bounding box center [1174, 234] width 29 height 29
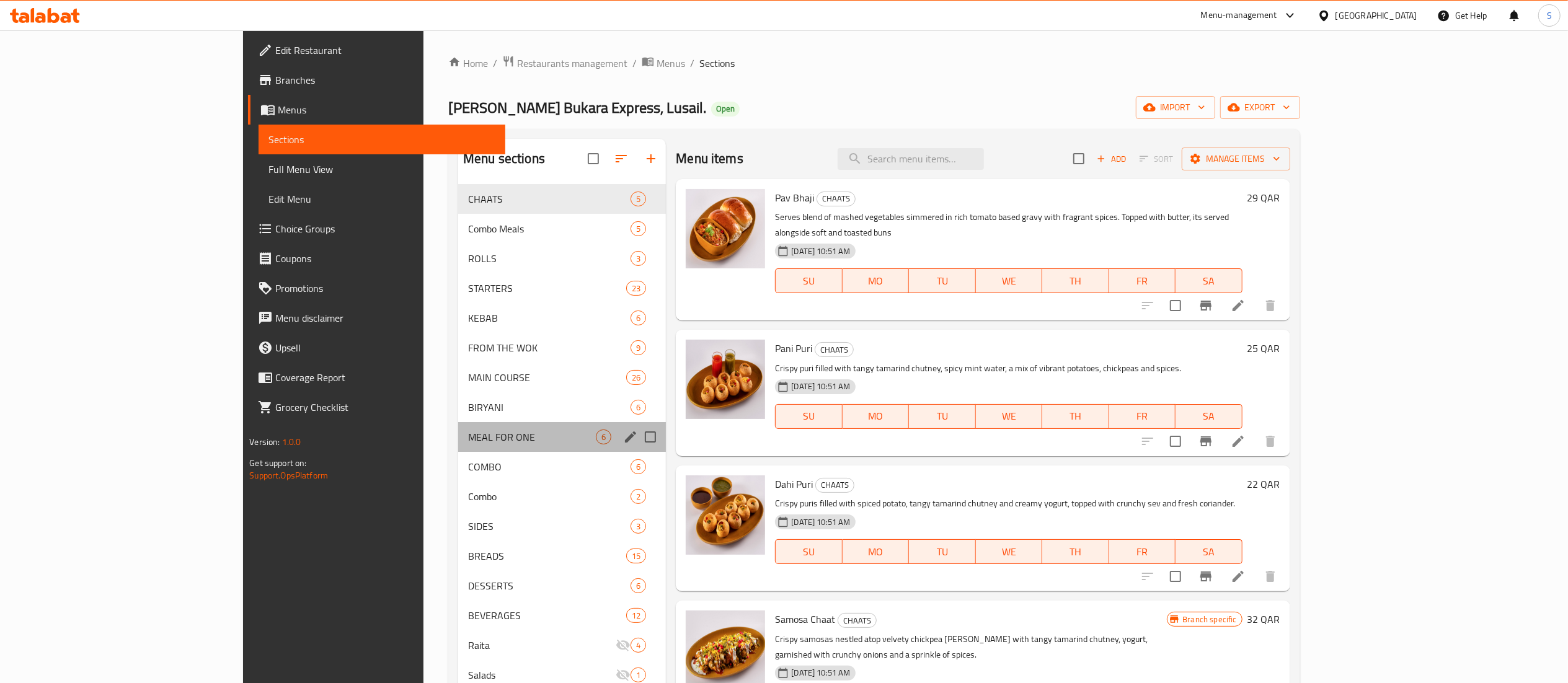
click at [458, 427] on div "MEAL FOR ONE 6" at bounding box center [562, 437] width 208 height 30
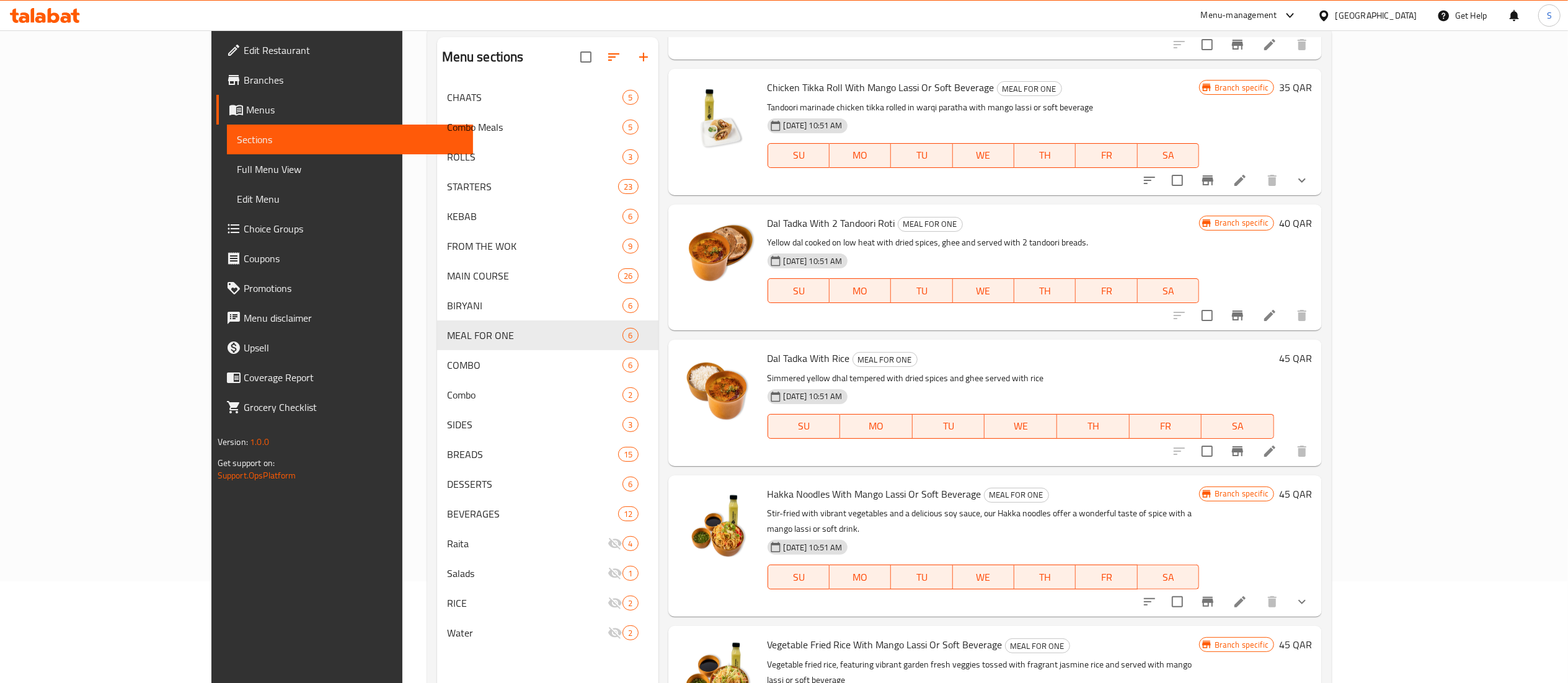
scroll to position [111, 0]
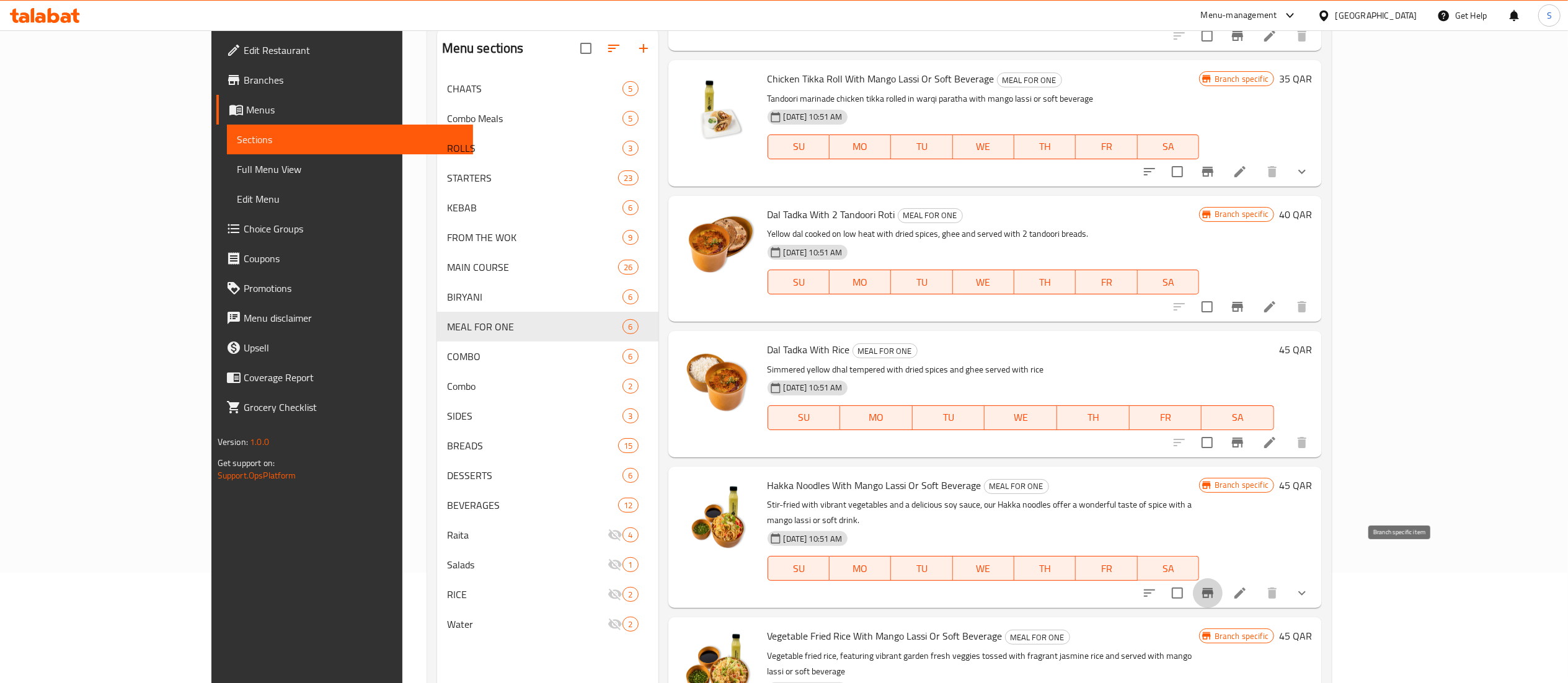
click at [1215, 586] on icon "Branch-specific-item" at bounding box center [1207, 593] width 15 height 15
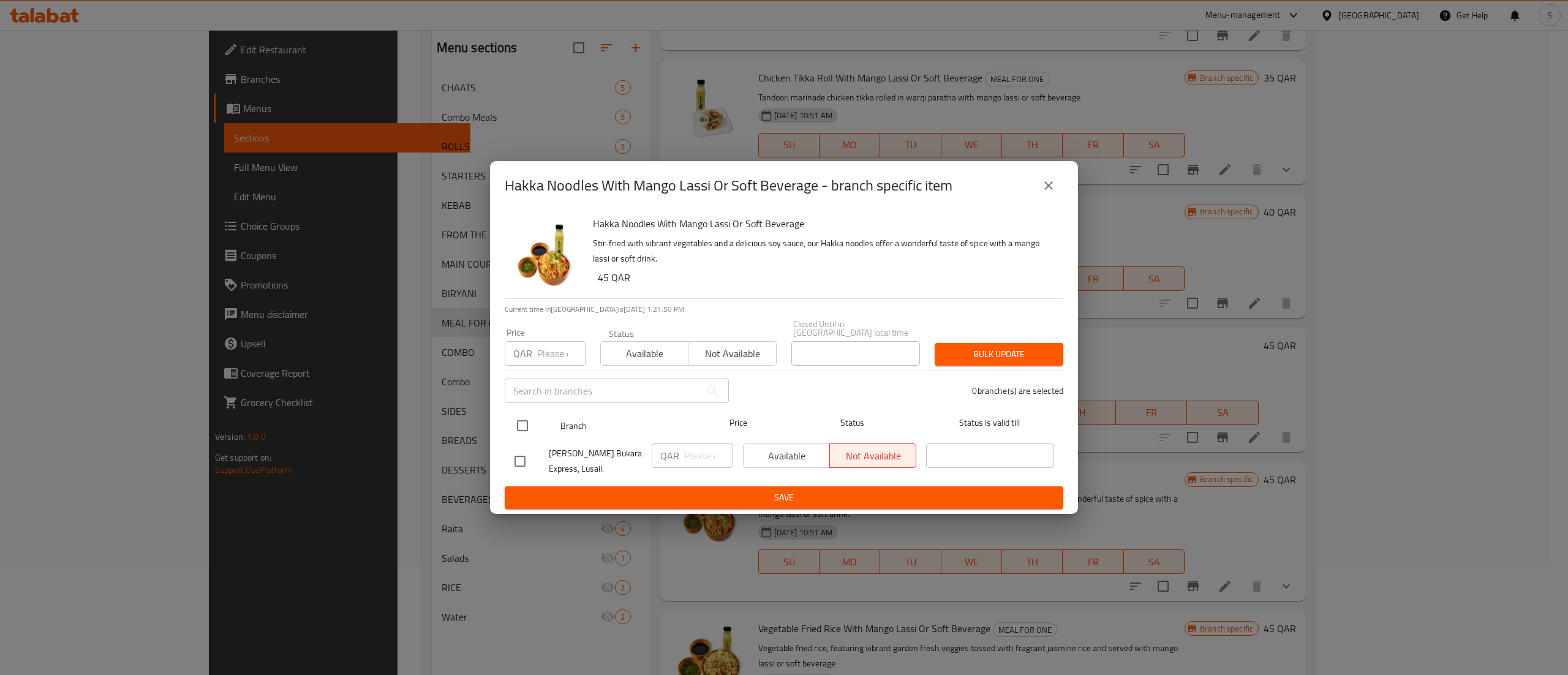
click at [518, 421] on input "checkbox" at bounding box center [522, 426] width 26 height 26
checkbox input "true"
click at [1054, 198] on button "close" at bounding box center [1048, 185] width 29 height 29
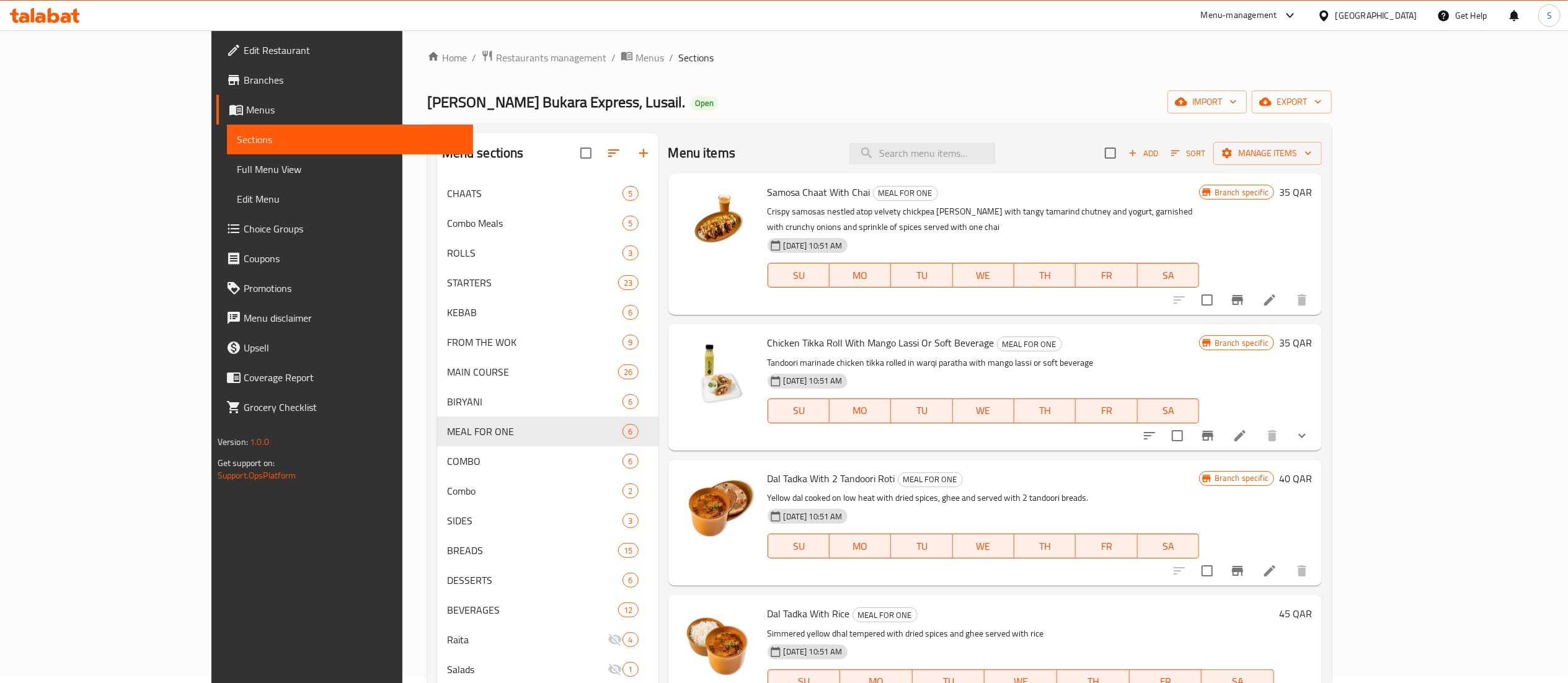
scroll to position [5, 0]
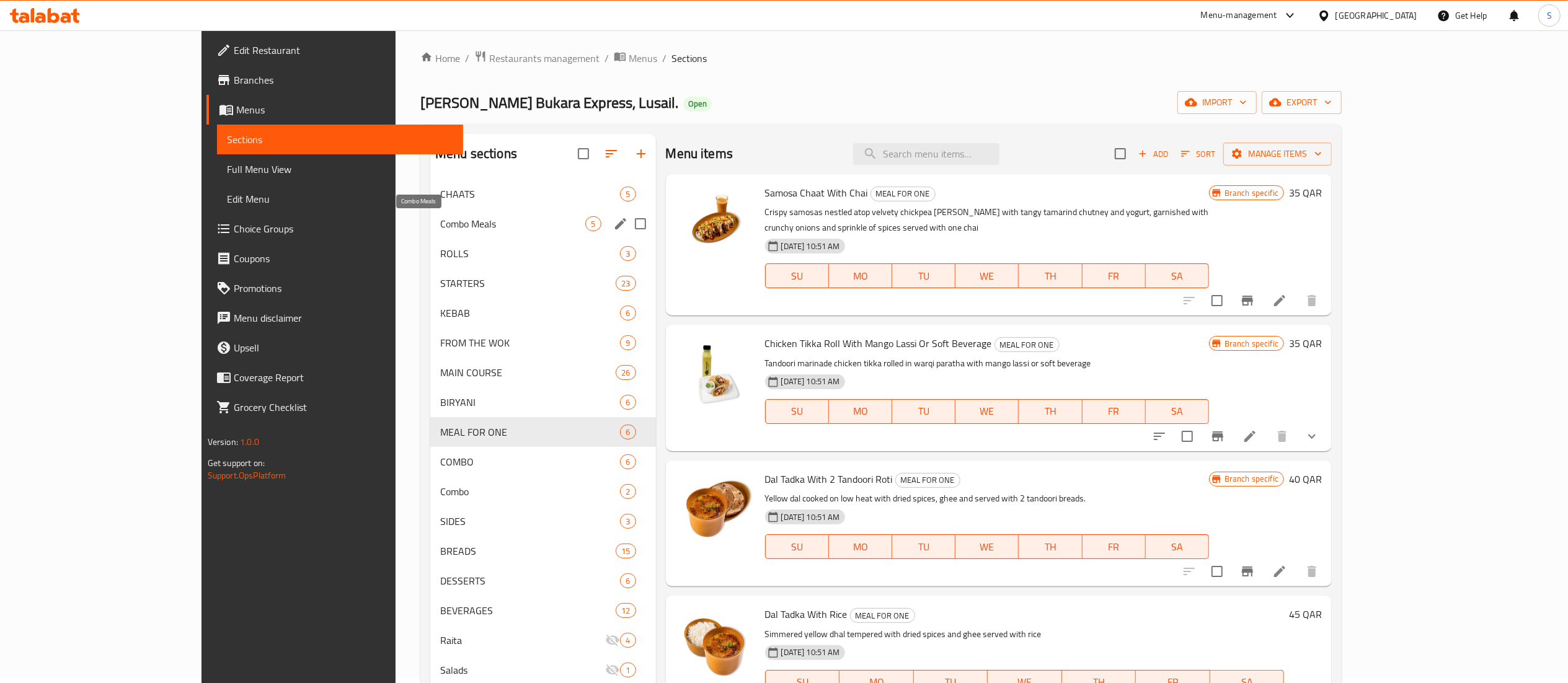
click at [442, 222] on span "Combo Meals" at bounding box center [513, 223] width 145 height 15
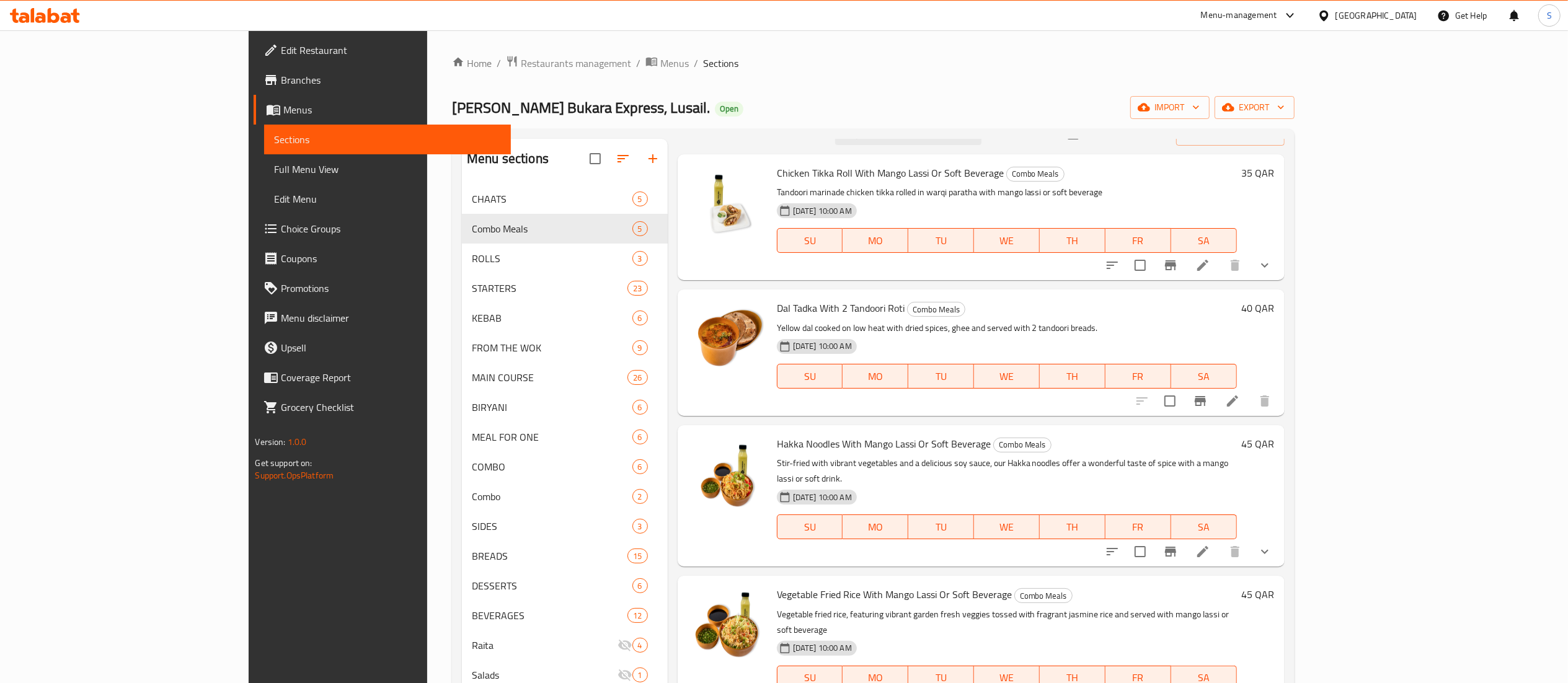
click at [1307, 27] on div "Menu-management" at bounding box center [1249, 16] width 117 height 30
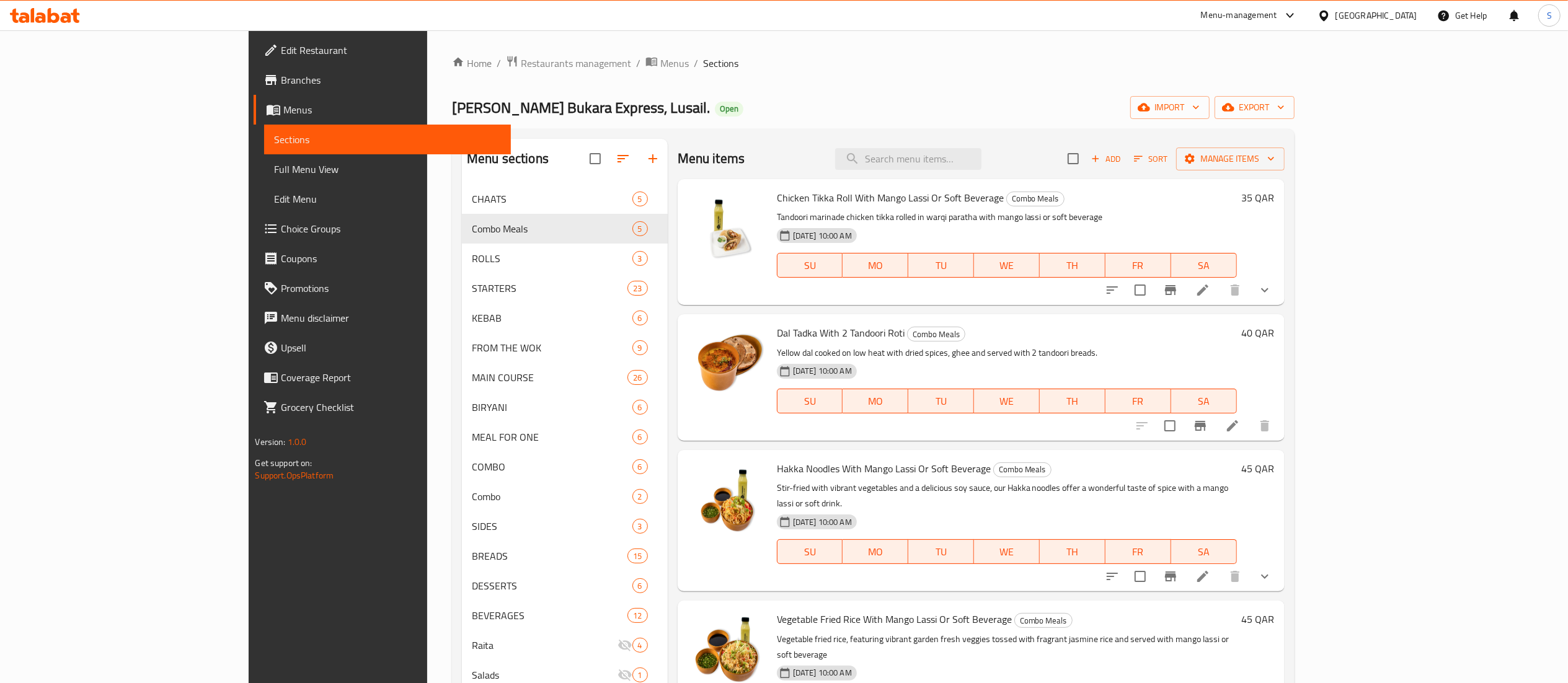
click at [1307, 29] on div "Menu-management" at bounding box center [1249, 16] width 117 height 30
click at [1277, 17] on div "Menu-management" at bounding box center [1238, 15] width 76 height 15
click at [1285, 91] on div "Agent Campaigns Center" at bounding box center [1264, 84] width 186 height 29
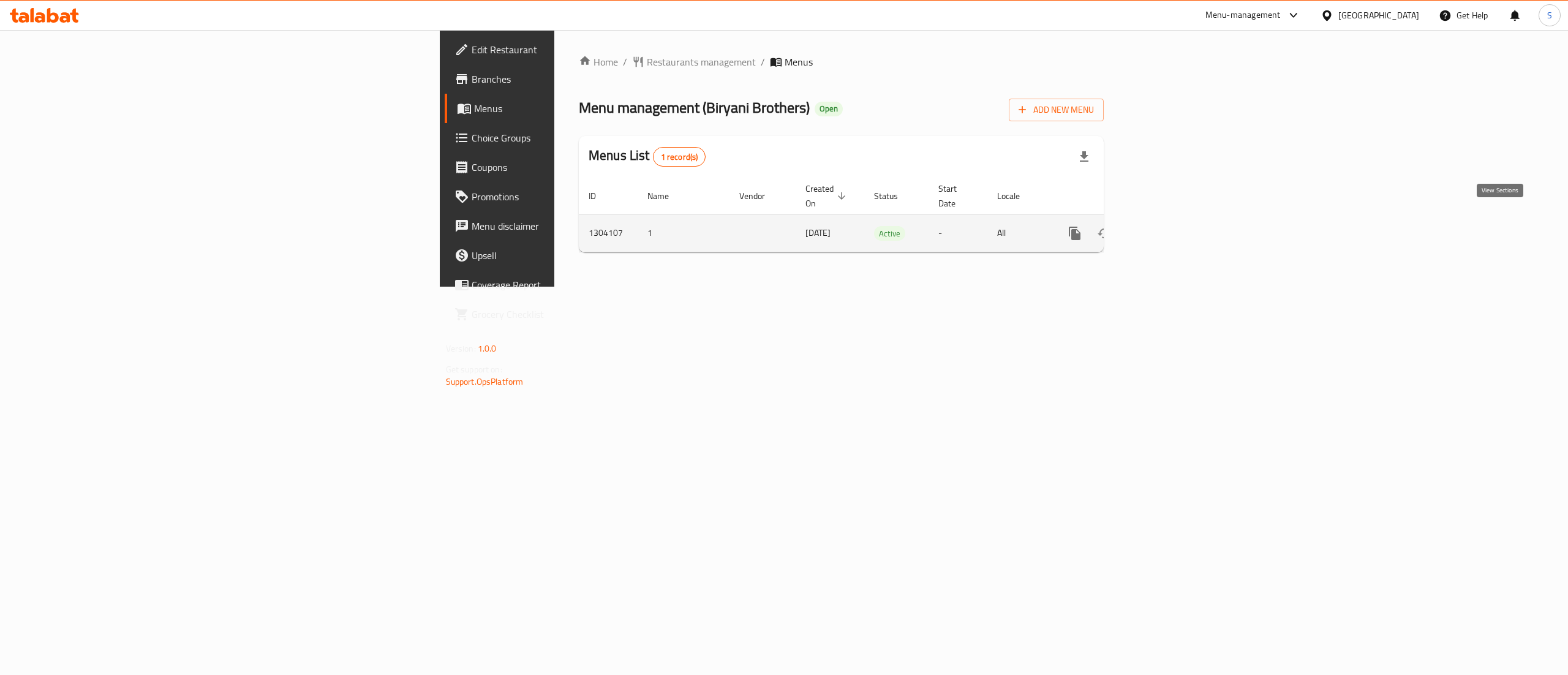
click at [1168, 228] on icon "enhanced table" at bounding box center [1162, 233] width 11 height 11
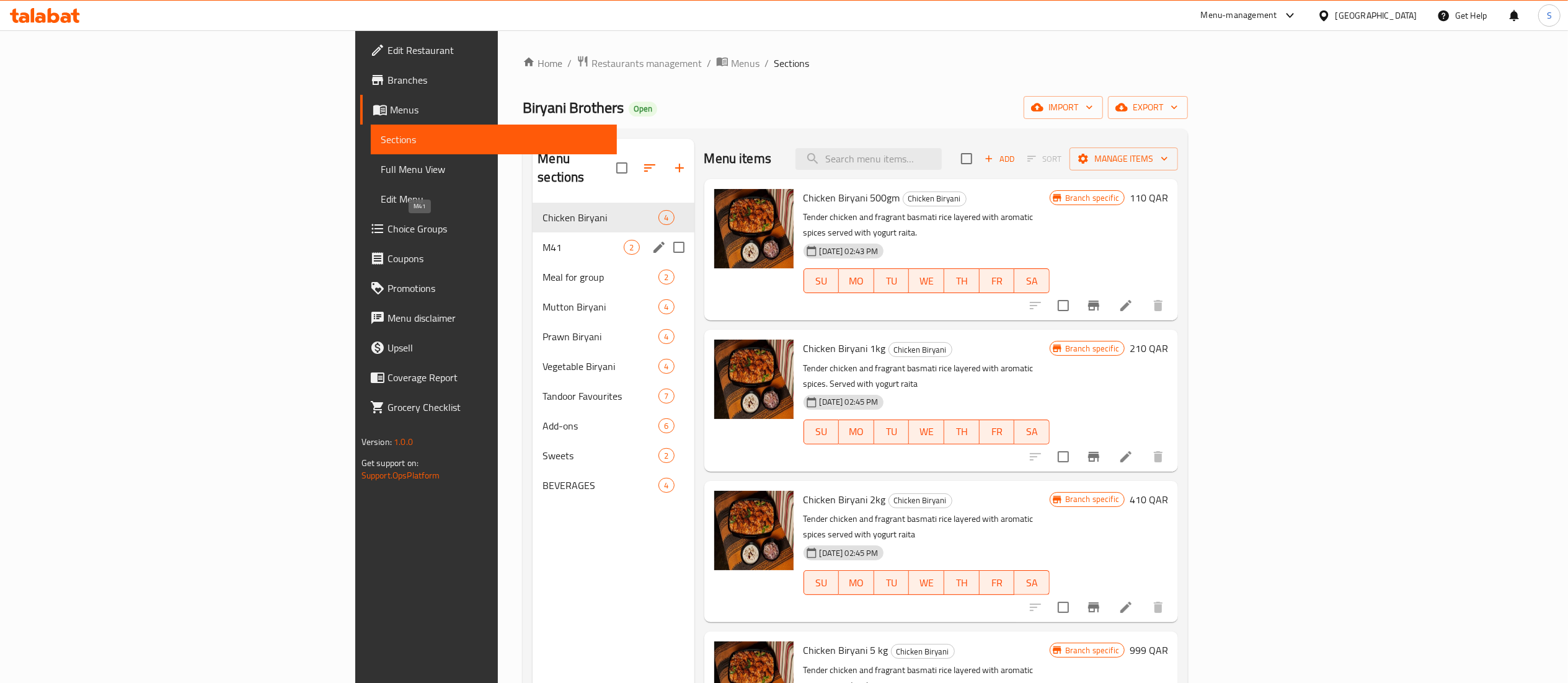
click at [542, 240] on span "M41" at bounding box center [583, 247] width 81 height 15
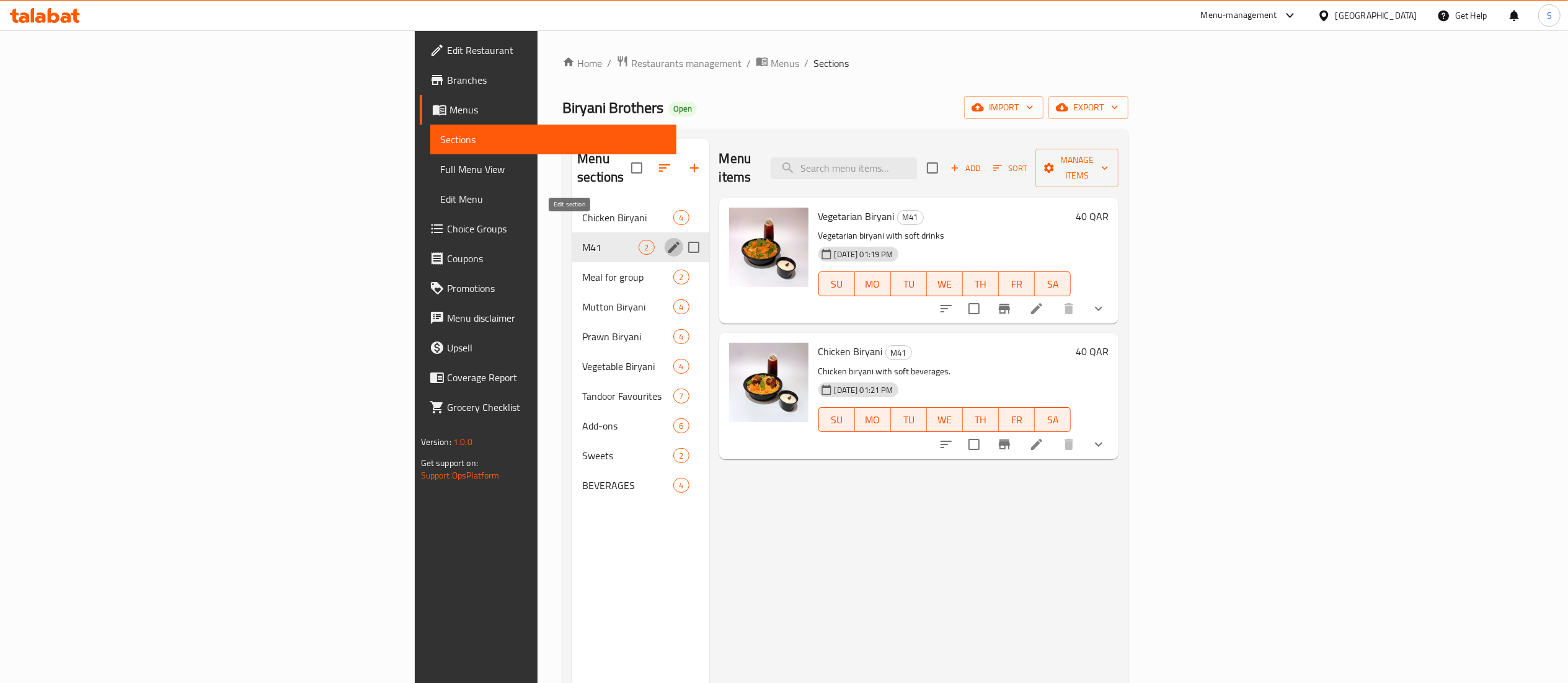
click at [668, 242] on icon "edit" at bounding box center [673, 247] width 11 height 11
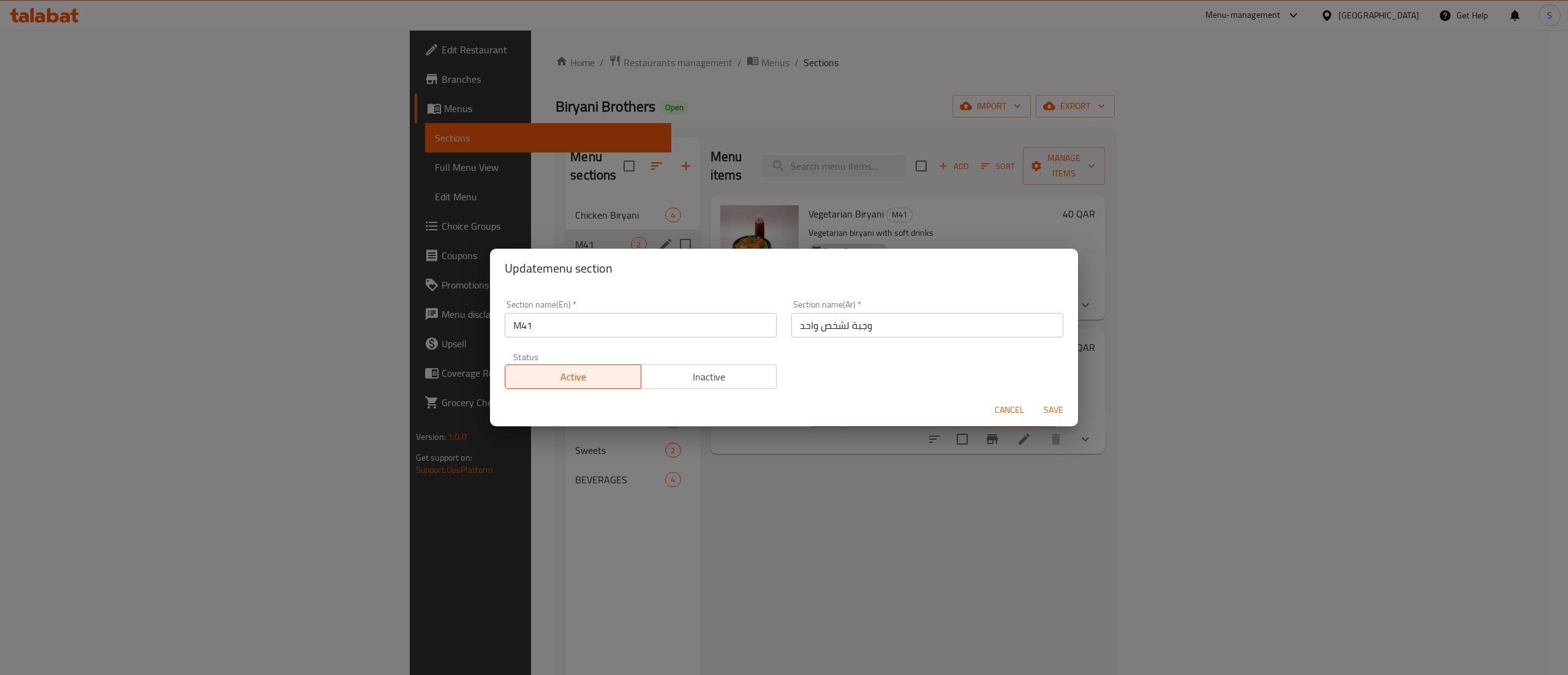
click at [591, 383] on span "Active" at bounding box center [573, 377] width 126 height 18
click at [1061, 411] on span "Save" at bounding box center [1054, 410] width 29 height 16
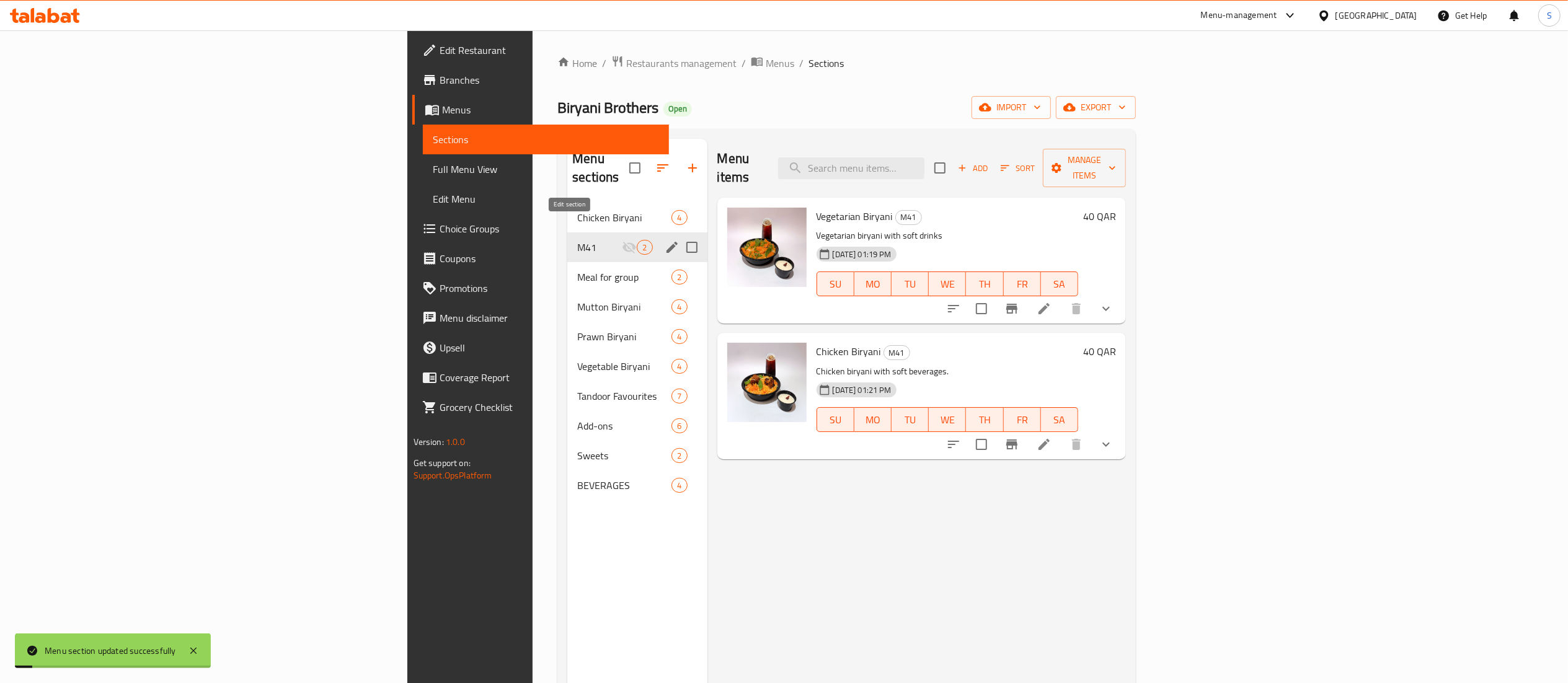
click at [665, 240] on icon "edit" at bounding box center [672, 247] width 15 height 15
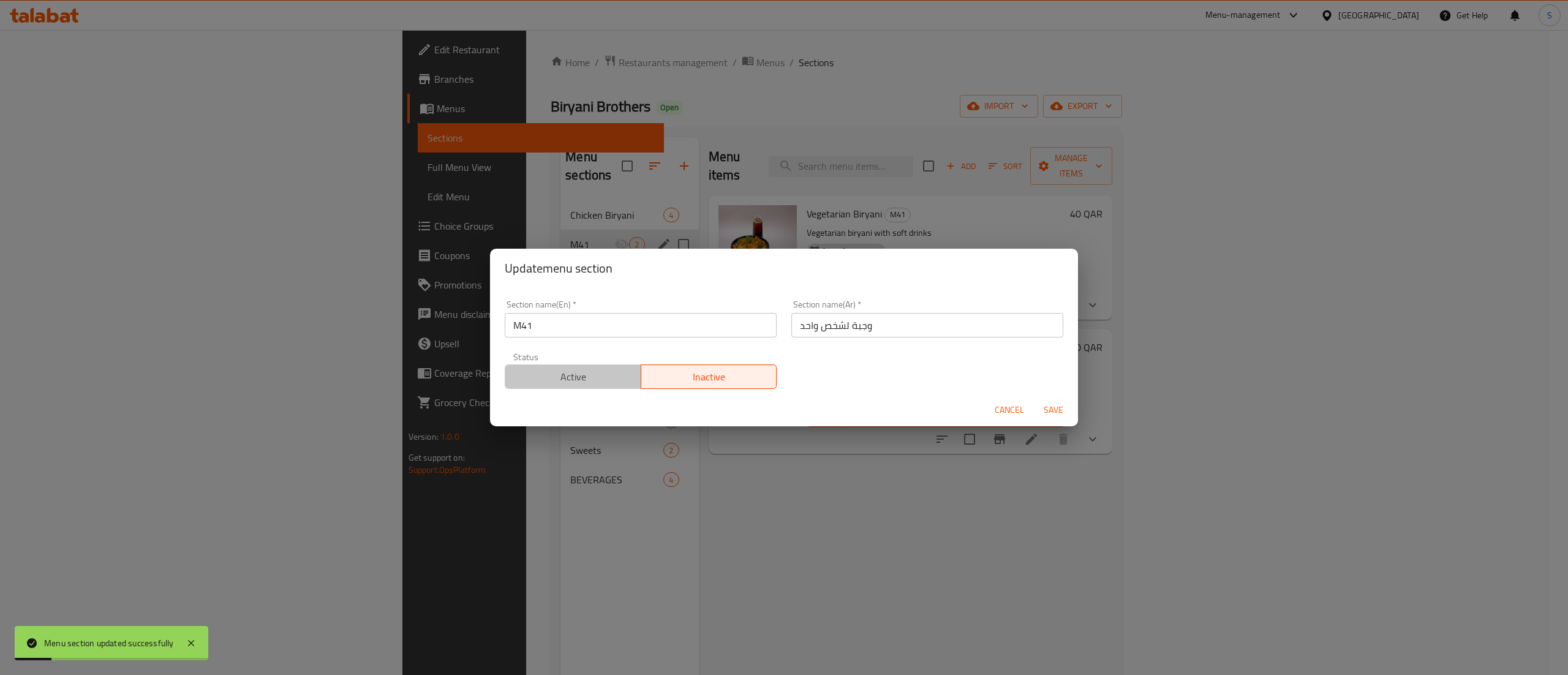
click at [613, 378] on span "Active" at bounding box center [573, 377] width 126 height 18
click at [1049, 412] on span "Save" at bounding box center [1054, 410] width 29 height 16
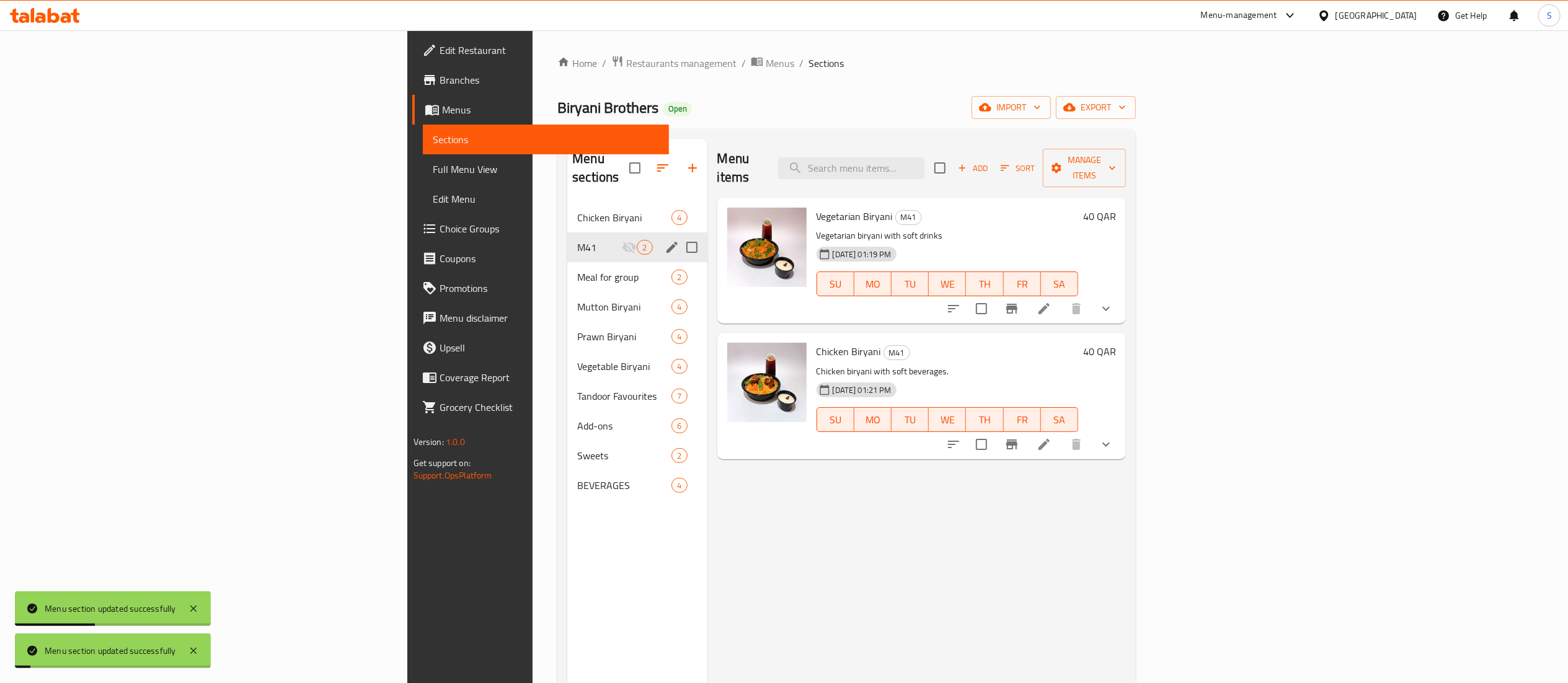
click at [881, 609] on div "Menu items Add Sort Manage items Vegetarian Biryani M41 Vegetarian biryani with…" at bounding box center [917, 480] width 419 height 683
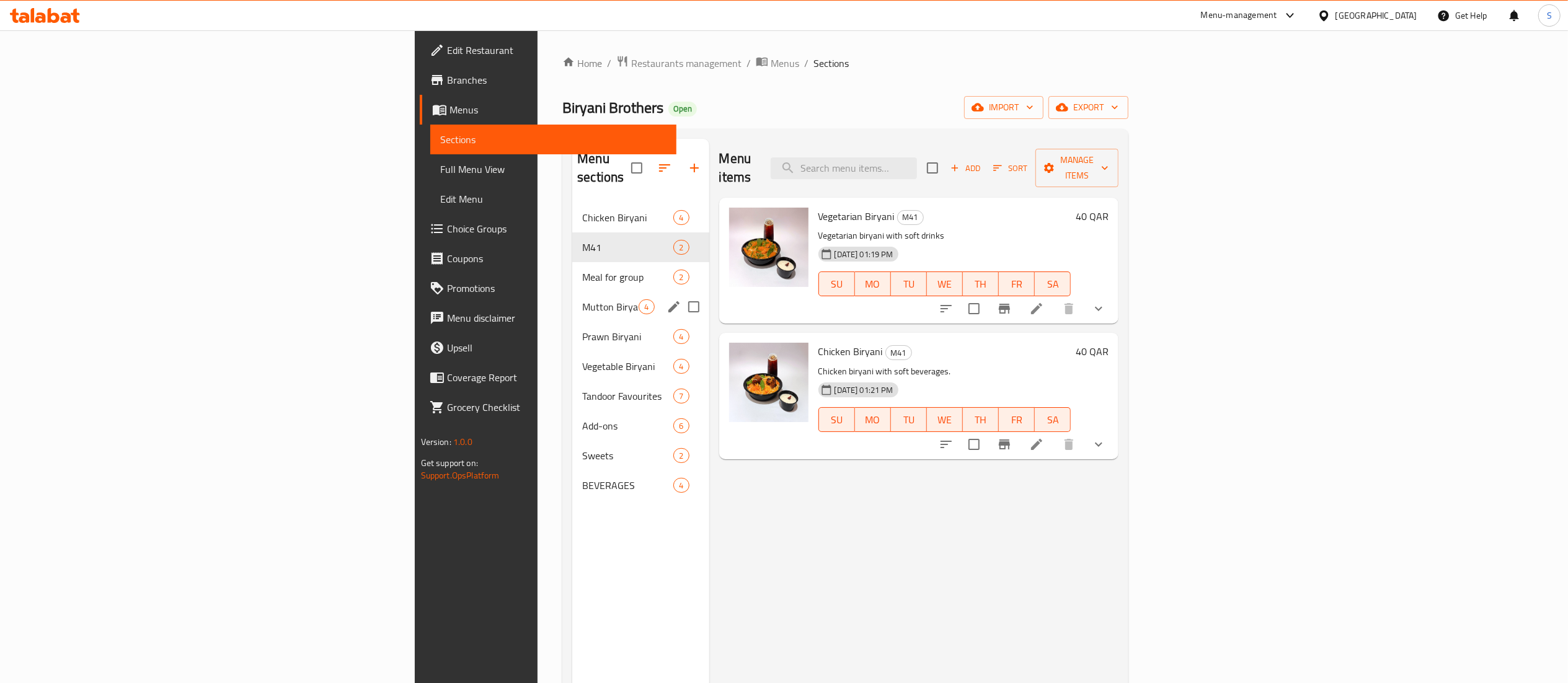
click at [572, 272] on div "Meal for group 2" at bounding box center [640, 277] width 136 height 30
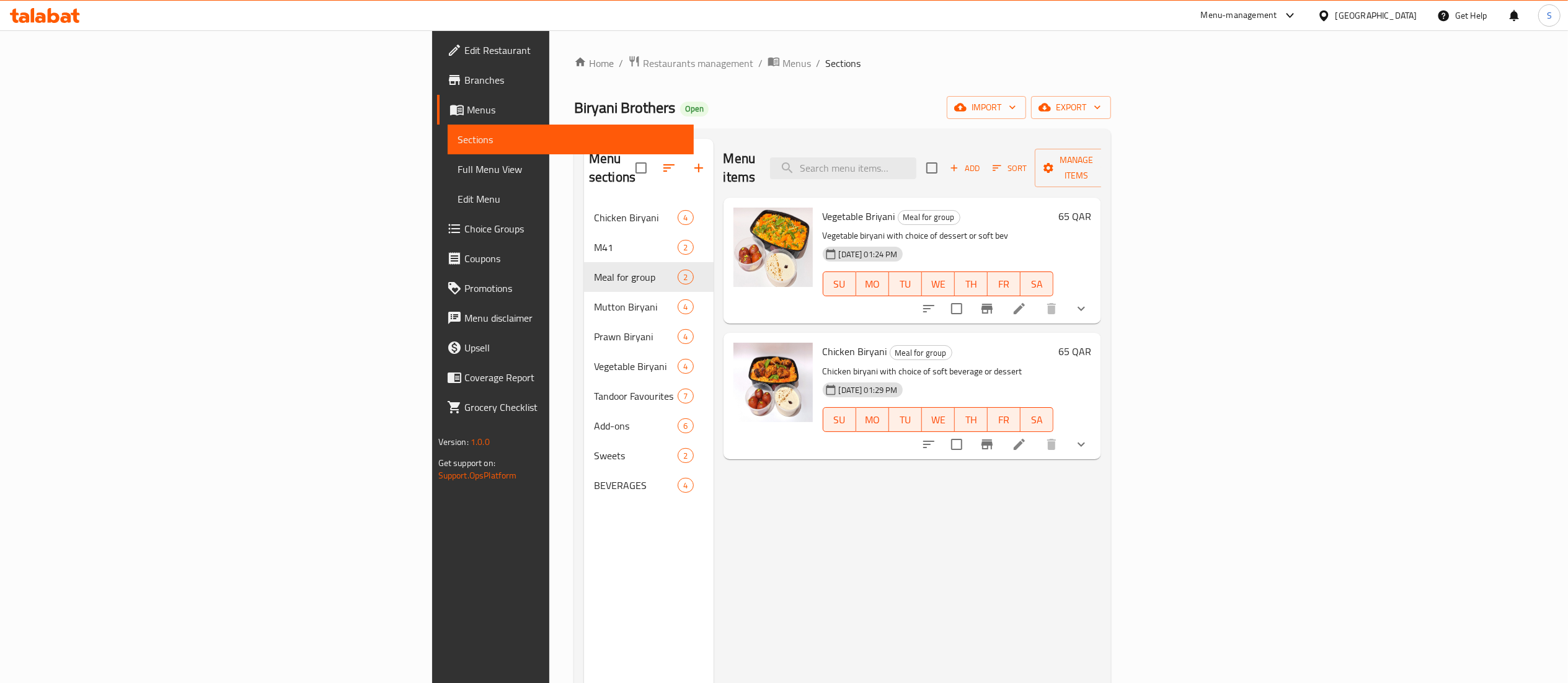
click at [1036, 297] on li at bounding box center [1019, 309] width 35 height 23
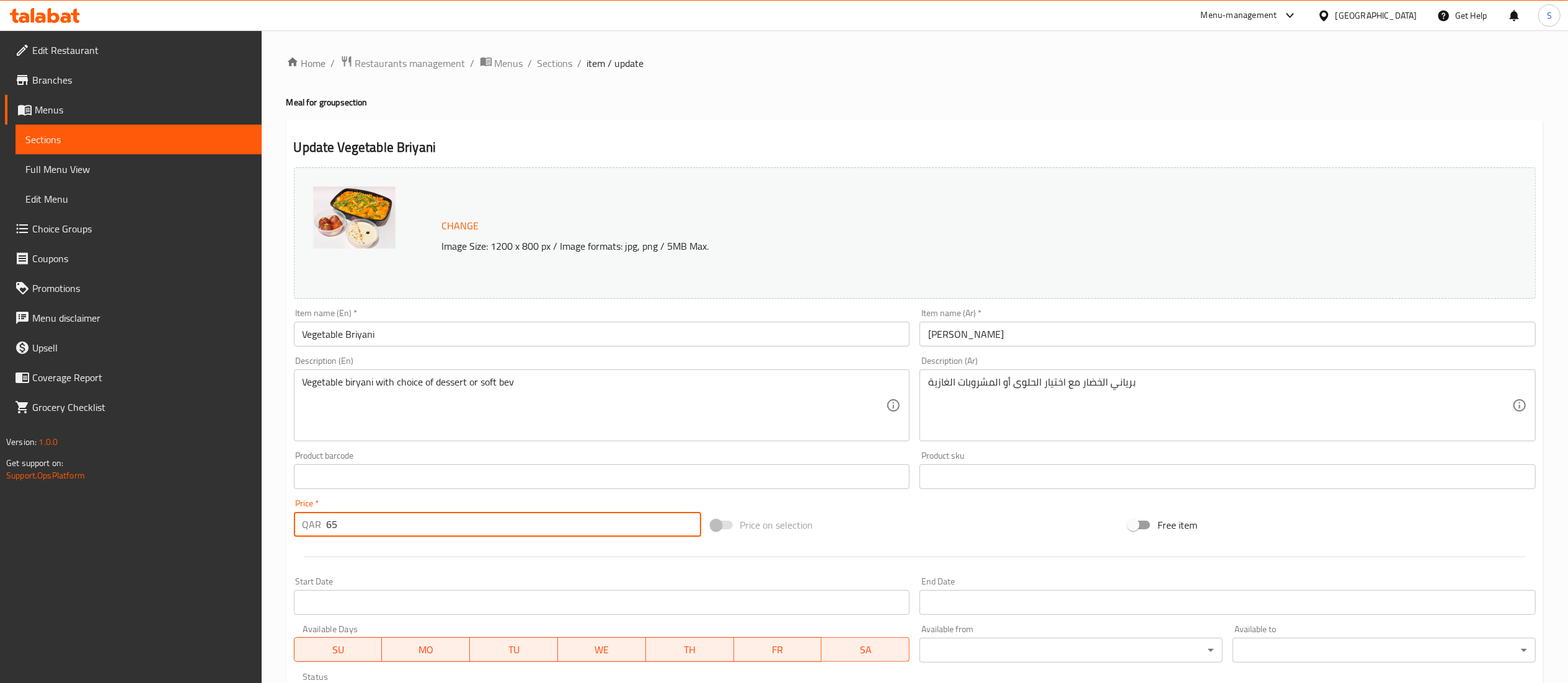
drag, startPoint x: 351, startPoint y: 524, endPoint x: 324, endPoint y: 526, distance: 27.1
click at [324, 526] on div "QAR 65 Price *" at bounding box center [497, 524] width 407 height 24
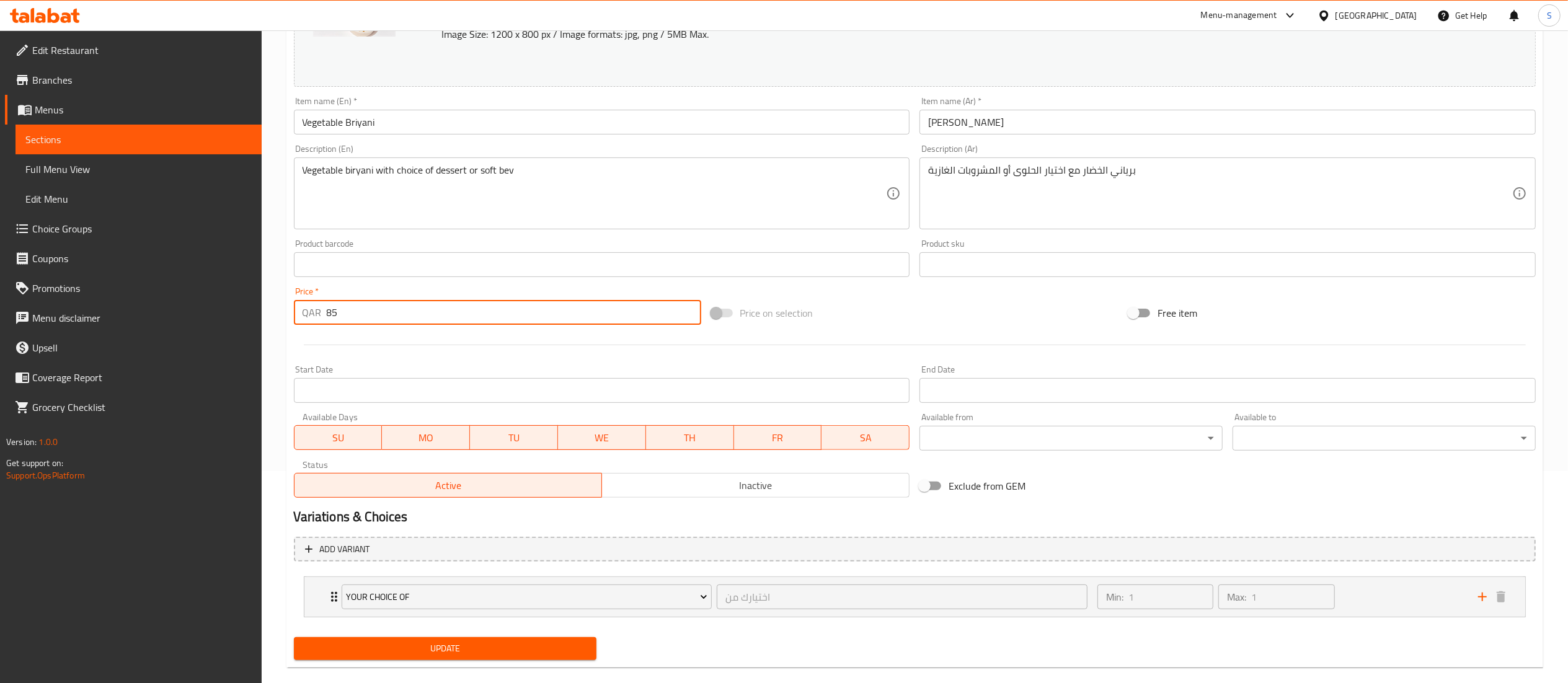
scroll to position [231, 0]
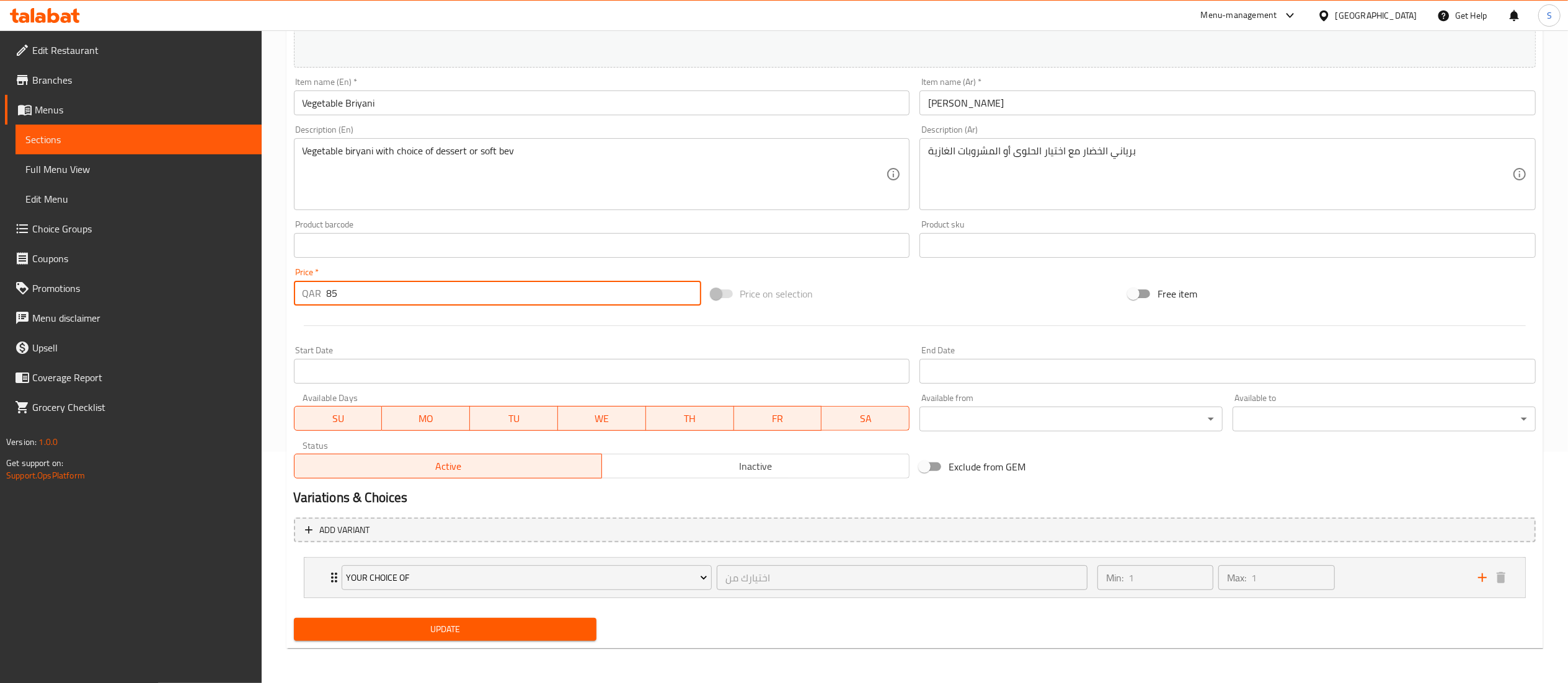
type input "85"
click at [481, 638] on span "Update" at bounding box center [445, 630] width 283 height 16
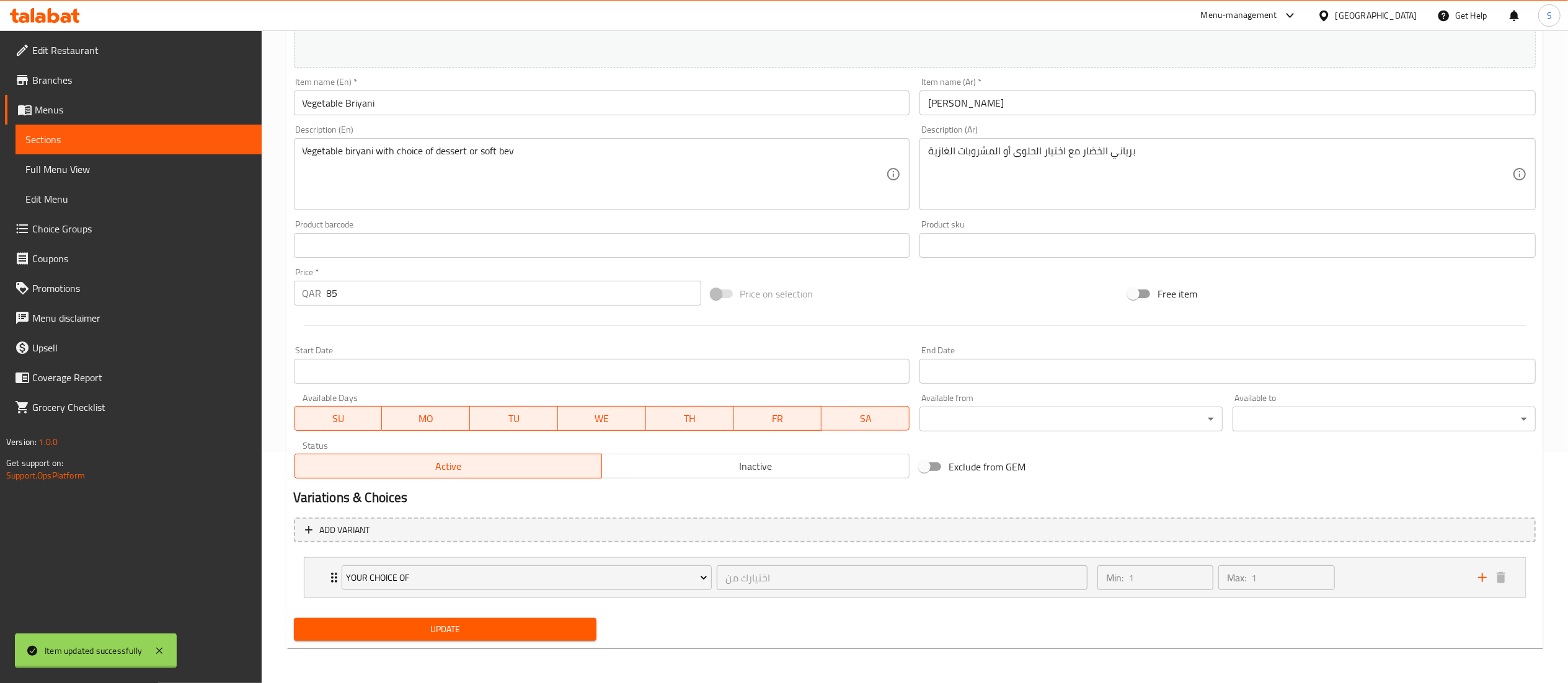
scroll to position [0, 0]
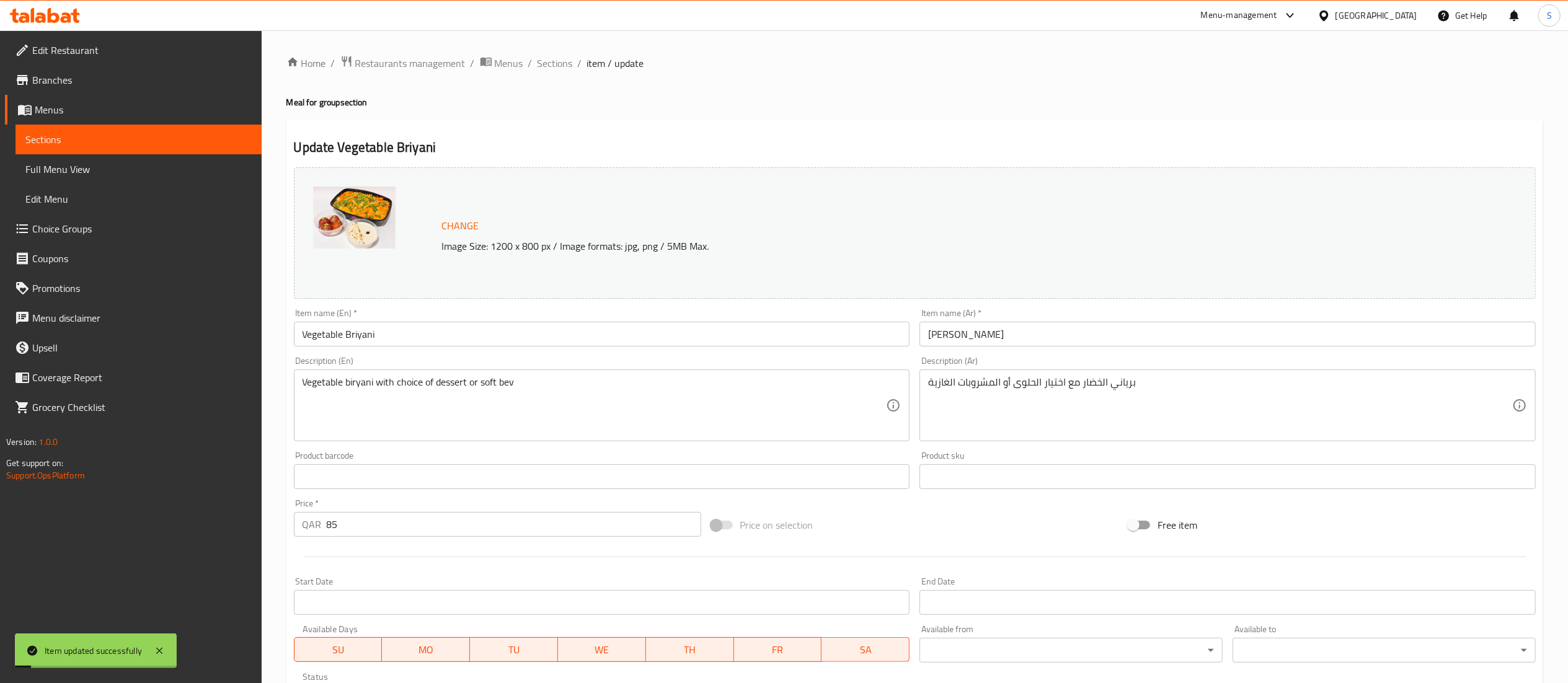
drag, startPoint x: 546, startPoint y: 64, endPoint x: 547, endPoint y: 76, distance: 12.0
click at [546, 64] on span "Sections" at bounding box center [555, 63] width 36 height 15
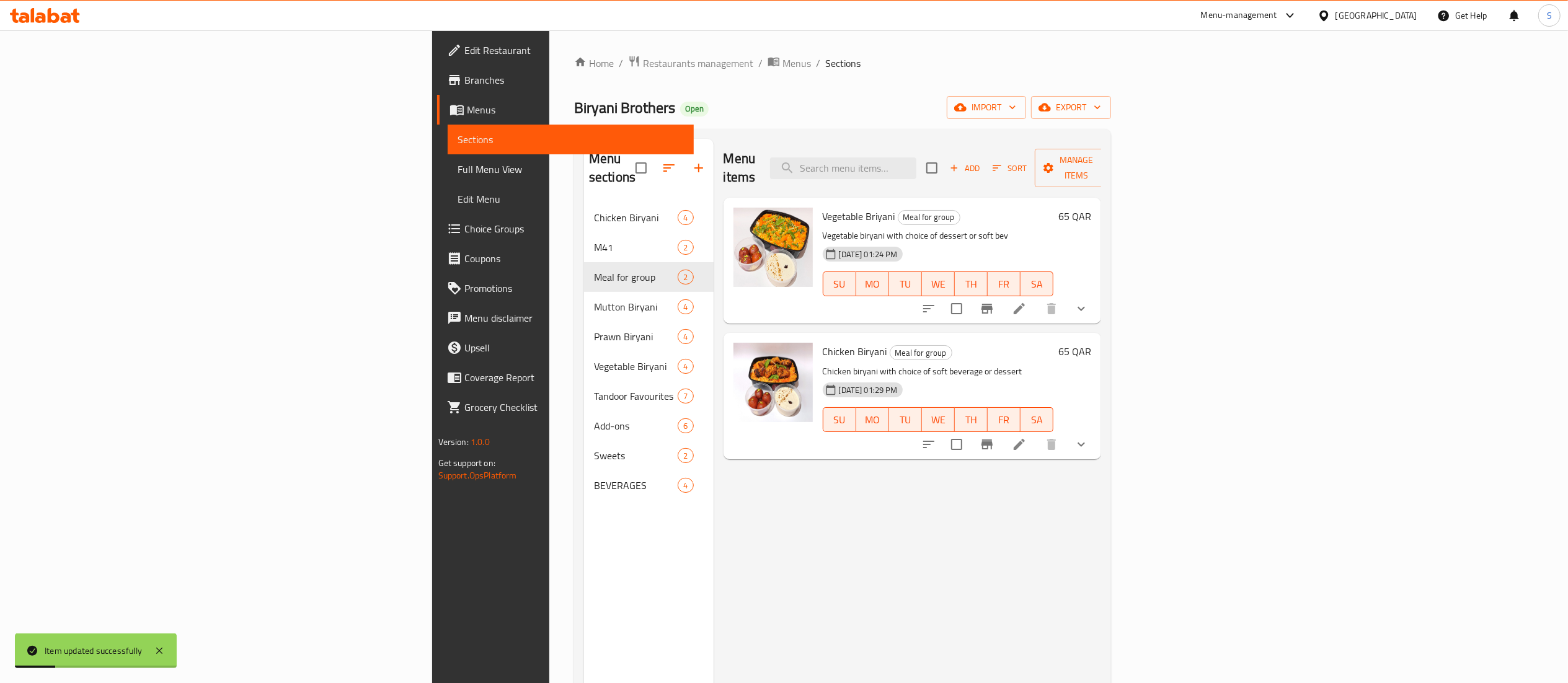
click at [1026, 437] on icon at bounding box center [1019, 444] width 15 height 15
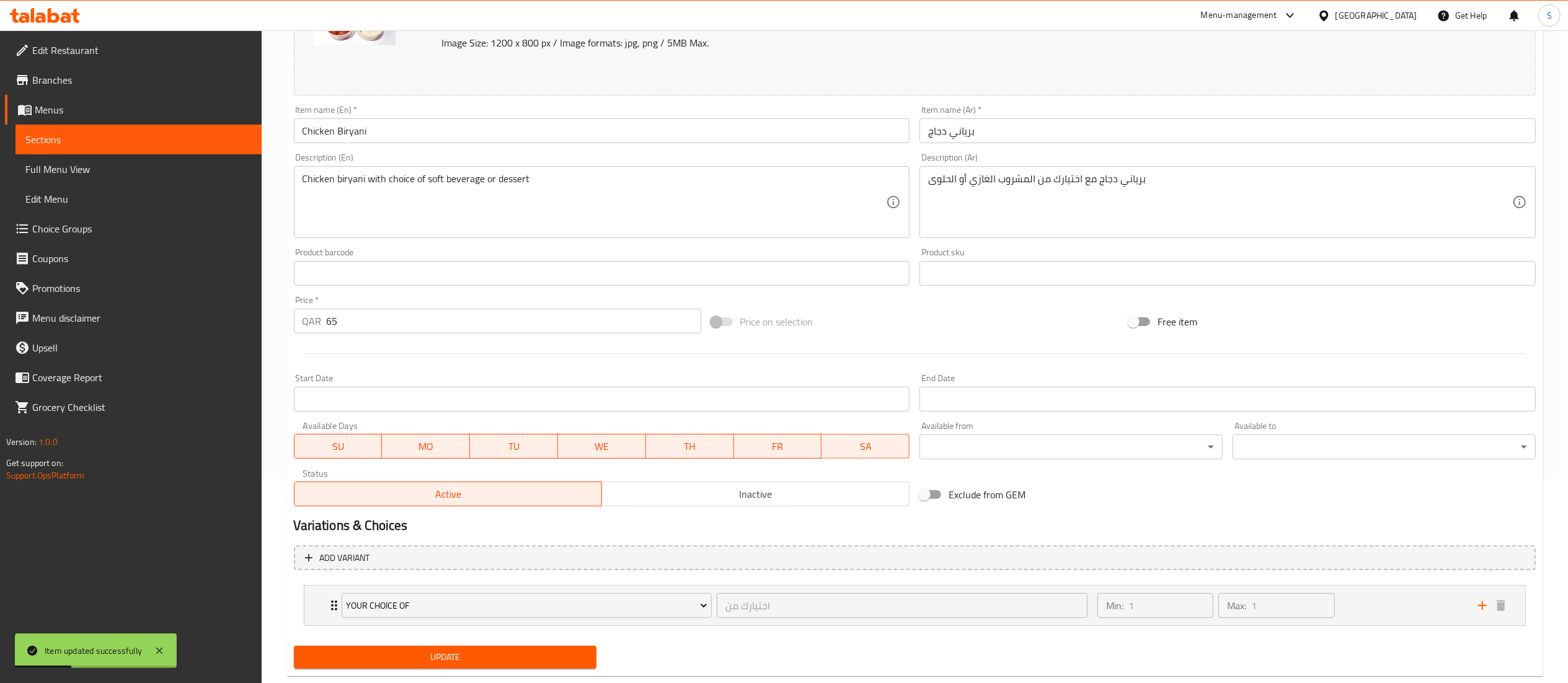
scroll to position [231, 0]
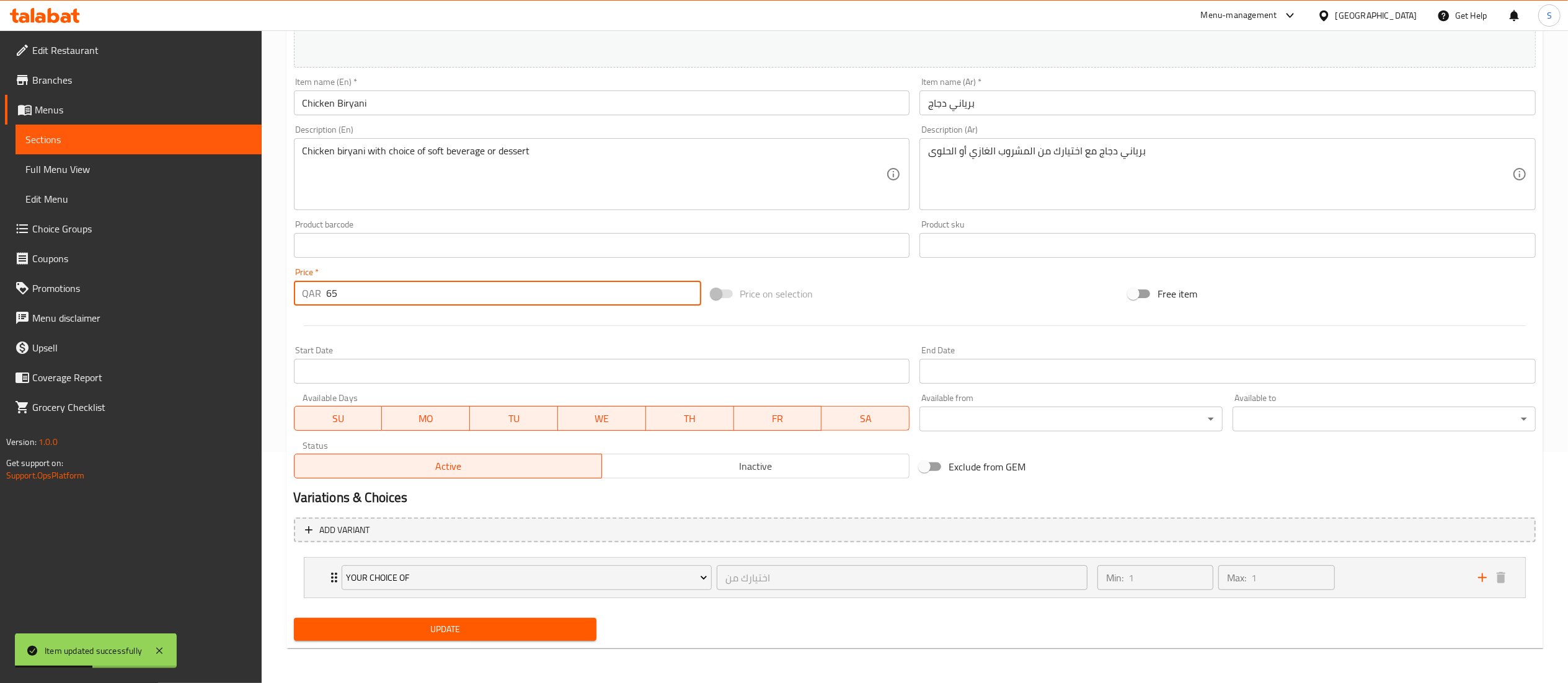
drag, startPoint x: 355, startPoint y: 297, endPoint x: 324, endPoint y: 297, distance: 31.0
click at [324, 297] on div "QAR 65 Price *" at bounding box center [497, 293] width 407 height 24
type input "85"
click at [507, 629] on span "Update" at bounding box center [445, 630] width 283 height 16
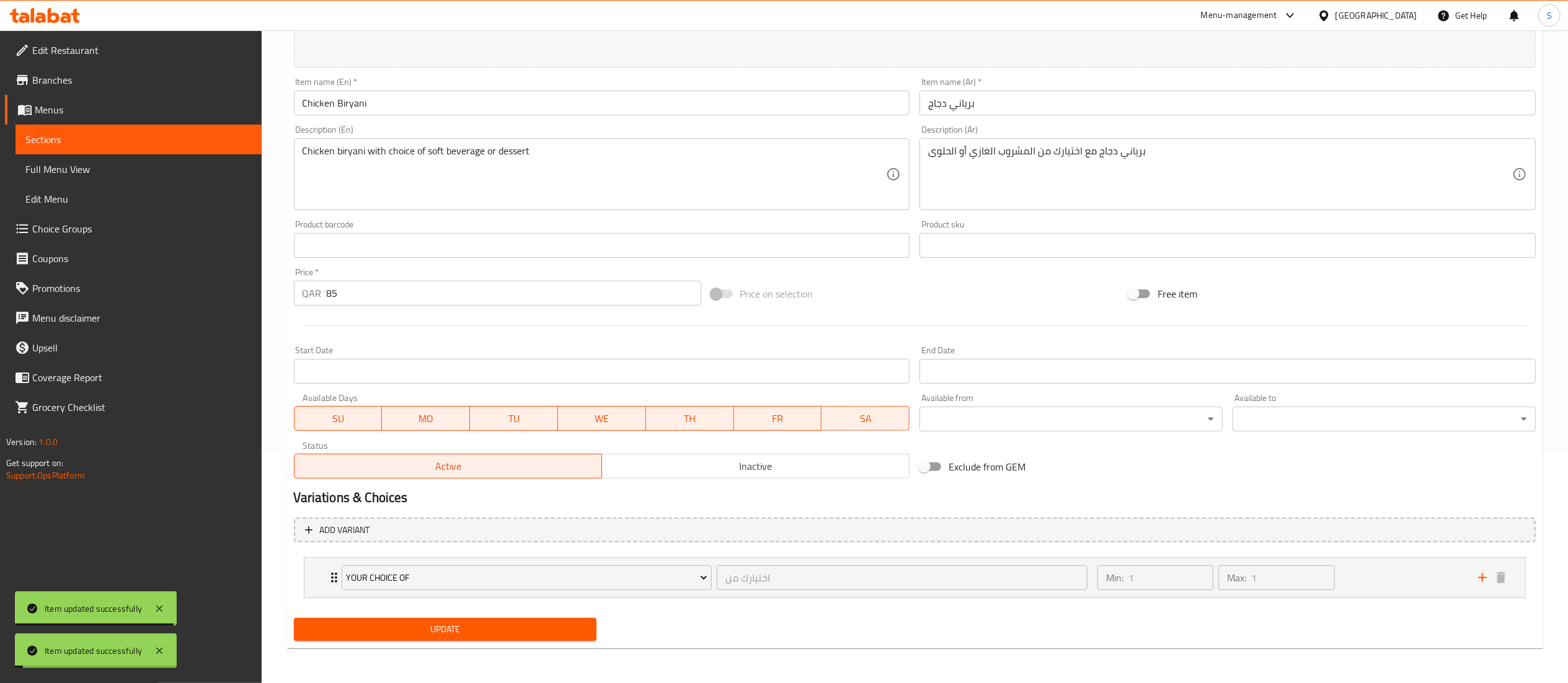
scroll to position [0, 0]
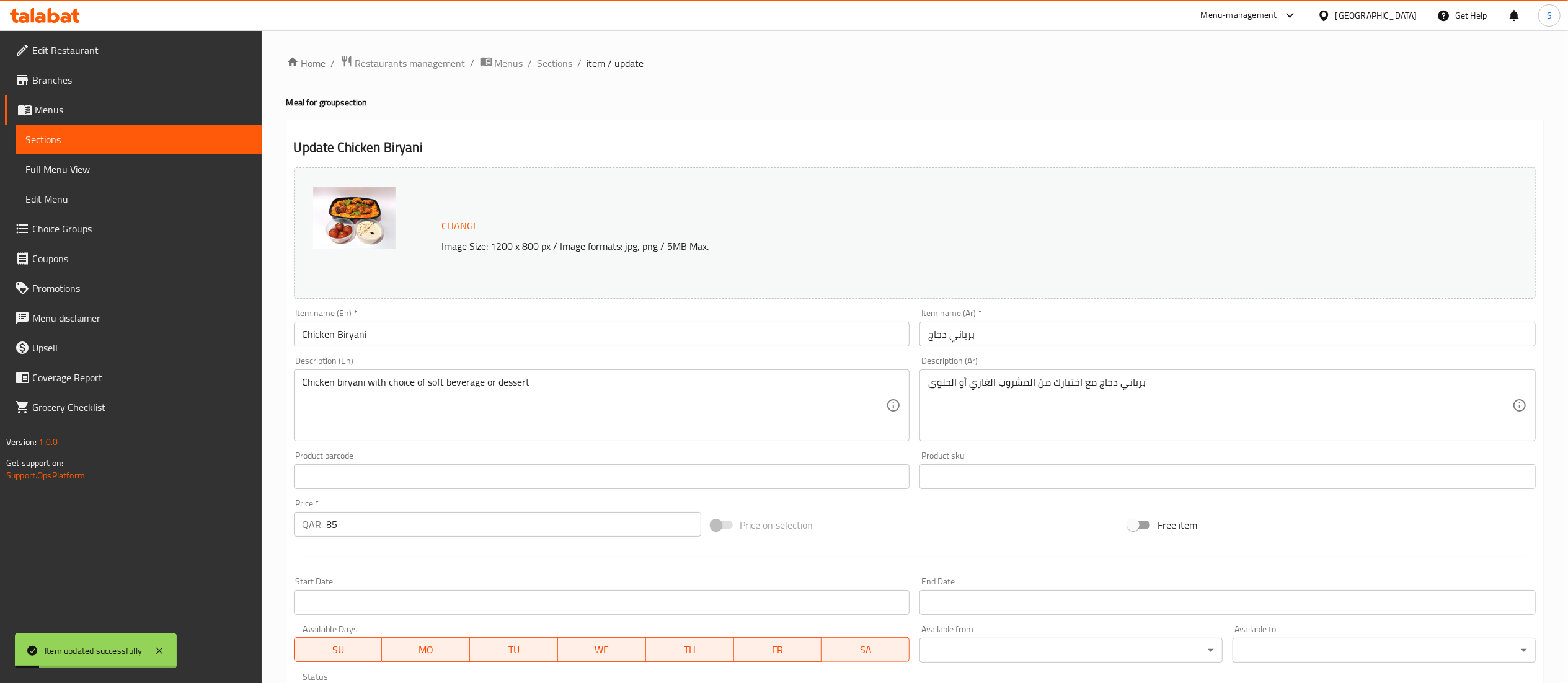
click at [539, 58] on span "Sections" at bounding box center [555, 63] width 36 height 15
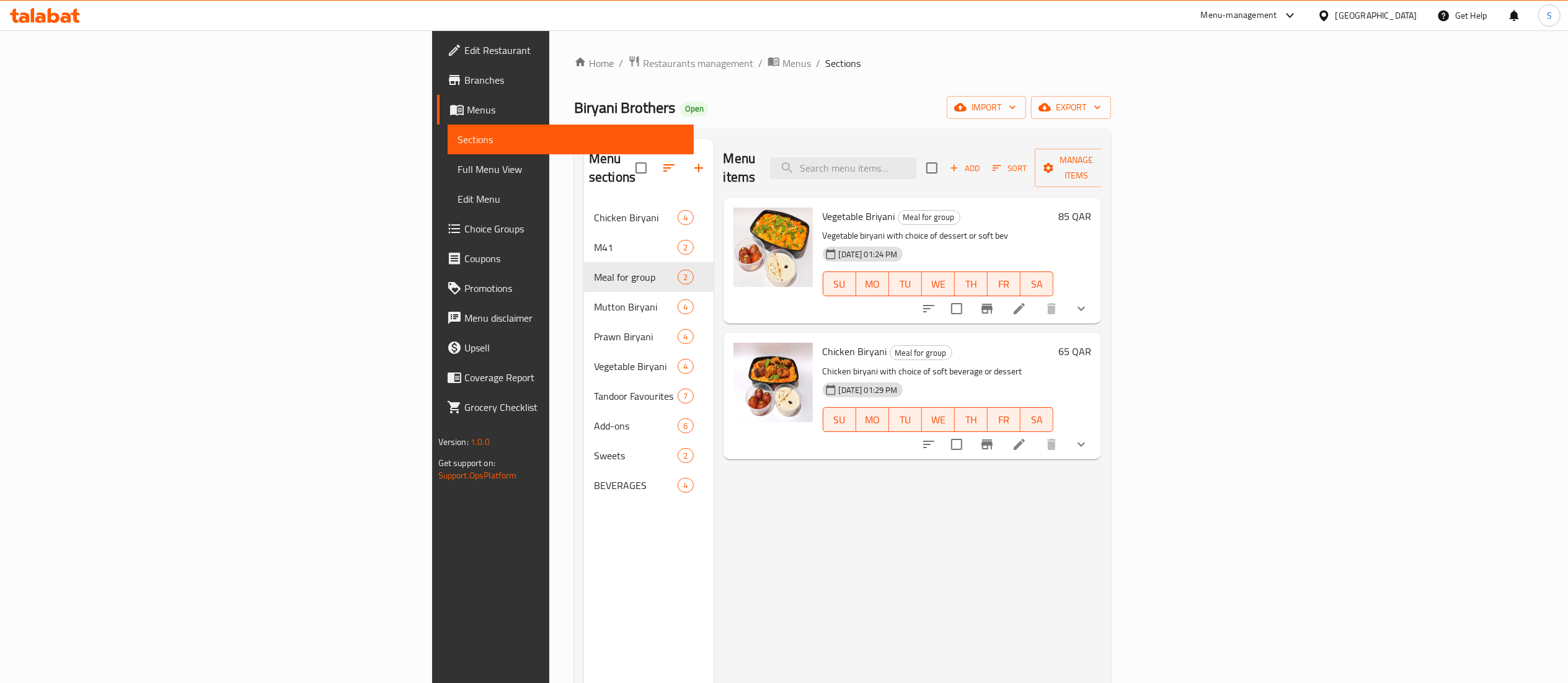
click at [1277, 14] on div "Menu-management" at bounding box center [1238, 15] width 76 height 15
click at [1210, 77] on div "Agent Campaigns Center" at bounding box center [1229, 84] width 93 height 14
